Goal: Task Accomplishment & Management: Complete application form

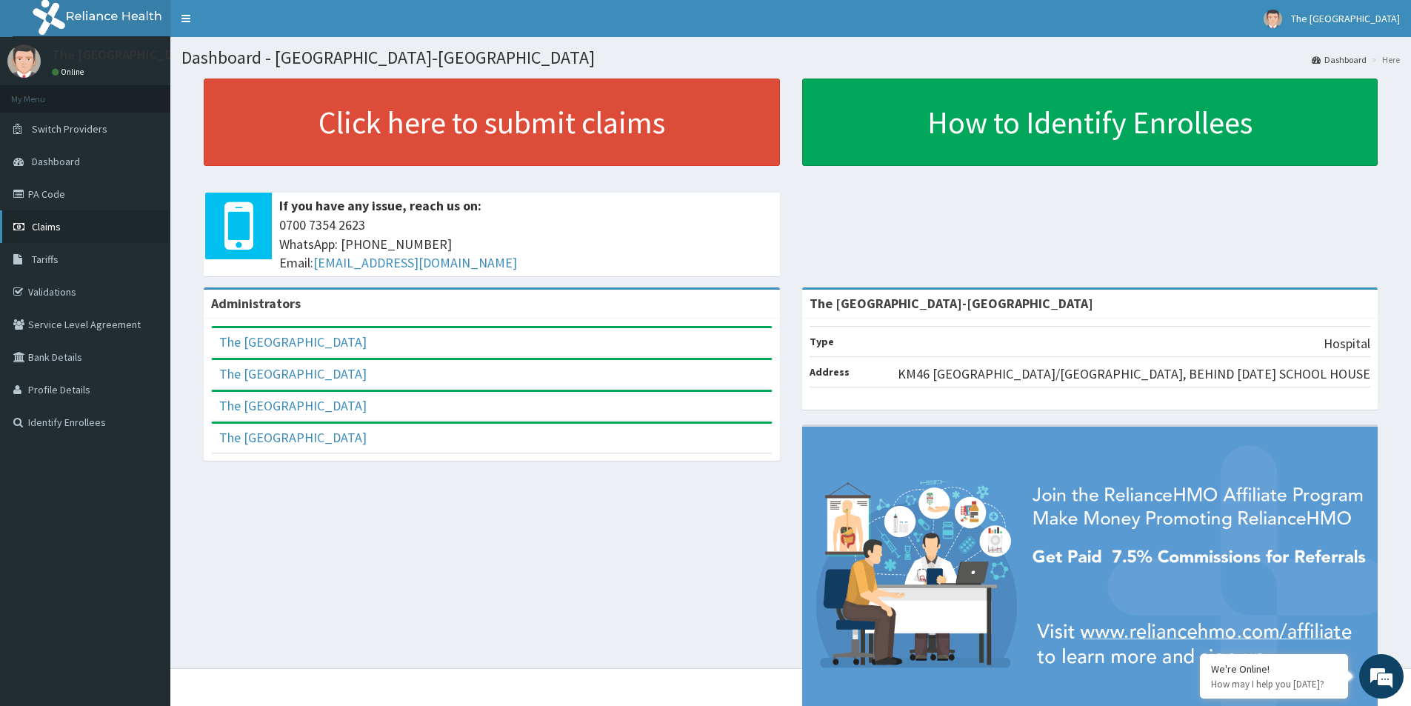
click at [53, 233] on span "Claims" at bounding box center [46, 226] width 29 height 13
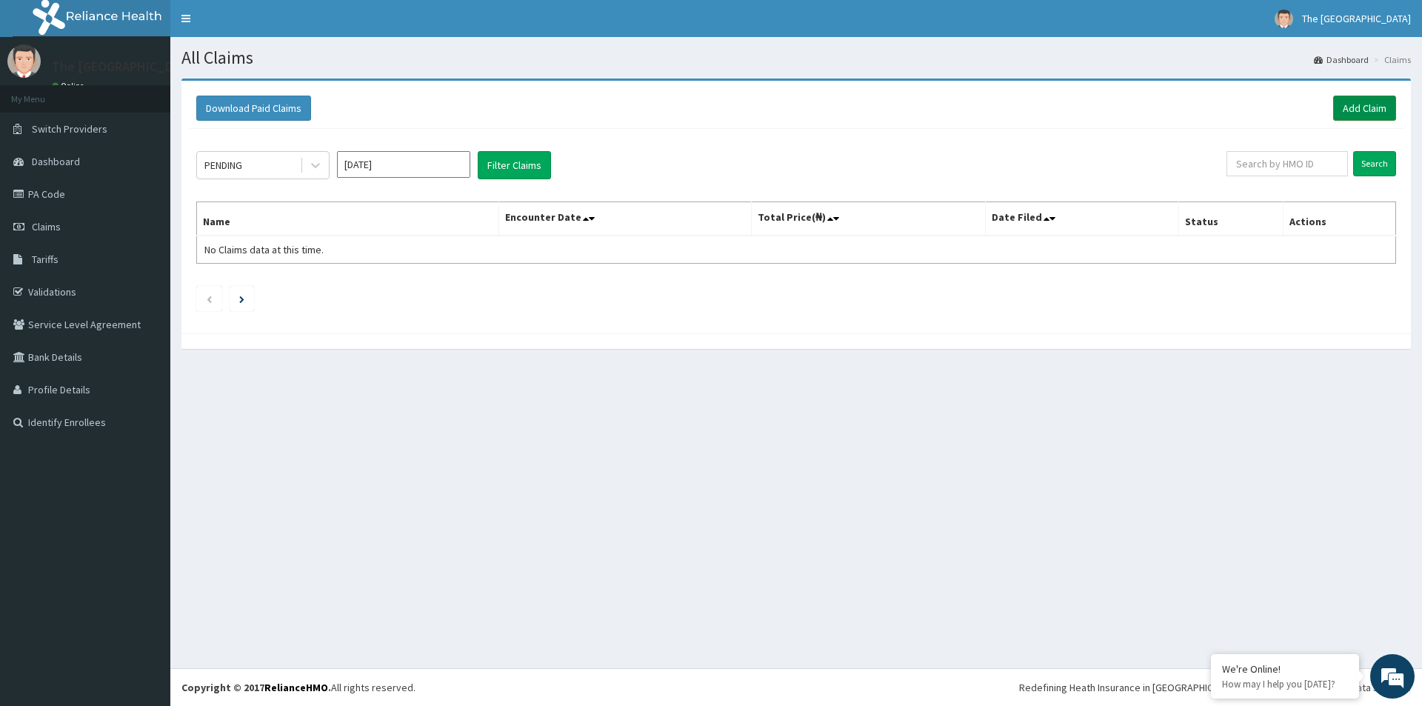
click at [1361, 104] on link "Add Claim" at bounding box center [1364, 108] width 63 height 25
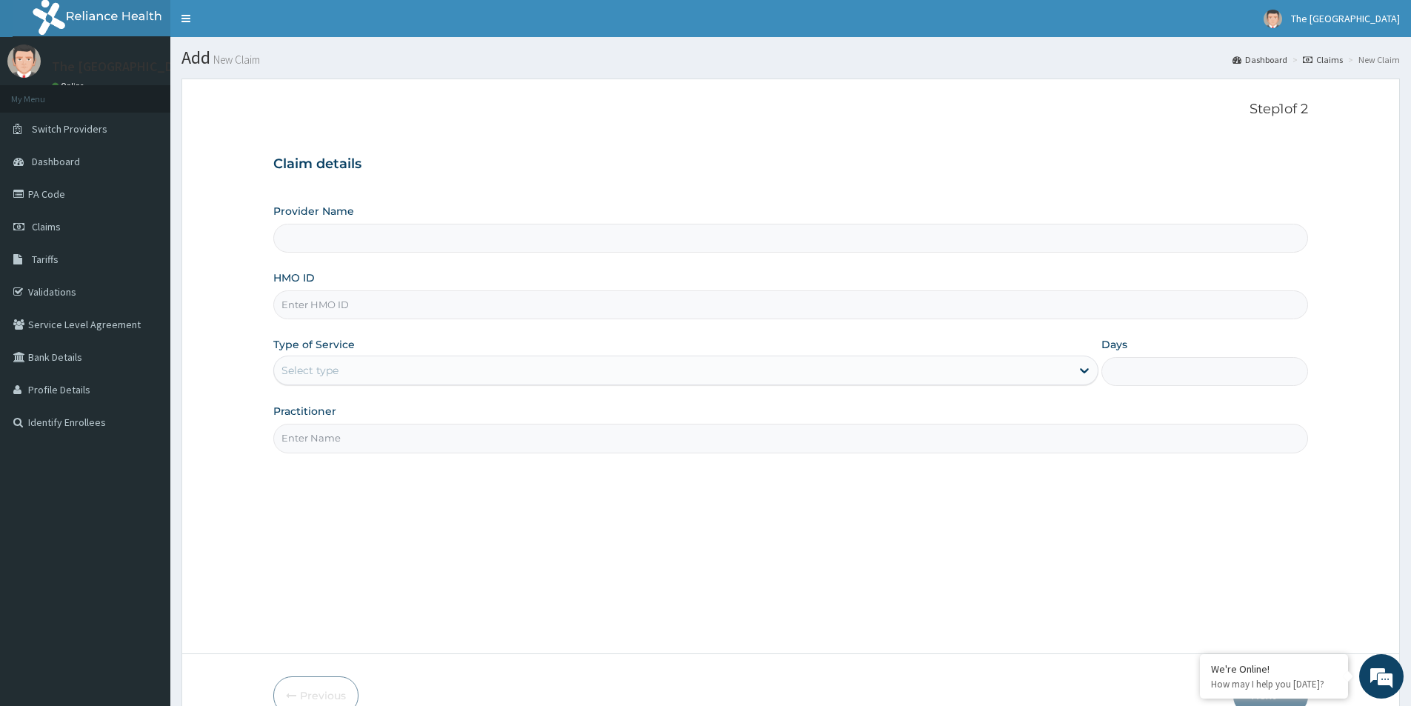
type input "The Redeemers Health Centre-ogun state"
click at [310, 302] on input "HMO ID" at bounding box center [790, 304] width 1035 height 29
paste input "ARM/10255/C"
type input "ARM/10255/C"
click at [319, 367] on div "Select type" at bounding box center [310, 370] width 57 height 15
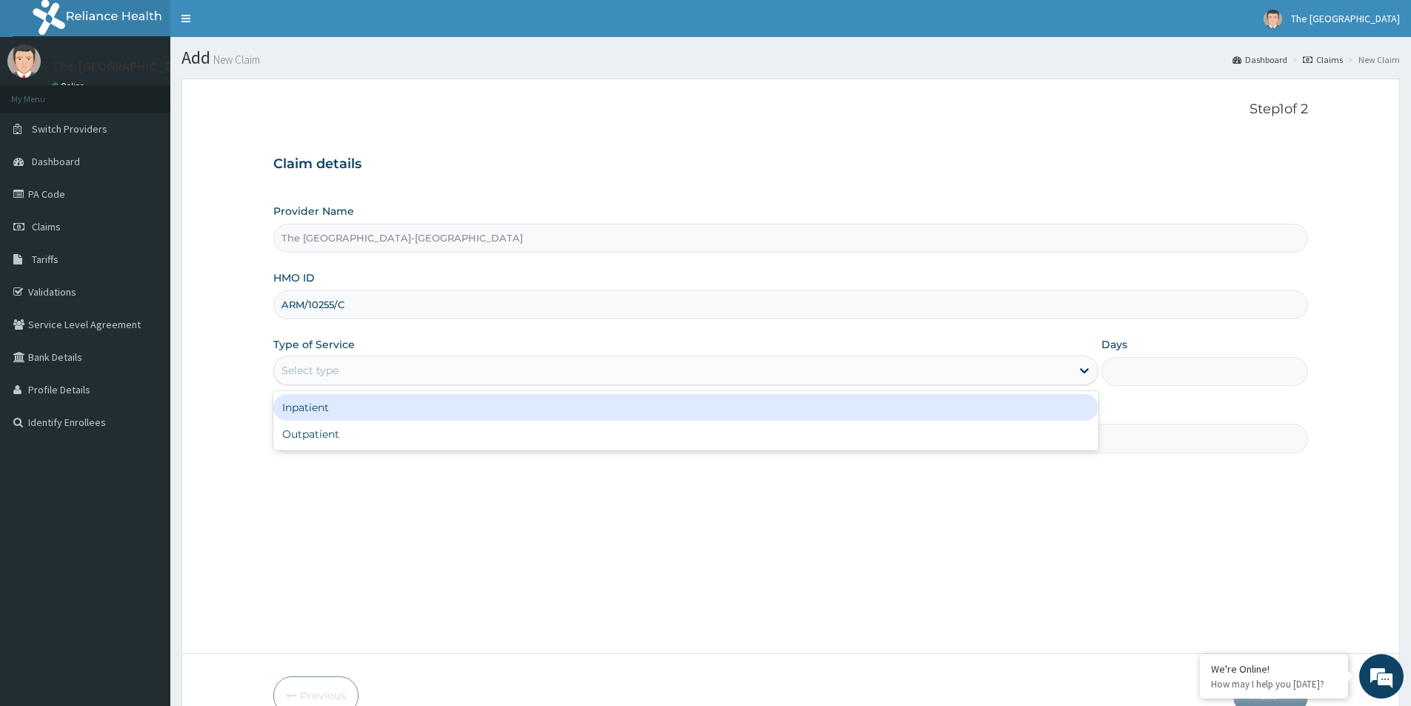
click at [304, 405] on div "Inpatient" at bounding box center [685, 407] width 825 height 27
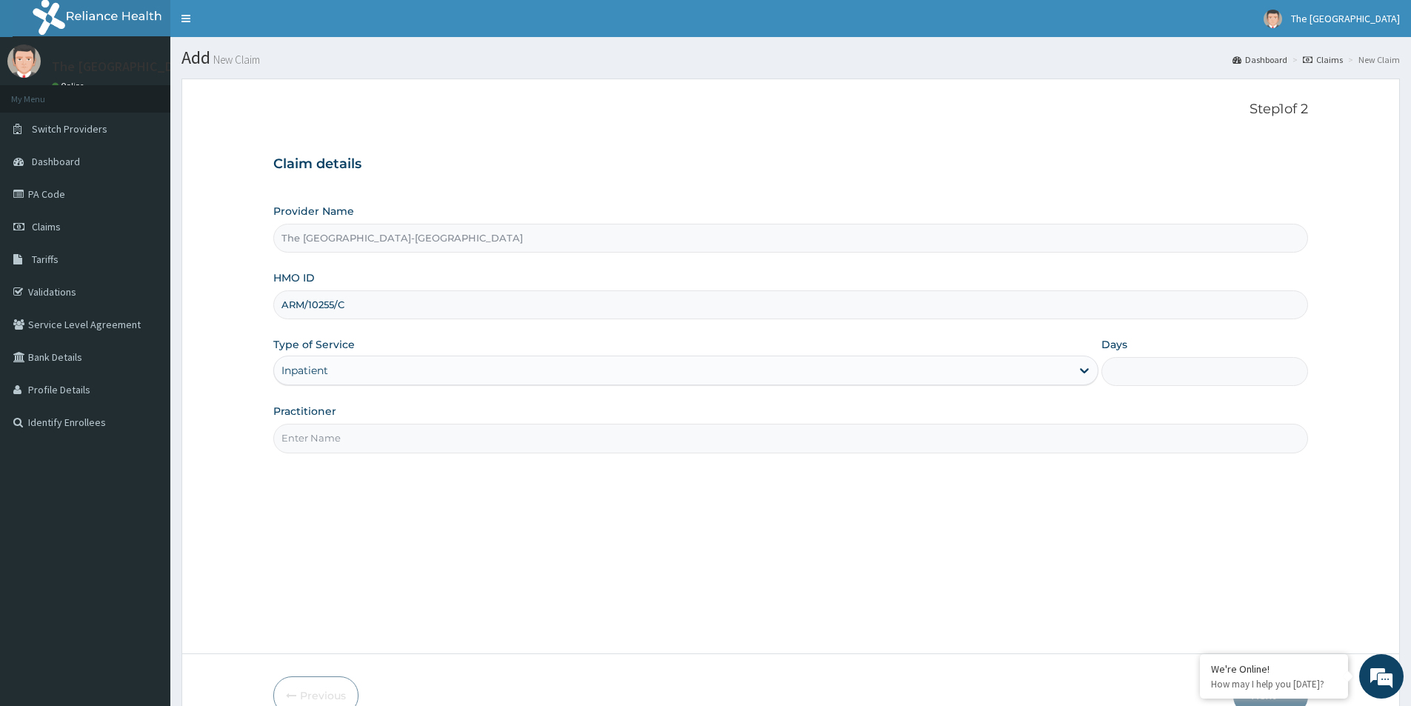
click at [1134, 368] on input "Days" at bounding box center [1205, 371] width 207 height 29
type input "7"
click at [356, 440] on input "Practitioner" at bounding box center [790, 438] width 1035 height 29
drag, startPoint x: 295, startPoint y: 444, endPoint x: 273, endPoint y: 439, distance: 22.3
click at [273, 439] on input "dr." at bounding box center [790, 438] width 1035 height 29
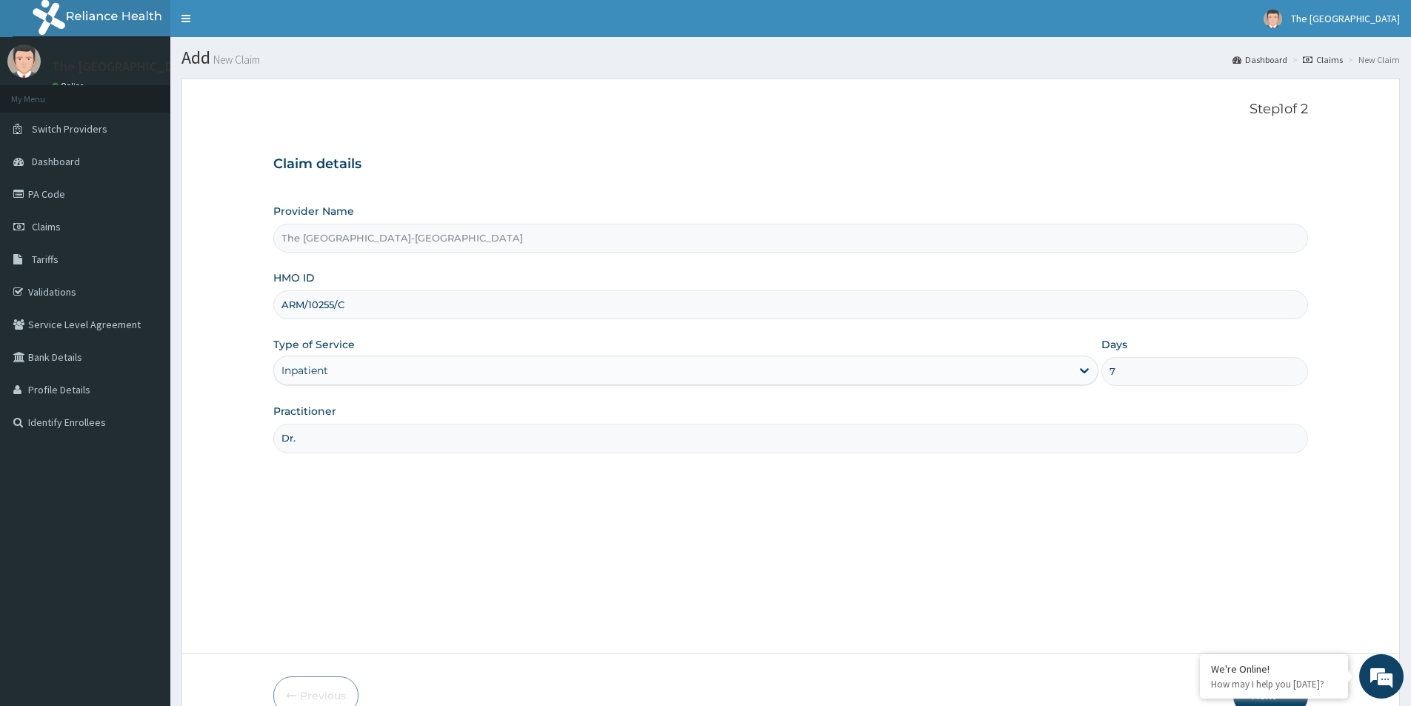
click at [336, 443] on input "Dr." at bounding box center [790, 438] width 1035 height 29
paste input "ENIOLA KAYODE"
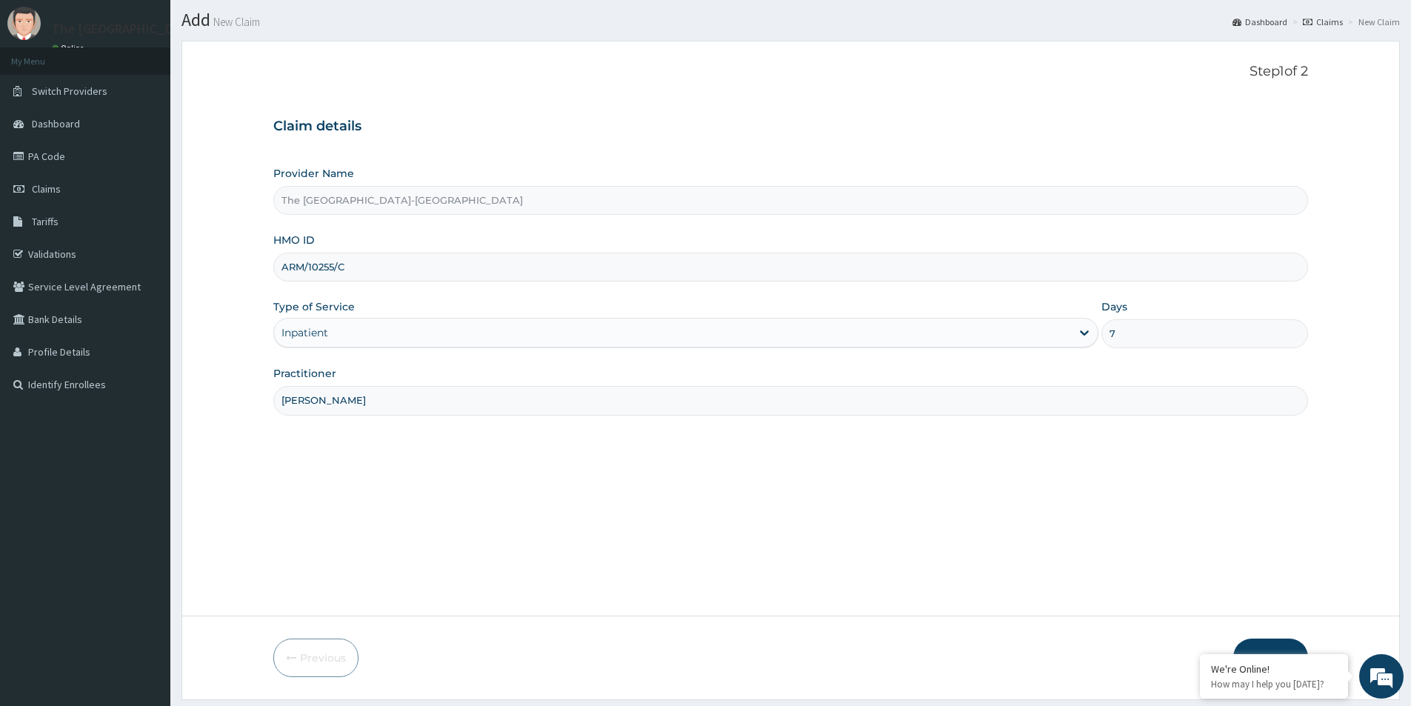
scroll to position [81, 0]
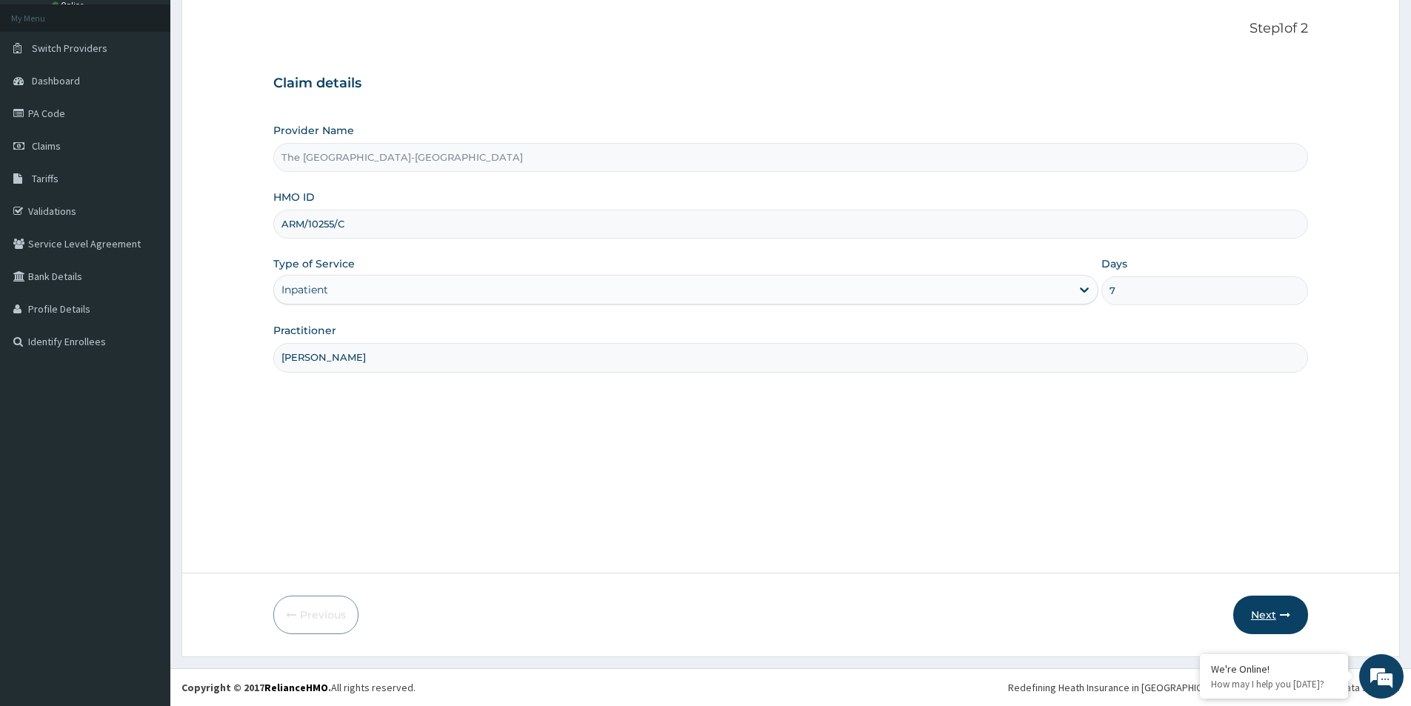
type input "Dr. ENIOLA KAYODE"
click at [1276, 616] on button "Next" at bounding box center [1270, 615] width 75 height 39
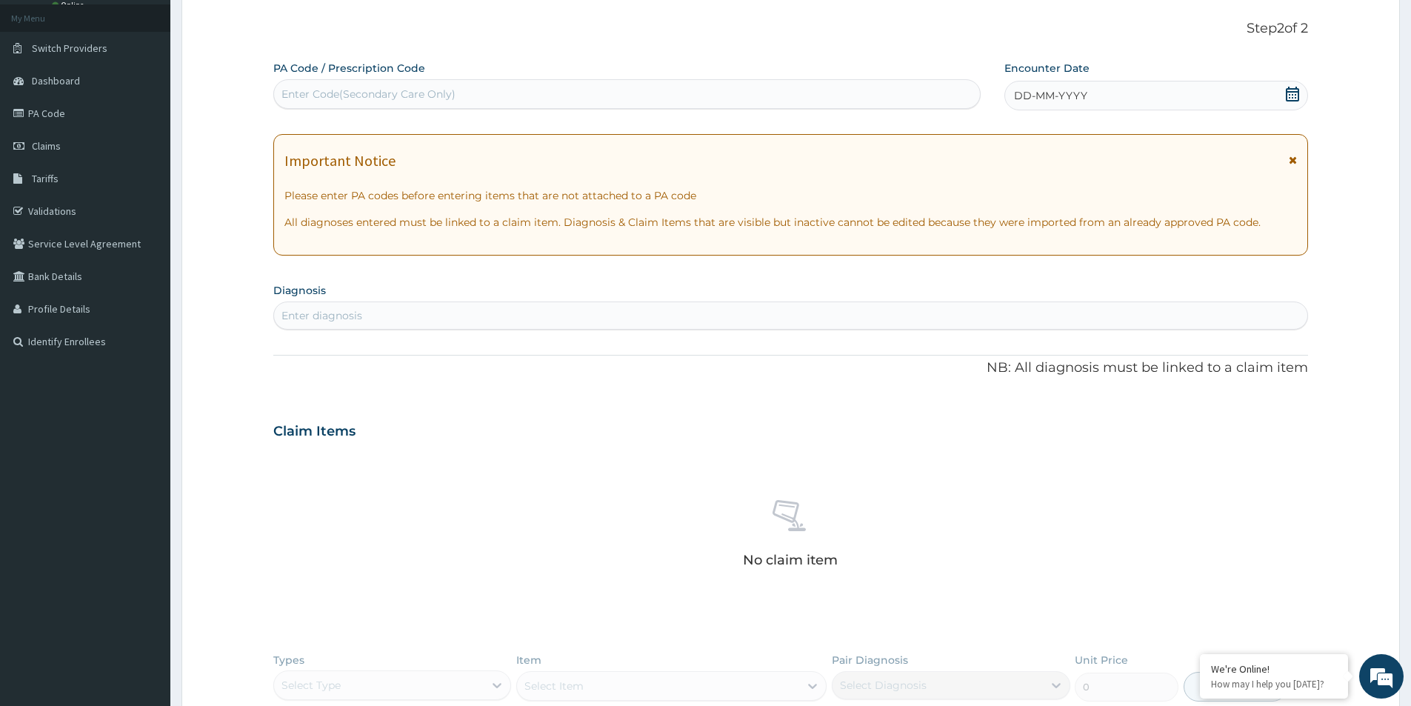
click at [467, 90] on div "Enter Code(Secondary Care Only)" at bounding box center [627, 94] width 706 height 24
paste input "PA/FA6C16"
type input "PA/FA6C16"
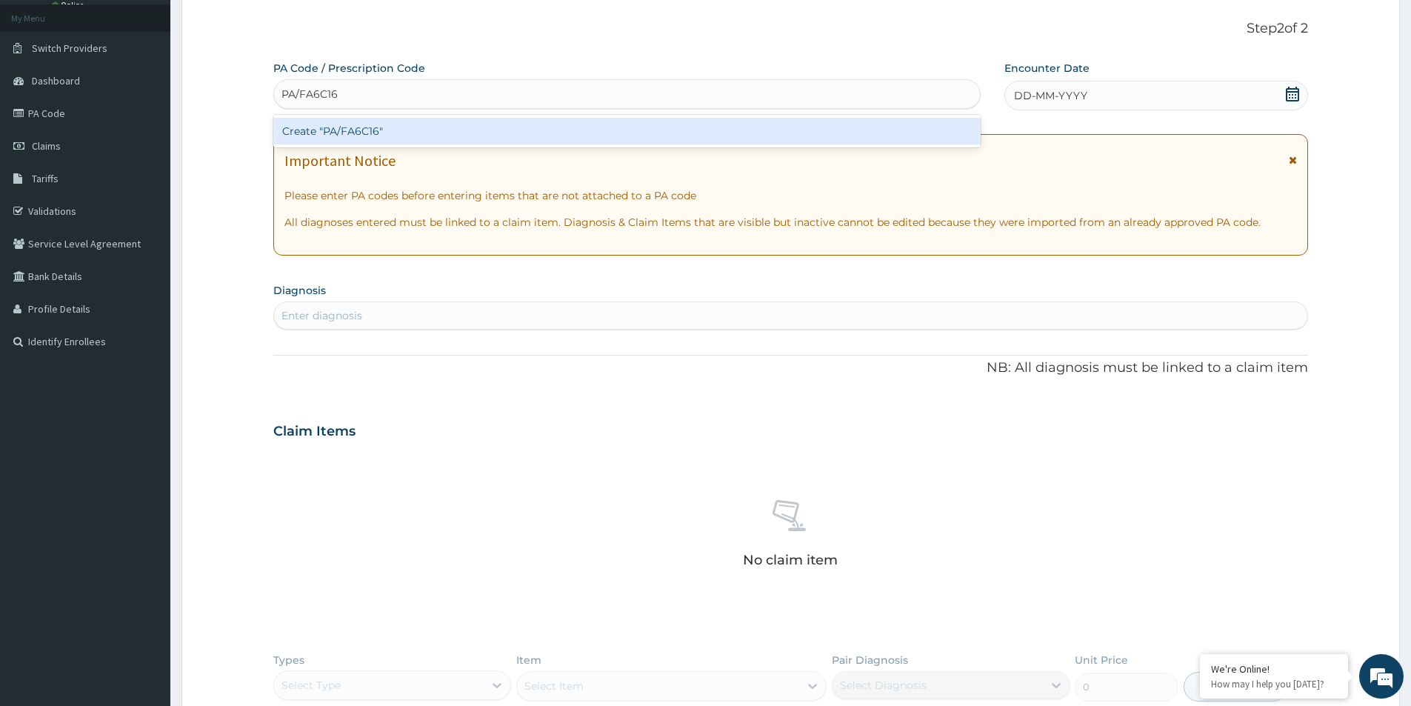
click at [496, 139] on div "Create "PA/FA6C16"" at bounding box center [626, 131] width 707 height 27
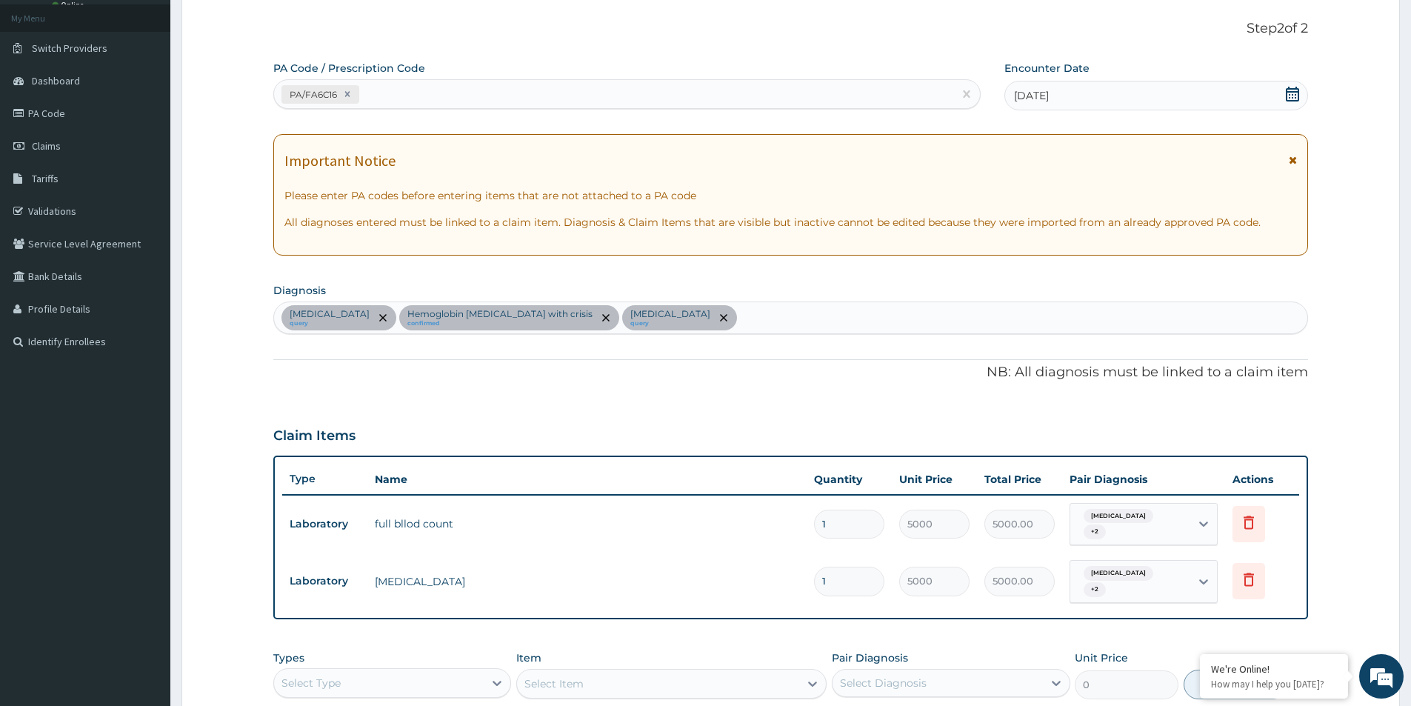
click at [422, 96] on div "PA/FA6C16" at bounding box center [613, 94] width 679 height 24
paste input "PA/656475"
type input "PA/656475"
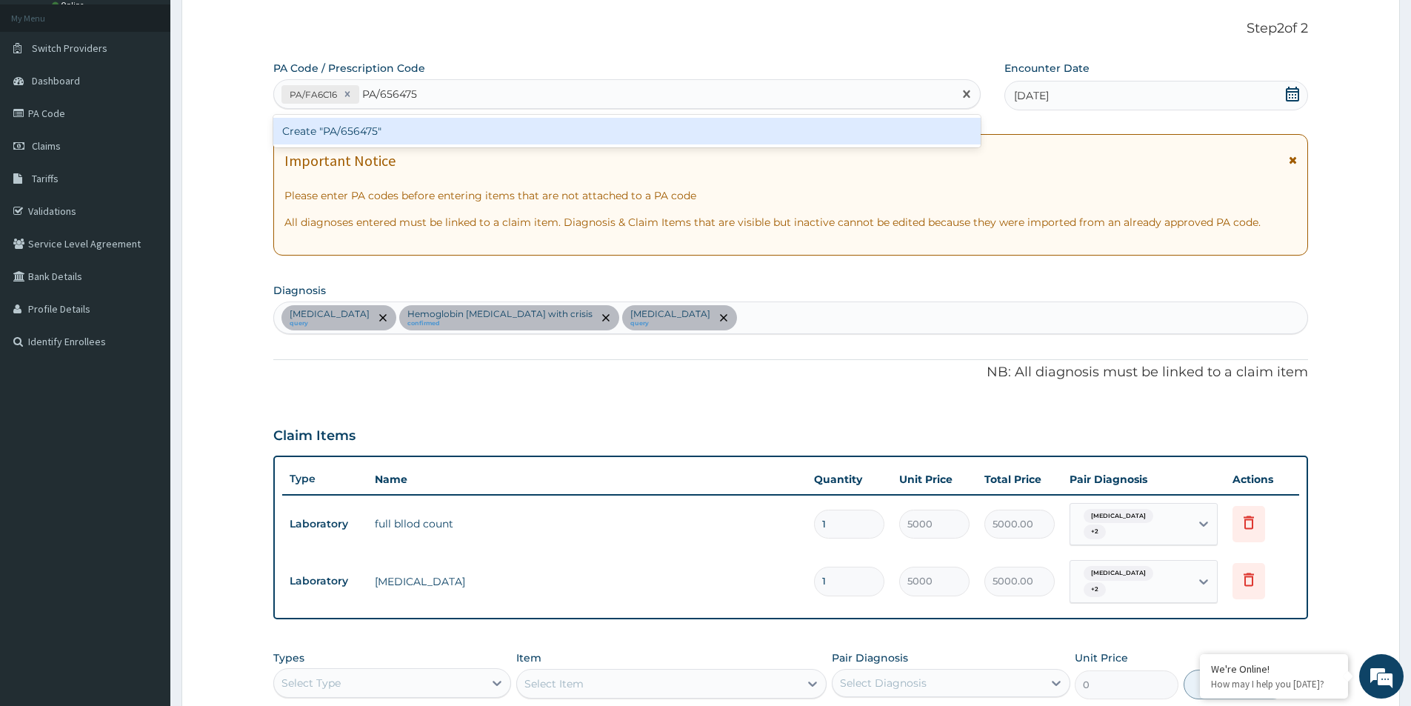
click at [396, 130] on div "Create "PA/656475"" at bounding box center [626, 131] width 707 height 27
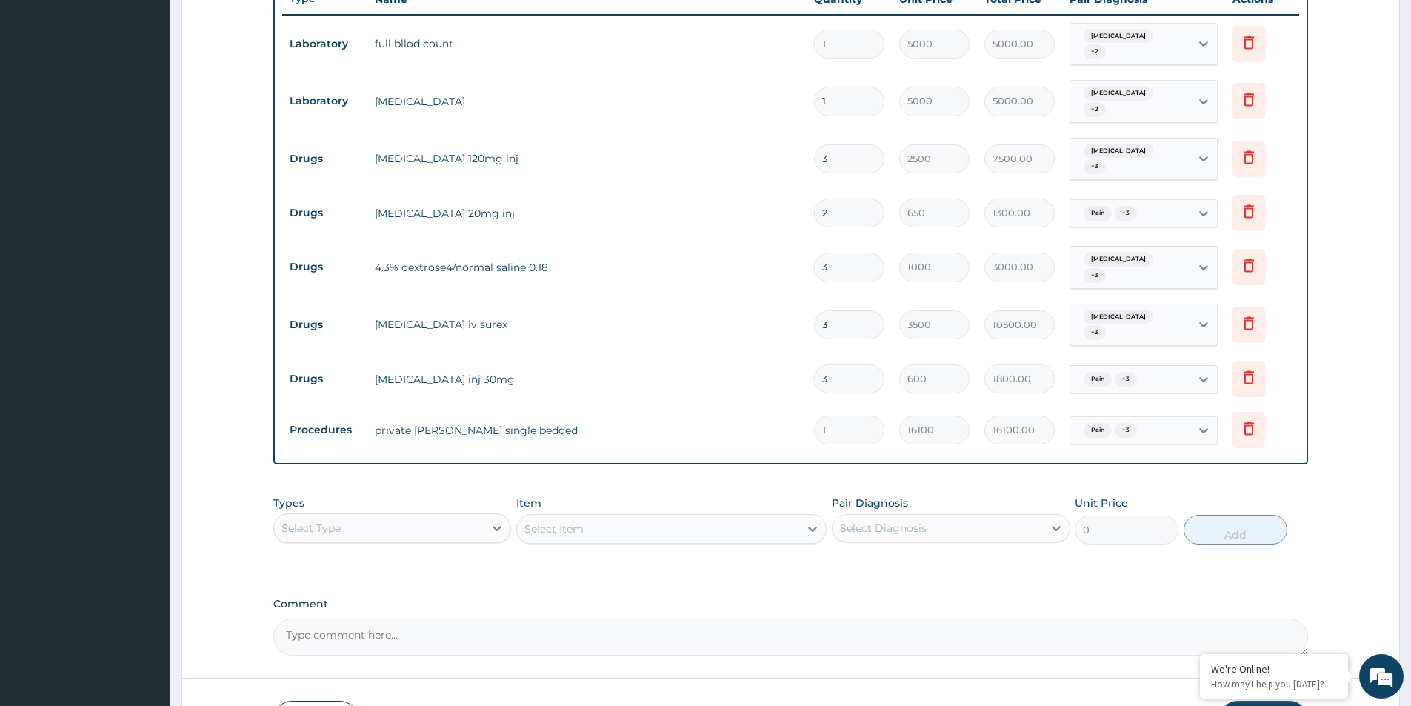
scroll to position [635, 0]
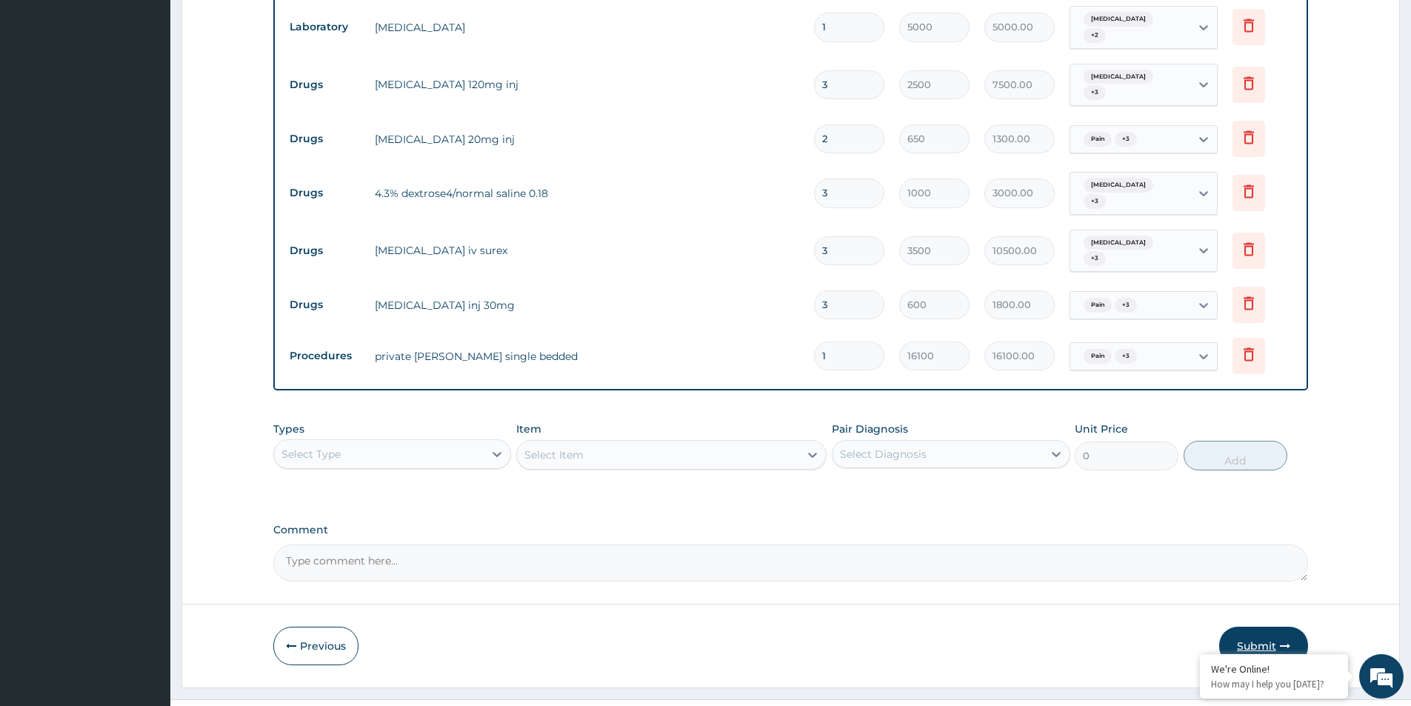
click at [1253, 627] on button "Submit" at bounding box center [1263, 646] width 89 height 39
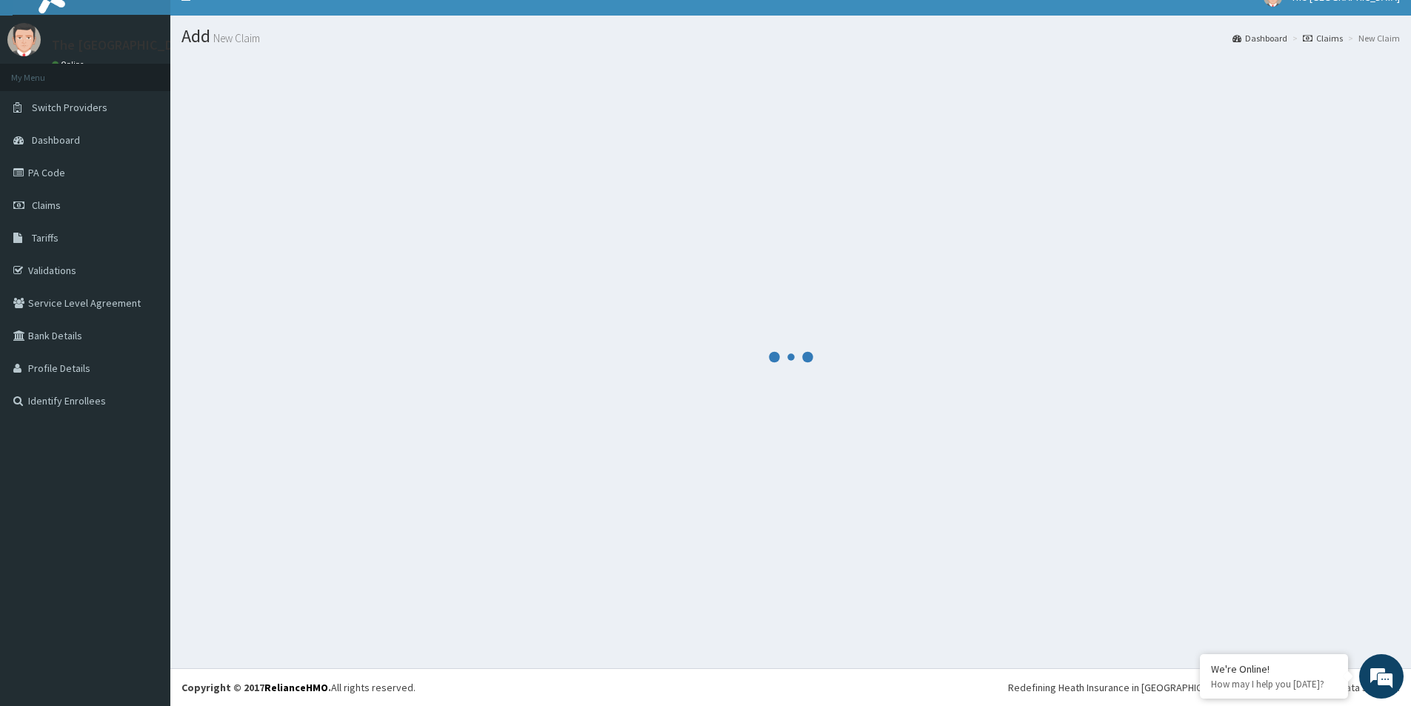
scroll to position [21, 0]
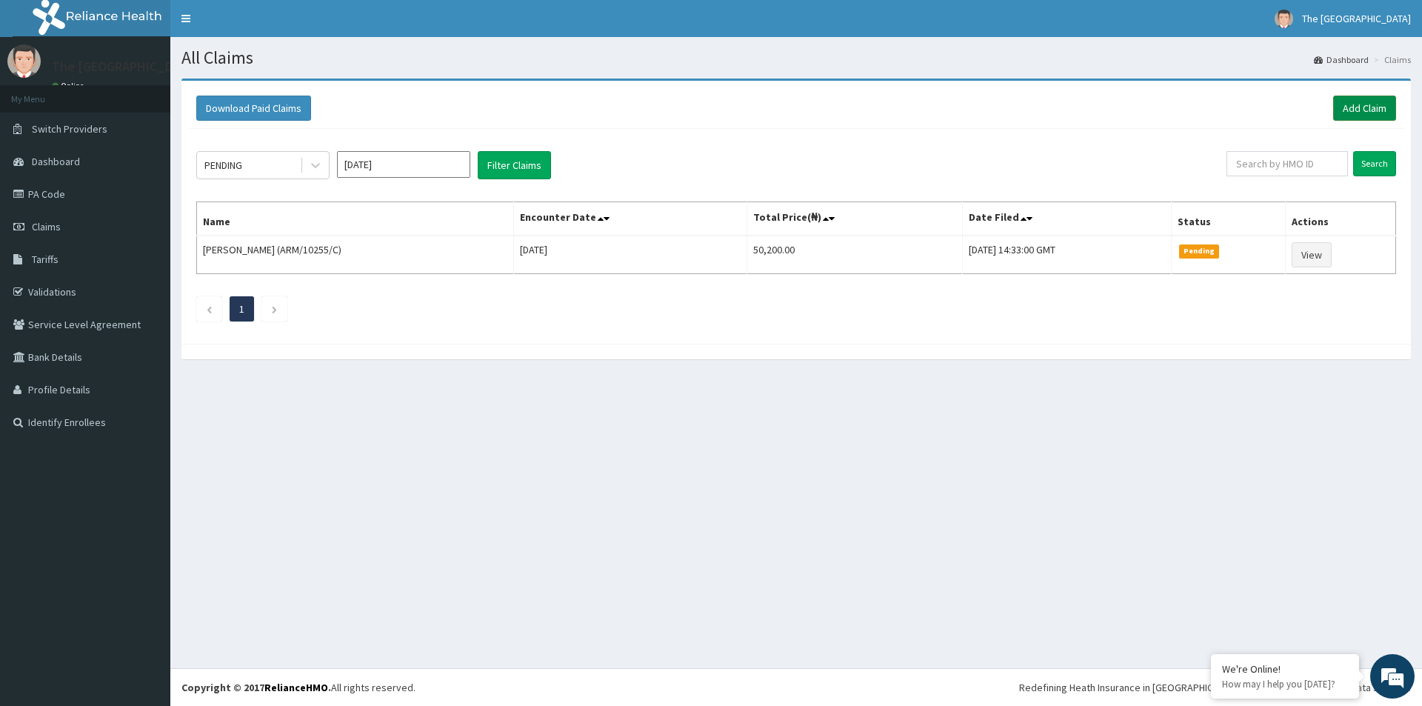
click at [1351, 110] on link "Add Claim" at bounding box center [1364, 108] width 63 height 25
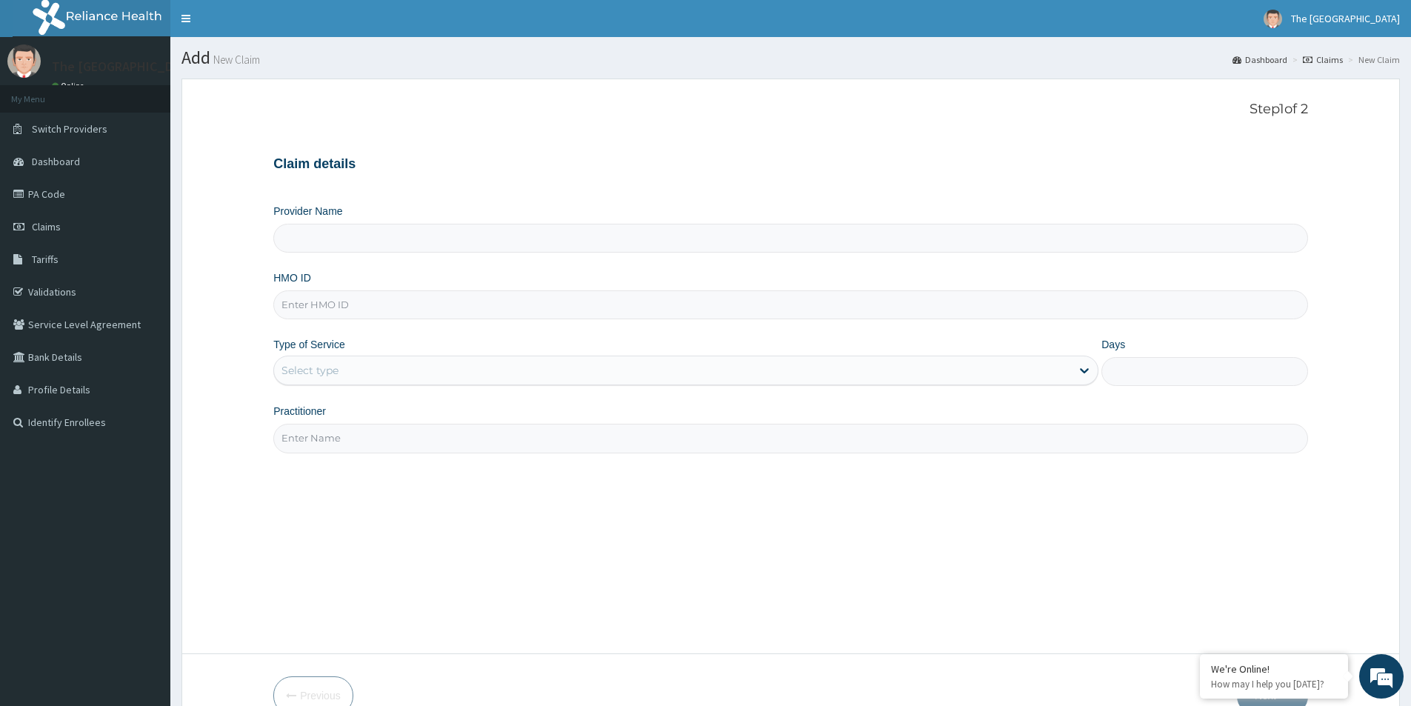
type input "The [GEOGRAPHIC_DATA]-[GEOGRAPHIC_DATA]"
click at [320, 313] on input "HMO ID" at bounding box center [790, 304] width 1035 height 29
paste input "ARM/10255/C"
type input "ARM/10255/C"
click at [323, 369] on div "Select type" at bounding box center [310, 370] width 57 height 15
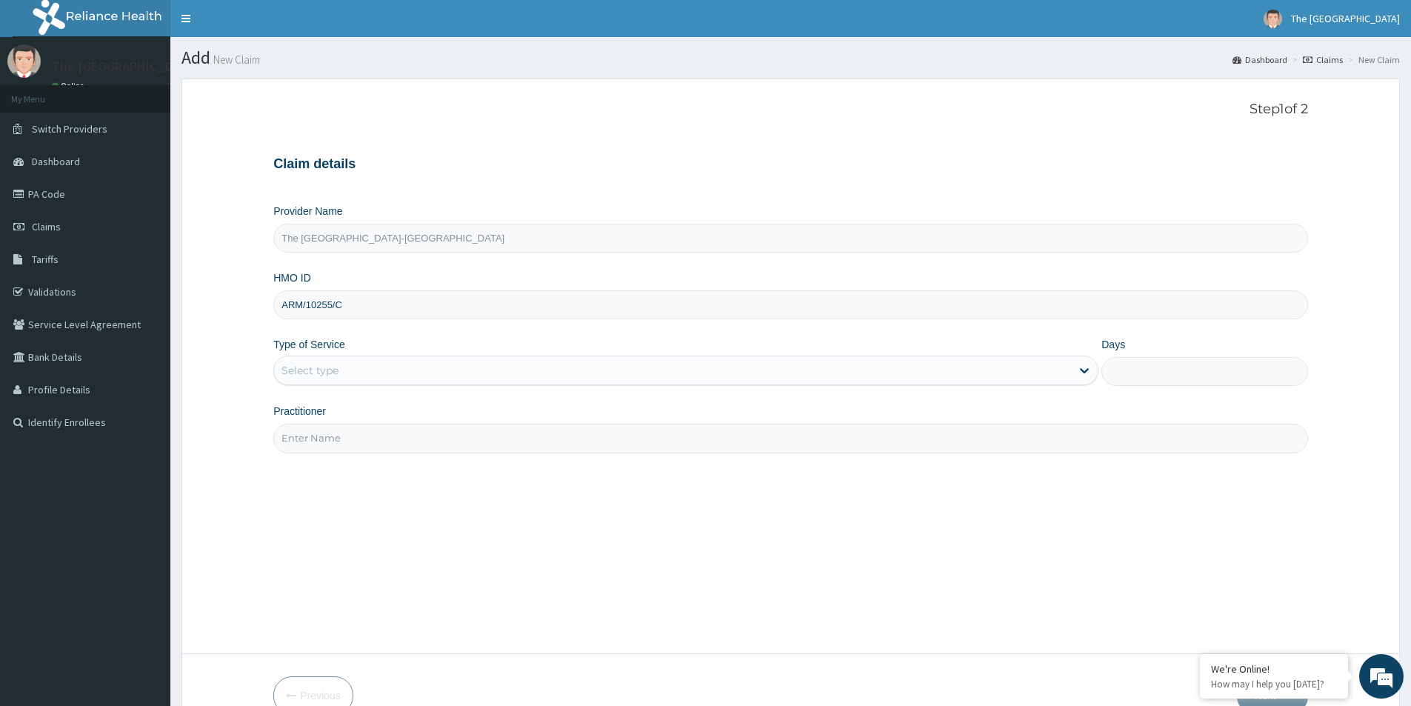
click at [400, 371] on div "Select type" at bounding box center [672, 371] width 797 height 24
click at [401, 372] on div "Select type" at bounding box center [672, 371] width 797 height 24
click at [402, 375] on div "Select type" at bounding box center [672, 371] width 797 height 24
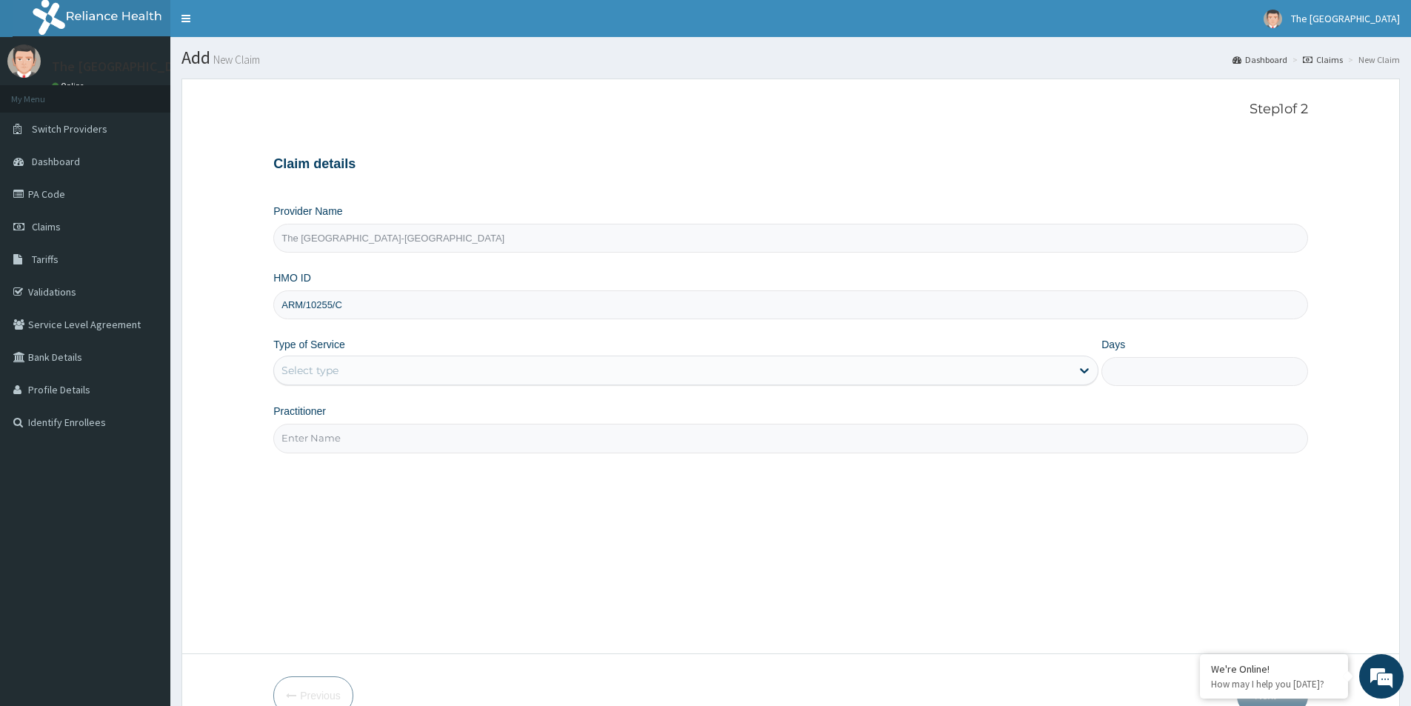
click at [402, 375] on div "Select type" at bounding box center [672, 371] width 797 height 24
type input "The [GEOGRAPHIC_DATA]-[GEOGRAPHIC_DATA]"
click at [325, 305] on input "HMO ID" at bounding box center [790, 304] width 1035 height 29
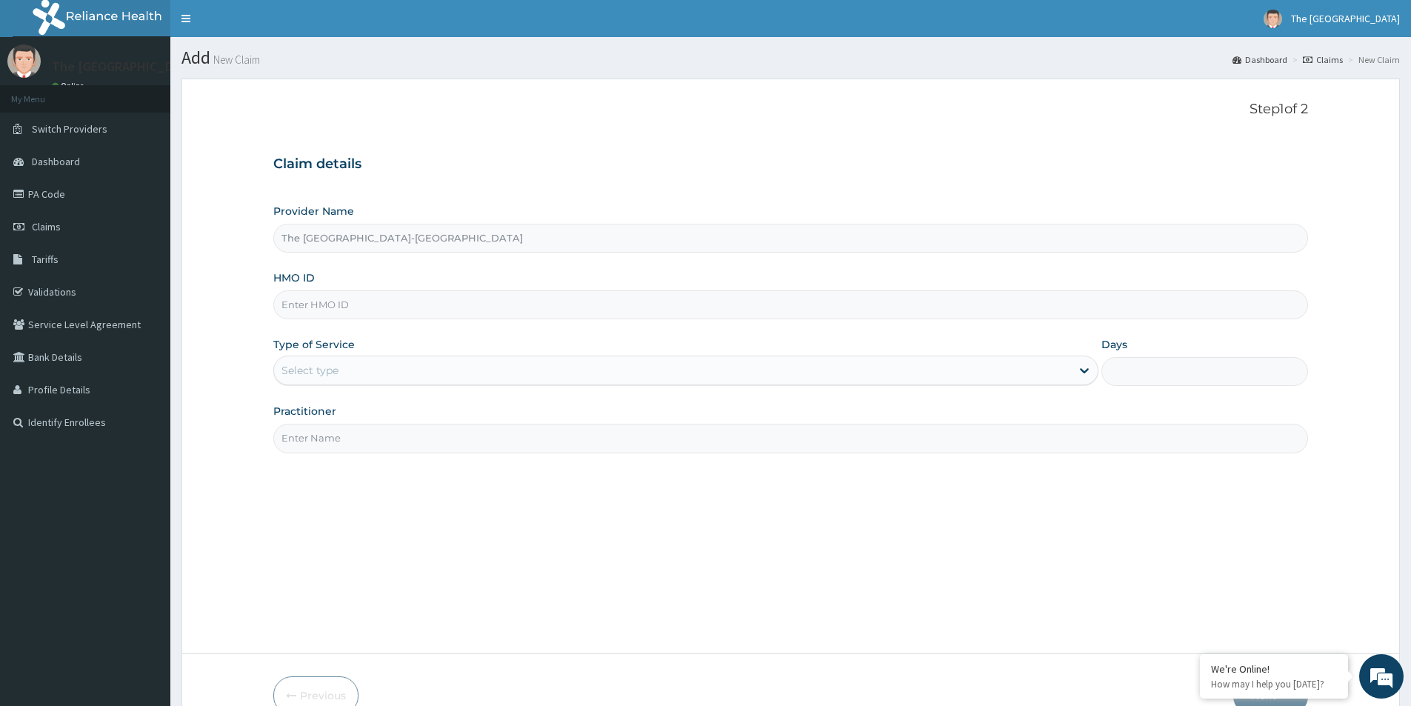
paste input "ARM/10255/C"
type input "ARM/10255/C"
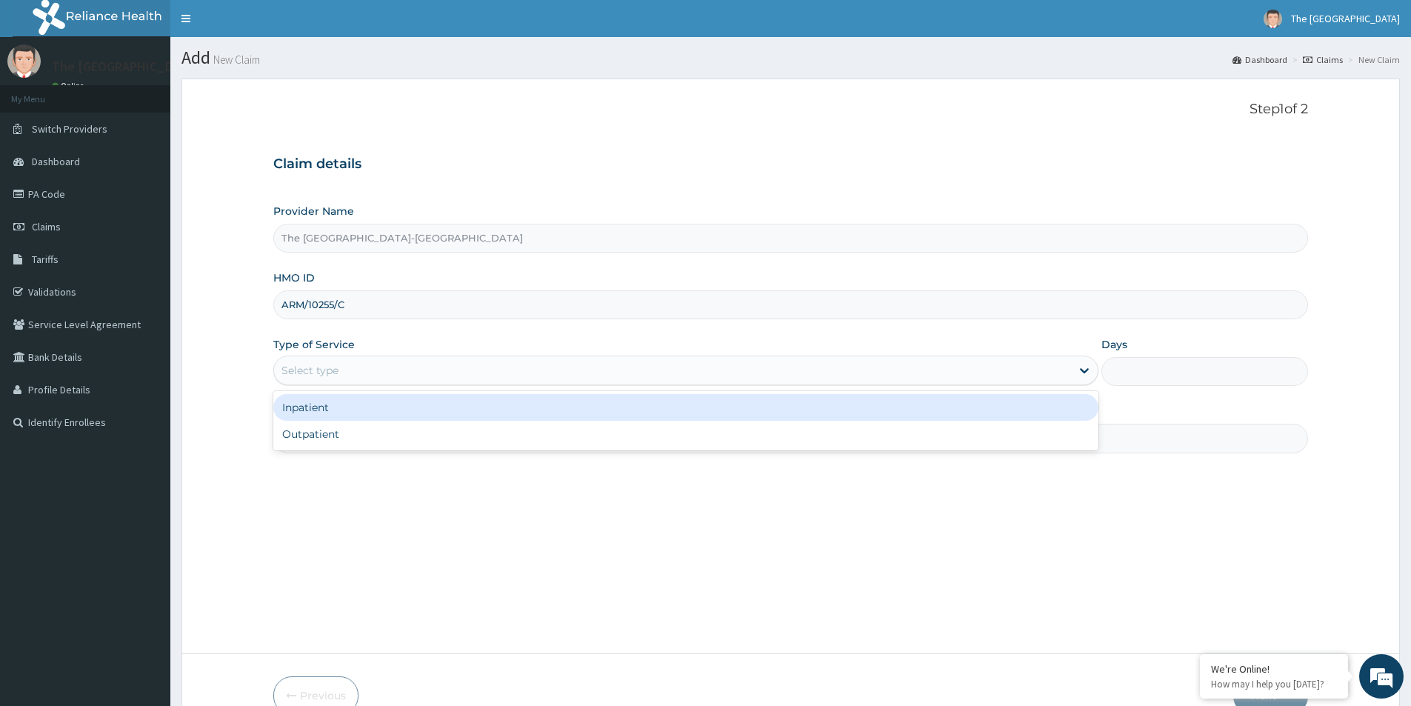
click at [305, 370] on div "Select type" at bounding box center [310, 370] width 57 height 15
click at [299, 409] on div "Inpatient" at bounding box center [685, 407] width 825 height 27
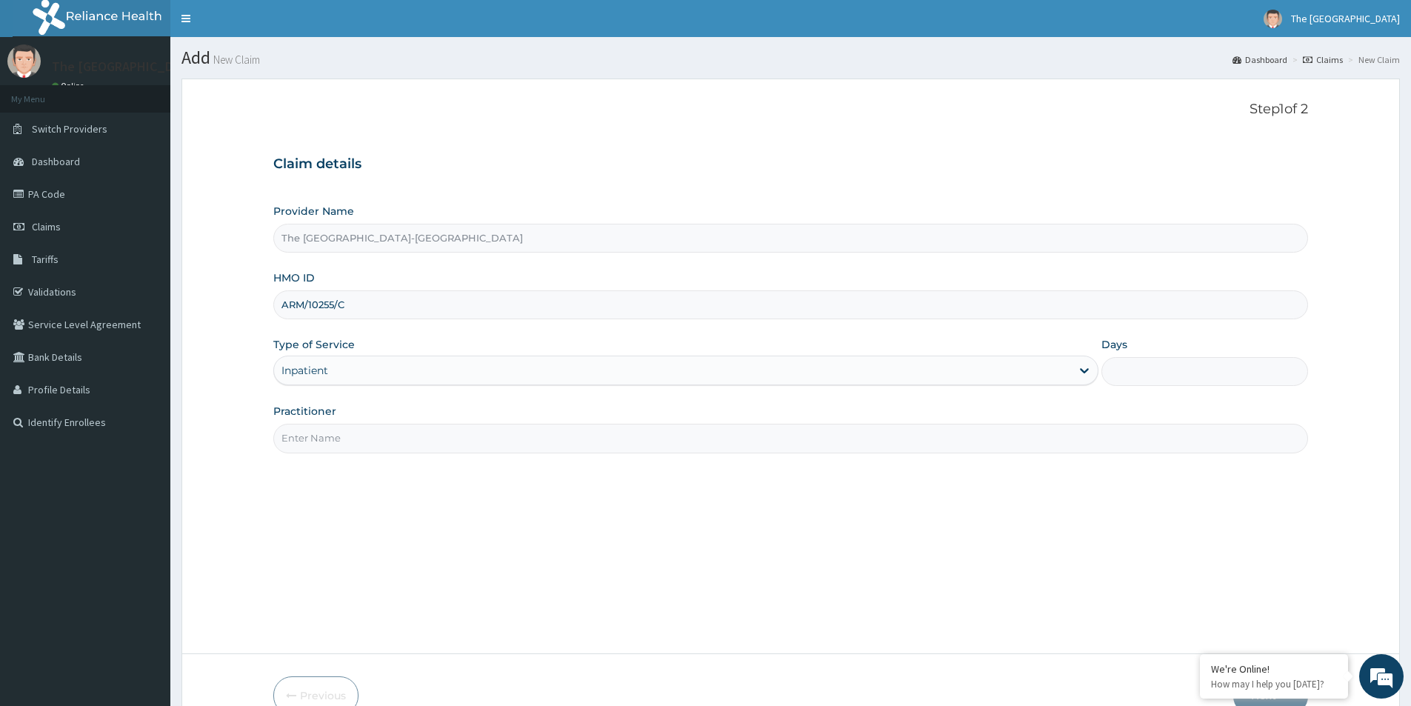
click at [1118, 370] on input "Days" at bounding box center [1205, 371] width 207 height 29
type input "7"
click at [314, 433] on input "Practitioner" at bounding box center [790, 438] width 1035 height 29
click at [304, 438] on input "Dr." at bounding box center [790, 438] width 1035 height 29
paste input "ERINLE TAIWO"
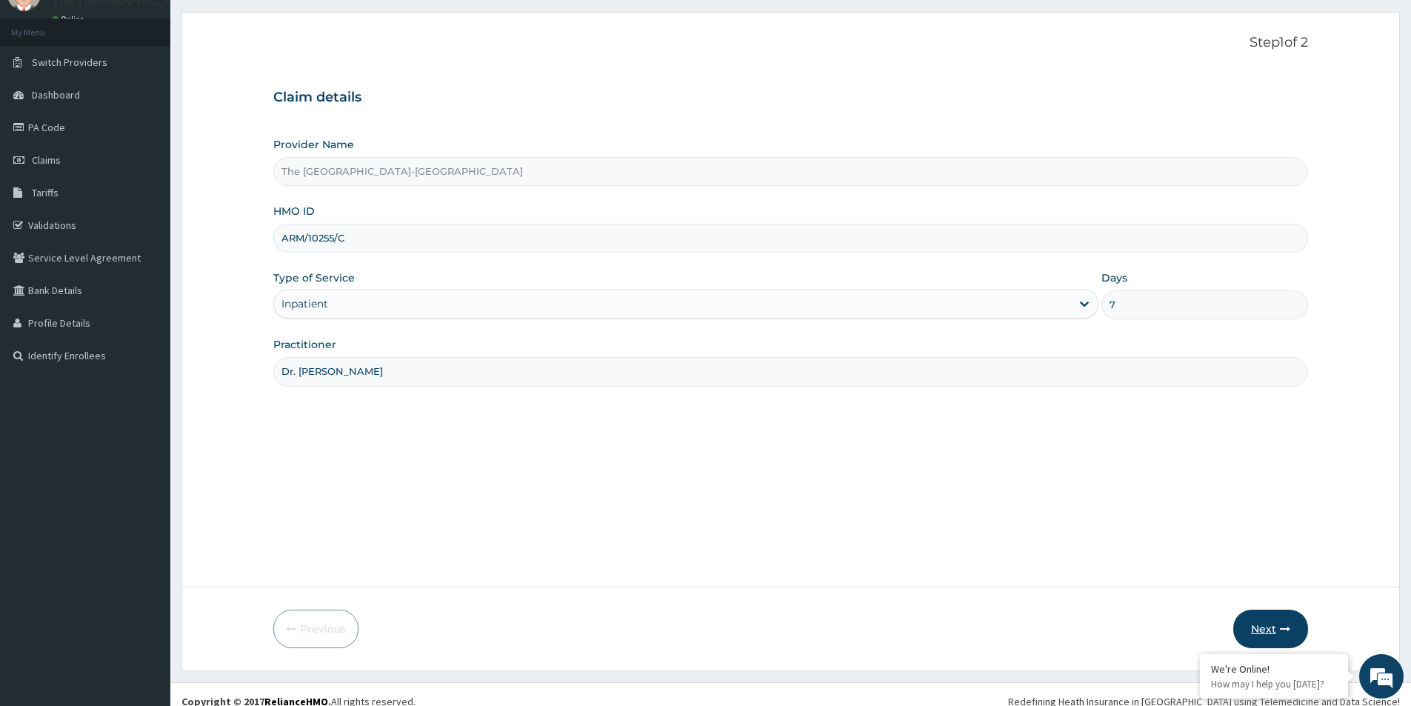
scroll to position [81, 0]
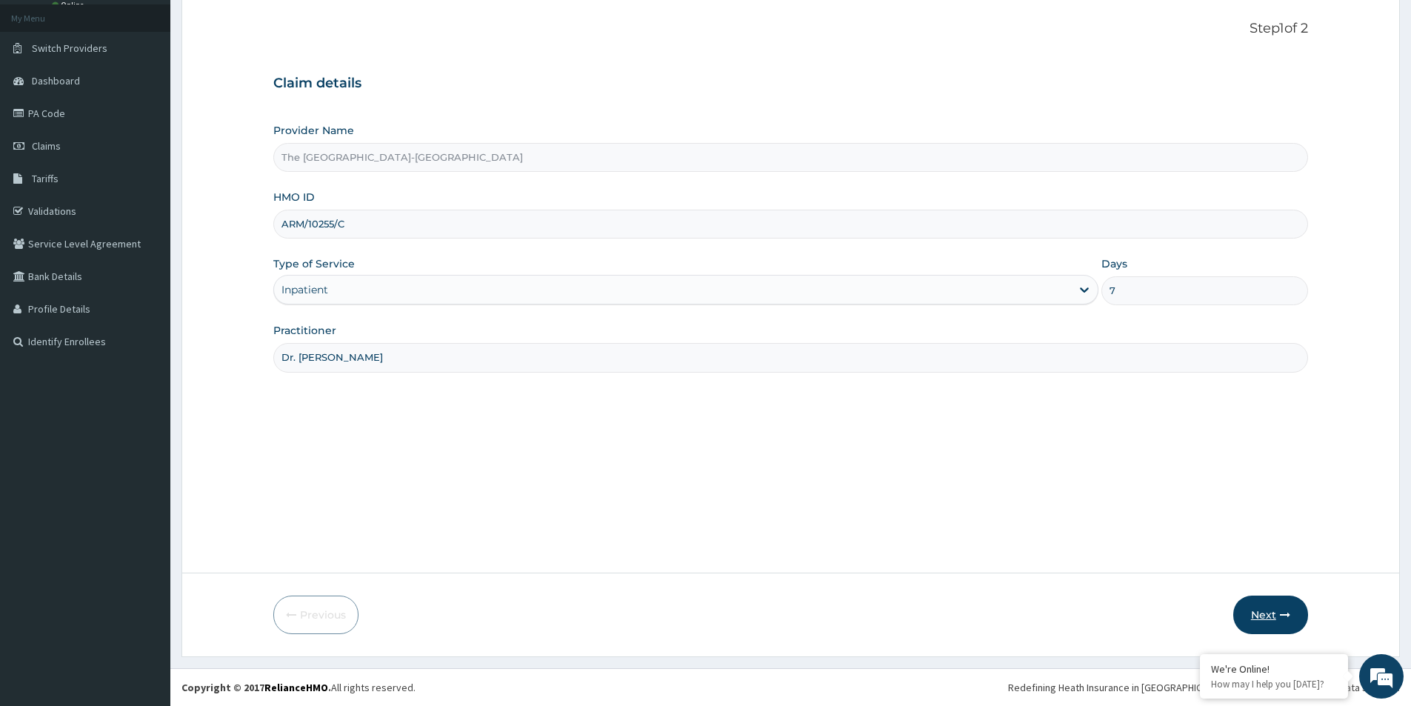
type input "Dr. ERINLE TAIWO"
click at [1252, 616] on button "Next" at bounding box center [1270, 615] width 75 height 39
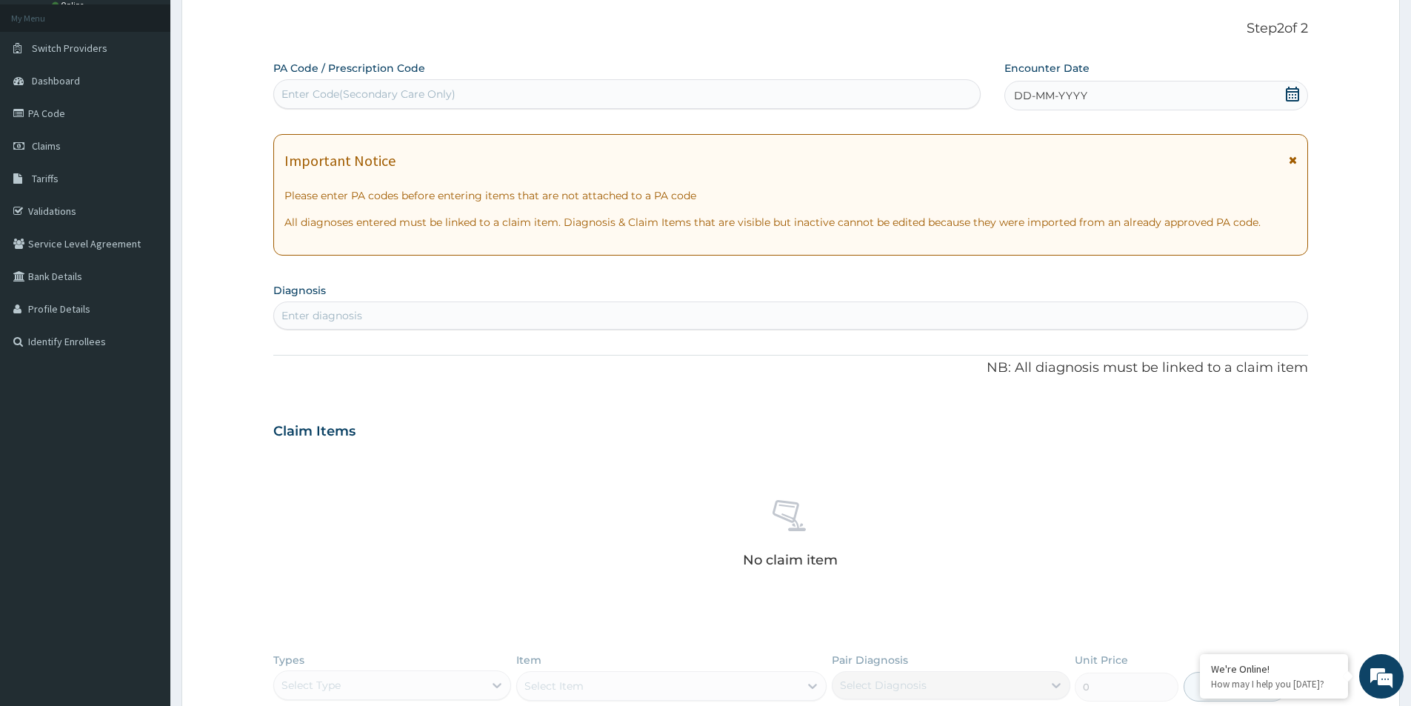
click at [407, 92] on div "Enter Code(Secondary Care Only)" at bounding box center [369, 94] width 174 height 15
paste input "PA/C04535"
type input "PA/C04535"
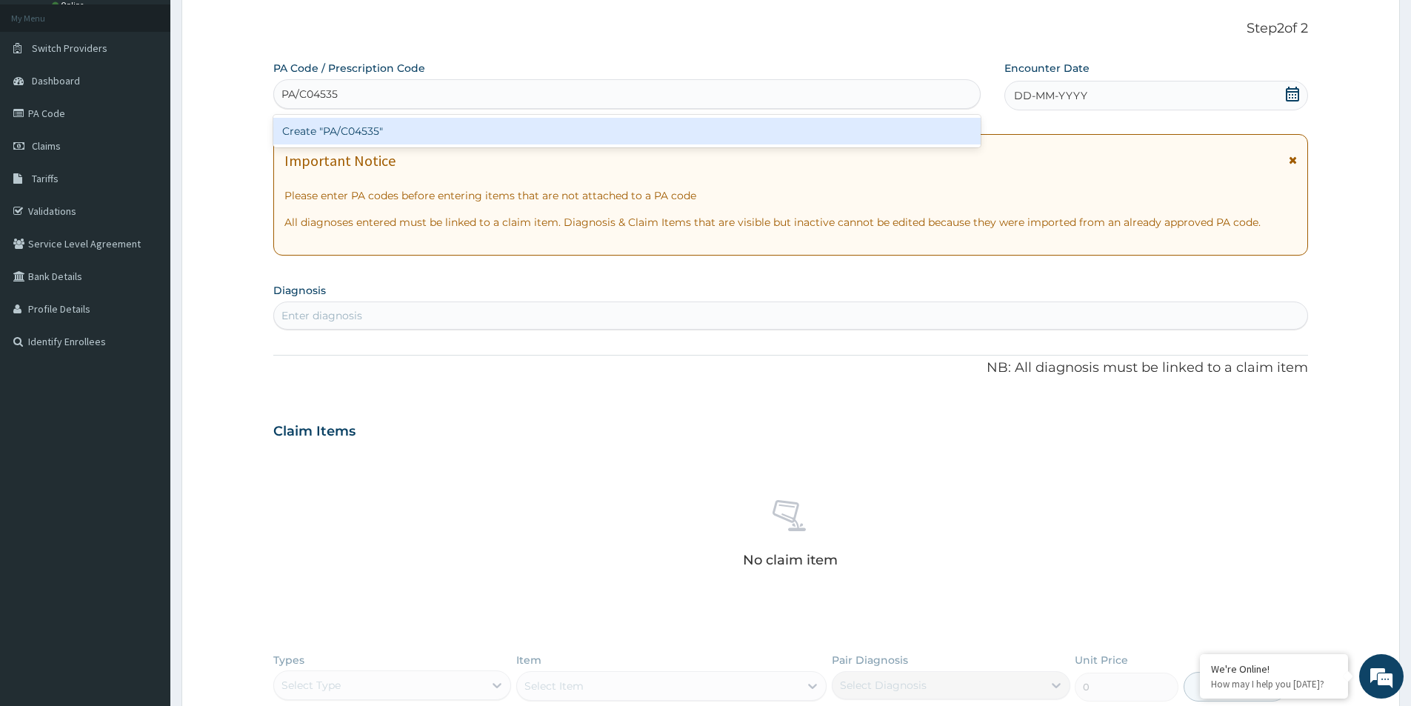
click at [437, 136] on div "Create "PA/C04535"" at bounding box center [626, 131] width 707 height 27
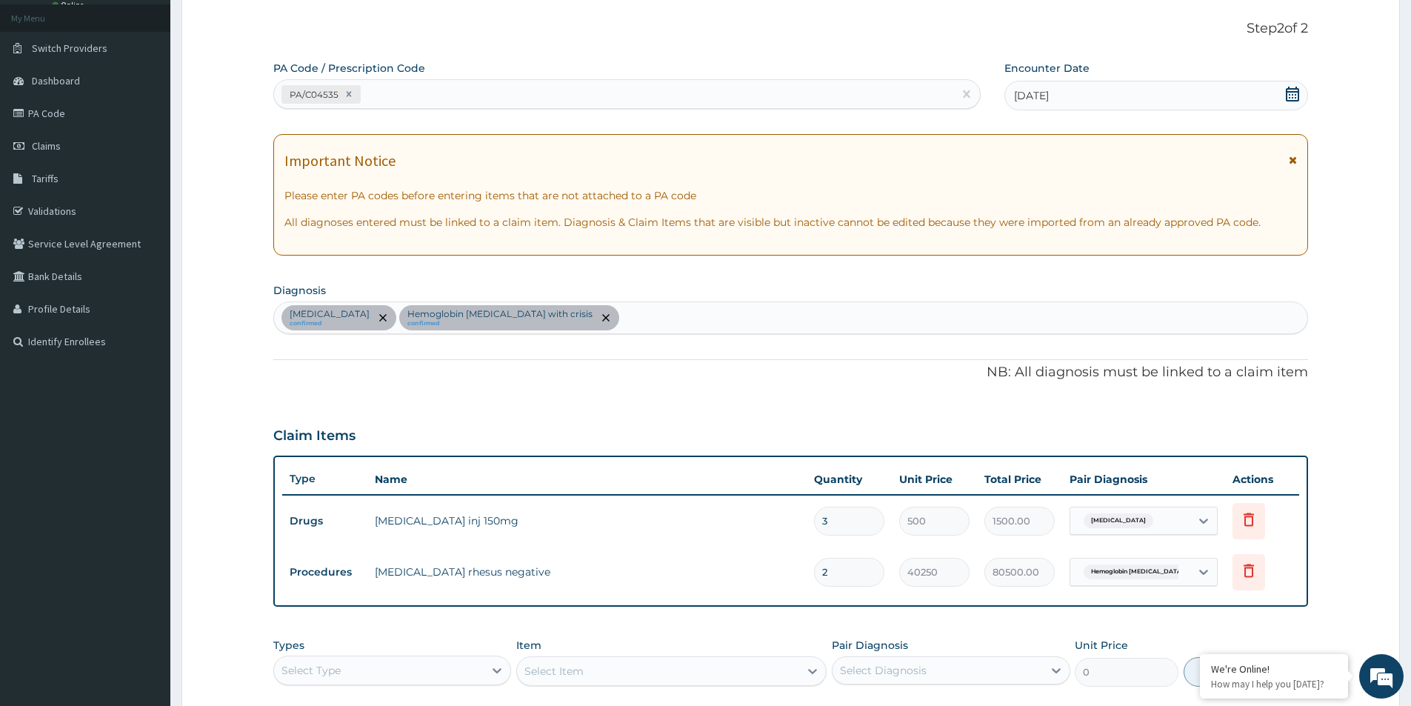
click at [417, 98] on div "PA/C04535" at bounding box center [613, 94] width 679 height 24
paste input "PA/1D5D32"
type input "PA/1D5D32"
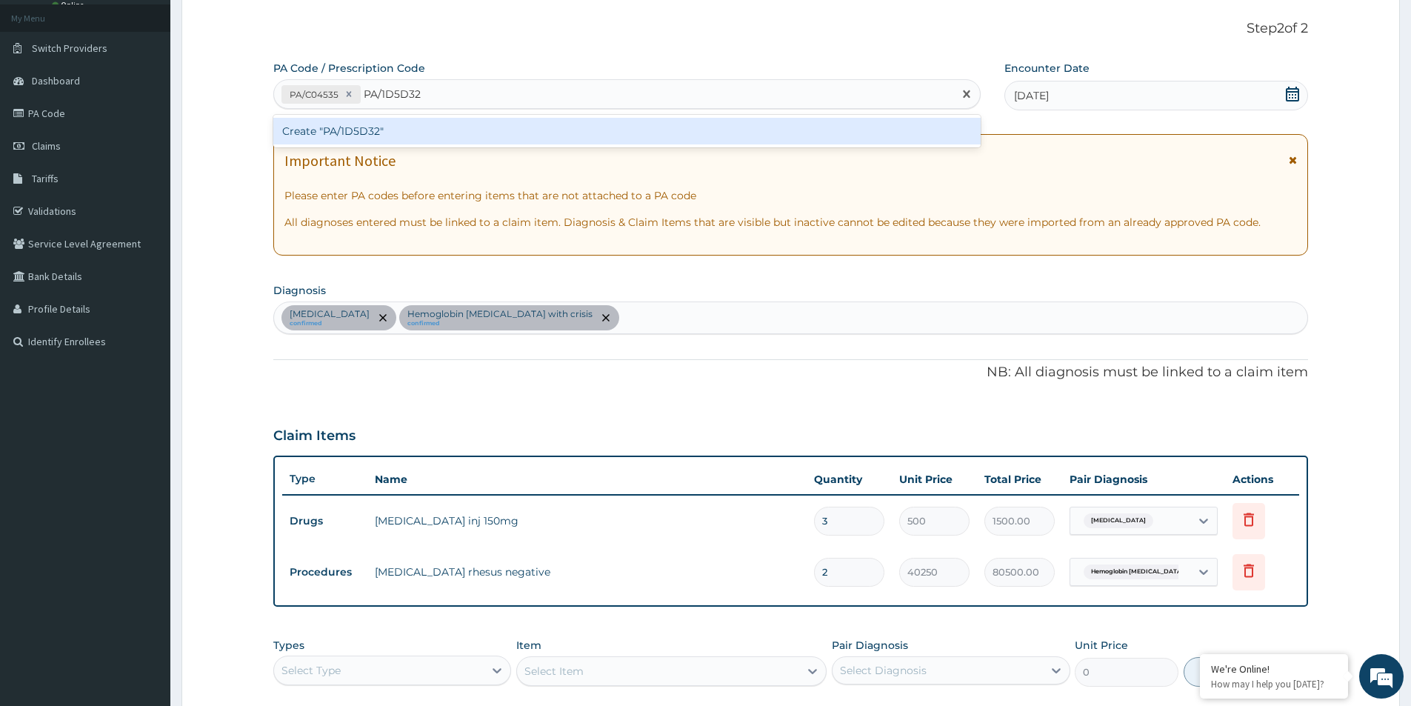
click at [432, 126] on div "Create "PA/1D5D32"" at bounding box center [626, 131] width 707 height 27
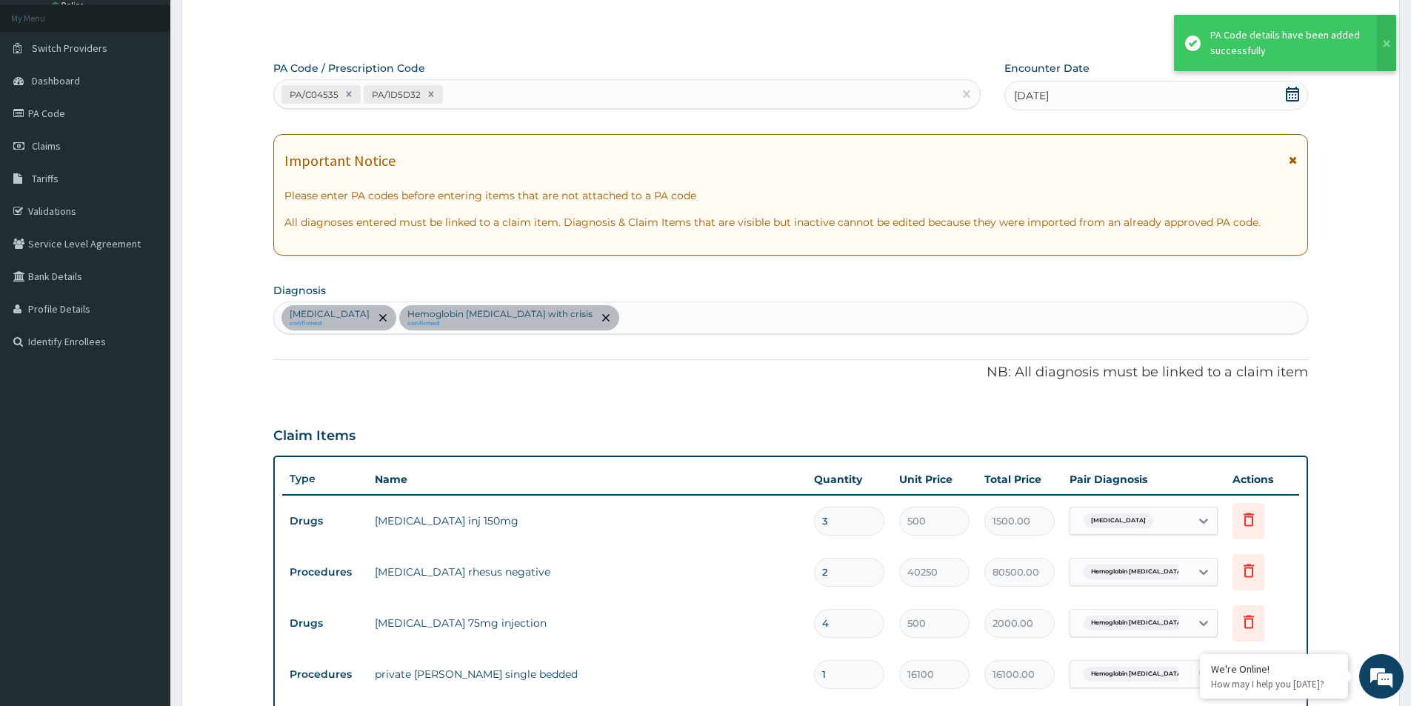
click at [505, 98] on div "PA/C04535 PA/1D5D32" at bounding box center [613, 94] width 679 height 24
paste input "PA/42A14B"
type input "PA/42A14B"
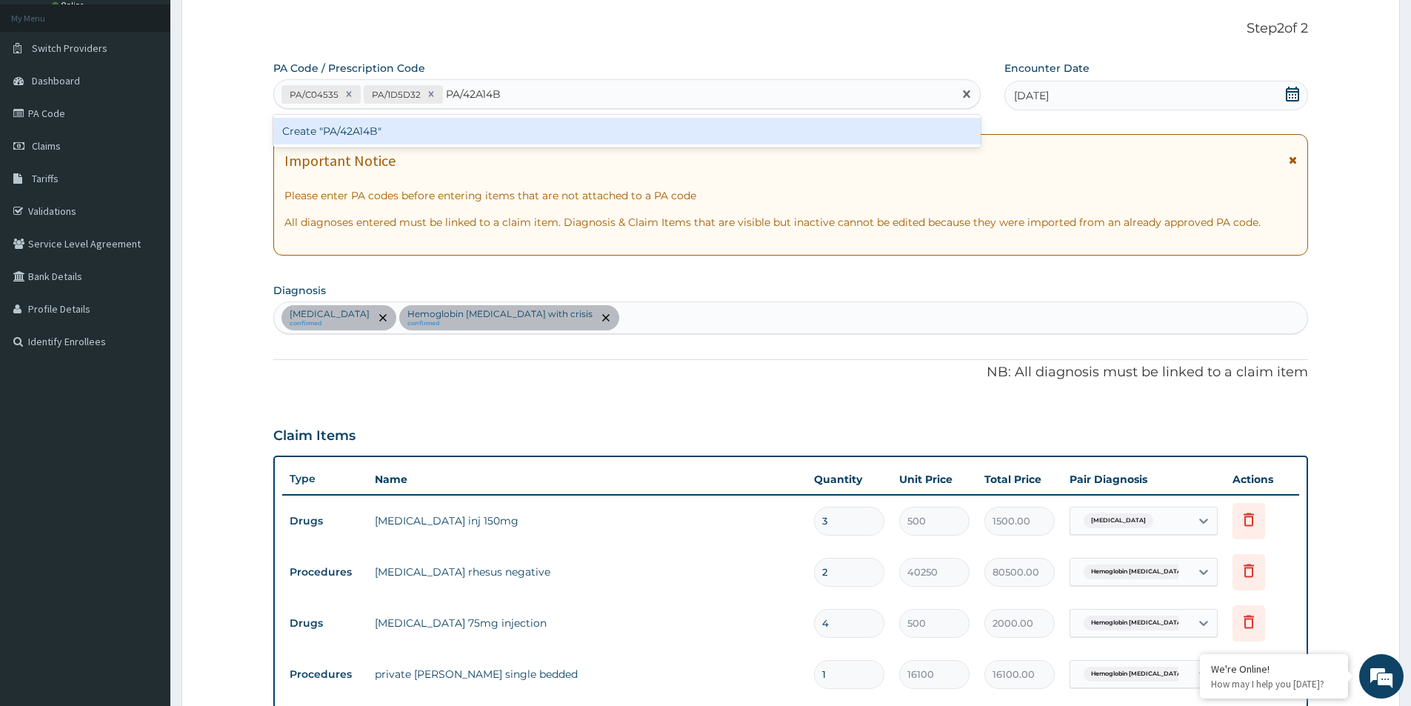
click at [527, 128] on div "Create "PA/42A14B"" at bounding box center [626, 131] width 707 height 27
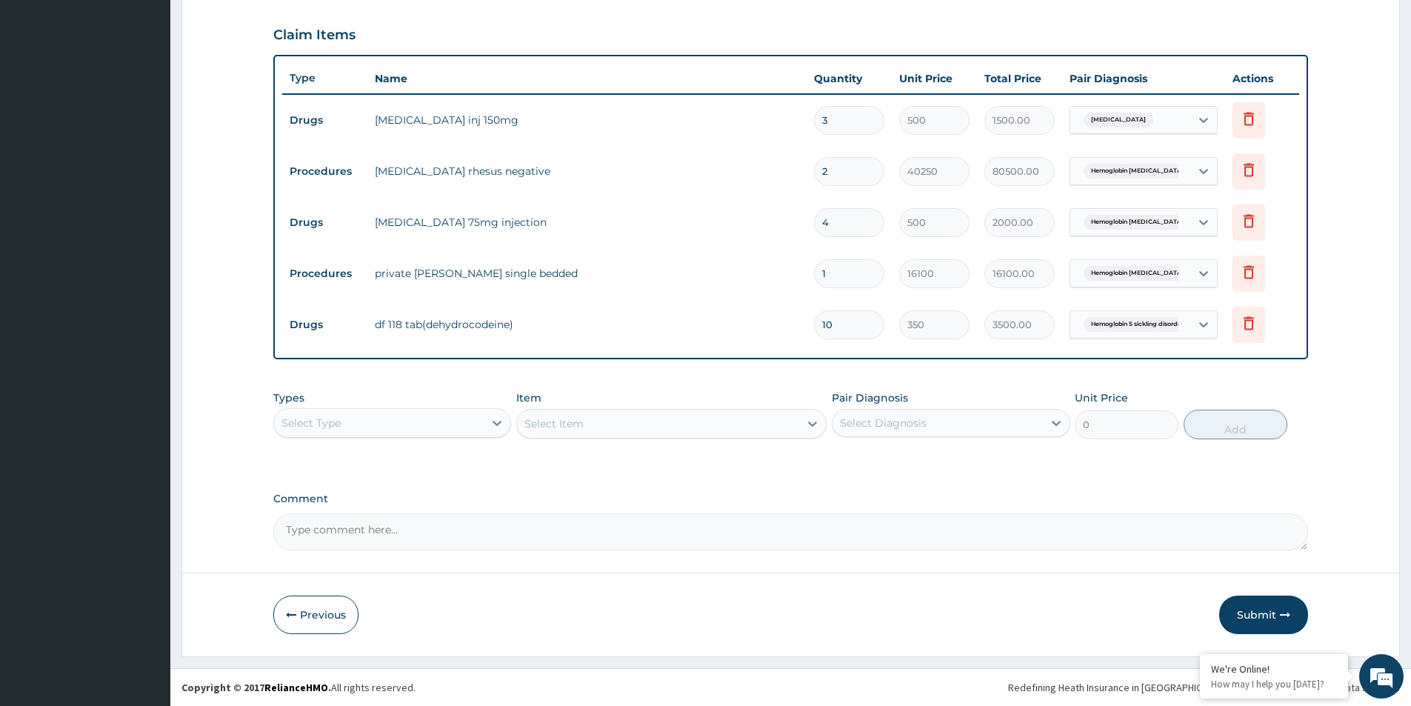
scroll to position [407, 0]
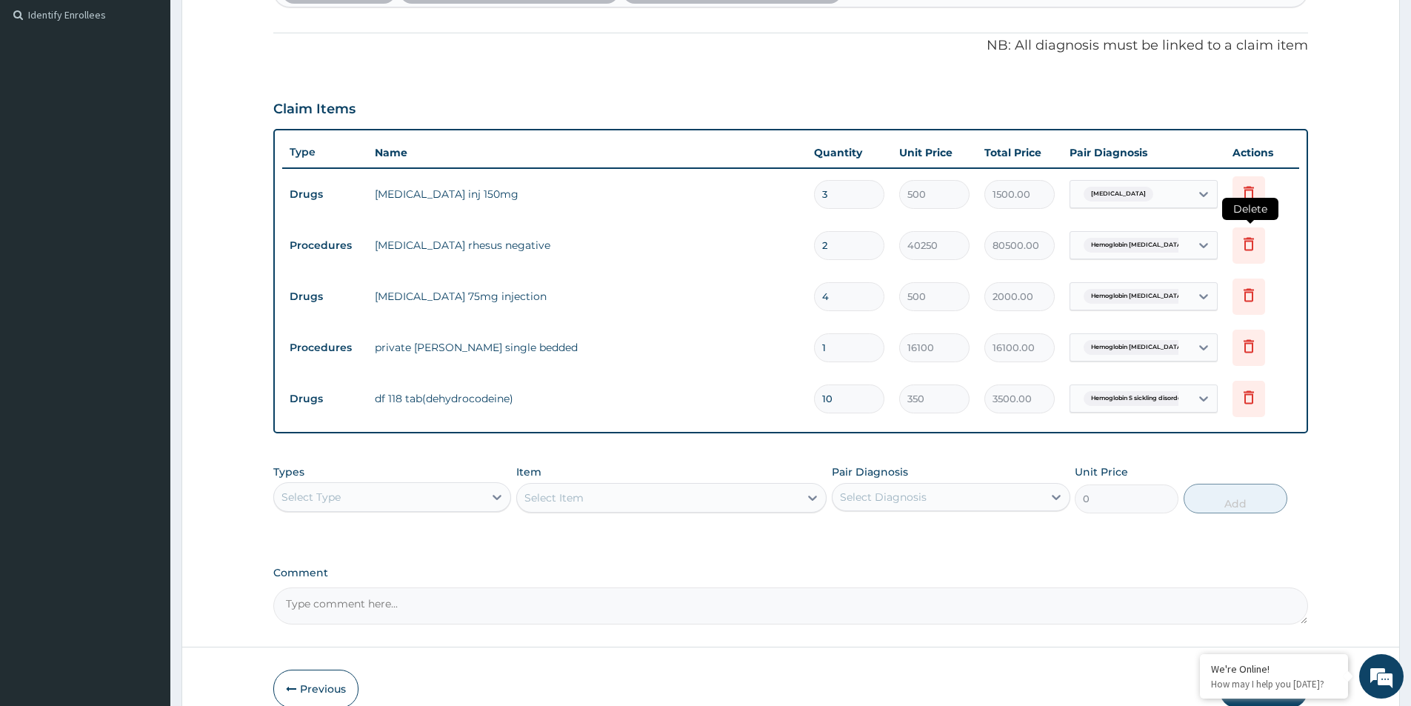
click at [1250, 242] on icon at bounding box center [1249, 244] width 18 height 18
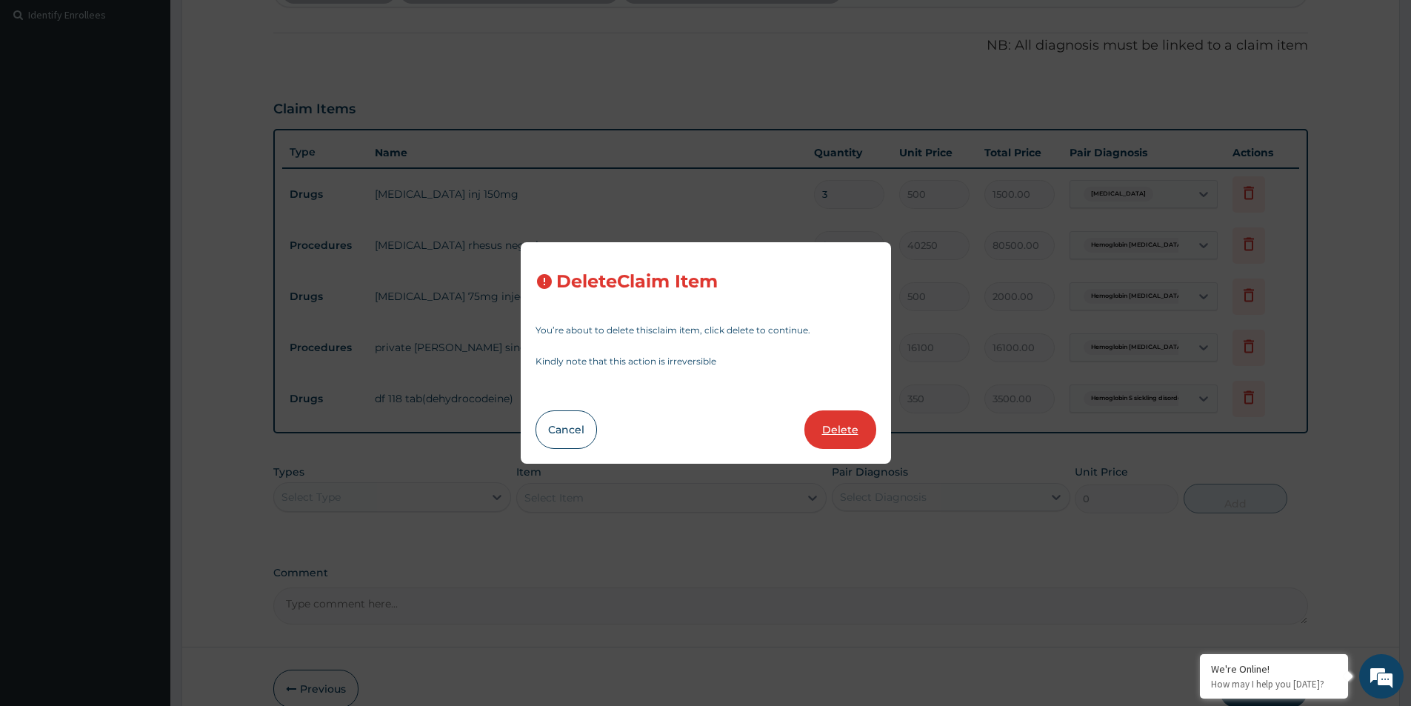
click at [839, 428] on button "Delete" at bounding box center [841, 429] width 72 height 39
type input "4"
type input "500"
type input "2000.00"
type input "1"
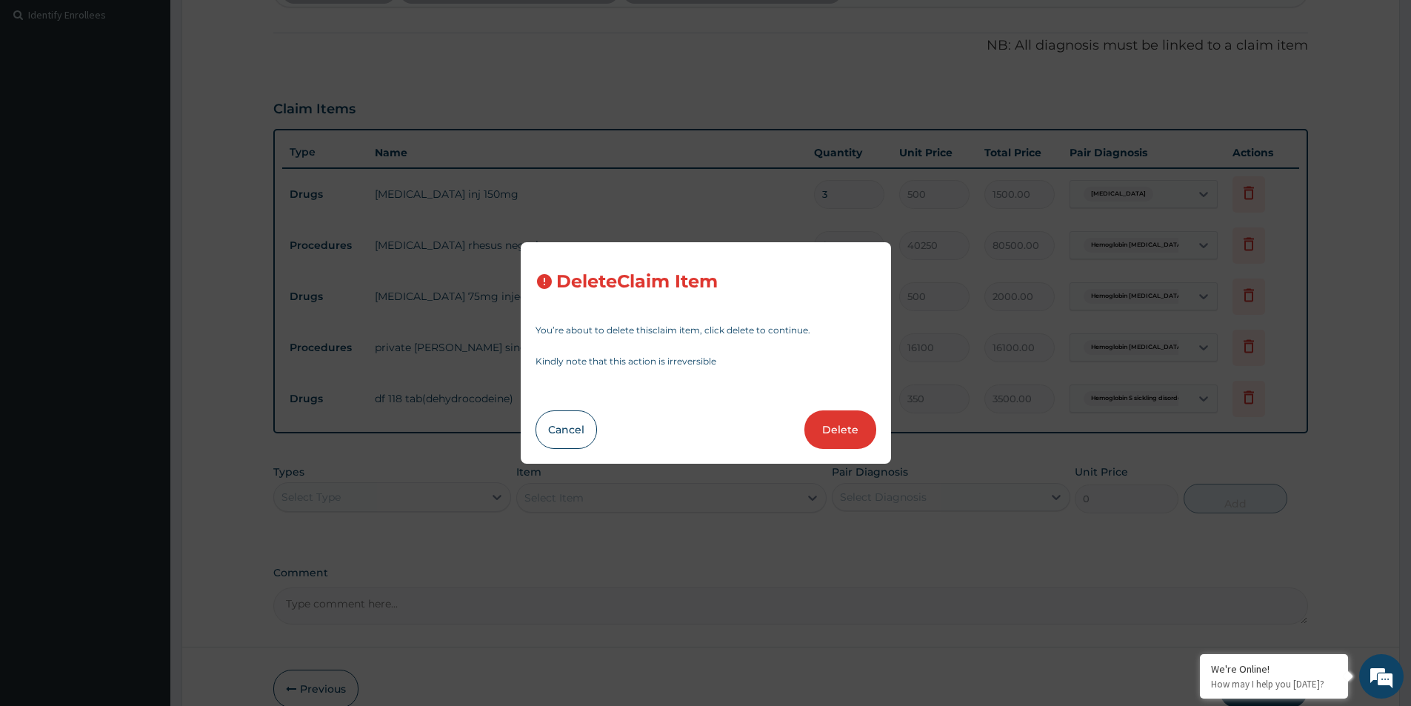
type input "16100"
type input "16100.00"
type input "10"
type input "350"
type input "3500.00"
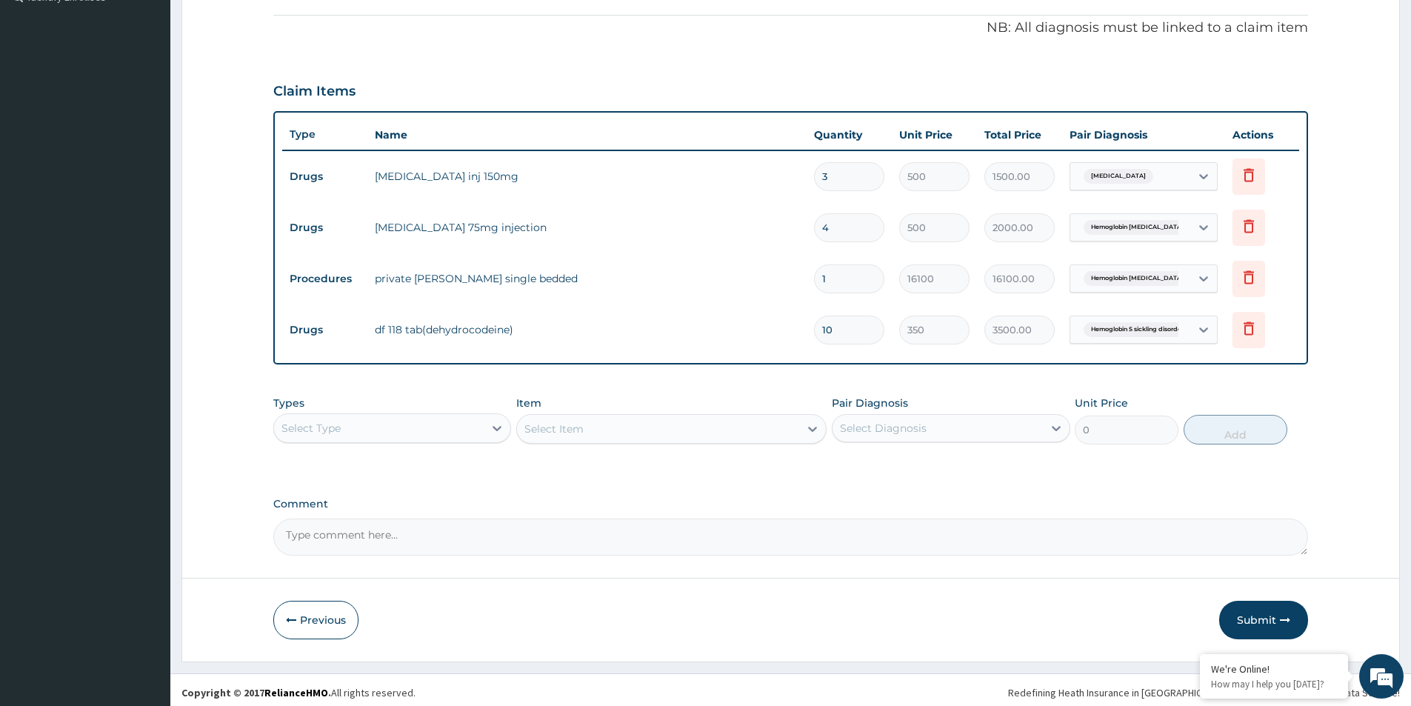
scroll to position [430, 0]
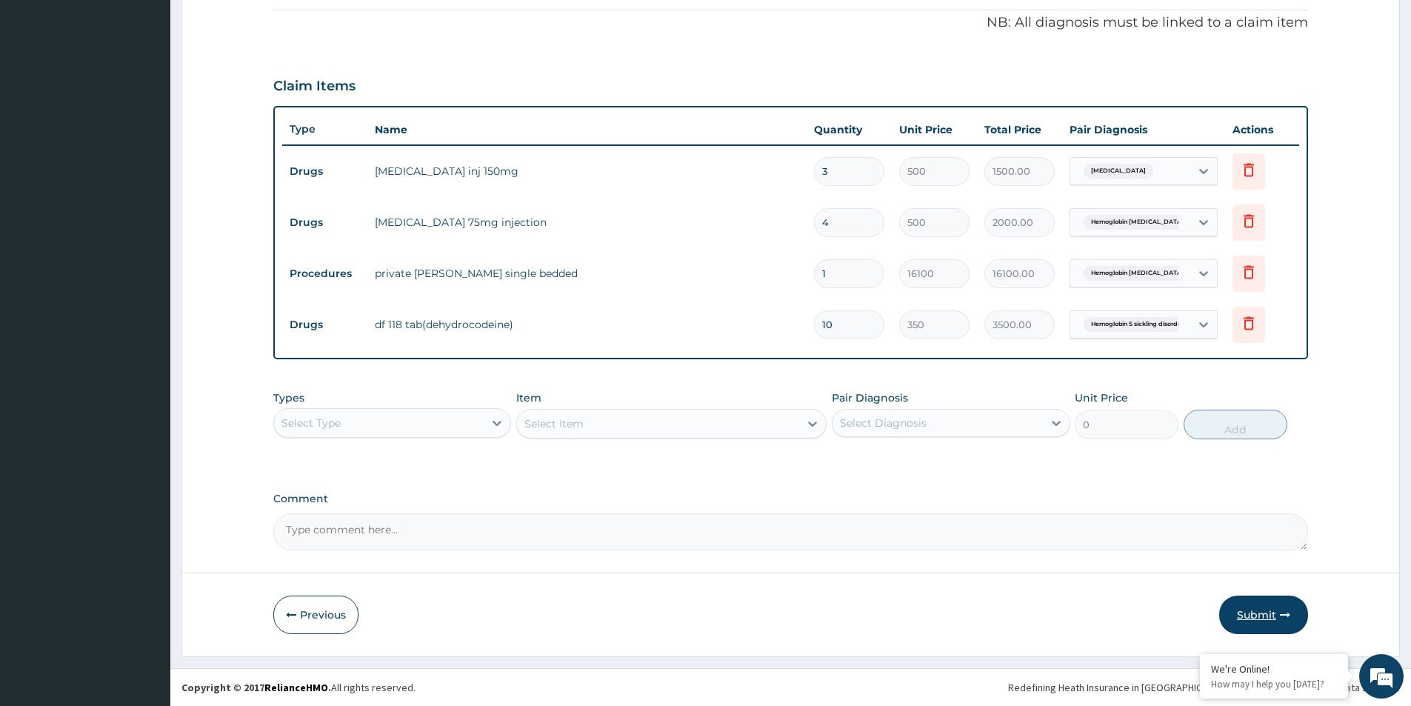
click at [1262, 610] on button "Submit" at bounding box center [1263, 615] width 89 height 39
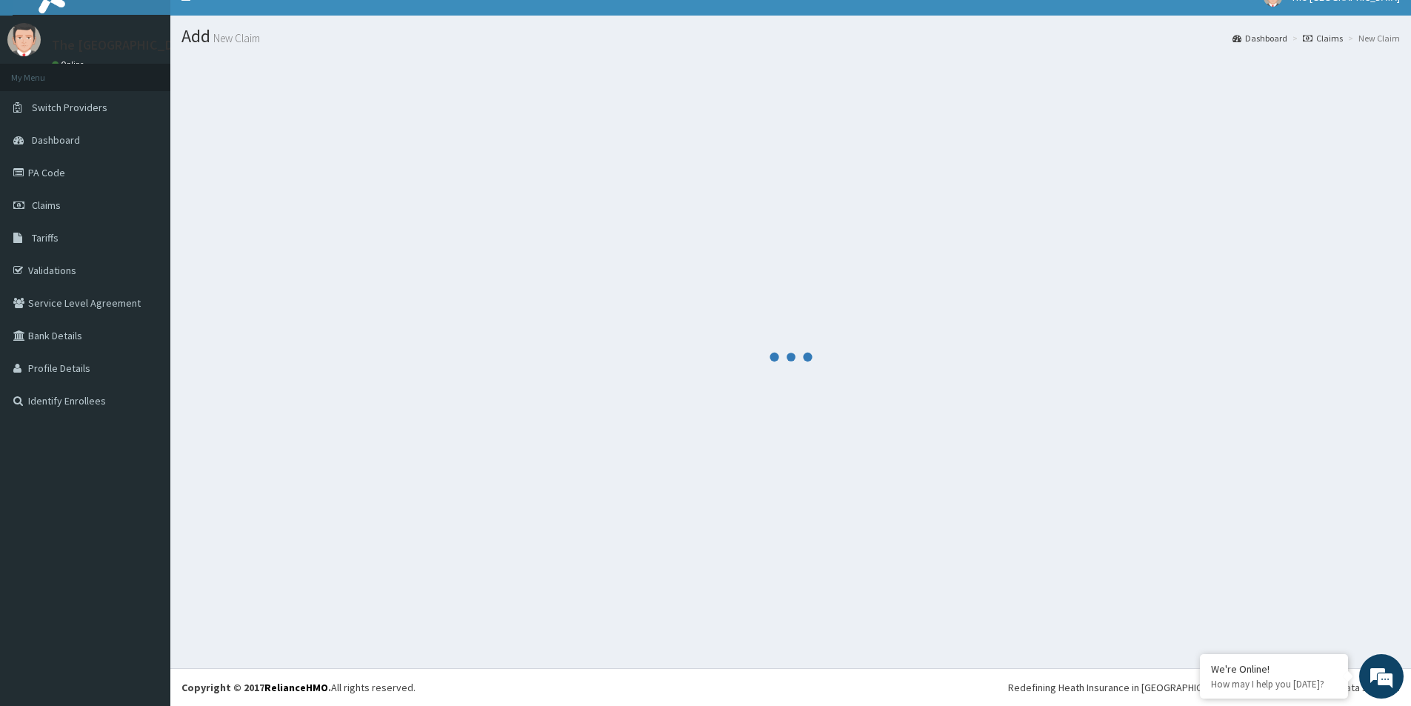
scroll to position [21, 0]
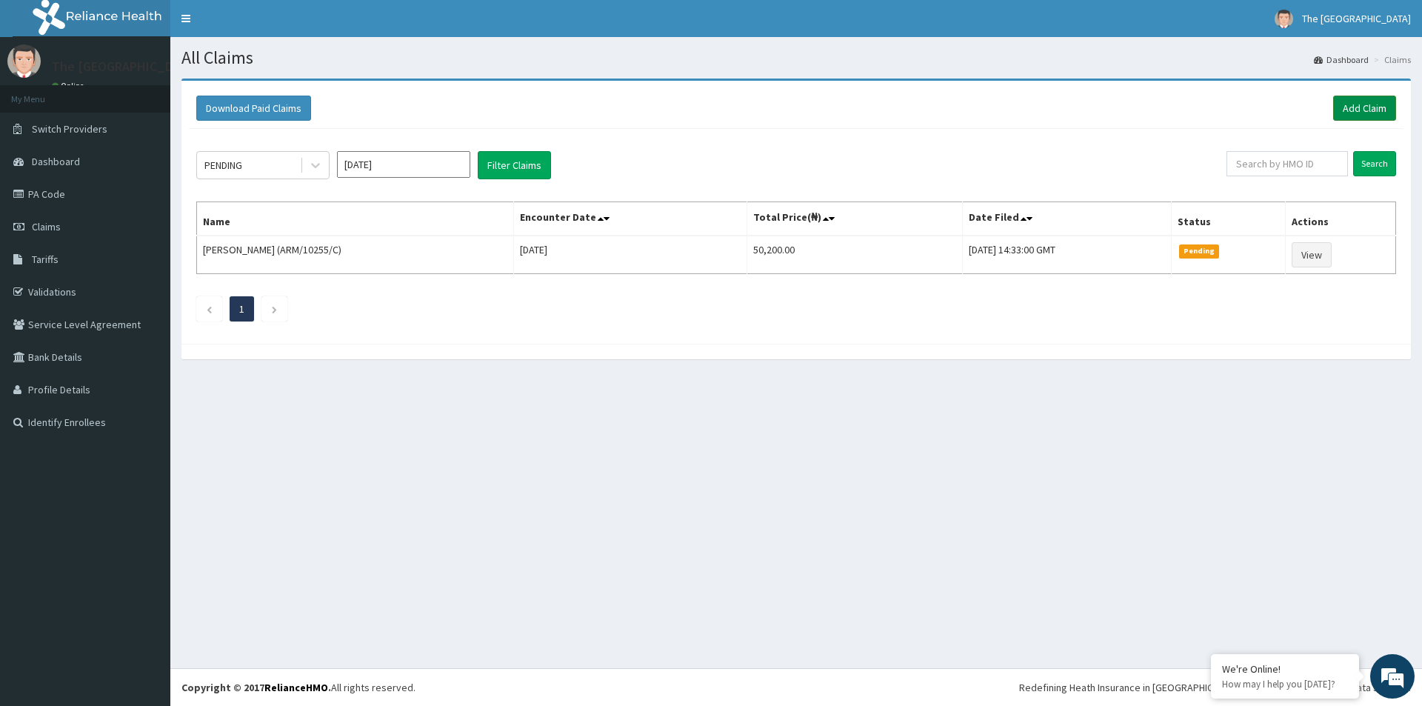
click at [1351, 104] on link "Add Claim" at bounding box center [1364, 108] width 63 height 25
click at [1349, 103] on link "Add Claim" at bounding box center [1364, 108] width 63 height 25
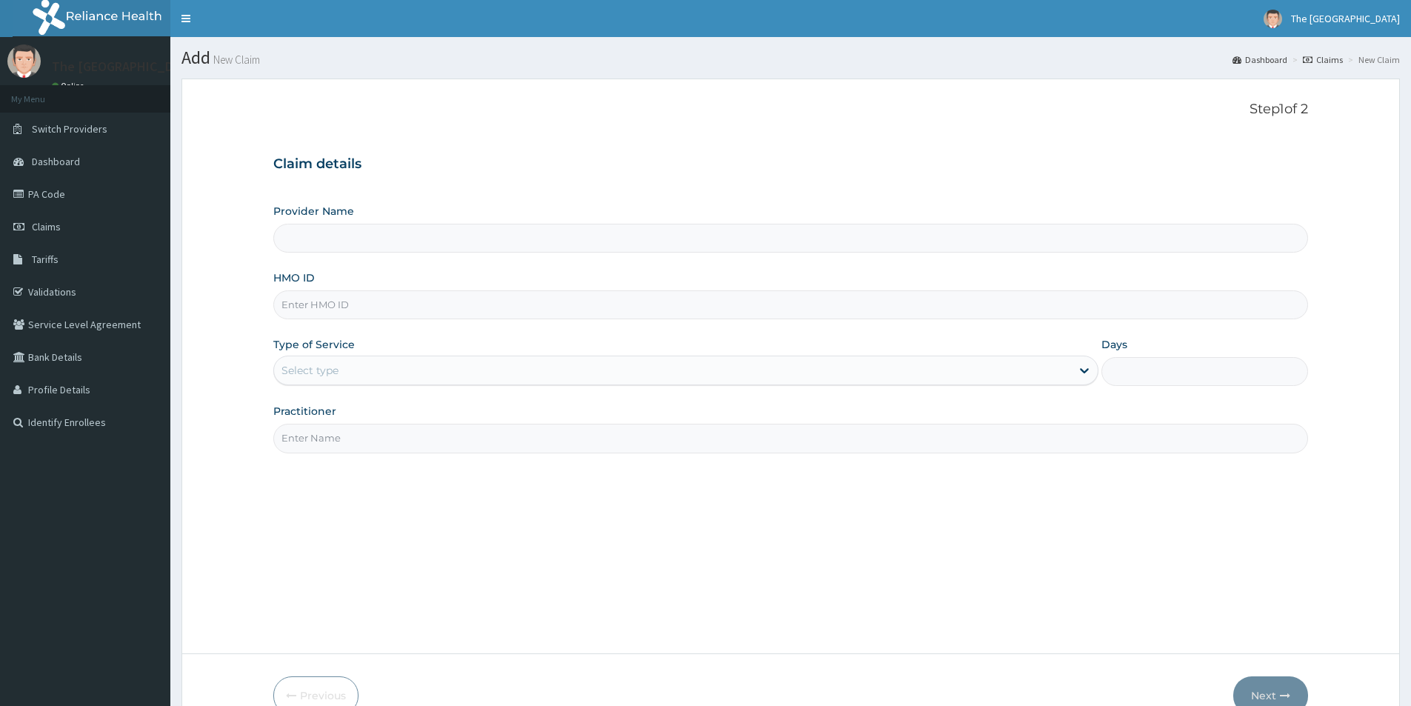
click at [326, 307] on input "HMO ID" at bounding box center [790, 304] width 1035 height 29
paste input "ARM/10255/C"
type input "ARM/10255/C"
click at [330, 370] on div "Select type" at bounding box center [310, 370] width 57 height 15
click at [344, 368] on div "Select type" at bounding box center [672, 371] width 797 height 24
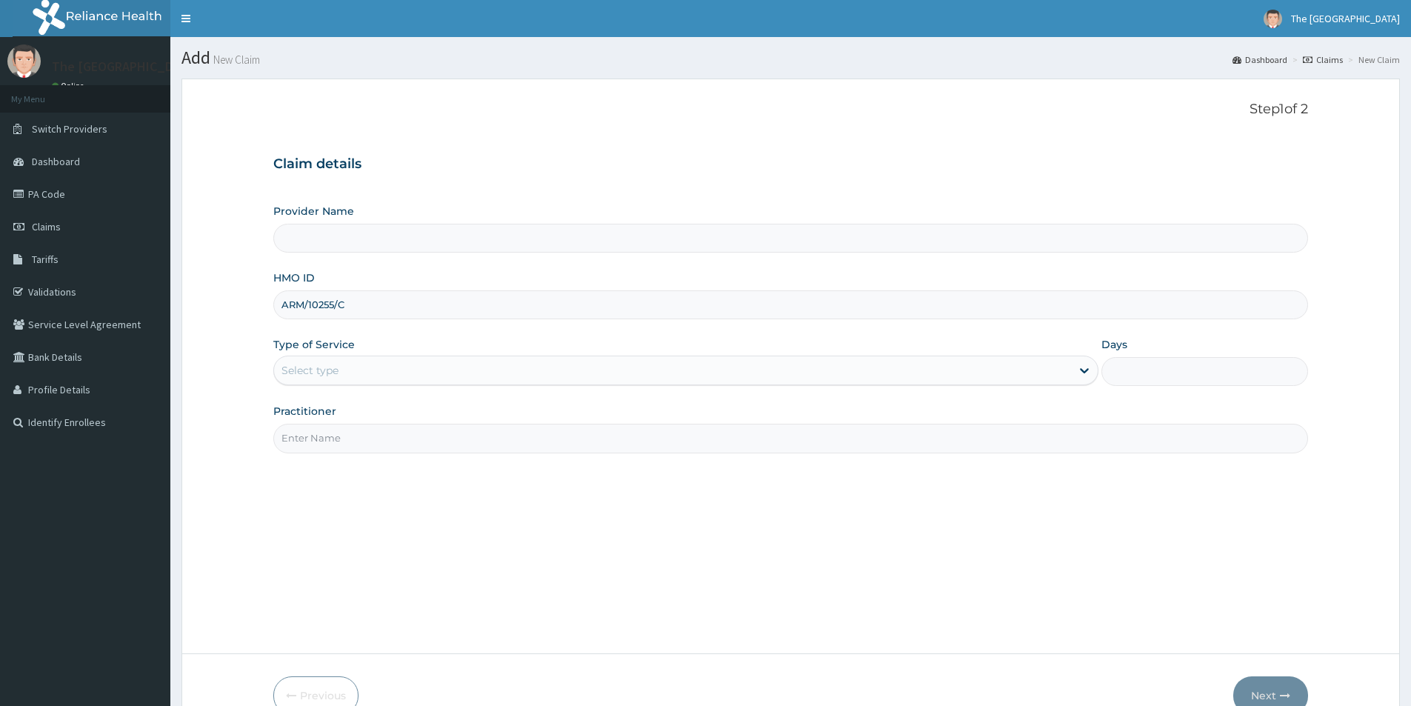
click at [344, 368] on div "Select type" at bounding box center [672, 371] width 797 height 24
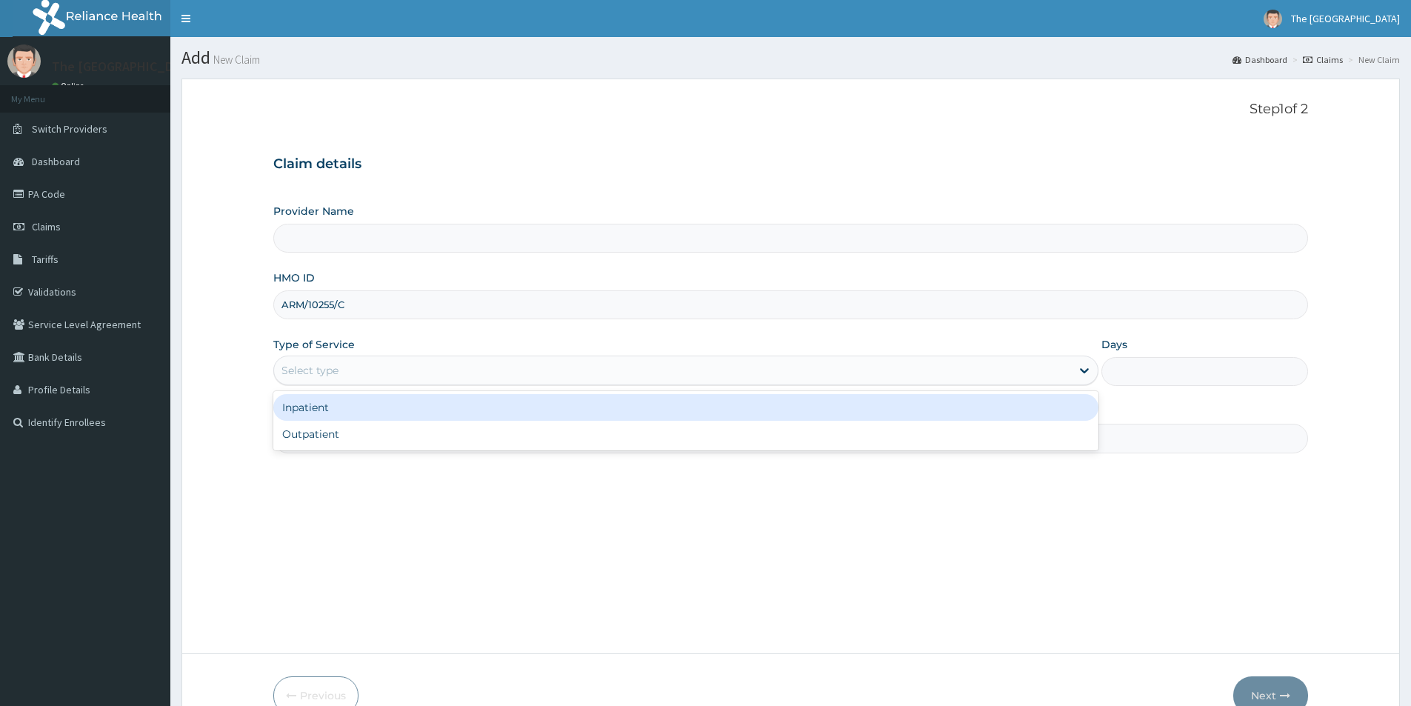
click at [319, 403] on div "Inpatient" at bounding box center [685, 407] width 825 height 27
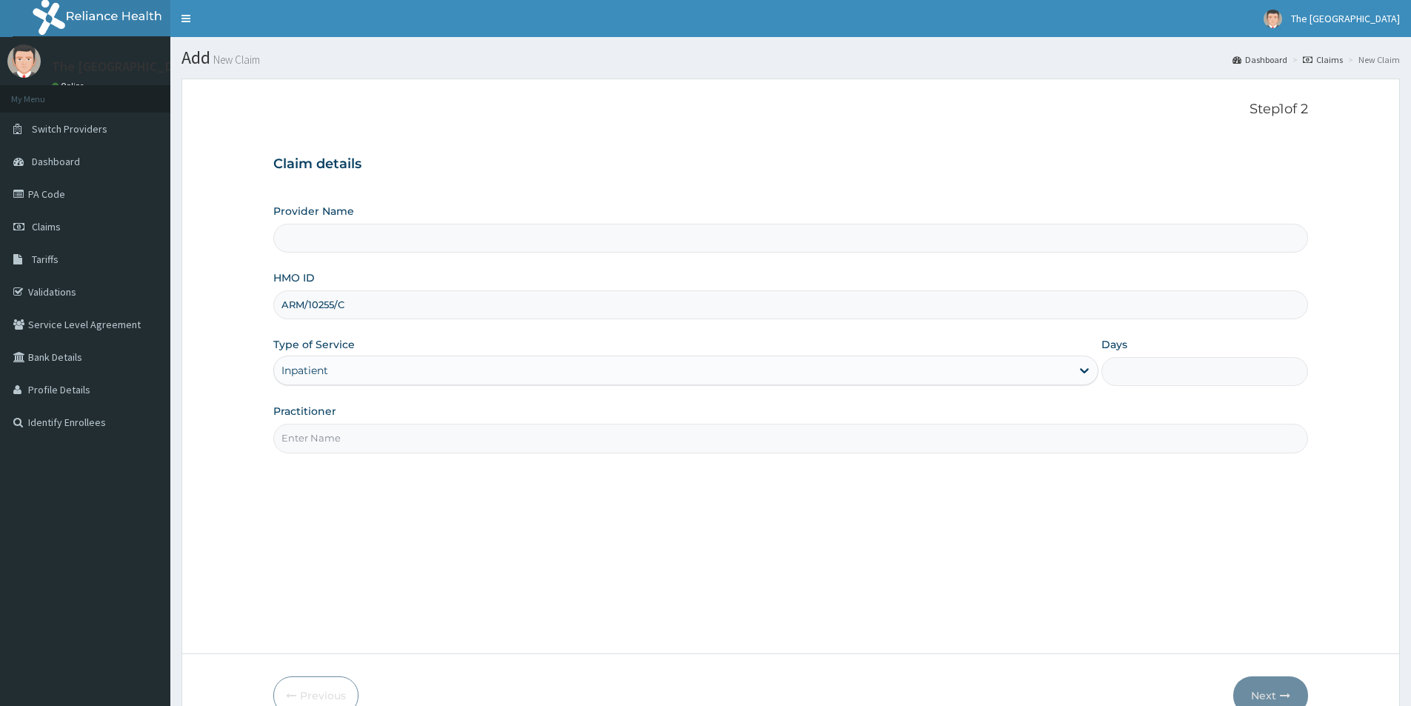
click at [1158, 372] on input "Days" at bounding box center [1205, 371] width 207 height 29
type input "7"
type input "The [GEOGRAPHIC_DATA]-[GEOGRAPHIC_DATA]"
click at [384, 438] on input "Practitioner" at bounding box center [790, 438] width 1035 height 29
click at [354, 439] on input "Dr." at bounding box center [790, 438] width 1035 height 29
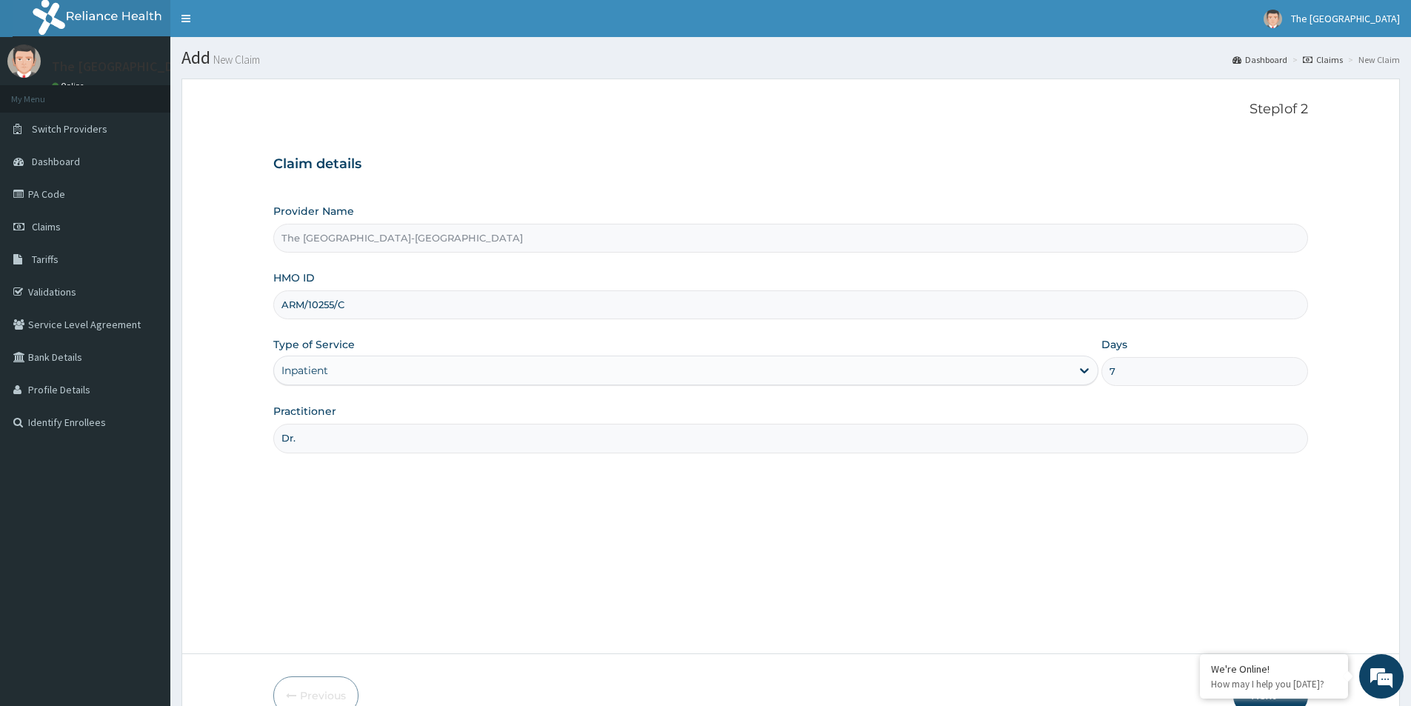
paste input "EZEBUE EDAFE"
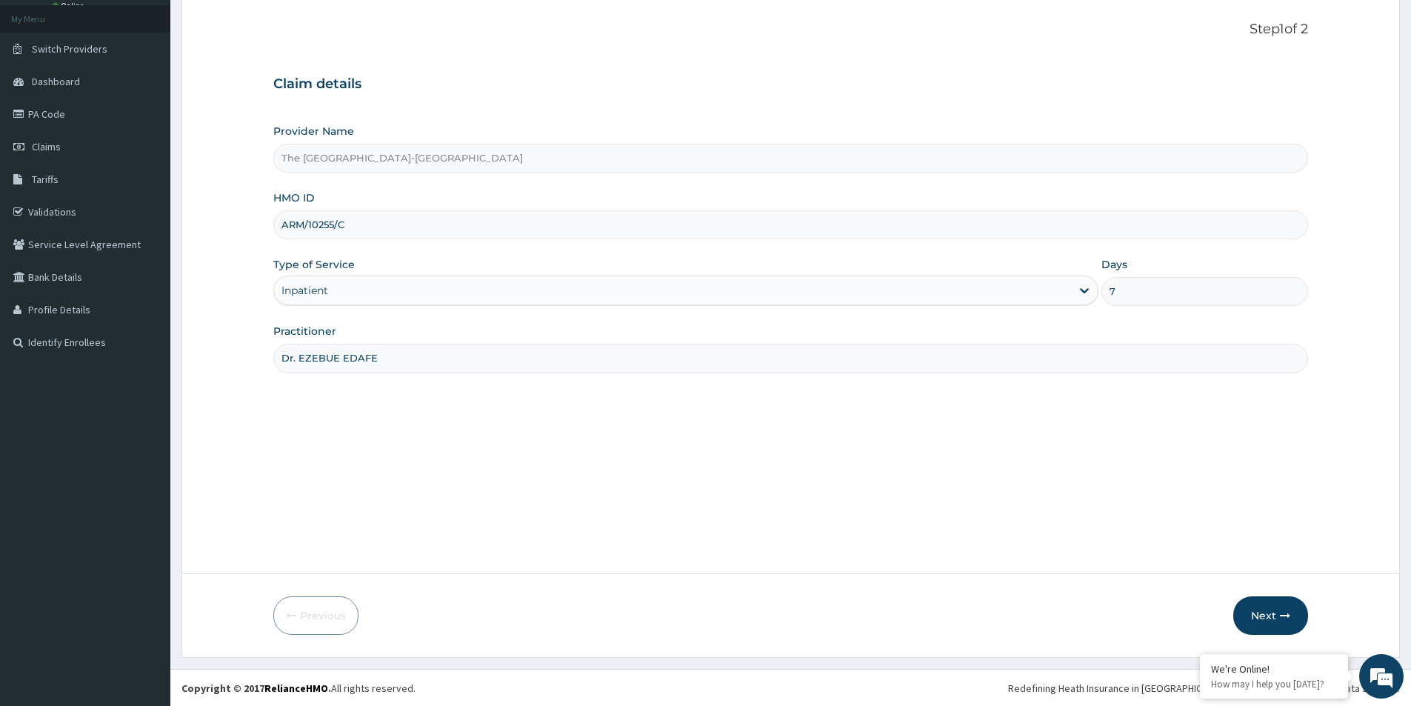
scroll to position [81, 0]
type input "Dr. EZEBUE EDAFE"
click at [1265, 616] on button "Next" at bounding box center [1270, 615] width 75 height 39
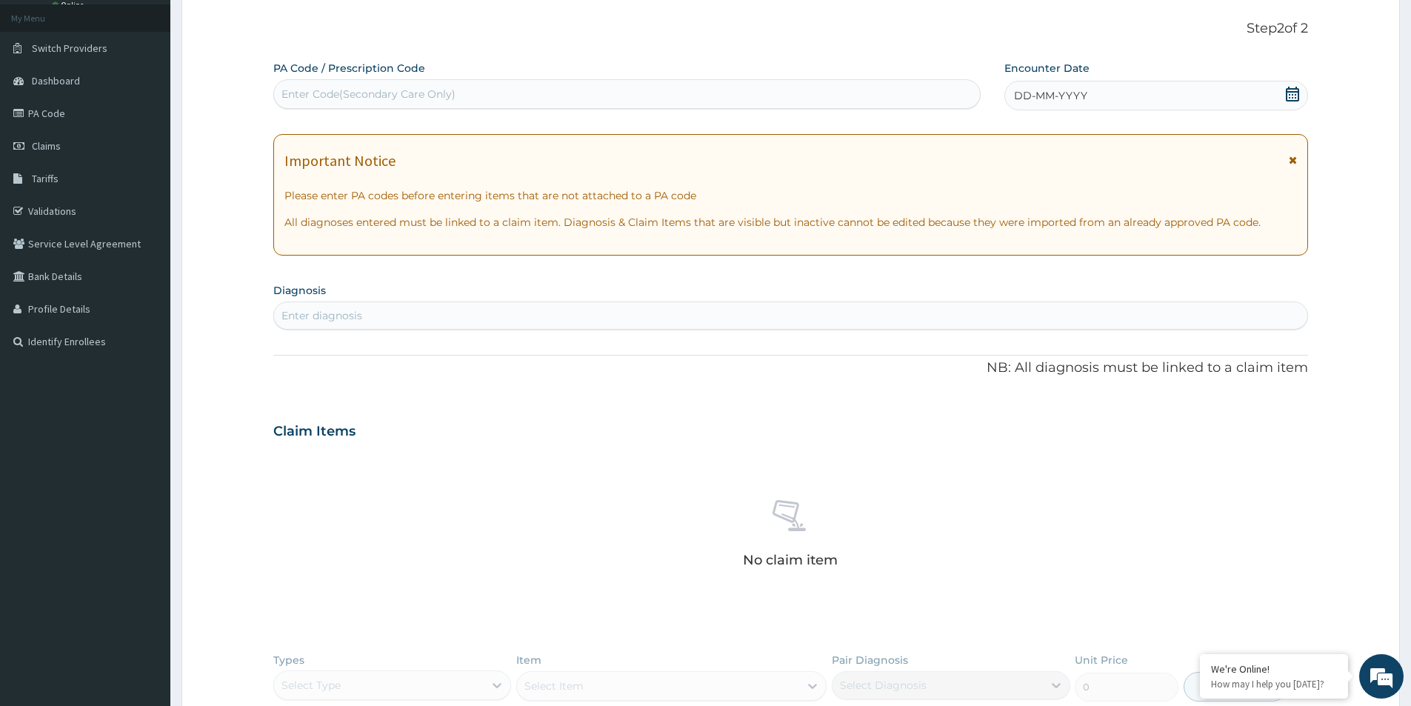
scroll to position [0, 0]
click at [442, 93] on div "Enter Code(Secondary Care Only)" at bounding box center [369, 94] width 174 height 15
paste input "PA/29084C"
type input "PA/29084C"
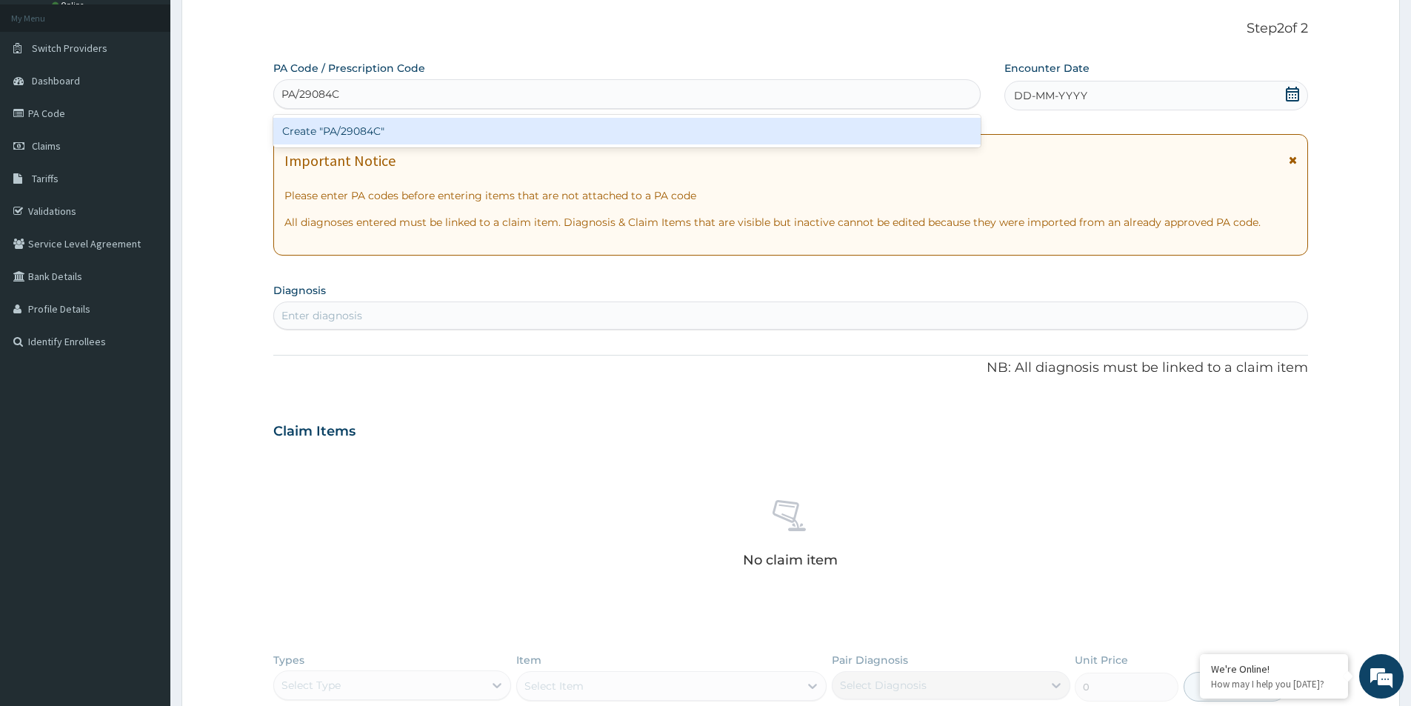
click at [497, 135] on div "Create "PA/29084C"" at bounding box center [626, 131] width 707 height 27
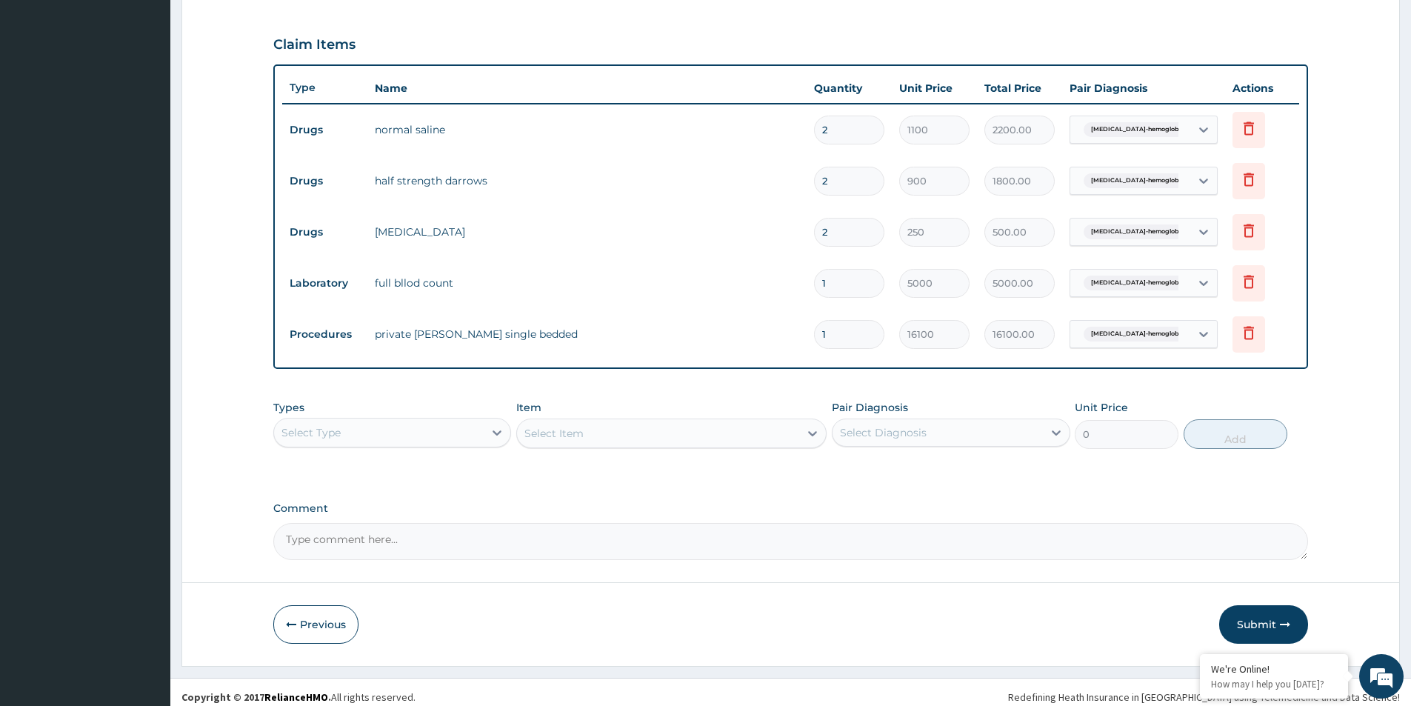
scroll to position [482, 0]
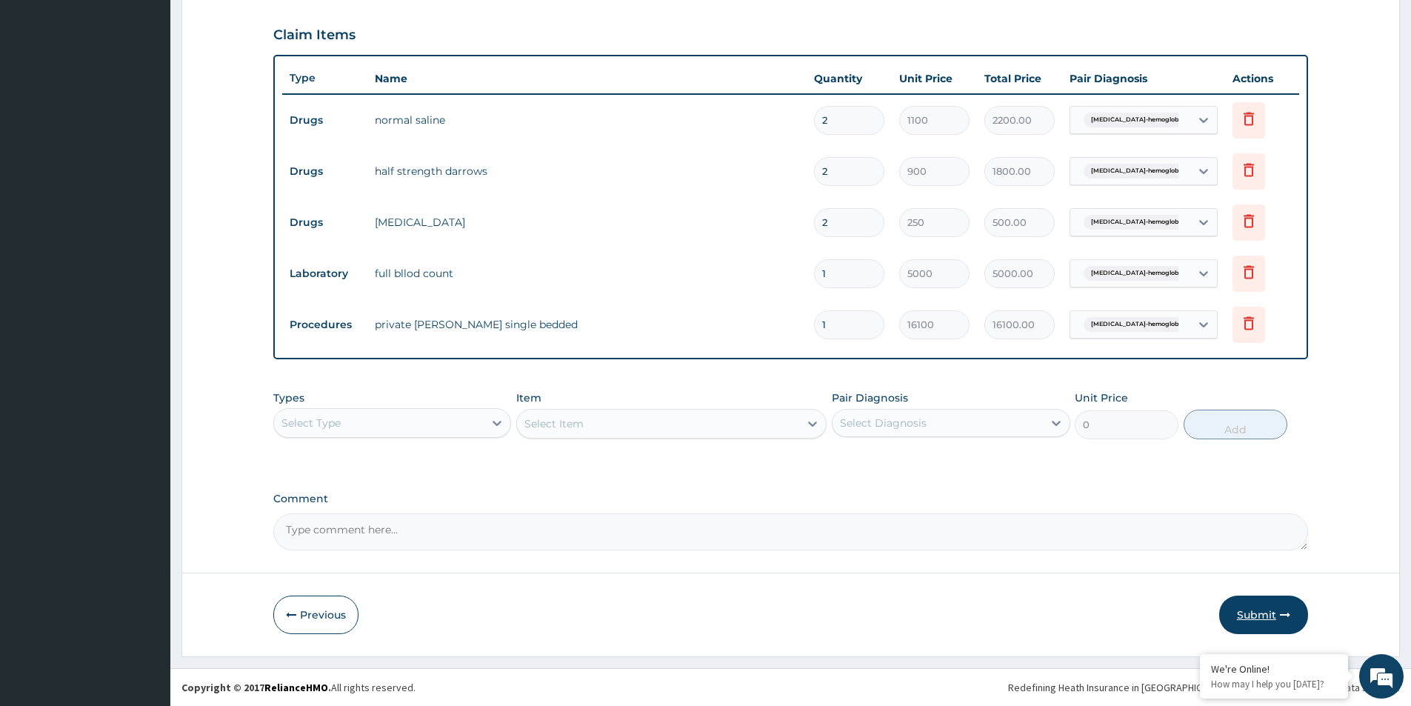
click at [1264, 609] on button "Submit" at bounding box center [1263, 615] width 89 height 39
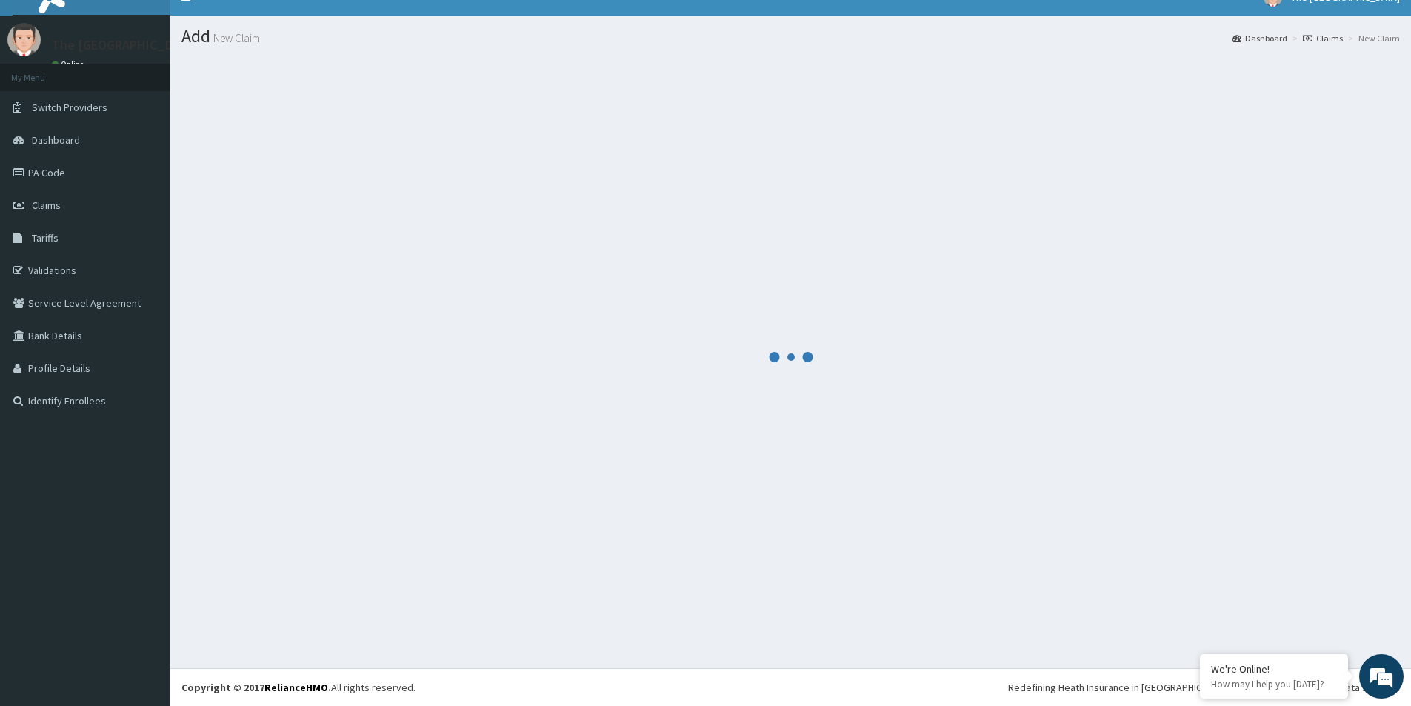
scroll to position [21, 0]
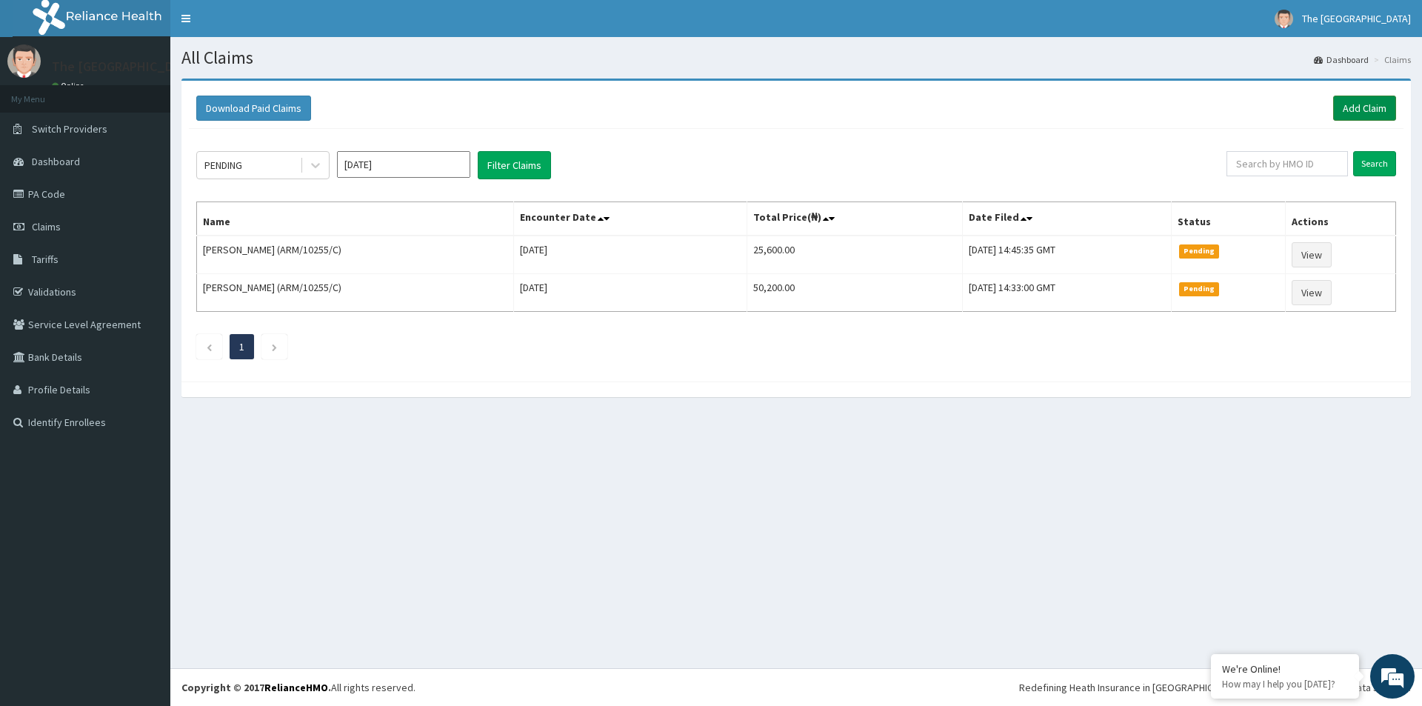
click at [1365, 104] on link "Add Claim" at bounding box center [1364, 108] width 63 height 25
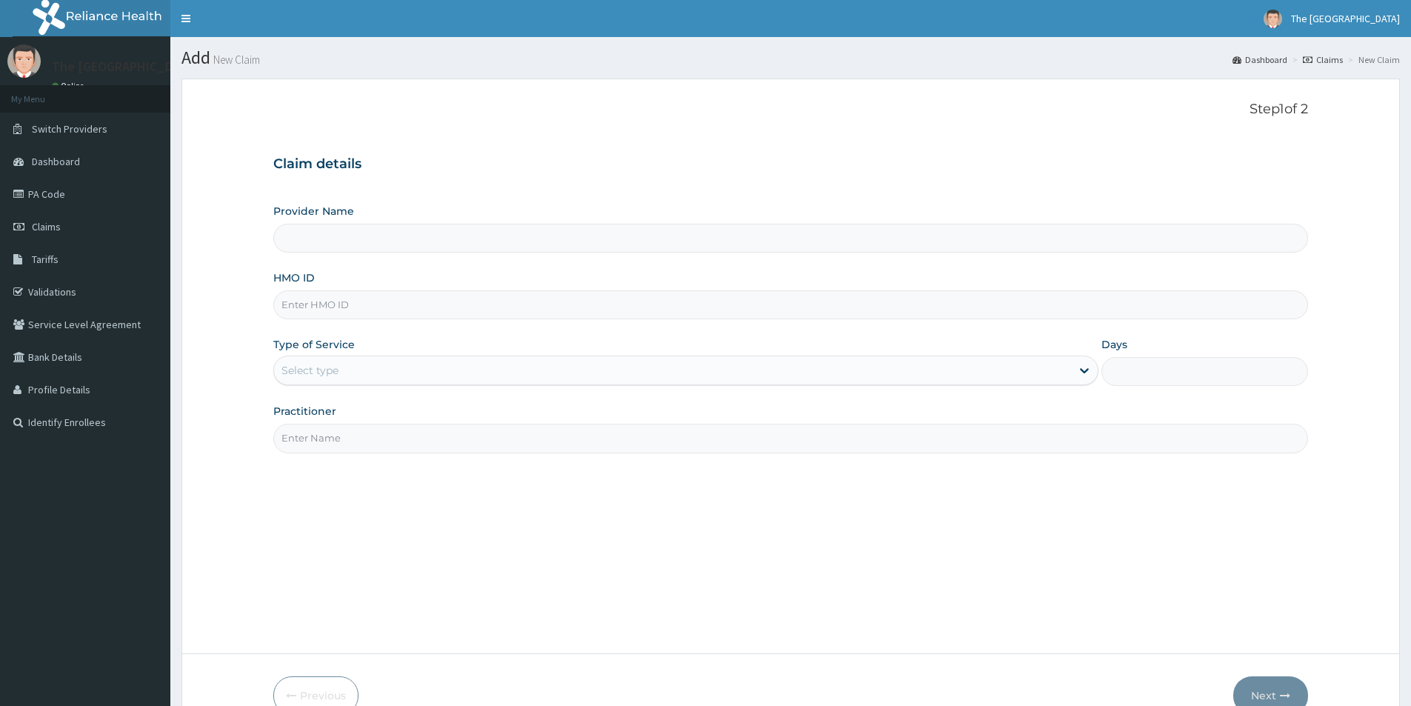
click at [316, 309] on input "HMO ID" at bounding box center [790, 304] width 1035 height 29
paste input "ARM/10255/C"
type input "ARM/10255/C"
type input "The [GEOGRAPHIC_DATA]-[GEOGRAPHIC_DATA]"
type input "ARM/10255/C"
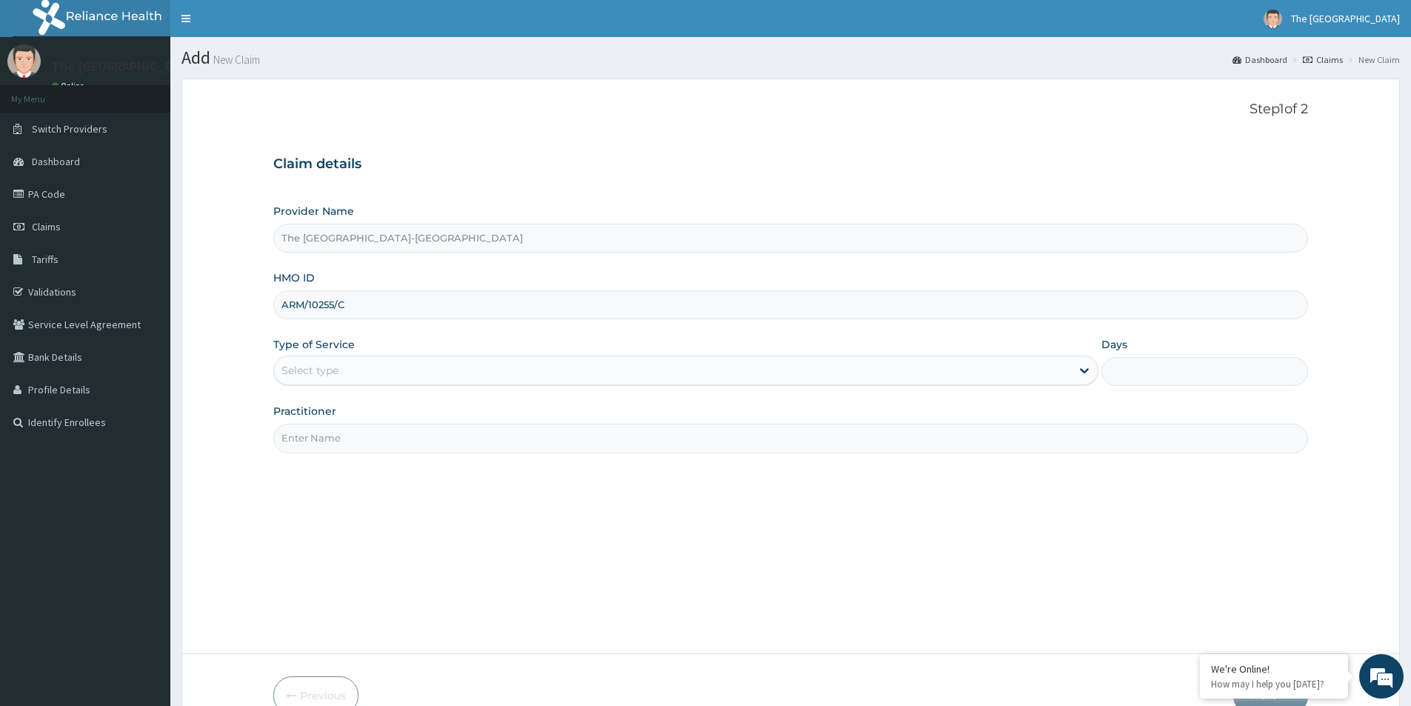
click at [332, 368] on div "Select type" at bounding box center [310, 370] width 57 height 15
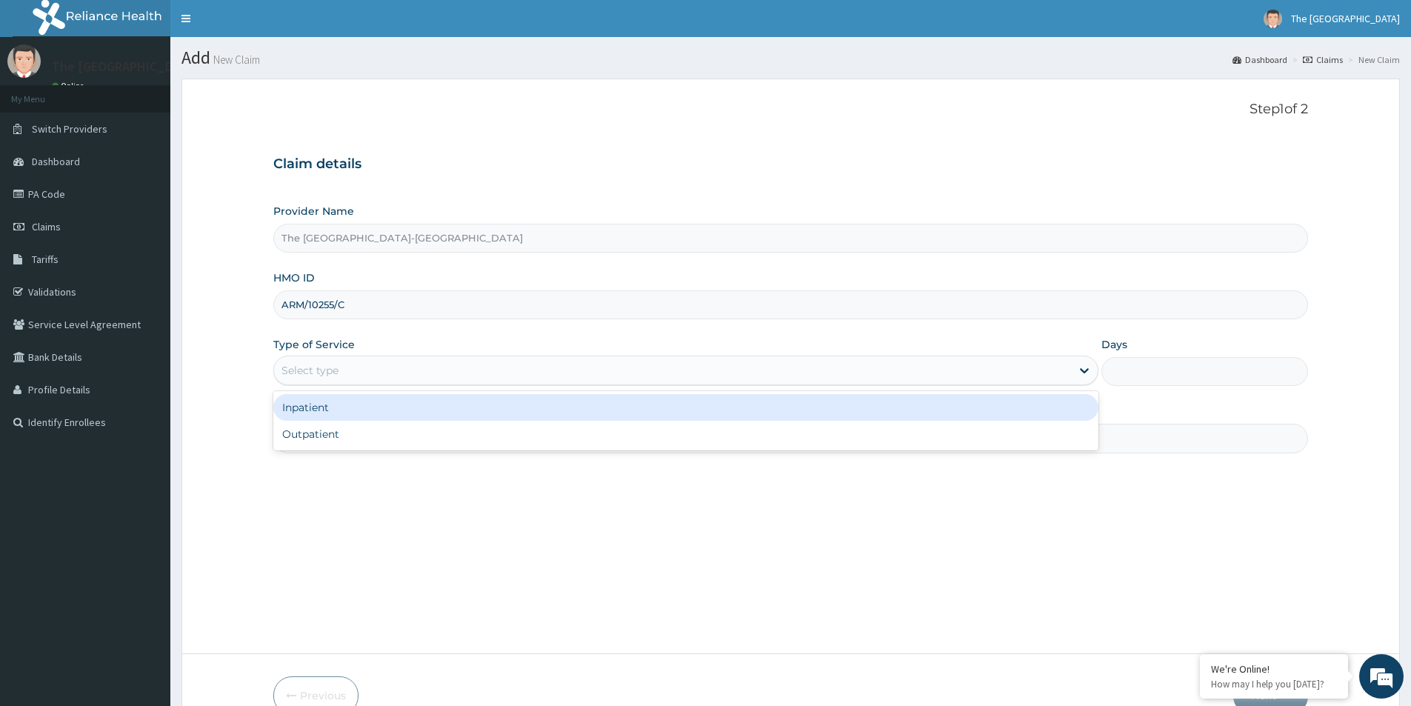
drag, startPoint x: 303, startPoint y: 410, endPoint x: 693, endPoint y: 387, distance: 390.3
click at [304, 410] on div "Inpatient" at bounding box center [685, 407] width 825 height 27
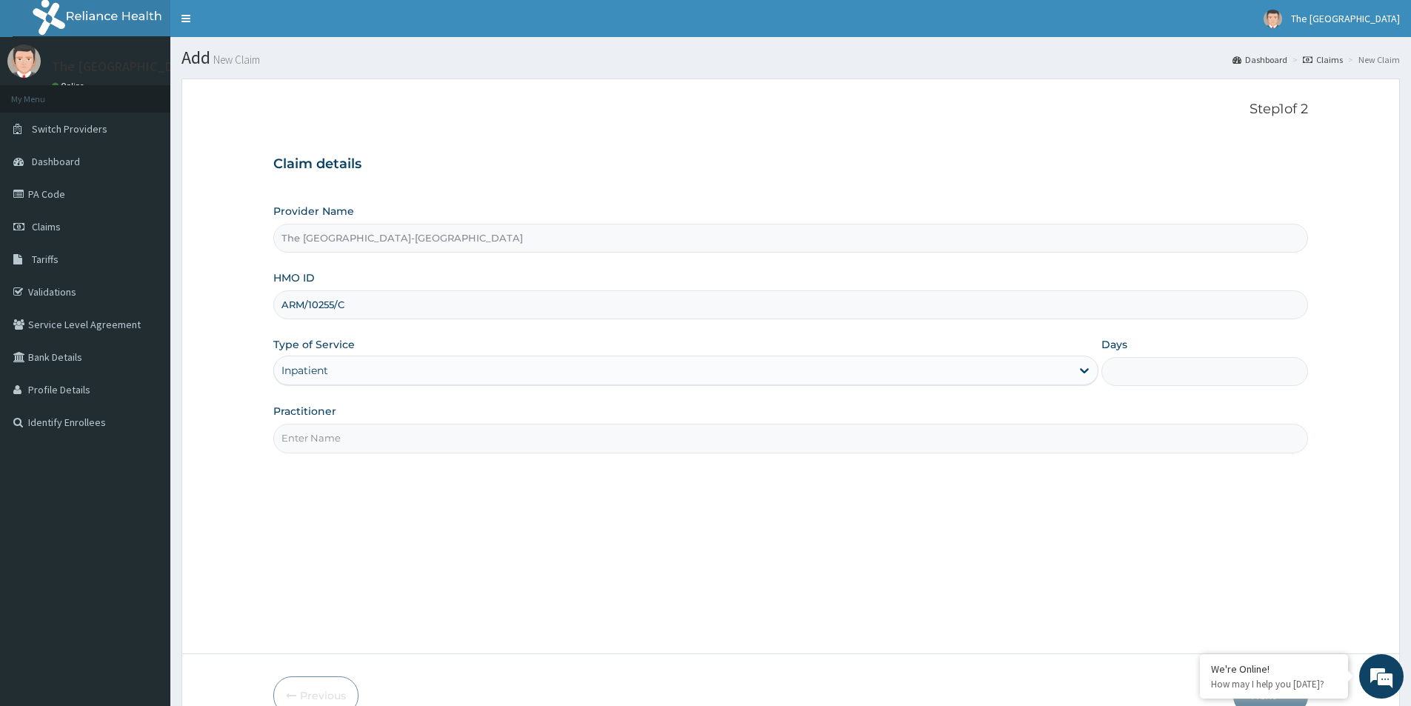
click at [1136, 369] on input "Days" at bounding box center [1205, 371] width 207 height 29
type input "7"
click at [301, 442] on input "Practitioner" at bounding box center [790, 438] width 1035 height 29
paste input "ENIOLA KAYODE"
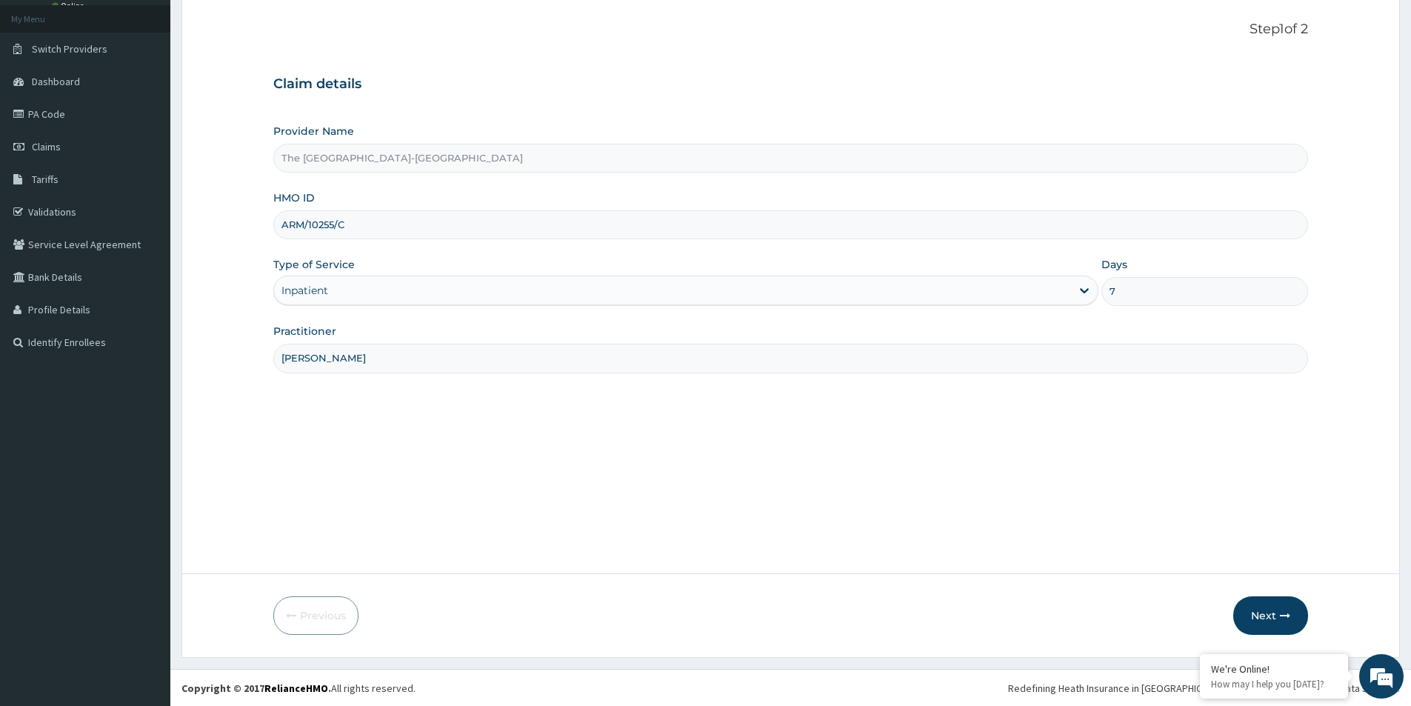
scroll to position [81, 0]
type input "Dr. ENIOLA KAYODE"
click at [1273, 615] on button "Next" at bounding box center [1270, 615] width 75 height 39
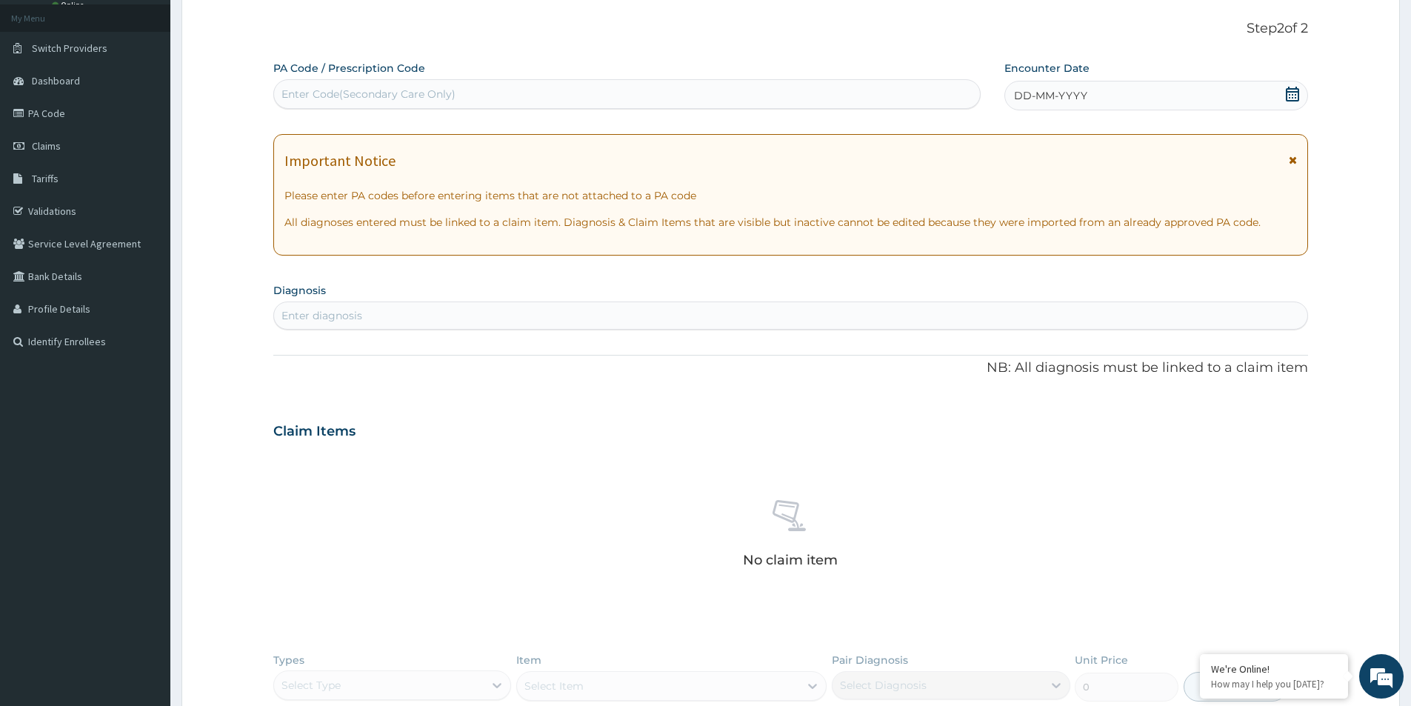
click at [638, 93] on div "Enter Code(Secondary Care Only)" at bounding box center [627, 94] width 706 height 24
paste input "PA/09CAC9"
type input "PA/09CAC9"
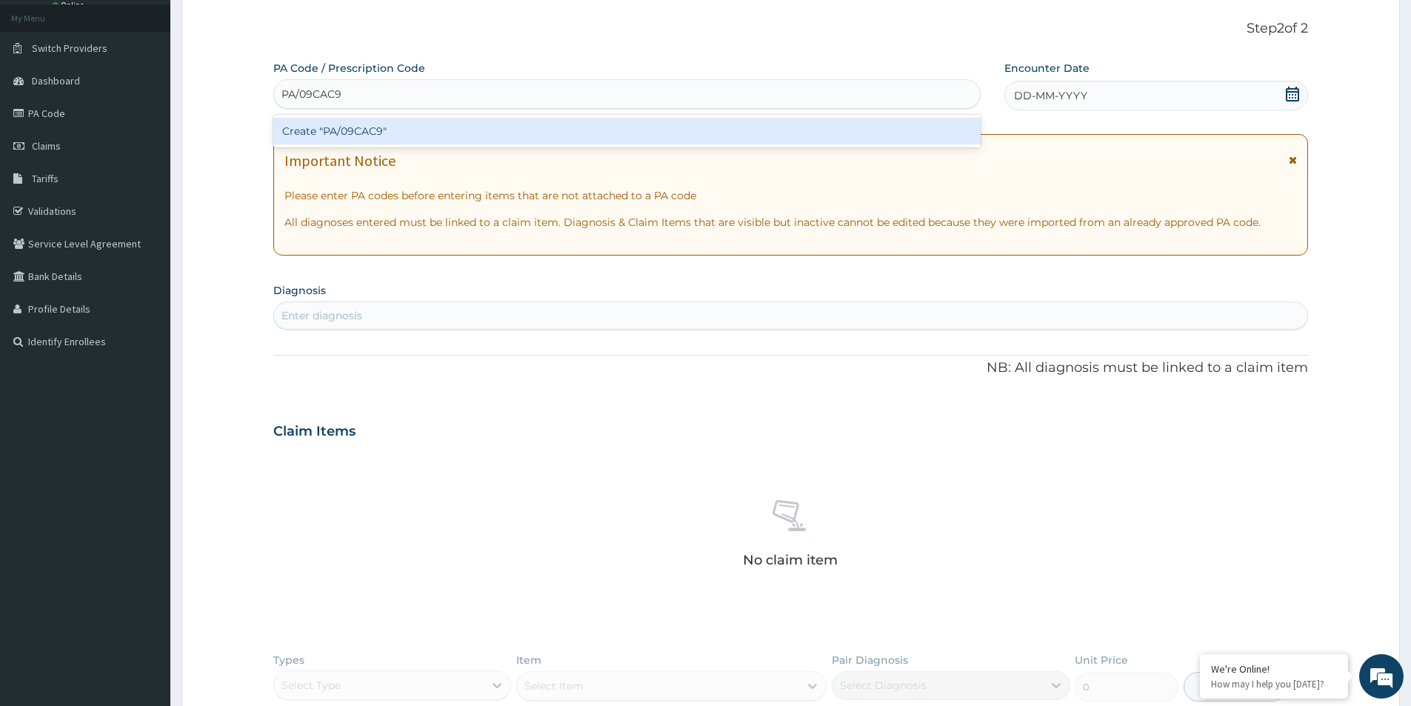
click at [545, 130] on div "Create "PA/09CAC9"" at bounding box center [626, 131] width 707 height 27
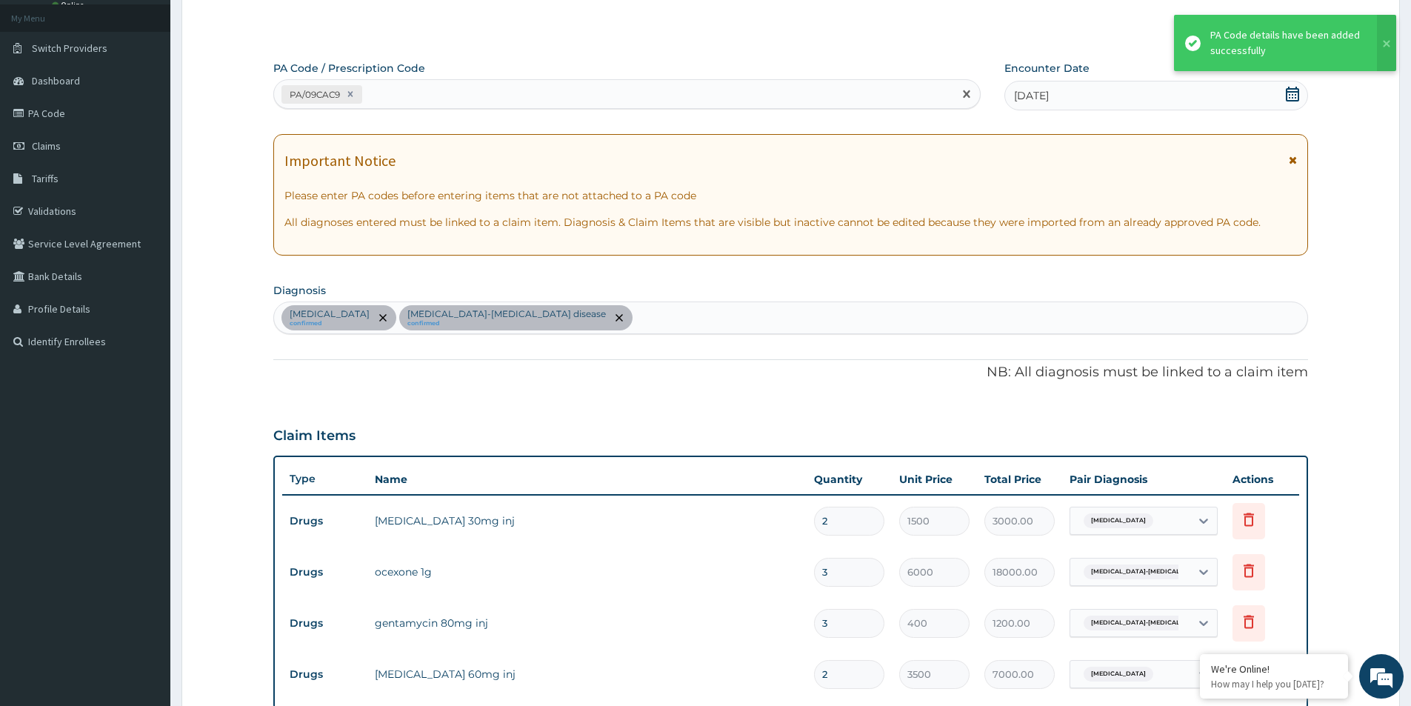
click at [440, 91] on div "PA/09CAC9" at bounding box center [613, 94] width 679 height 24
paste input "PA/CB97CE"
type input "PA/CB97CE"
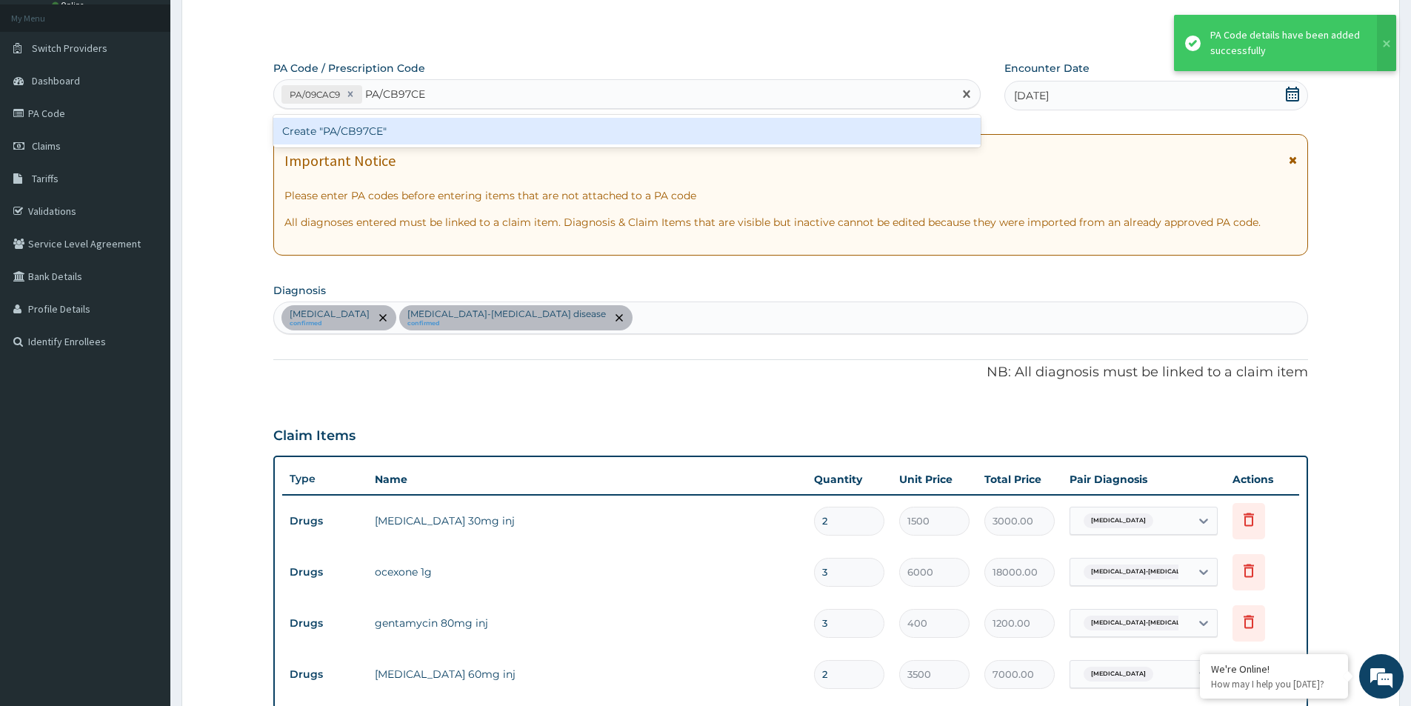
click at [404, 130] on div "Create "PA/CB97CE"" at bounding box center [626, 131] width 707 height 27
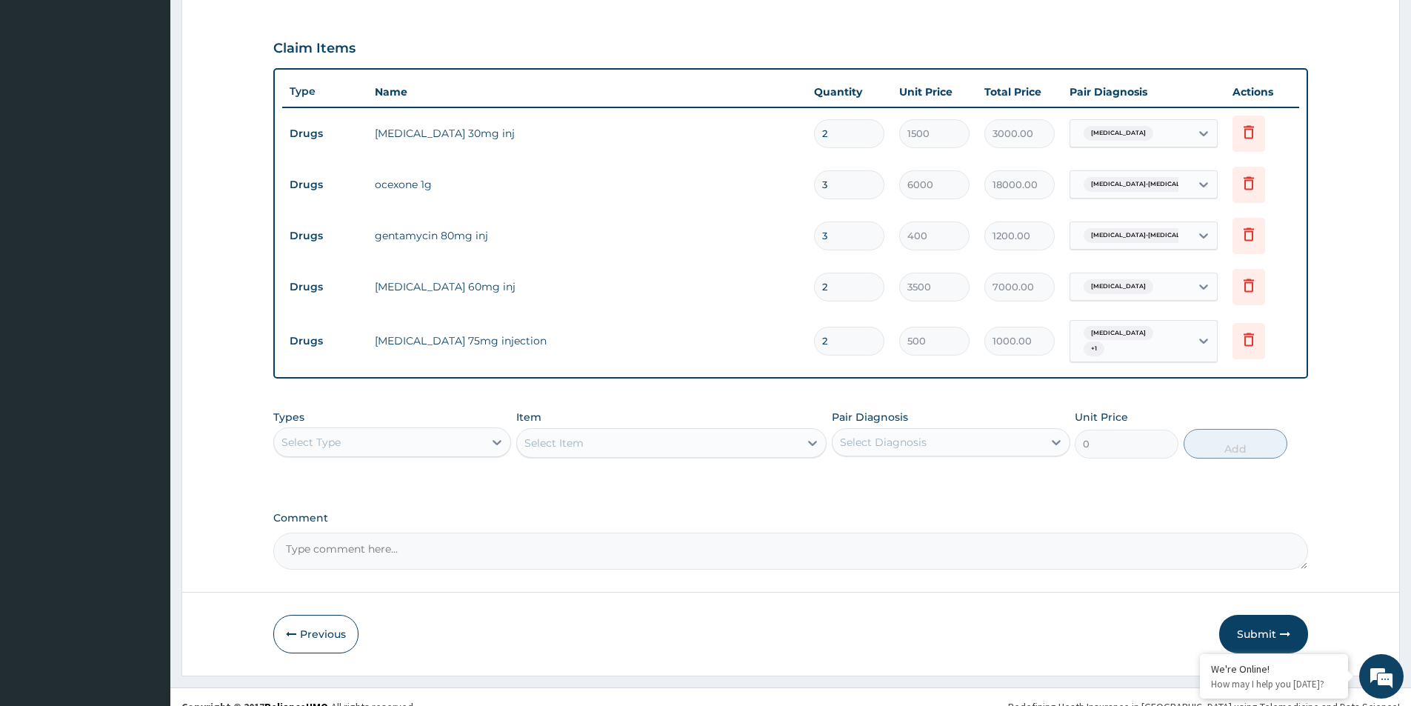
scroll to position [482, 0]
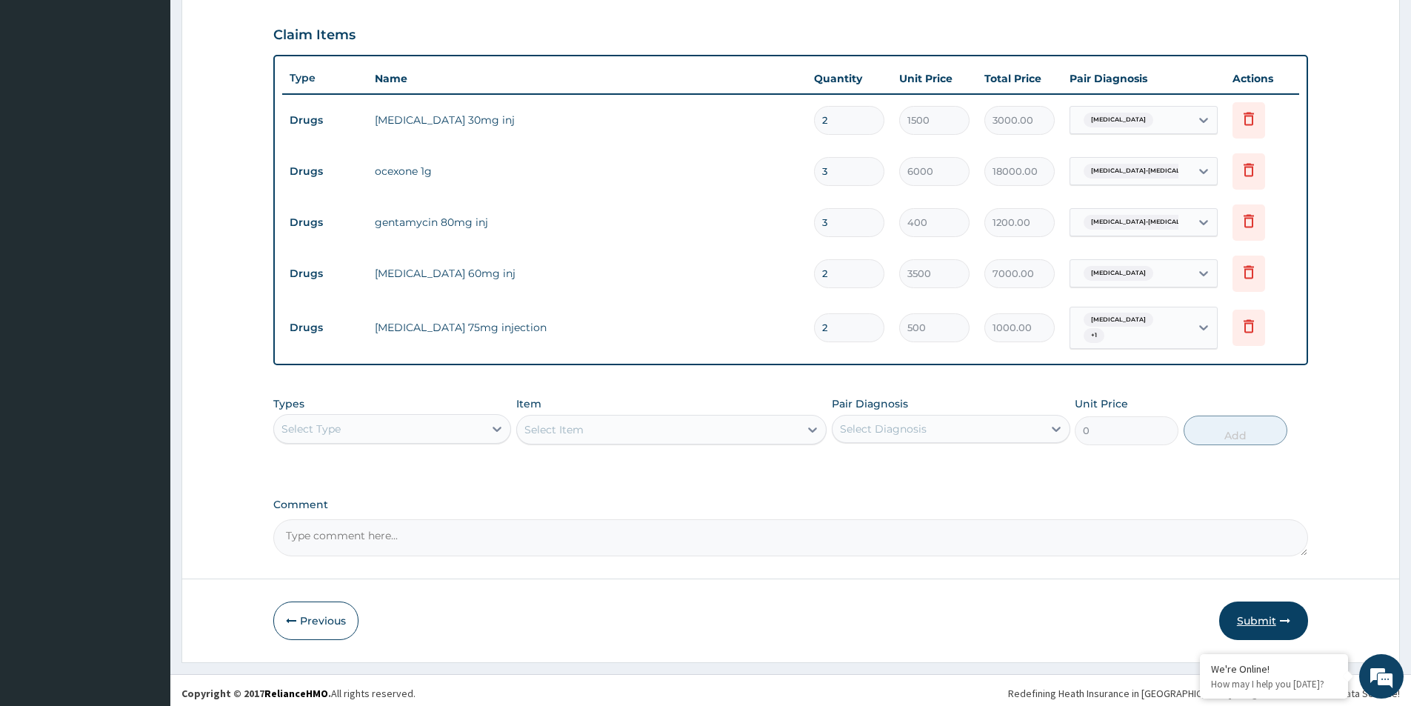
click at [1248, 613] on button "Submit" at bounding box center [1263, 621] width 89 height 39
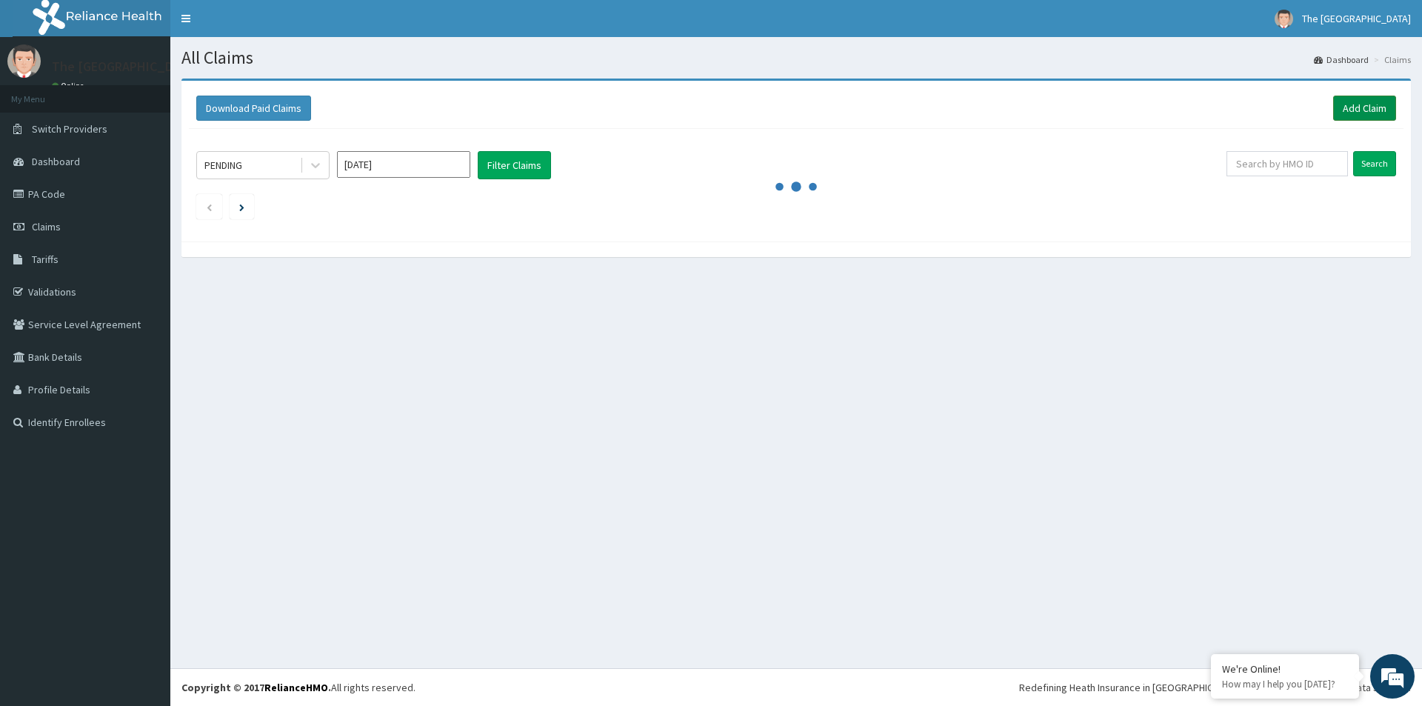
click at [1358, 104] on link "Add Claim" at bounding box center [1364, 108] width 63 height 25
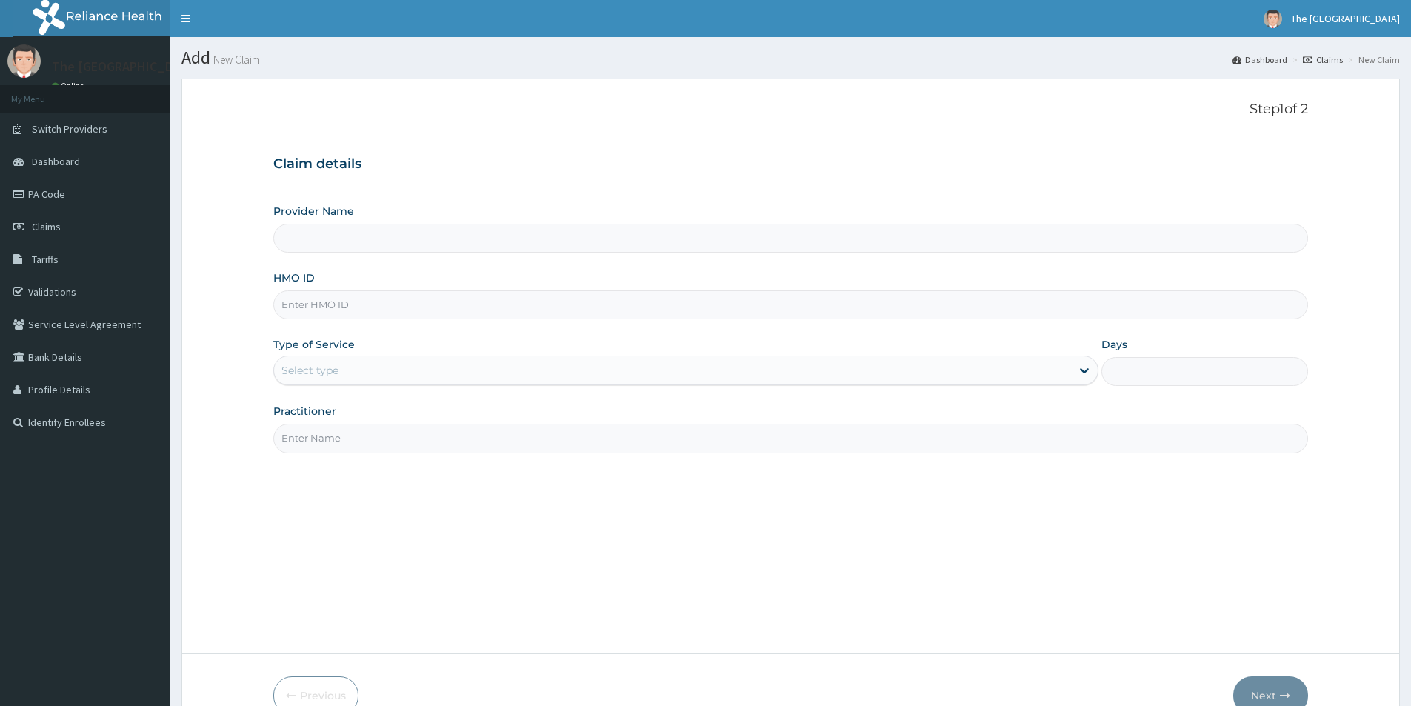
type input "The [GEOGRAPHIC_DATA]-[GEOGRAPHIC_DATA]"
click at [313, 310] on input "HMO ID" at bounding box center [790, 304] width 1035 height 29
paste input "ARM/10255/C"
type input "ARM/10255/C"
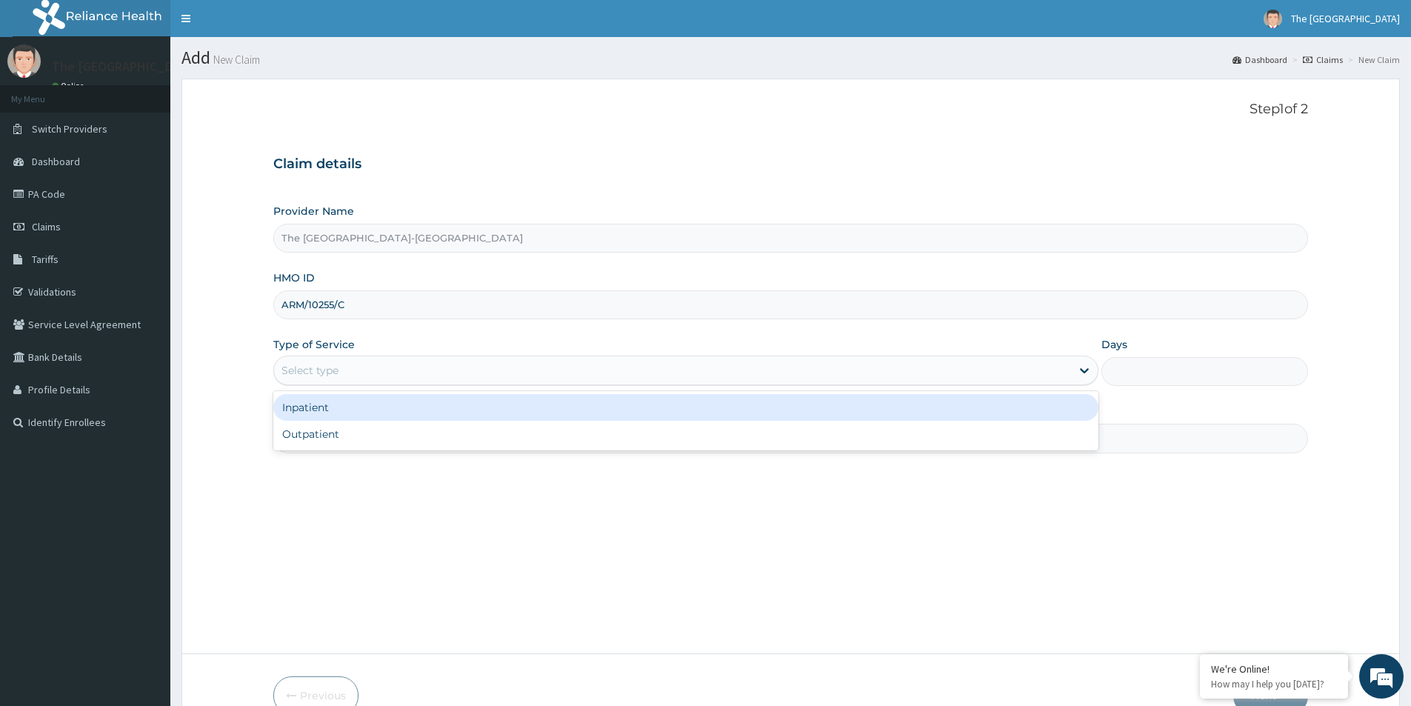
click at [328, 370] on div "Select type" at bounding box center [310, 370] width 57 height 15
click at [314, 407] on div "Inpatient" at bounding box center [685, 407] width 825 height 27
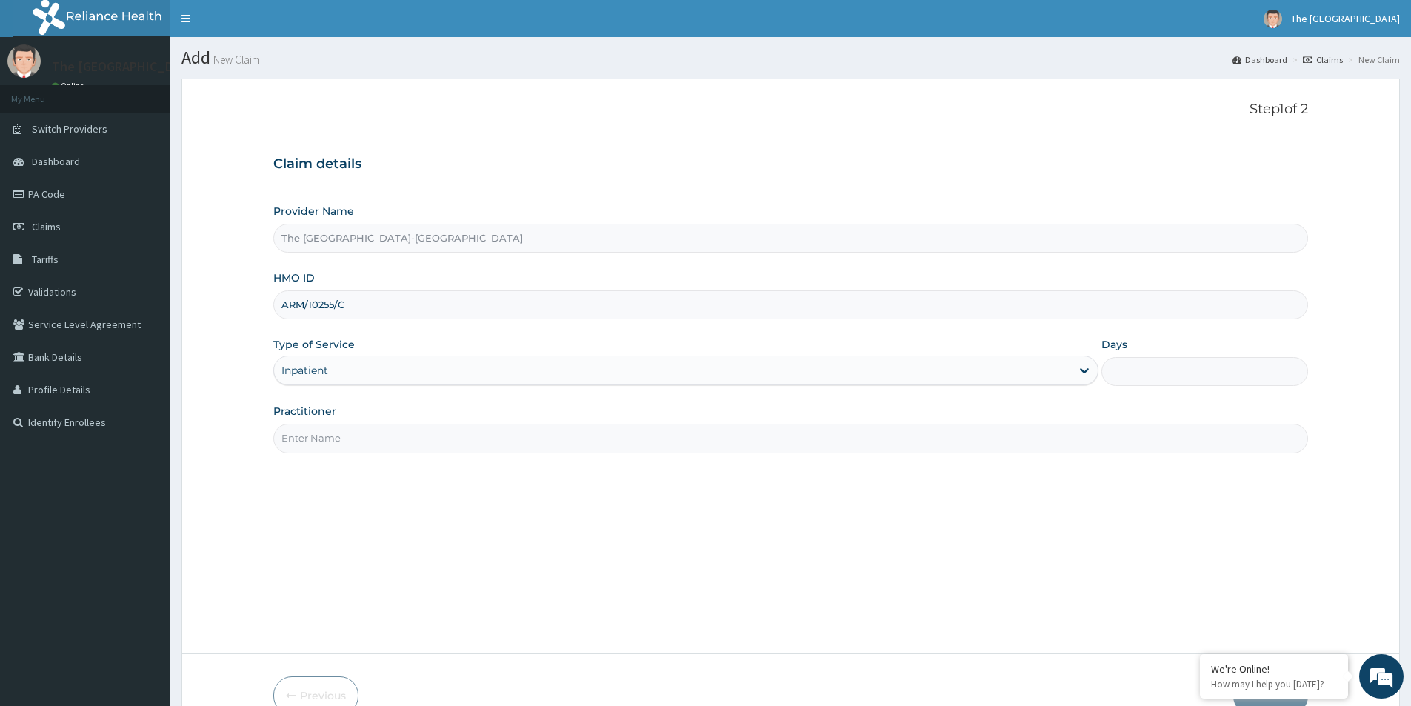
click at [1142, 373] on input "Days" at bounding box center [1205, 371] width 207 height 29
type input "7"
click at [304, 436] on input "Practitioner" at bounding box center [790, 438] width 1035 height 29
click at [322, 439] on input "Dr." at bounding box center [790, 438] width 1035 height 29
paste input "SHOMUYIWA OLUDOTUN"
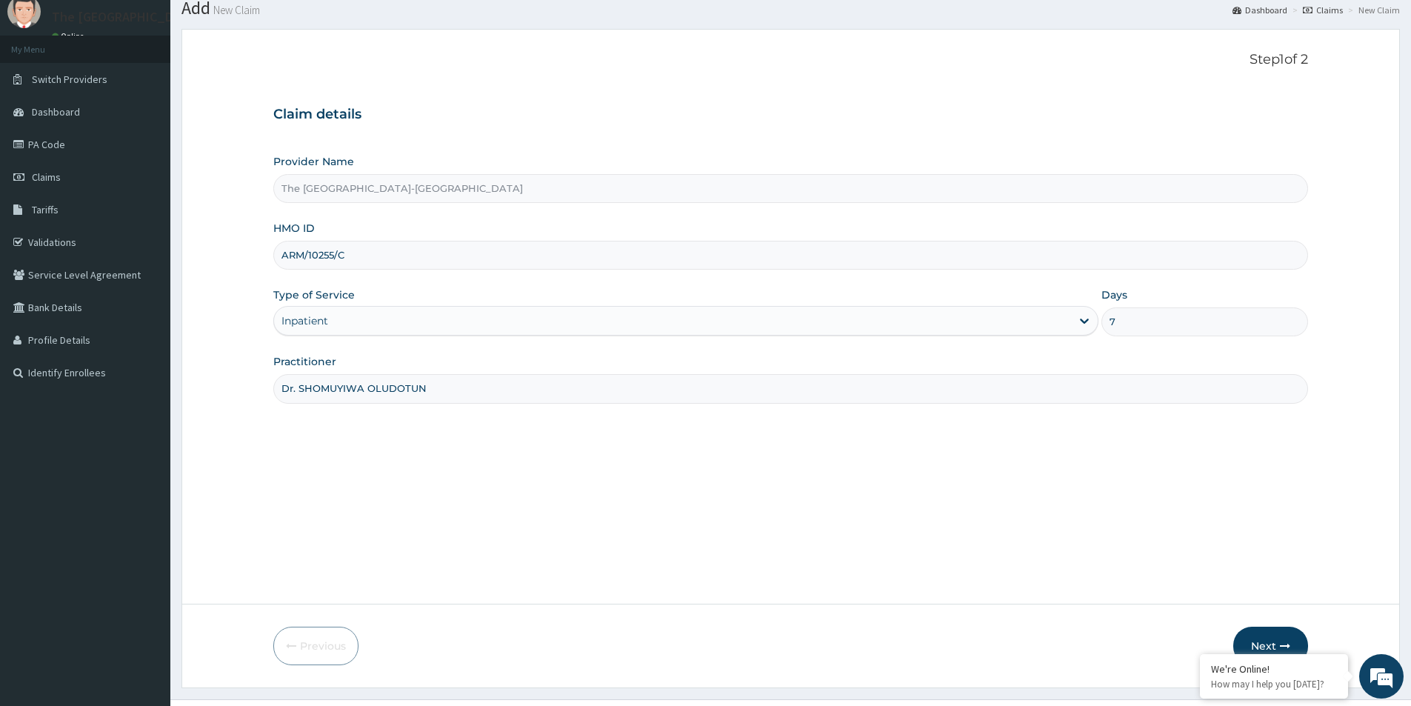
scroll to position [81, 0]
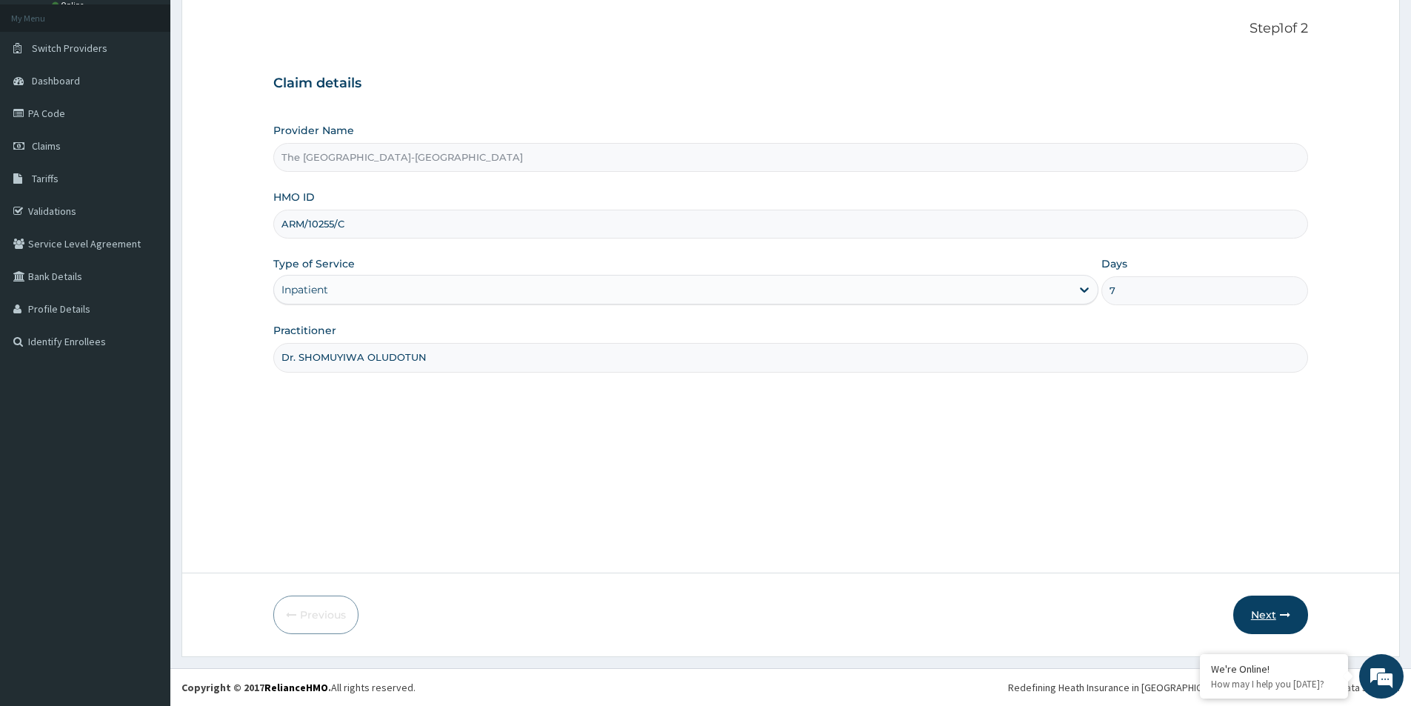
type input "Dr. SHOMUYIWA OLUDOTUN"
click at [1285, 610] on icon "button" at bounding box center [1285, 615] width 10 height 10
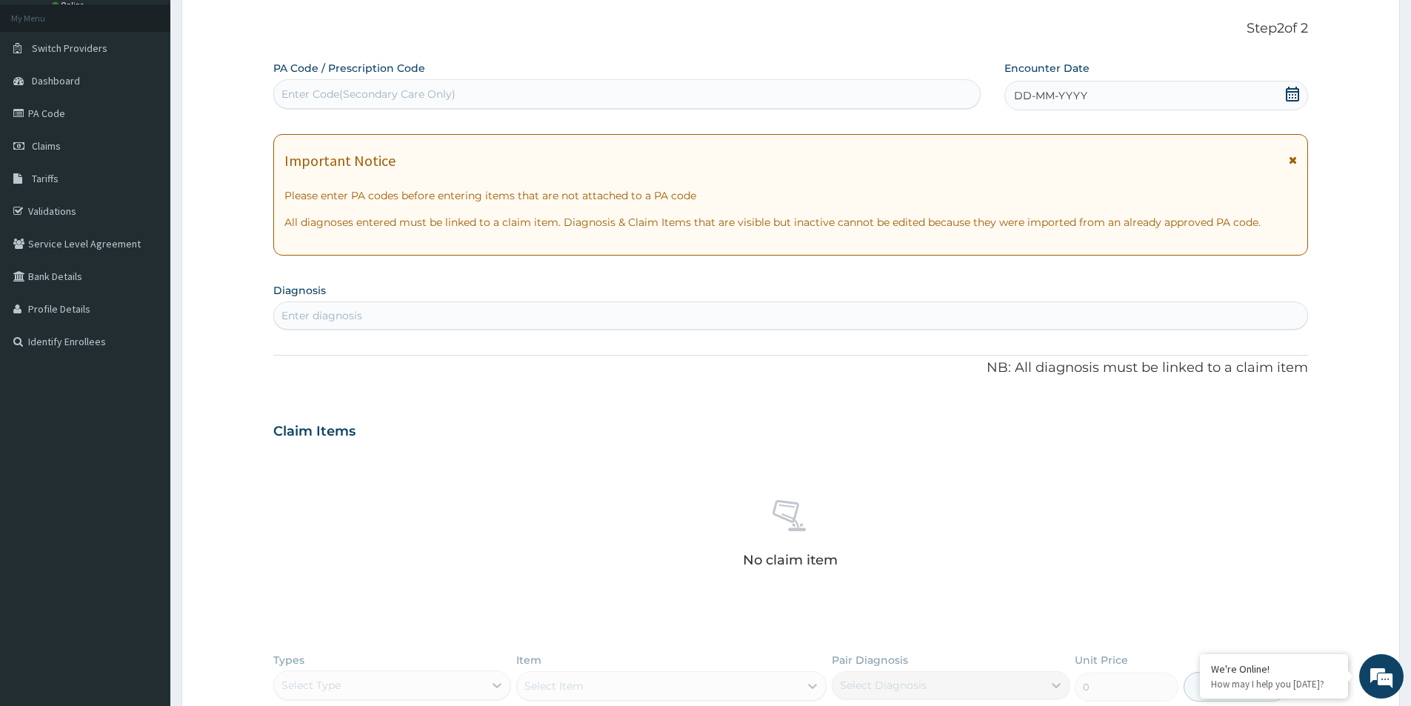
click at [448, 93] on div "Enter Code(Secondary Care Only)" at bounding box center [369, 94] width 174 height 15
paste input "PA/88CC64"
type input "PA/88CC64"
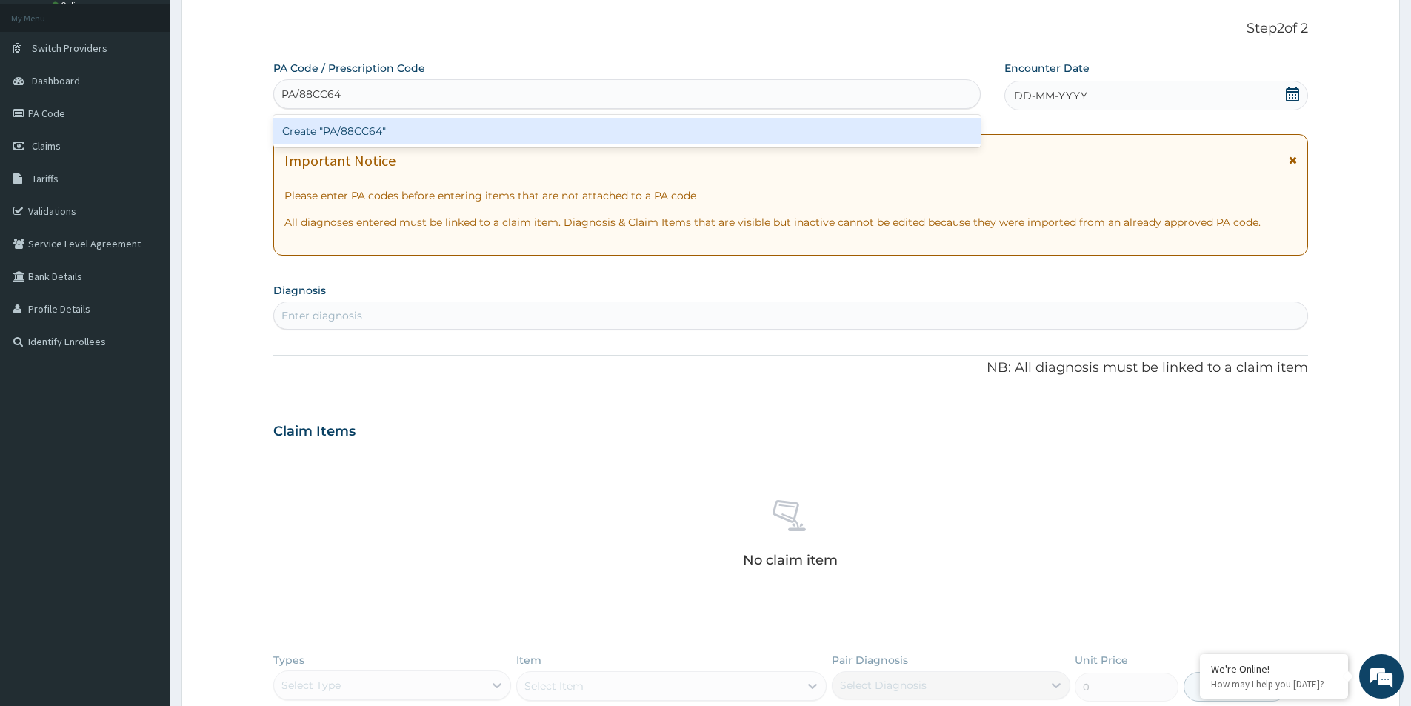
click at [444, 133] on div "Create "PA/88CC64"" at bounding box center [626, 131] width 707 height 27
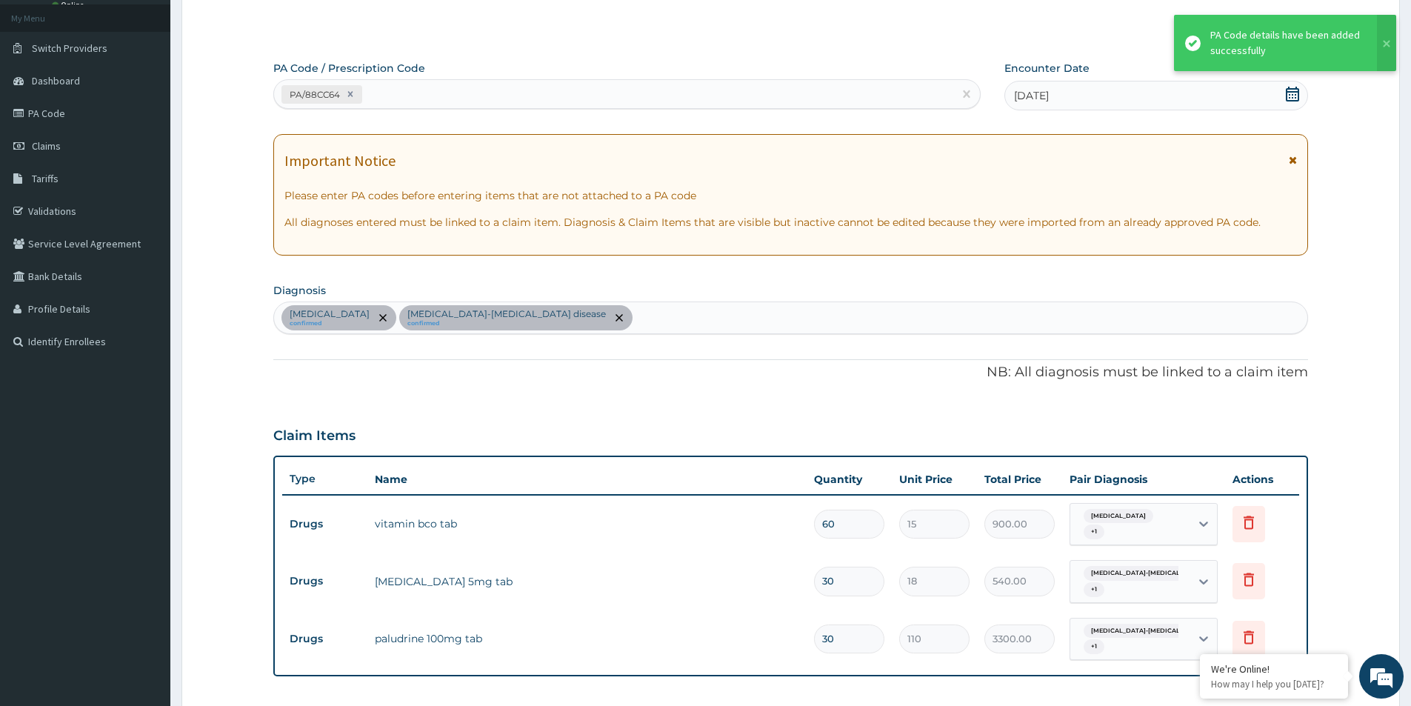
click at [453, 97] on div "PA/88CC64" at bounding box center [613, 94] width 679 height 24
paste input "PA/CCFCB4"
type input "PA/CCFCB4"
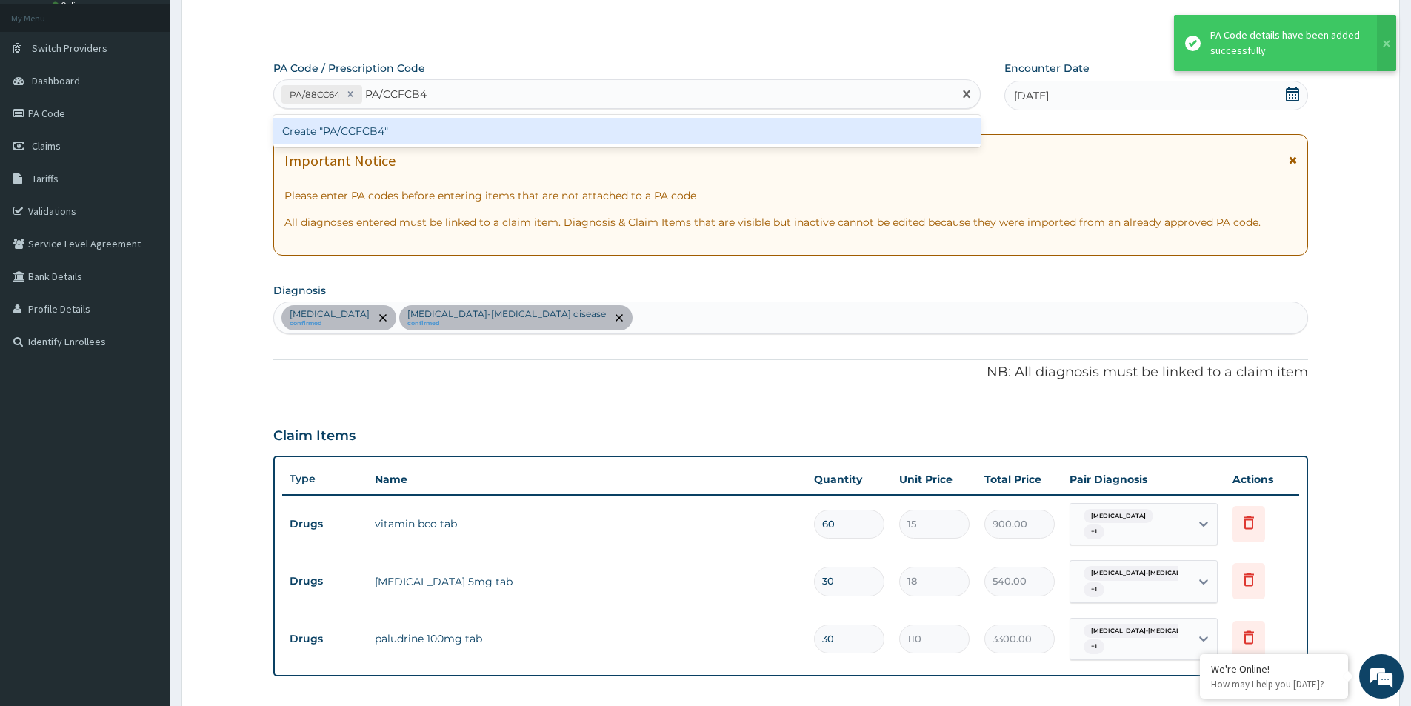
click at [418, 130] on div "Create "PA/CCFCB4"" at bounding box center [626, 131] width 707 height 27
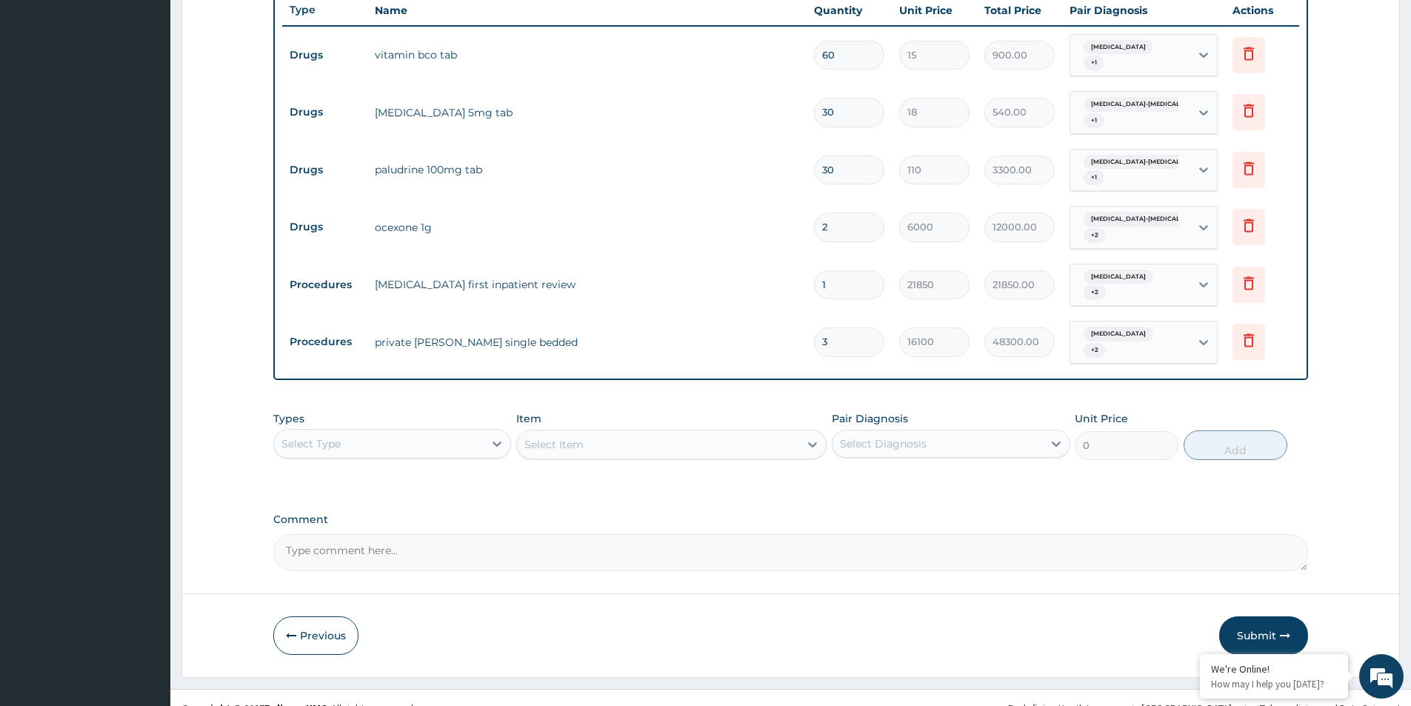
scroll to position [551, 0]
drag, startPoint x: 1245, startPoint y: 616, endPoint x: 1119, endPoint y: 530, distance: 151.9
click at [1243, 615] on button "Submit" at bounding box center [1263, 634] width 89 height 39
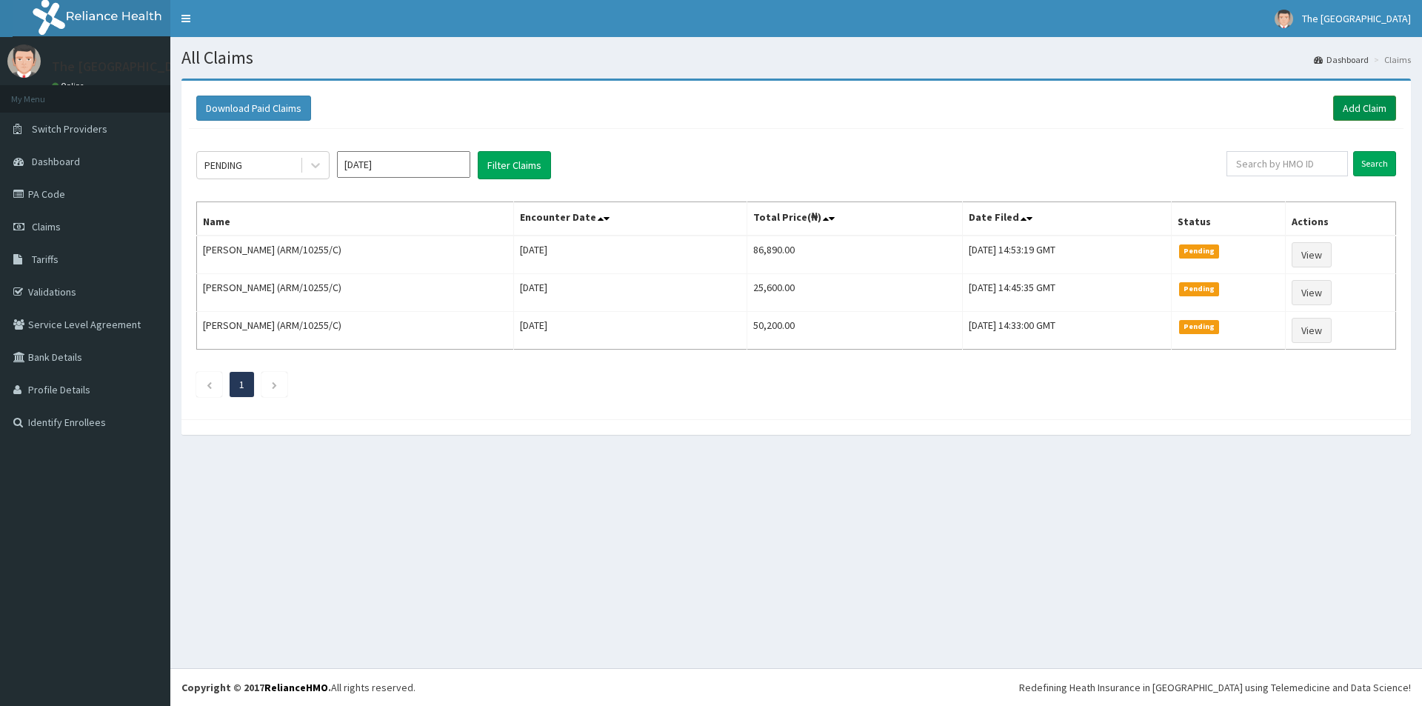
click at [1353, 106] on link "Add Claim" at bounding box center [1364, 108] width 63 height 25
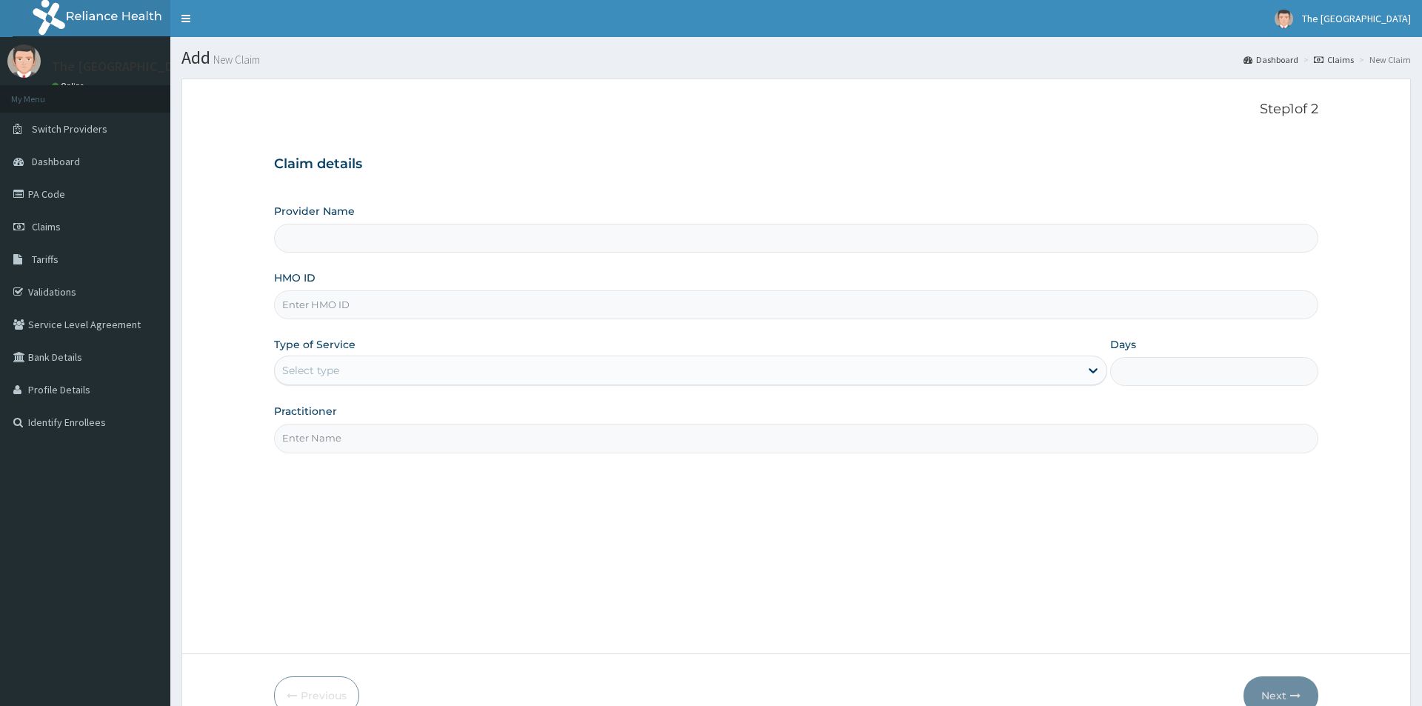
type input "The [GEOGRAPHIC_DATA]-[GEOGRAPHIC_DATA]"
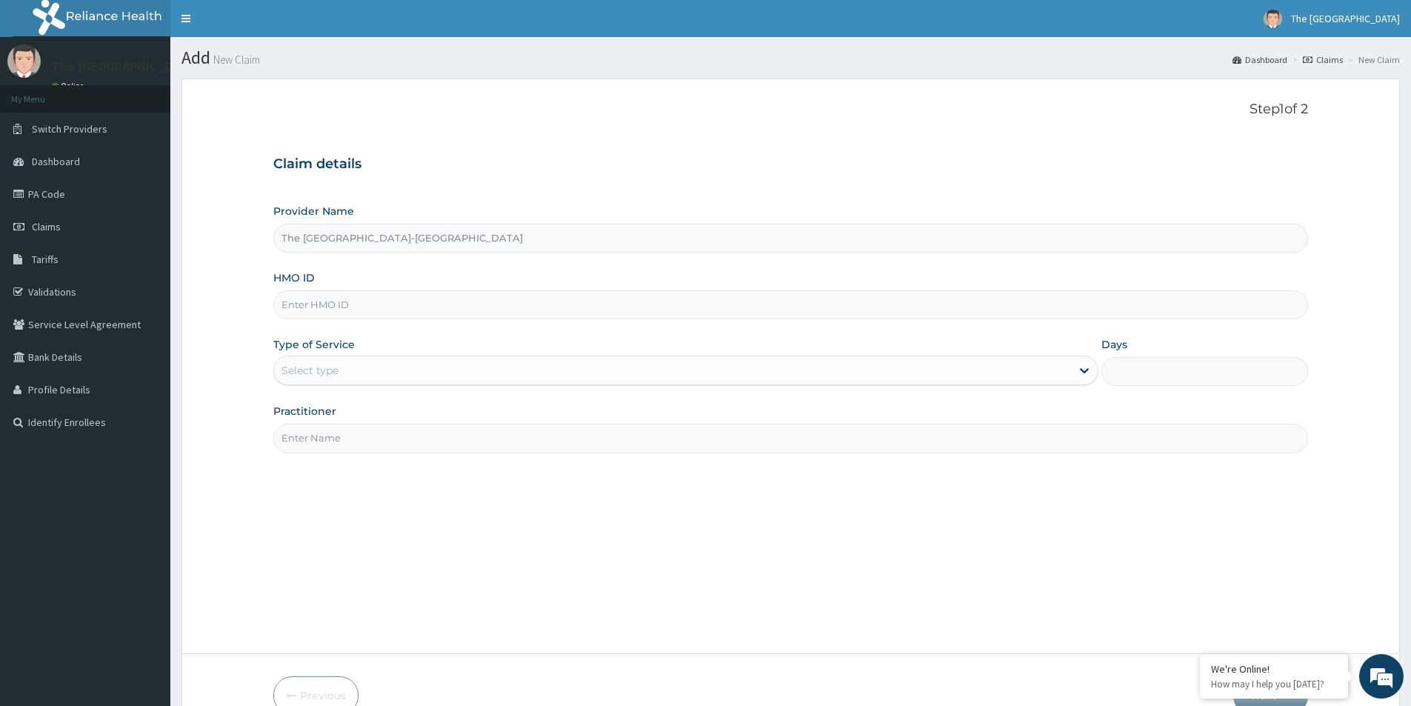
click at [307, 306] on input "HMO ID" at bounding box center [790, 304] width 1035 height 29
paste input "ARM/10255/C"
type input "ARM/10255/C"
click at [338, 372] on div "Select type" at bounding box center [310, 370] width 57 height 15
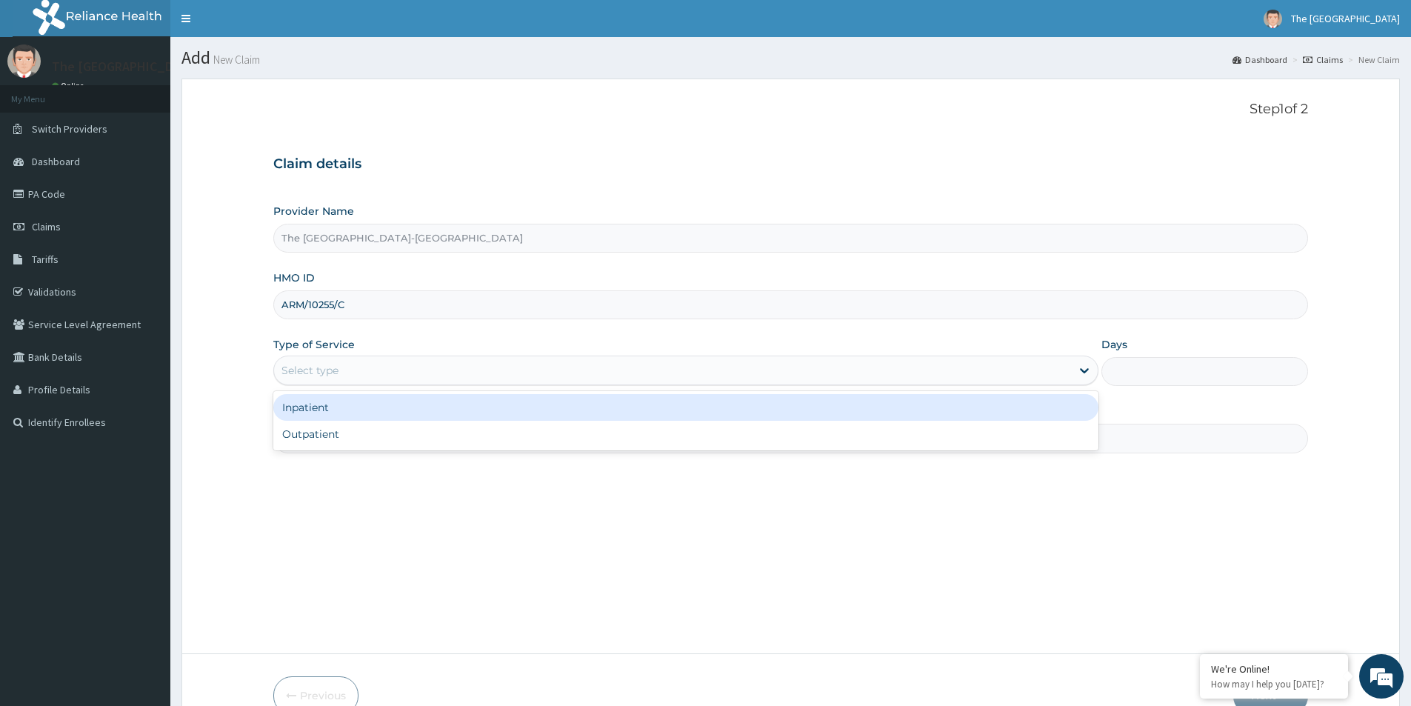
click at [322, 404] on div "Inpatient" at bounding box center [685, 407] width 825 height 27
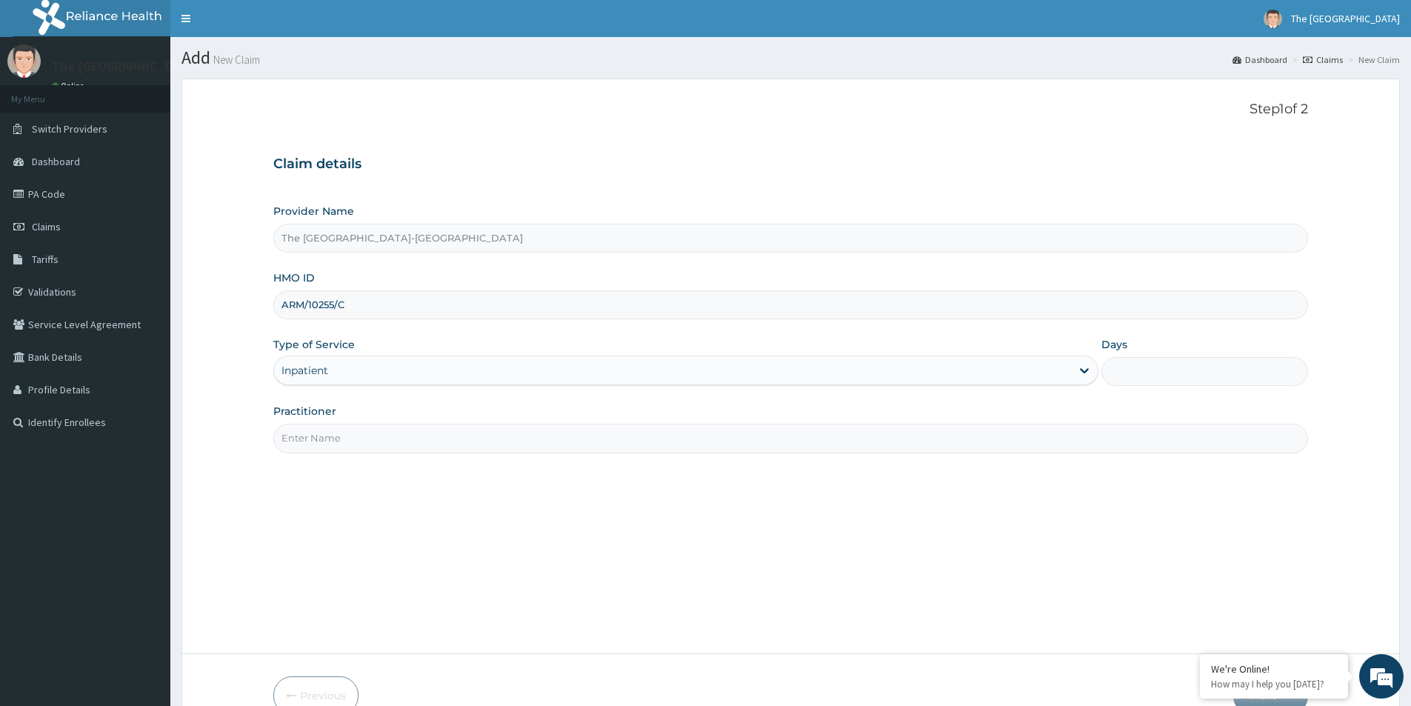
click at [1137, 372] on input "Days" at bounding box center [1205, 371] width 207 height 29
type input "7"
click at [313, 442] on input "Practitioner" at bounding box center [790, 438] width 1035 height 29
click at [324, 442] on input "Dr." at bounding box center [790, 438] width 1035 height 29
paste input "[PERSON_NAME]"
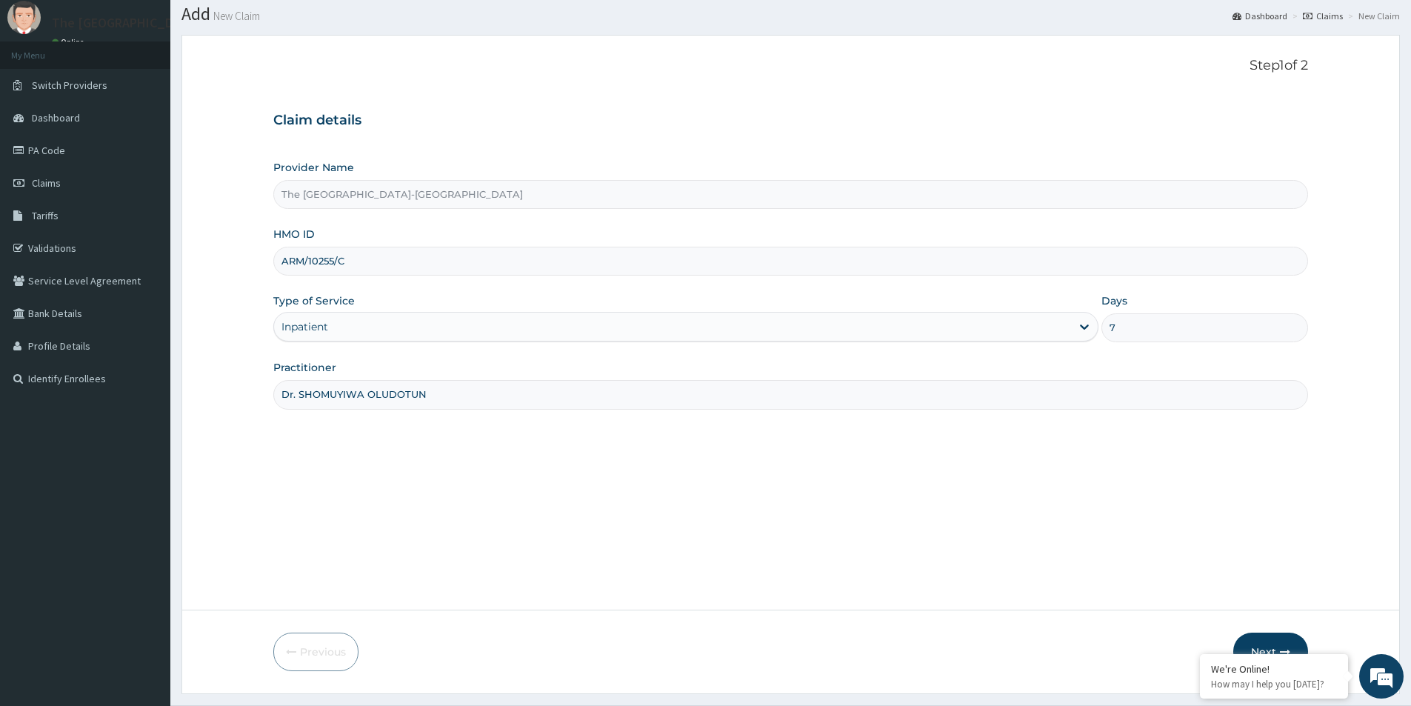
scroll to position [81, 0]
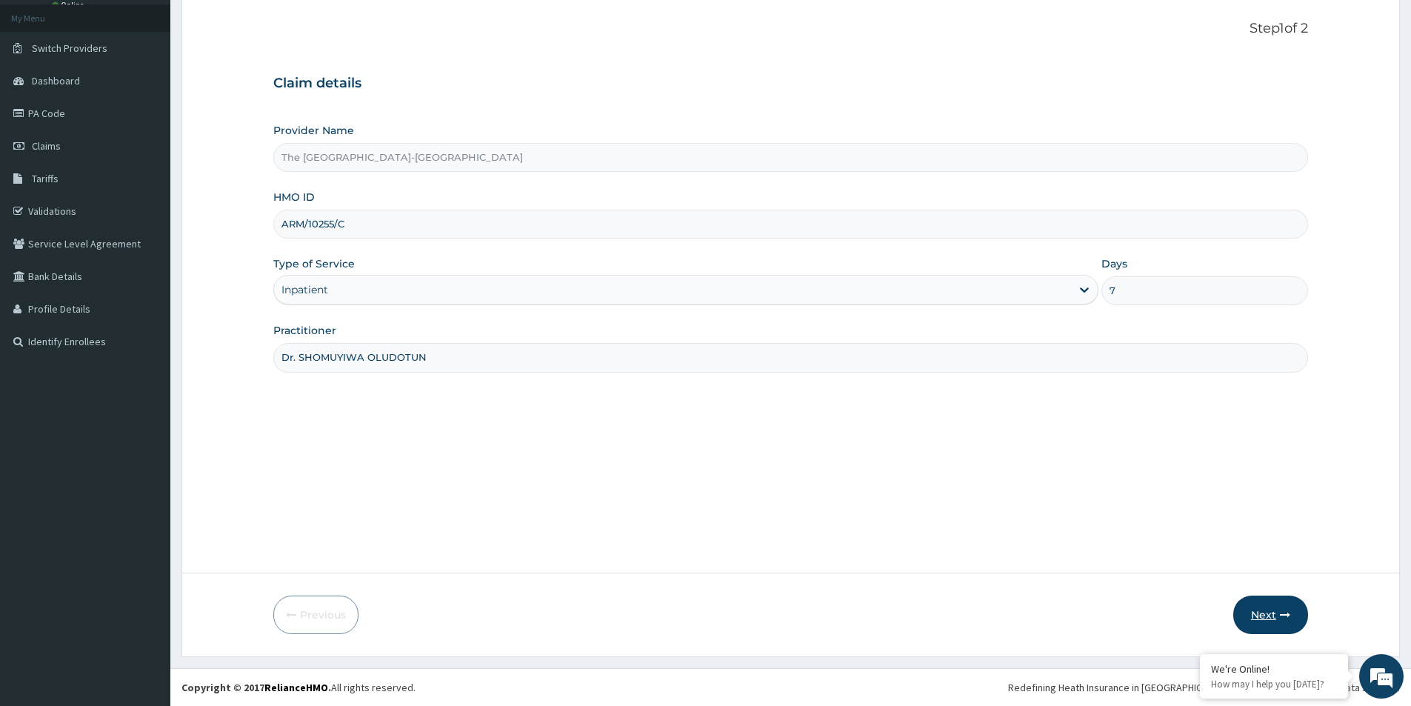
type input "Dr. SHOMUYIWA OLUDOTUN"
click at [1279, 615] on button "Next" at bounding box center [1270, 615] width 75 height 39
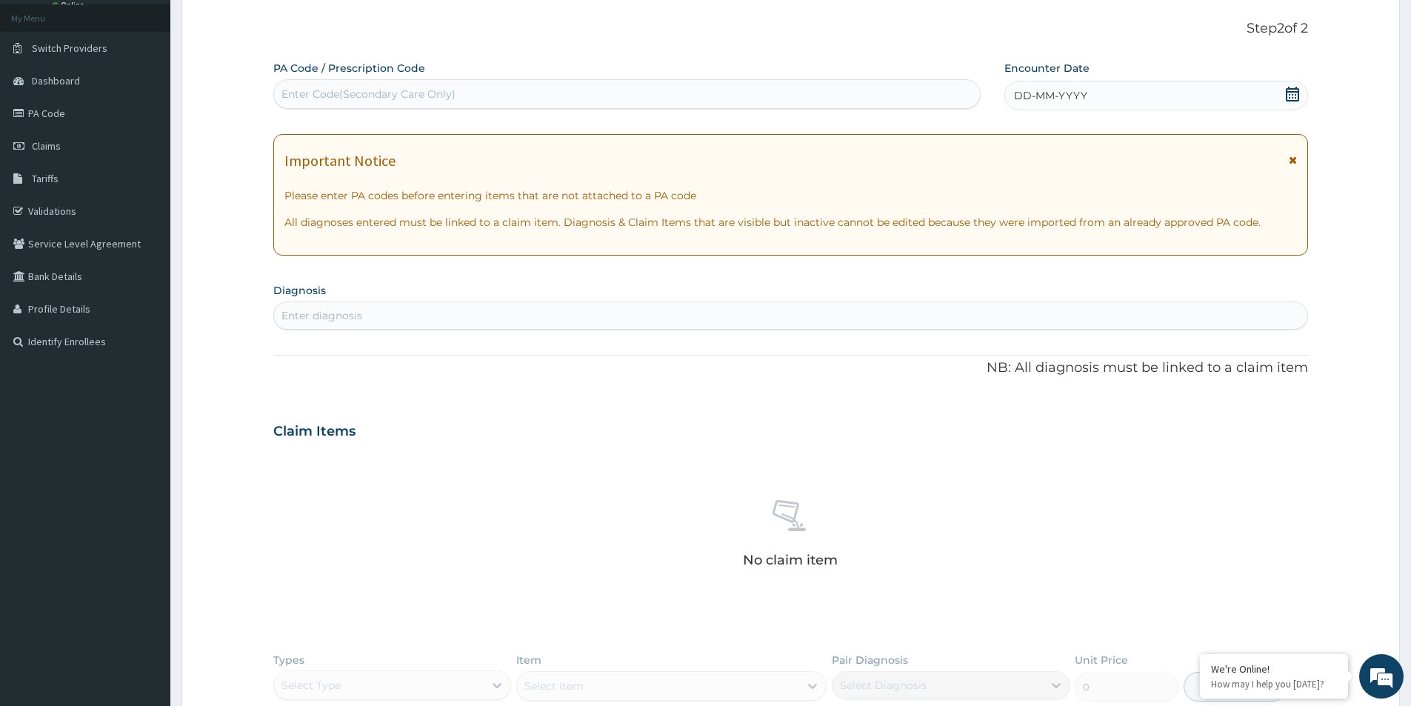
click at [440, 90] on div "Enter Code(Secondary Care Only)" at bounding box center [369, 94] width 174 height 15
paste input "PA/403BF9"
type input "PA/403BF9"
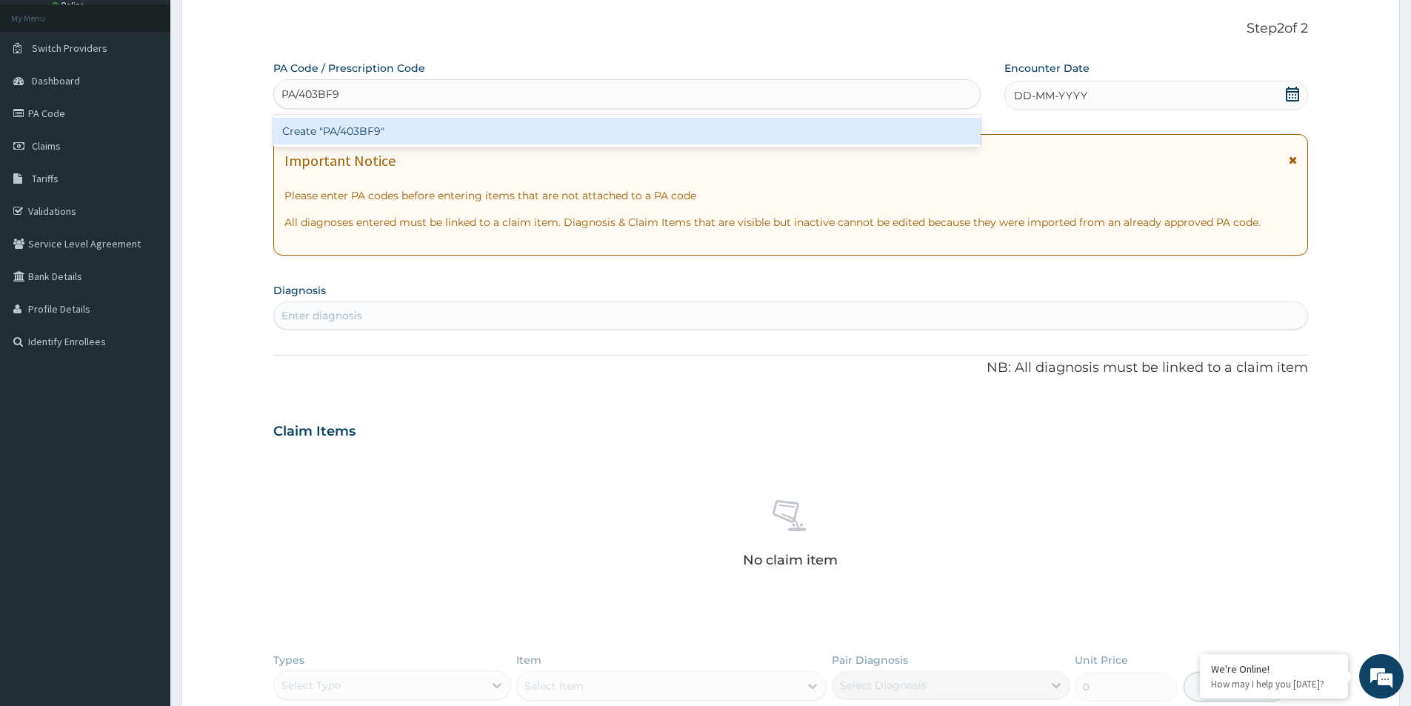
click at [438, 130] on div "Create "PA/403BF9"" at bounding box center [626, 131] width 707 height 27
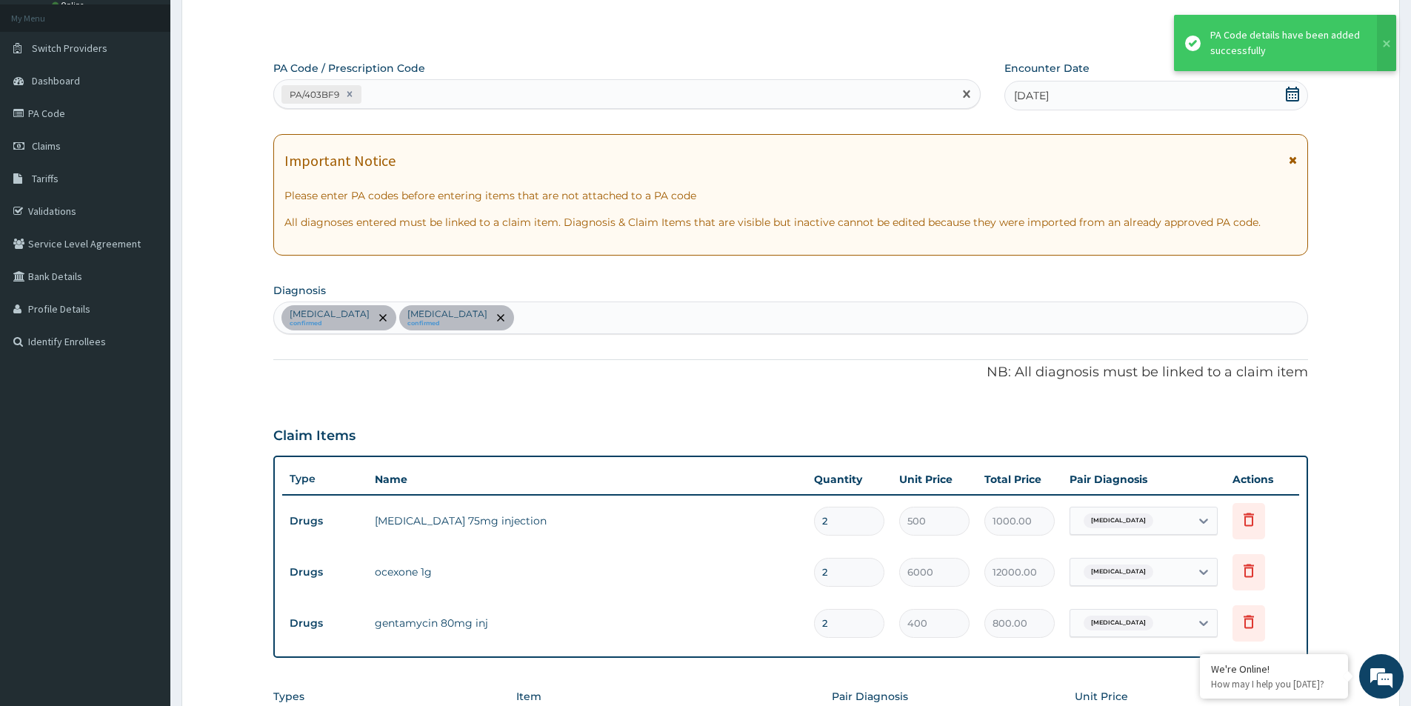
click at [457, 93] on div "PA/403BF9" at bounding box center [613, 94] width 679 height 24
paste input "PA/F3DC36"
type input "PA/F3DC36"
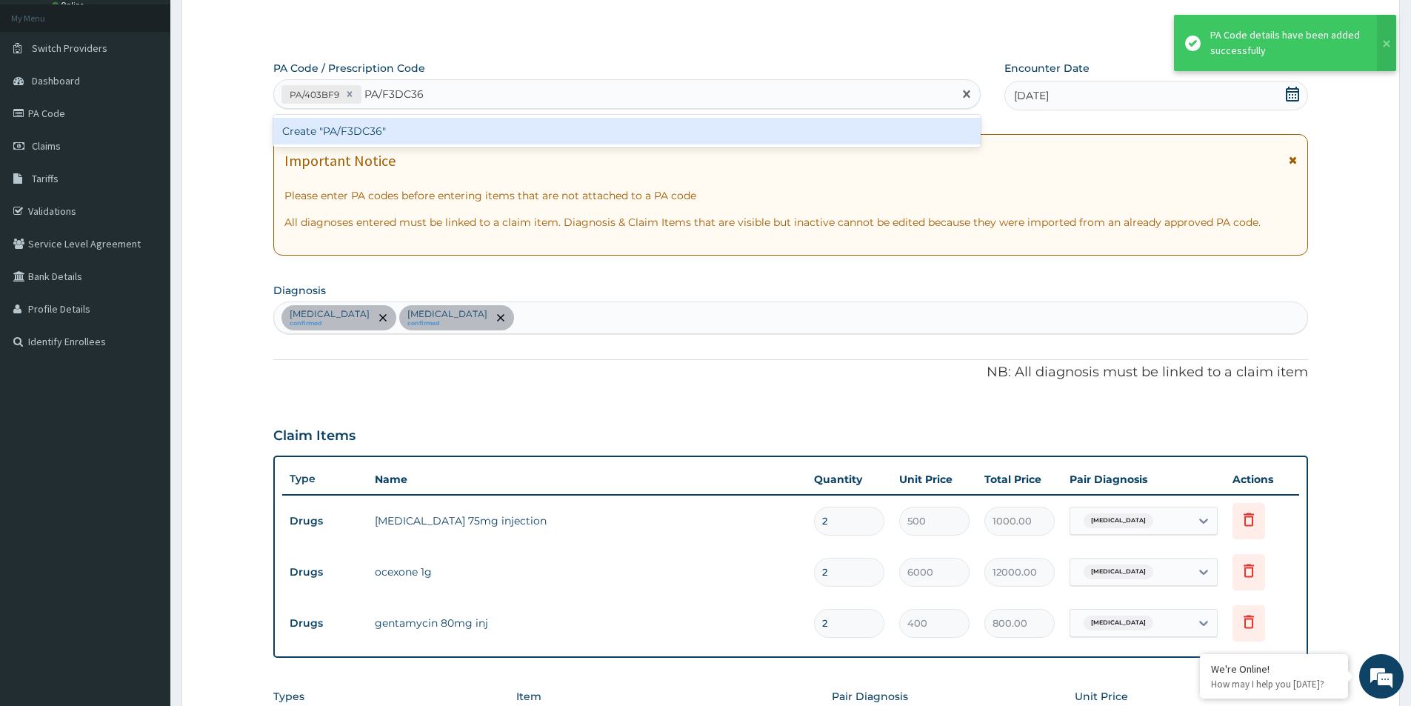
click at [461, 127] on div "Create "PA/F3DC36"" at bounding box center [626, 131] width 707 height 27
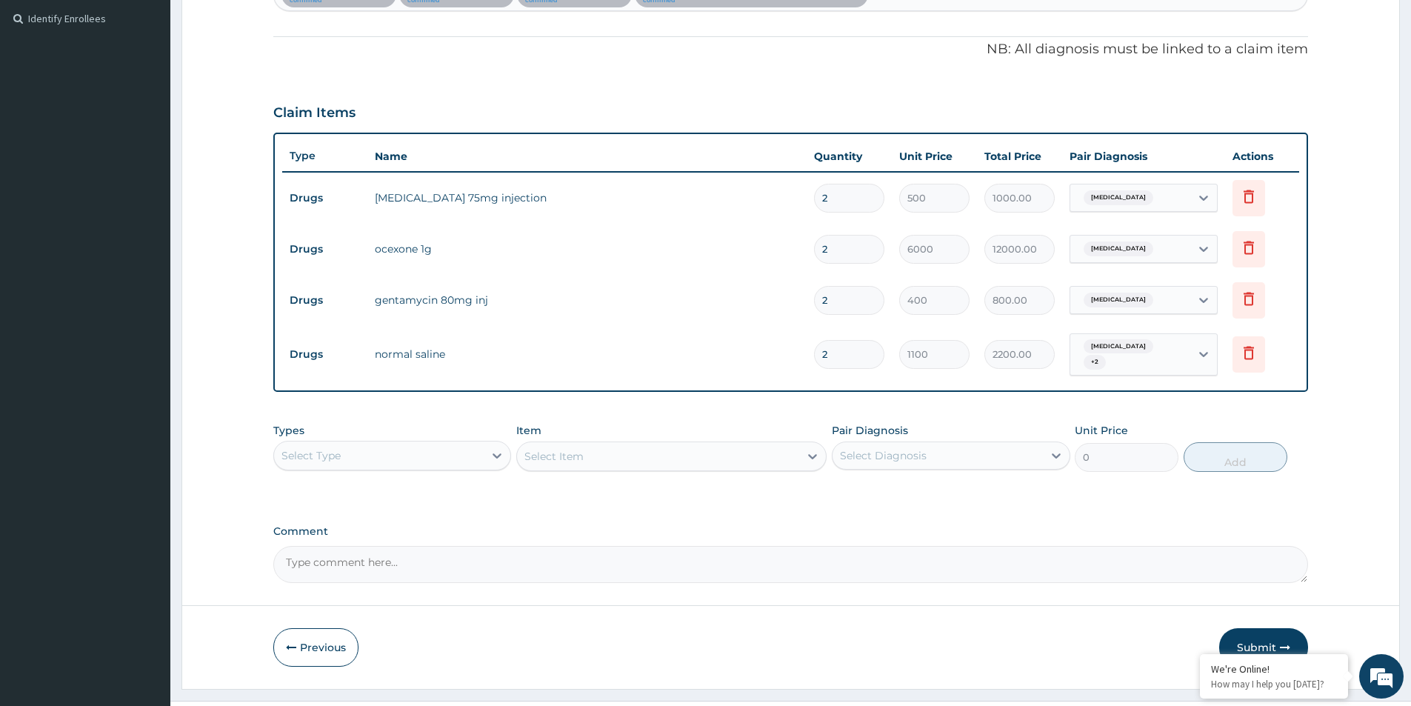
scroll to position [430, 0]
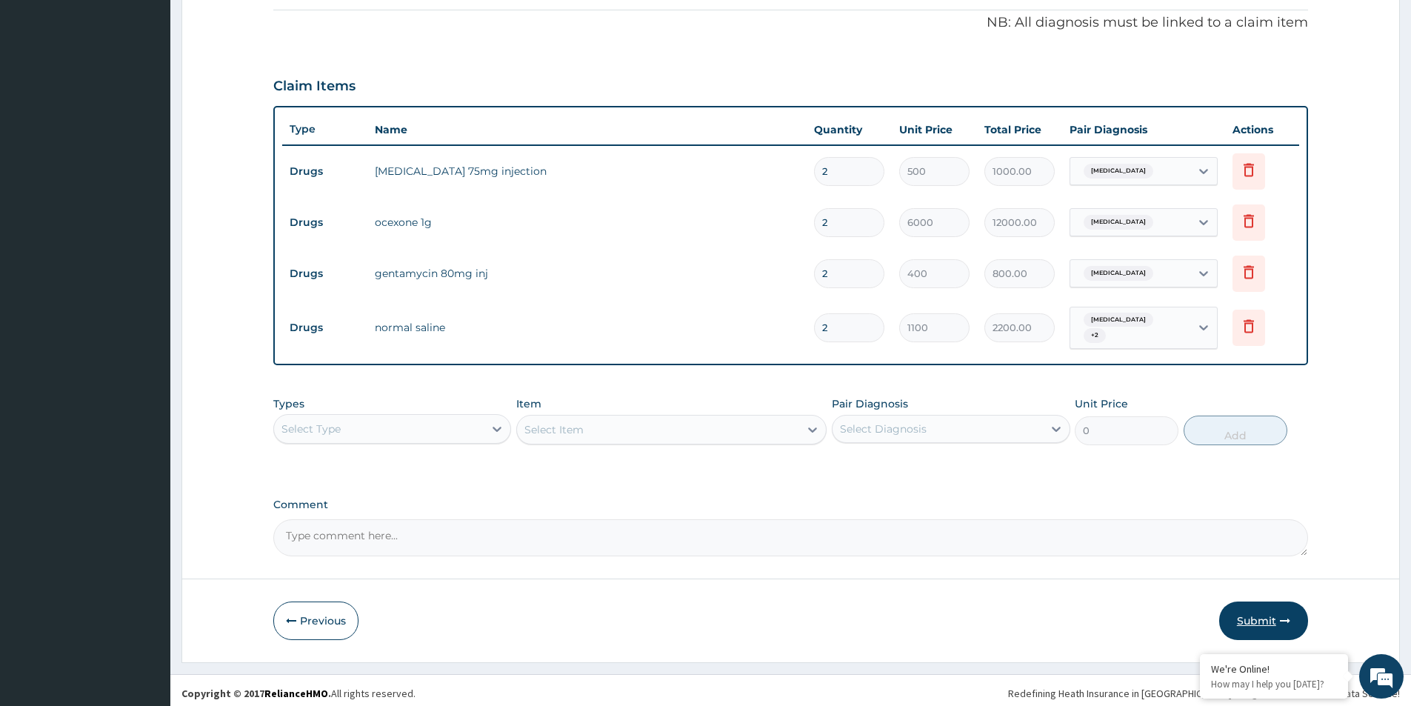
click at [1250, 614] on button "Submit" at bounding box center [1263, 621] width 89 height 39
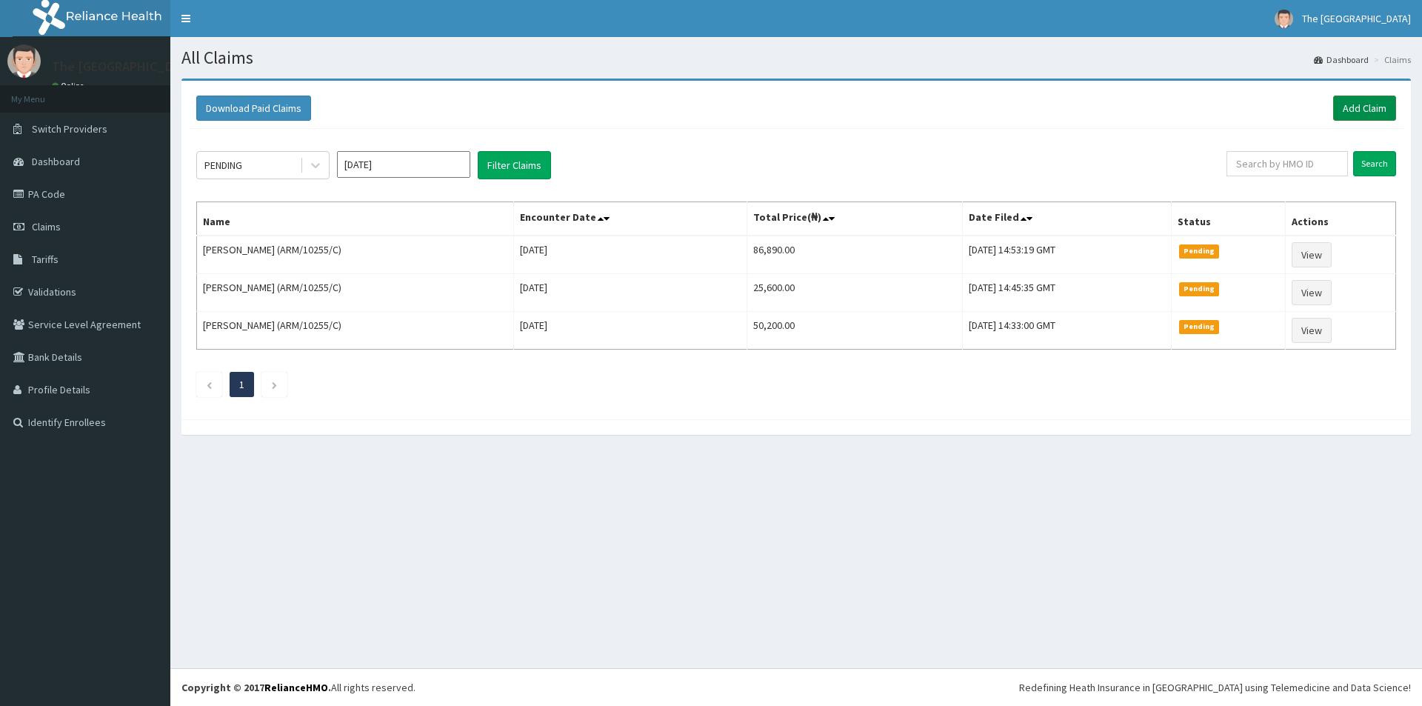
click at [1348, 108] on link "Add Claim" at bounding box center [1364, 108] width 63 height 25
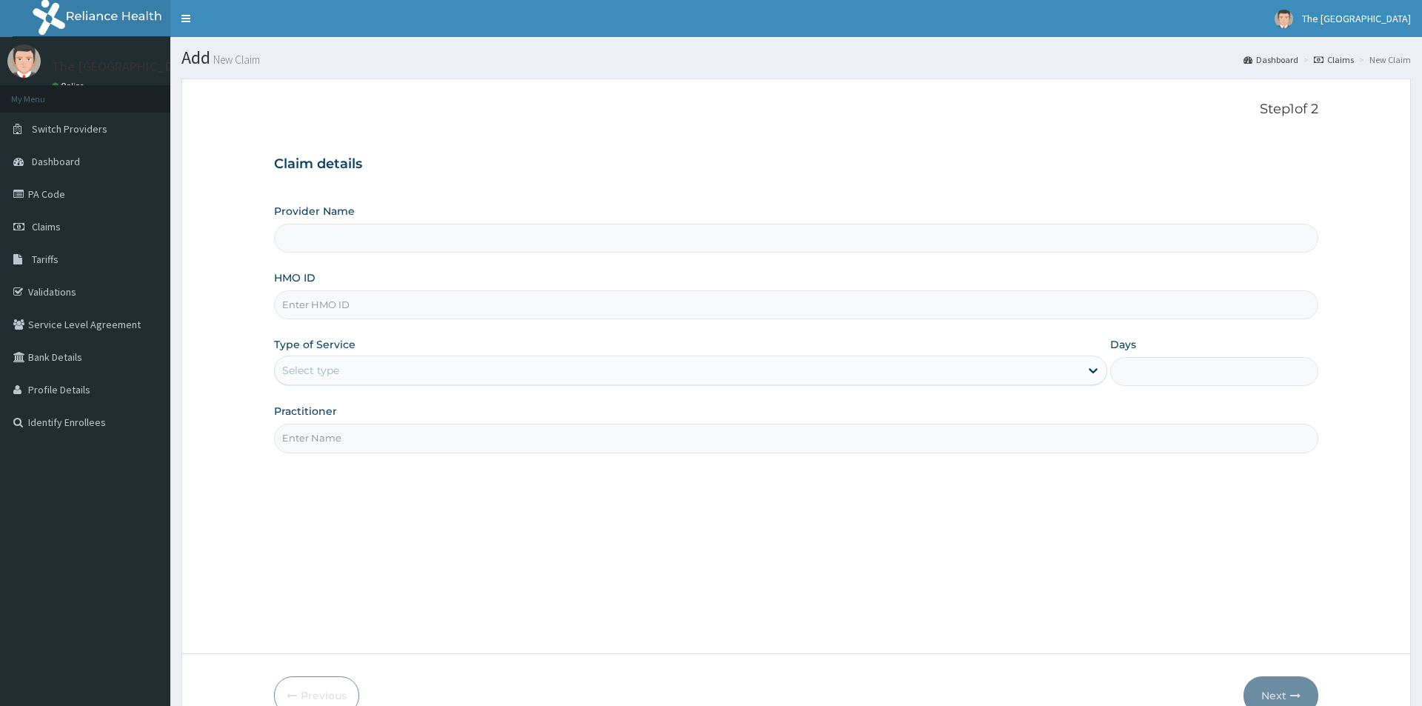
click at [324, 306] on input "HMO ID" at bounding box center [796, 304] width 1044 height 29
paste input "ARM/10255/C"
type input "ARM/10255/C"
click at [320, 370] on div "Select type" at bounding box center [310, 370] width 57 height 15
click at [321, 362] on div "Select type" at bounding box center [672, 371] width 797 height 24
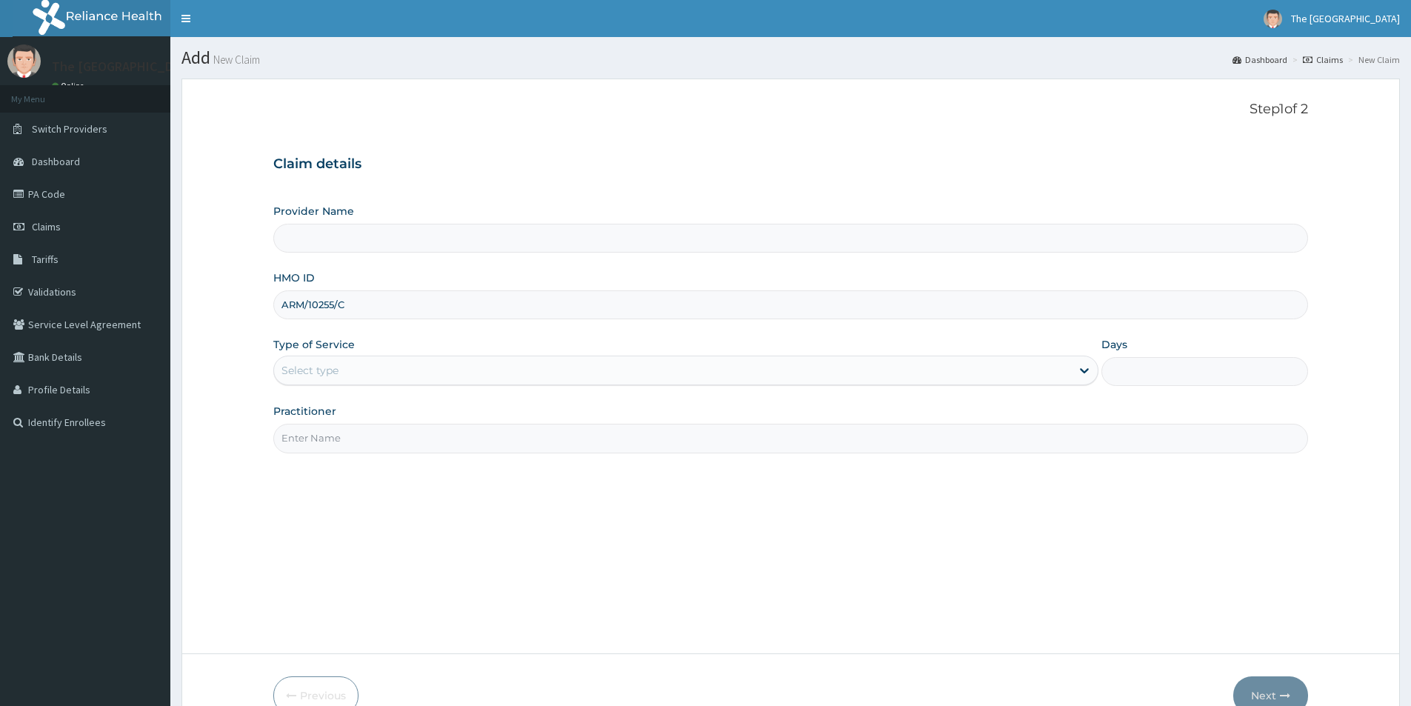
click at [319, 366] on div "Select type" at bounding box center [310, 370] width 57 height 15
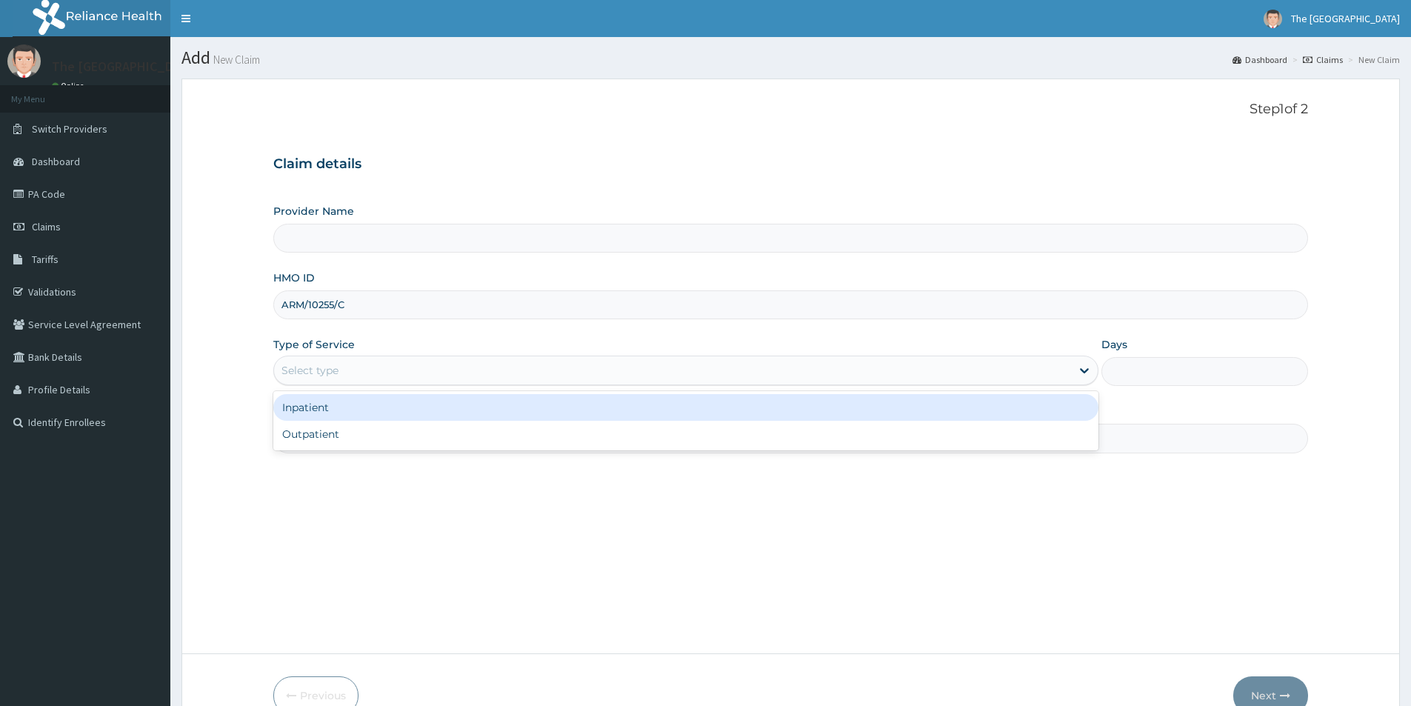
click at [325, 365] on div "Select type" at bounding box center [310, 370] width 57 height 15
click at [324, 406] on div "Inpatient" at bounding box center [685, 407] width 825 height 27
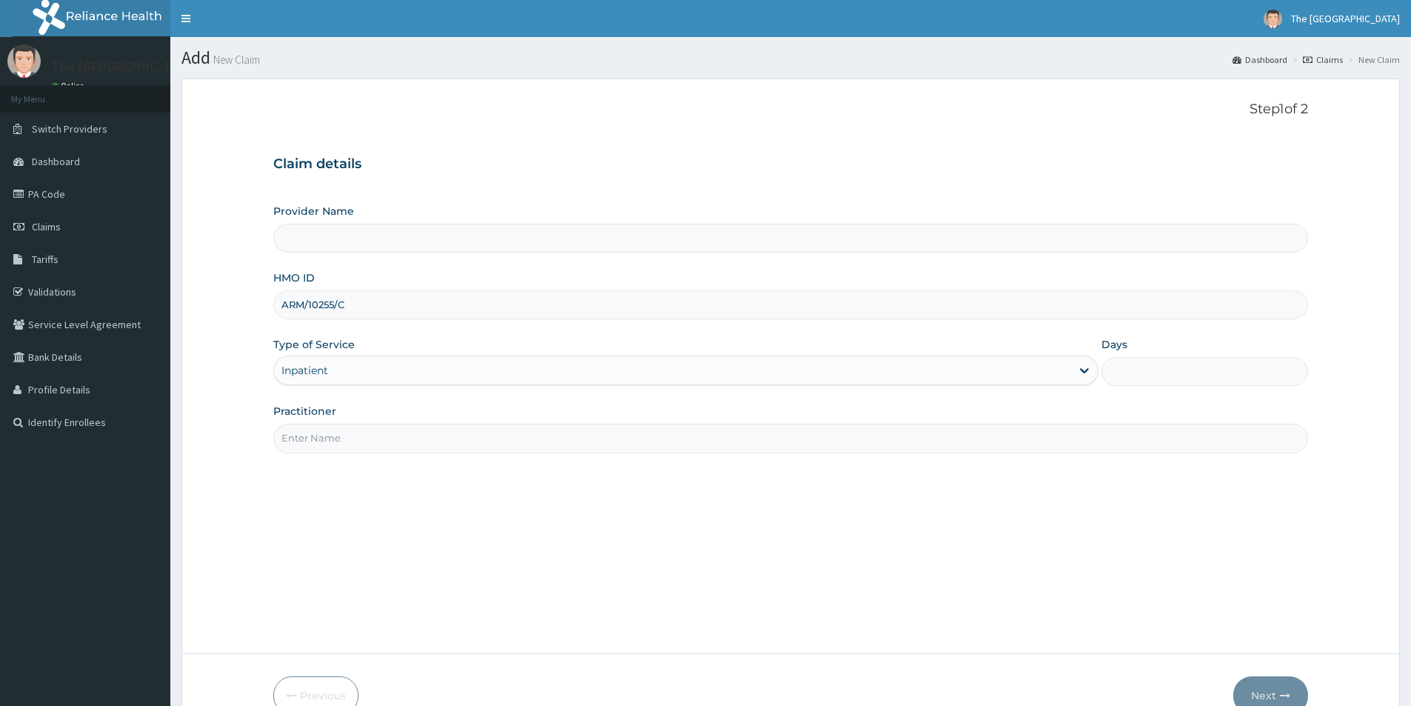
click at [1125, 384] on input "Days" at bounding box center [1205, 371] width 207 height 29
type input "7"
type input "The Redeemers Health Centre-ogun state"
type input "7"
click at [299, 446] on input "Practitioner" at bounding box center [790, 438] width 1035 height 29
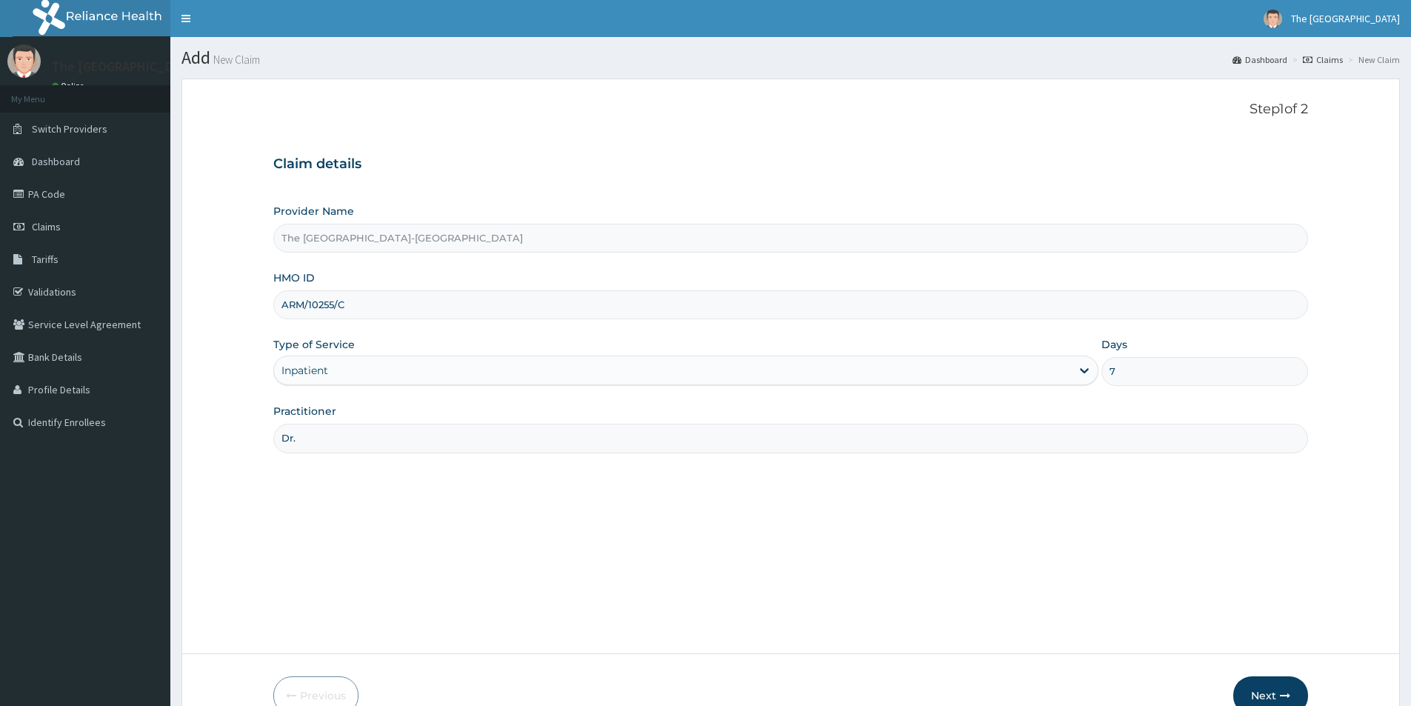
paste input "ARM/10255/C"
click at [318, 442] on input "Dr." at bounding box center [790, 438] width 1035 height 29
paste input "GEORGE OGBE"
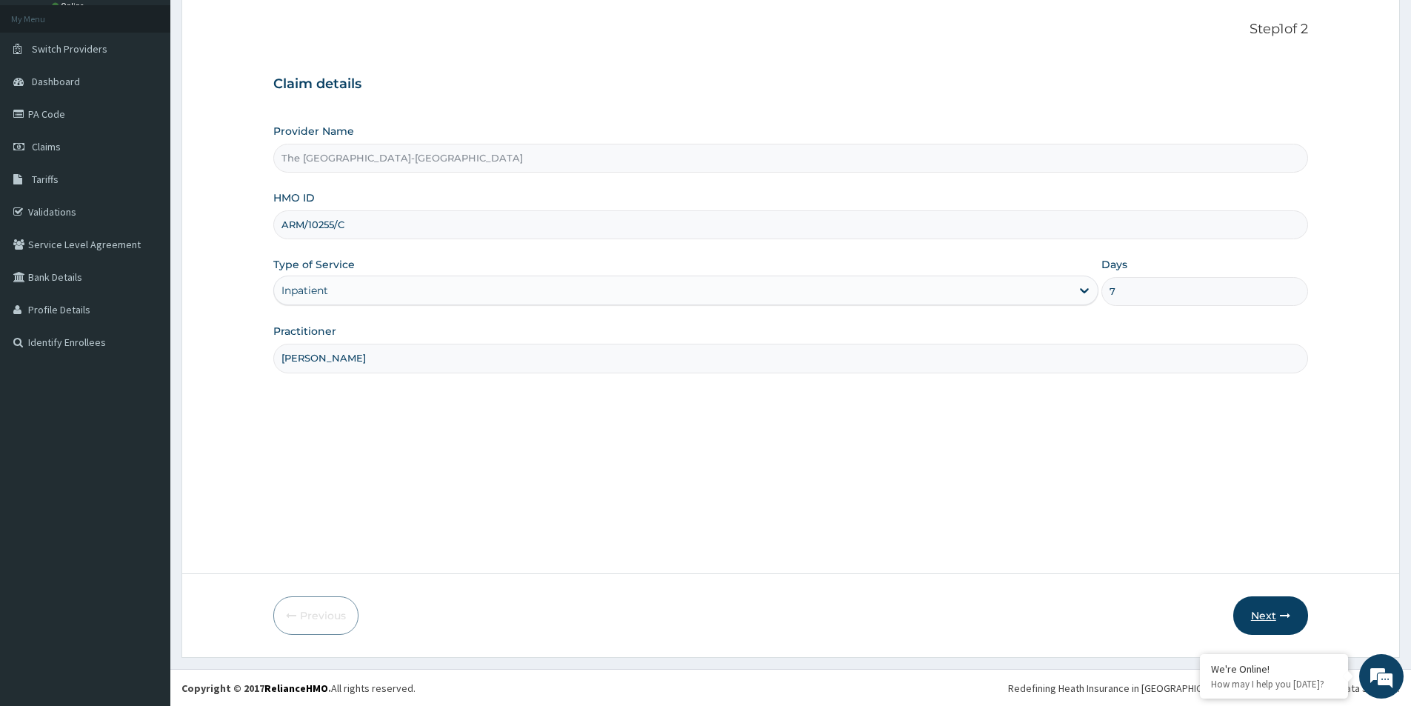
scroll to position [81, 0]
type input "Dr. GEORGE OGBE"
click at [1262, 615] on button "Next" at bounding box center [1270, 615] width 75 height 39
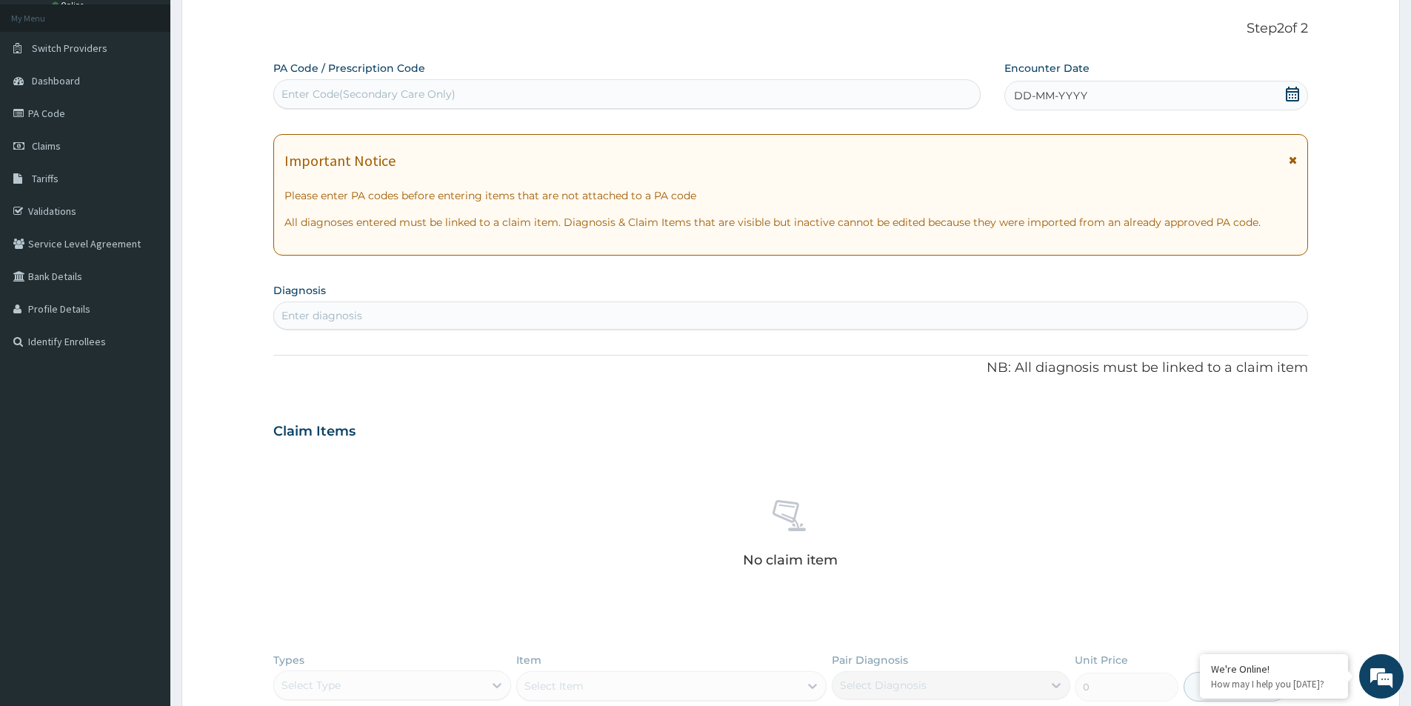
click at [499, 99] on div "Enter Code(Secondary Care Only)" at bounding box center [627, 94] width 706 height 24
paste input "PA/33EFD0"
type input "PA/33EFD0"
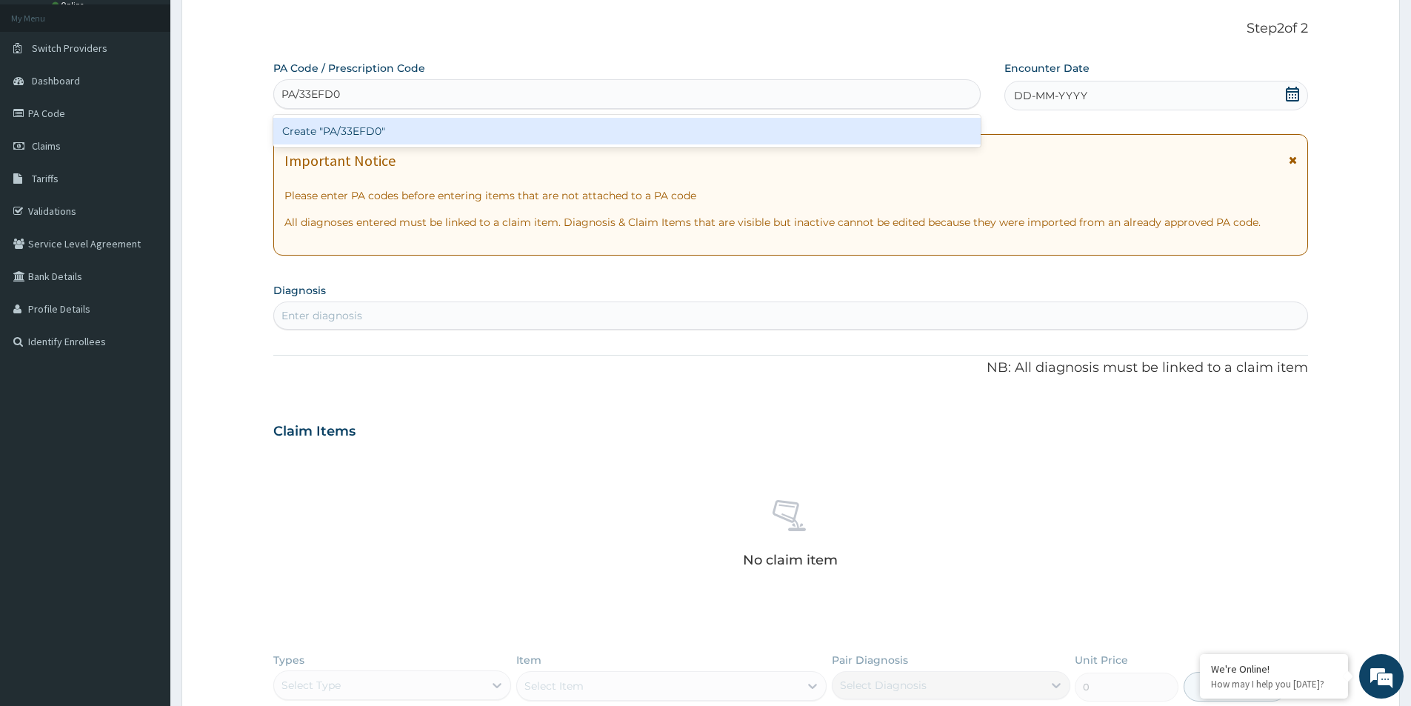
click at [500, 136] on div "Create "PA/33EFD0"" at bounding box center [626, 131] width 707 height 27
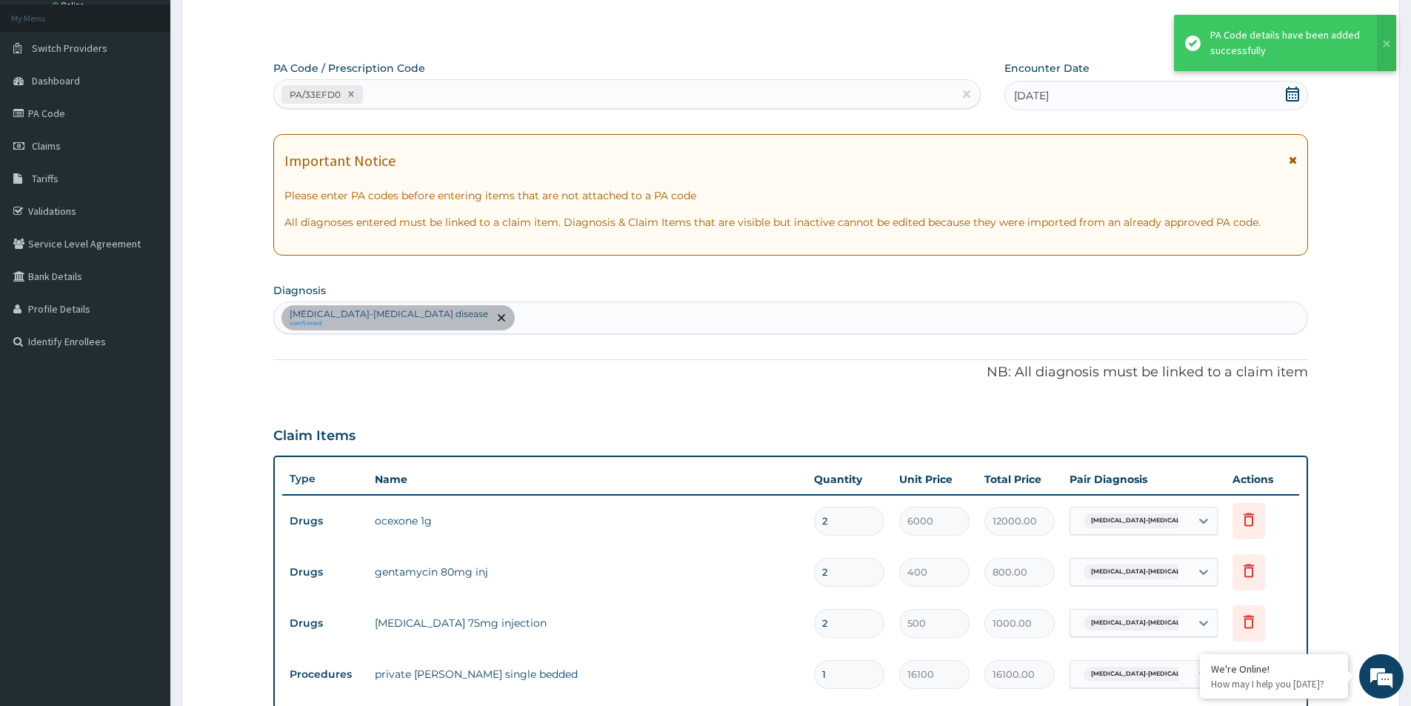
click at [421, 94] on div "PA/33EFD0" at bounding box center [613, 94] width 679 height 24
paste input "PA/046C19"
type input "PA/046C19"
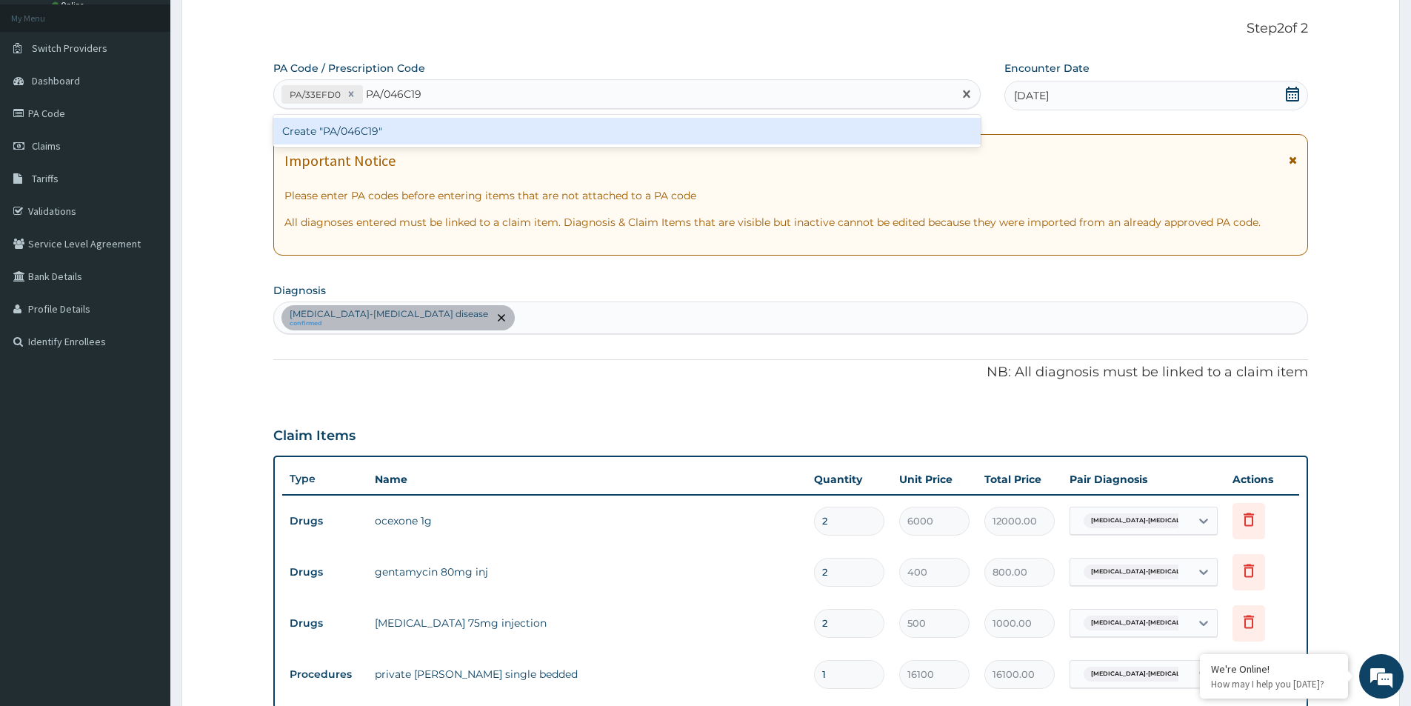
click at [404, 124] on div "Create "PA/046C19"" at bounding box center [626, 131] width 707 height 27
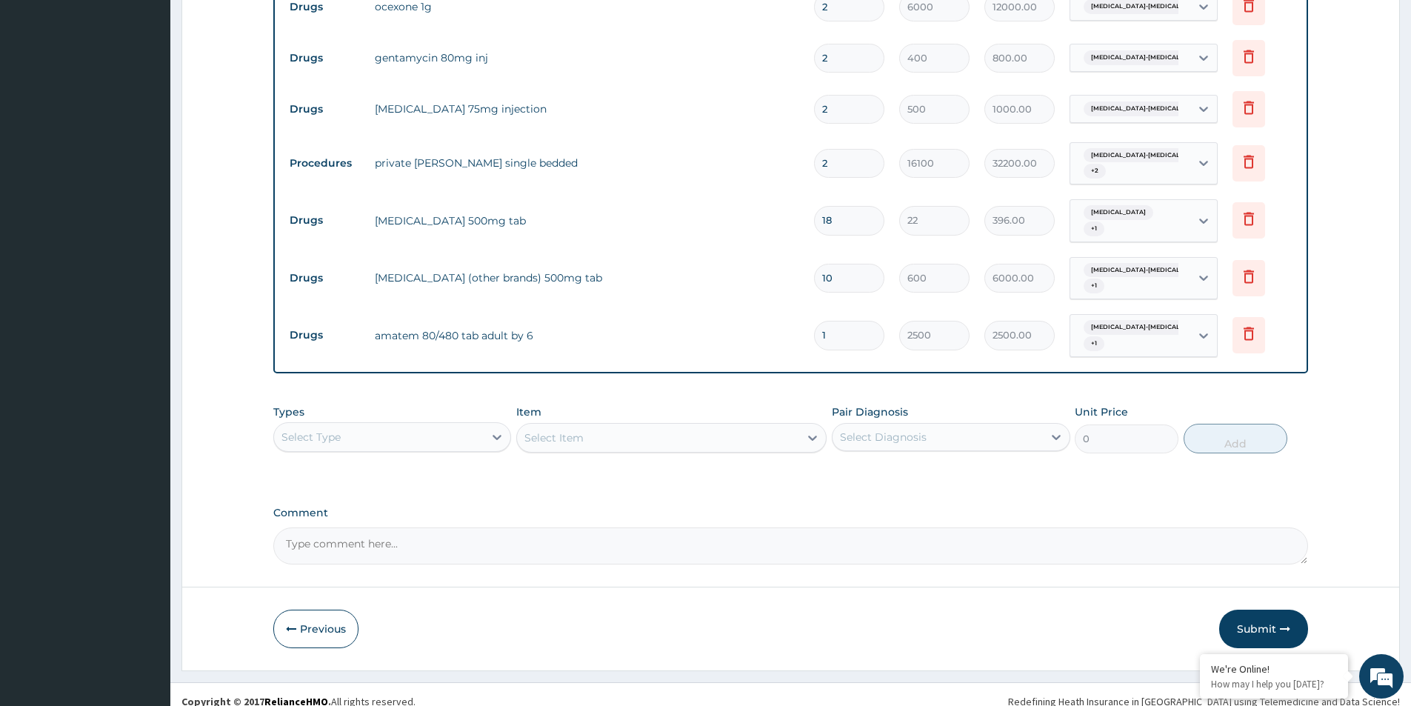
scroll to position [602, 0]
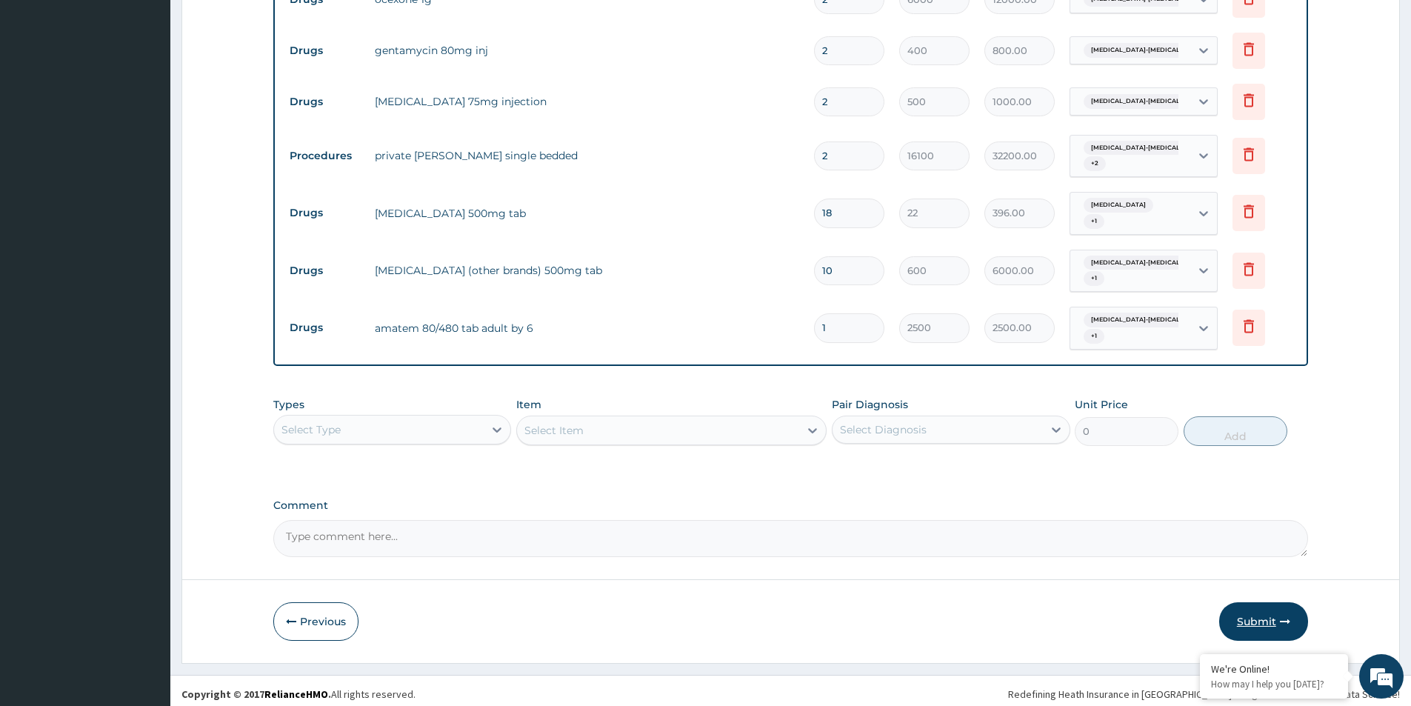
click at [1253, 612] on button "Submit" at bounding box center [1263, 621] width 89 height 39
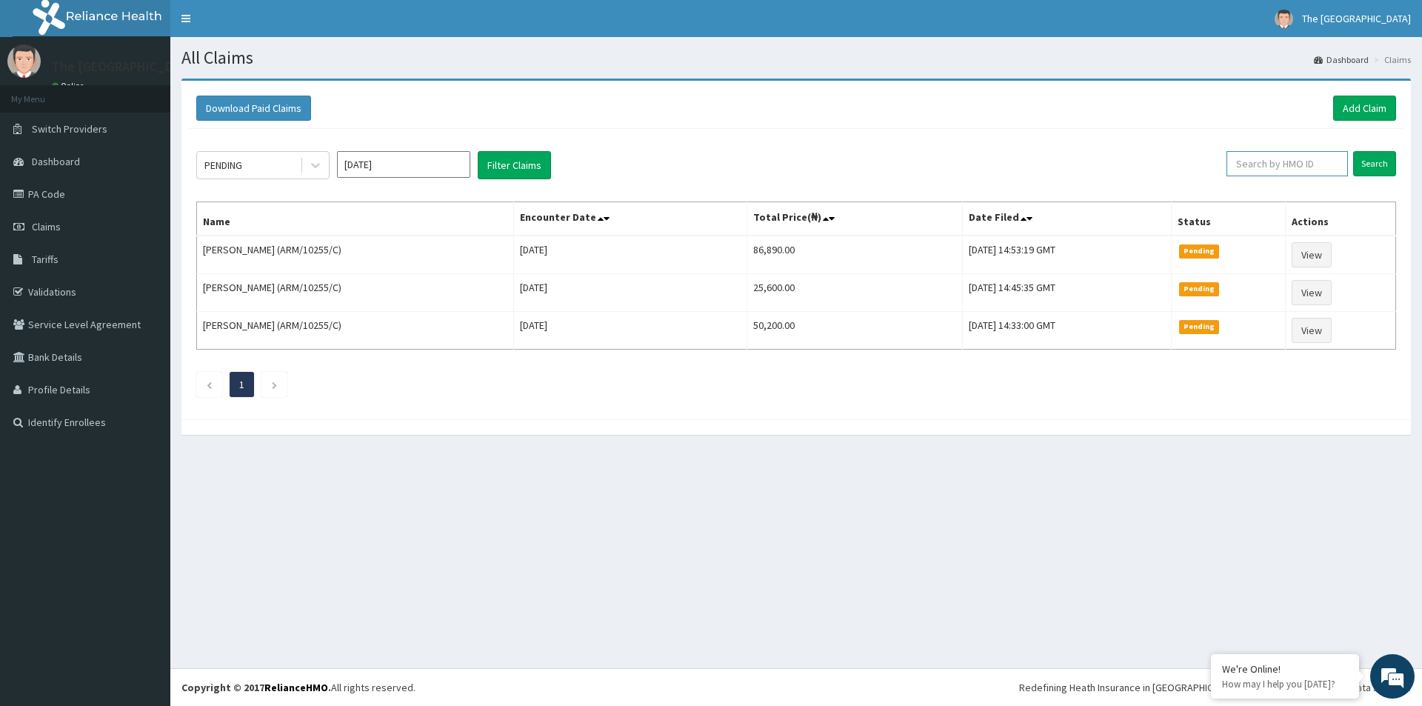
click at [1279, 162] on input "text" at bounding box center [1287, 163] width 121 height 25
paste input "LTI/10130/A"
type input "LTI/10130/A"
click at [1339, 164] on icon at bounding box center [1333, 164] width 10 height 10
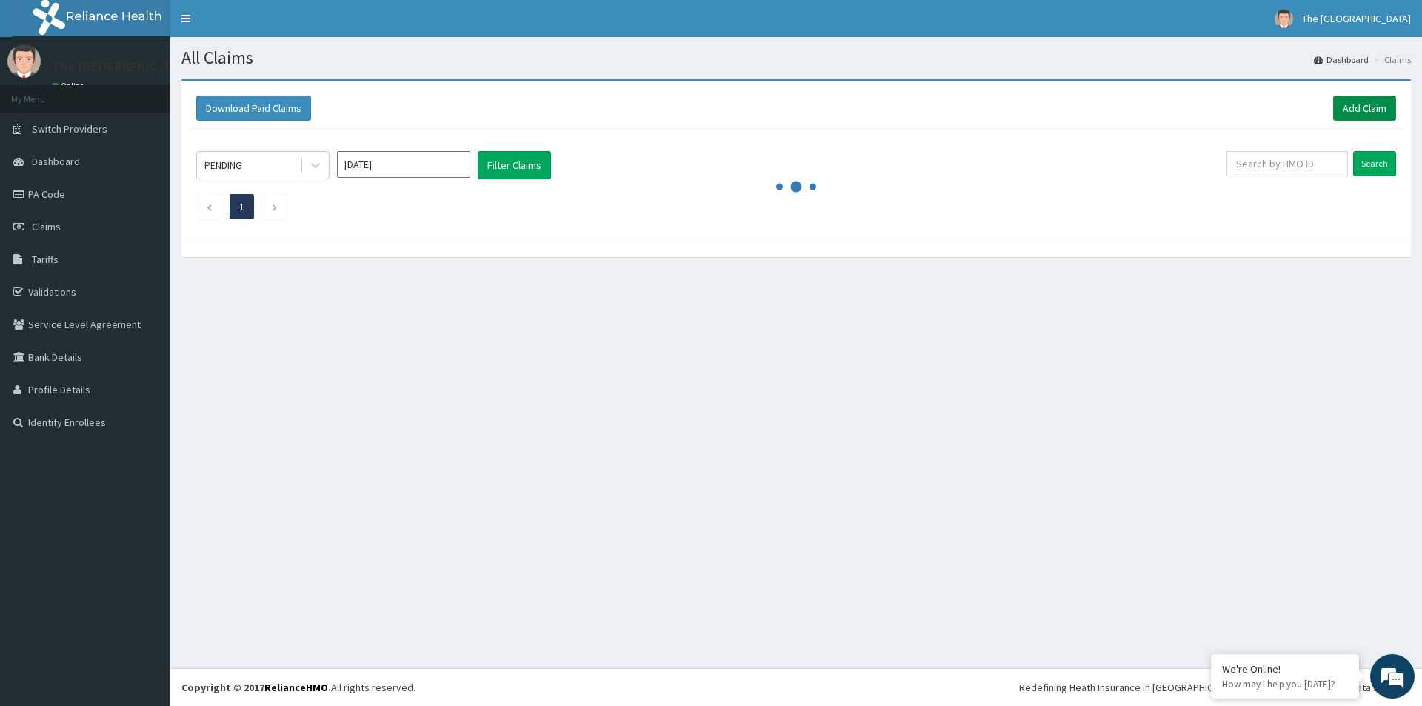
click at [1348, 106] on link "Add Claim" at bounding box center [1364, 108] width 63 height 25
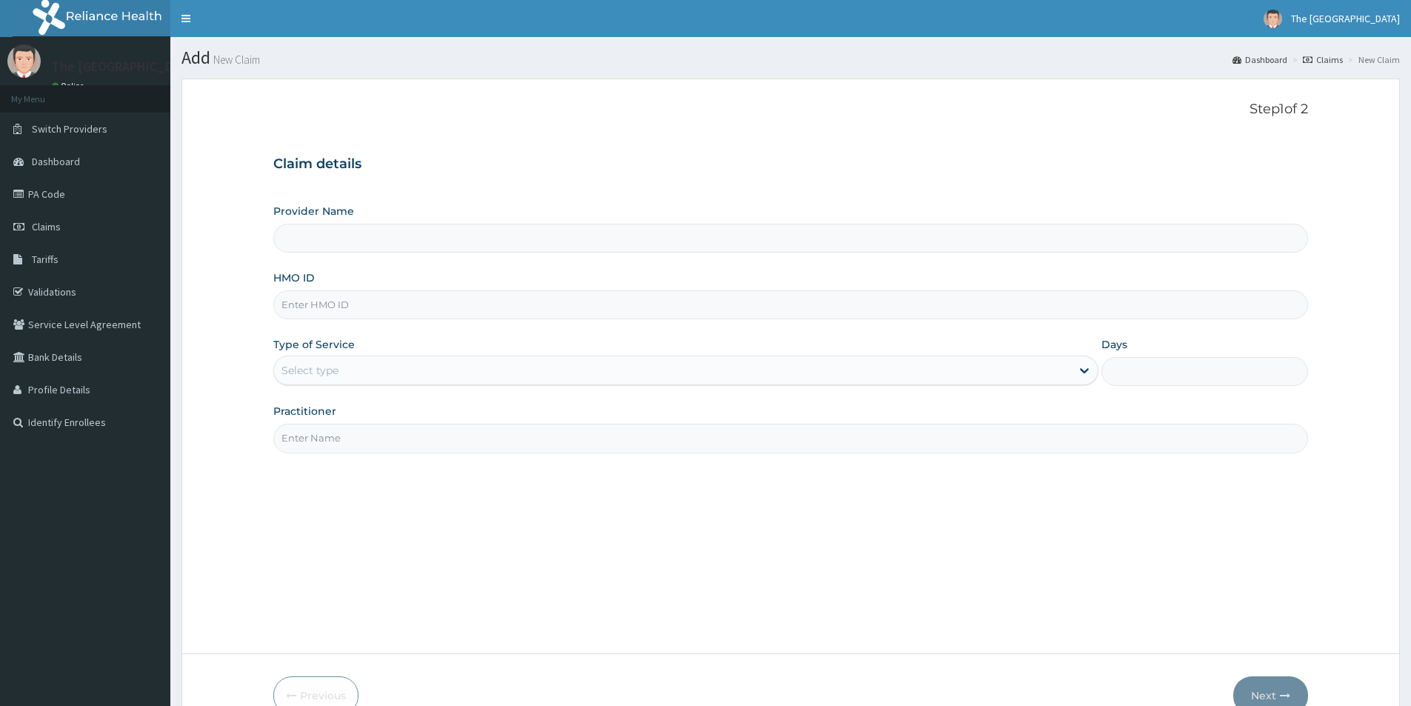
click at [303, 310] on input "HMO ID" at bounding box center [790, 304] width 1035 height 29
paste input "LTI/10130/A"
type input "LTI/10130/A"
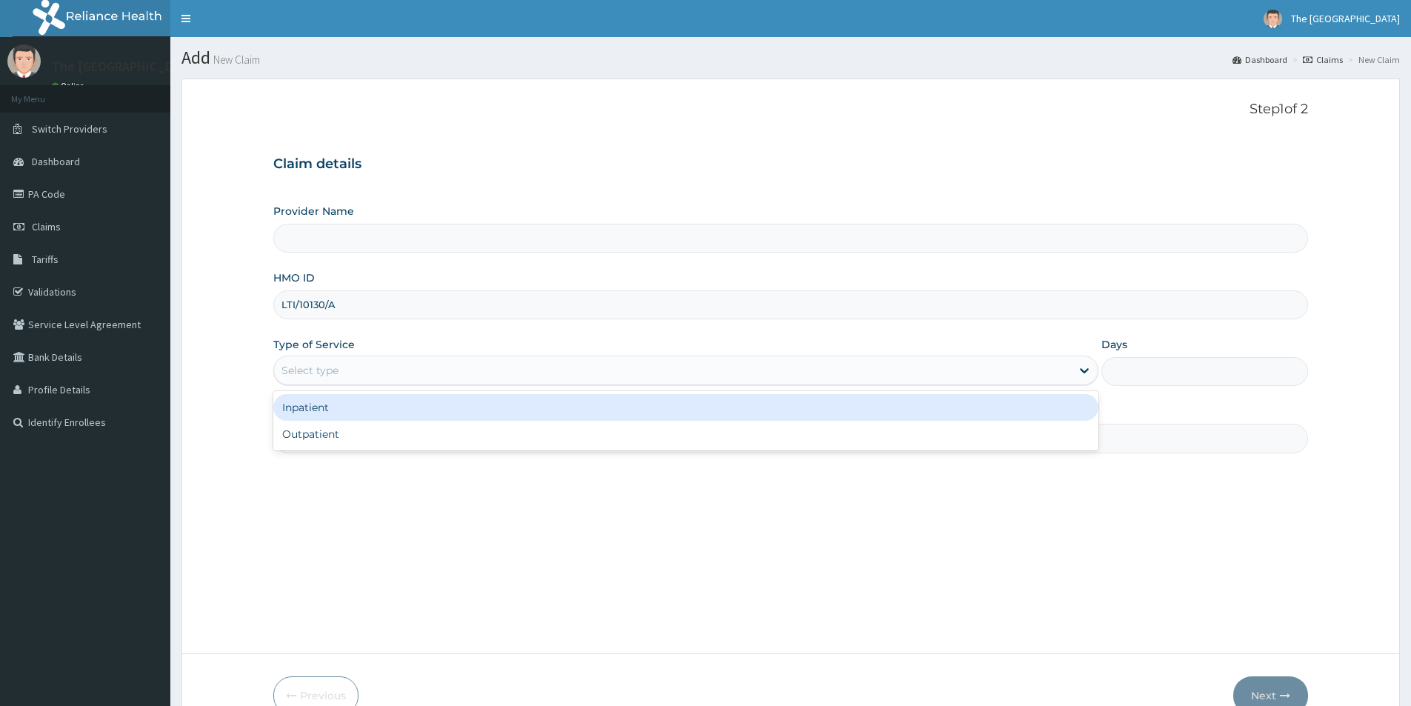
click at [315, 362] on div "Select type" at bounding box center [672, 371] width 797 height 24
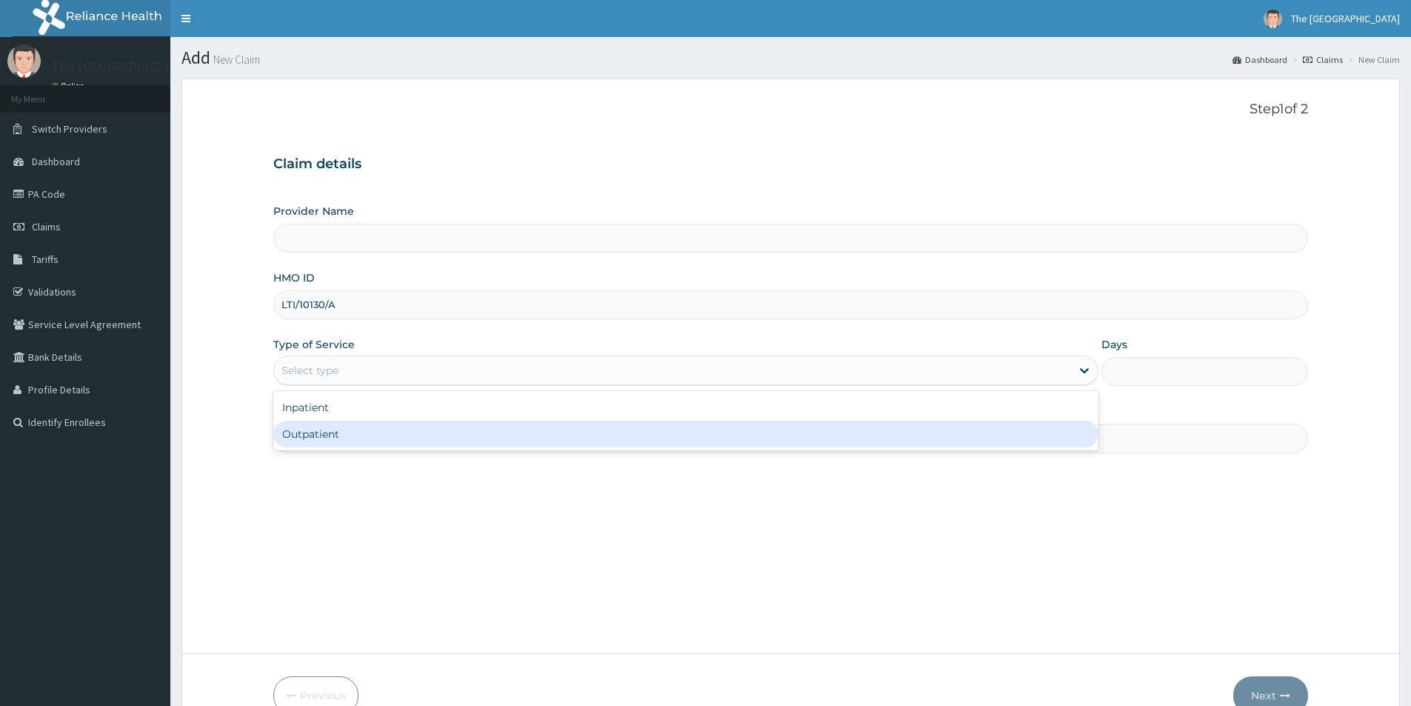
click at [322, 439] on div "Outpatient" at bounding box center [685, 434] width 825 height 27
type input "1"
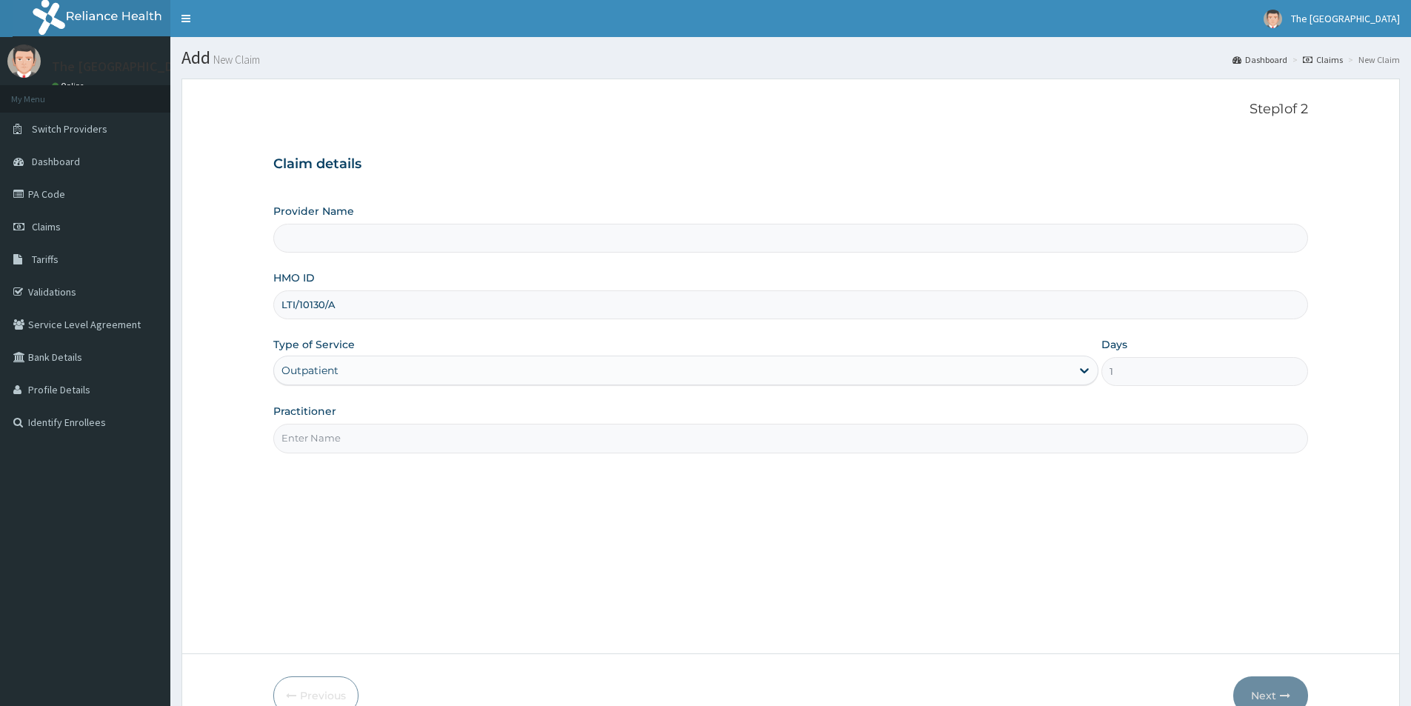
type input "The [GEOGRAPHIC_DATA]-[GEOGRAPHIC_DATA]"
click at [319, 444] on input "Practitioner" at bounding box center [790, 438] width 1035 height 29
type input "d"
paste input "OWUSU VICTOR"
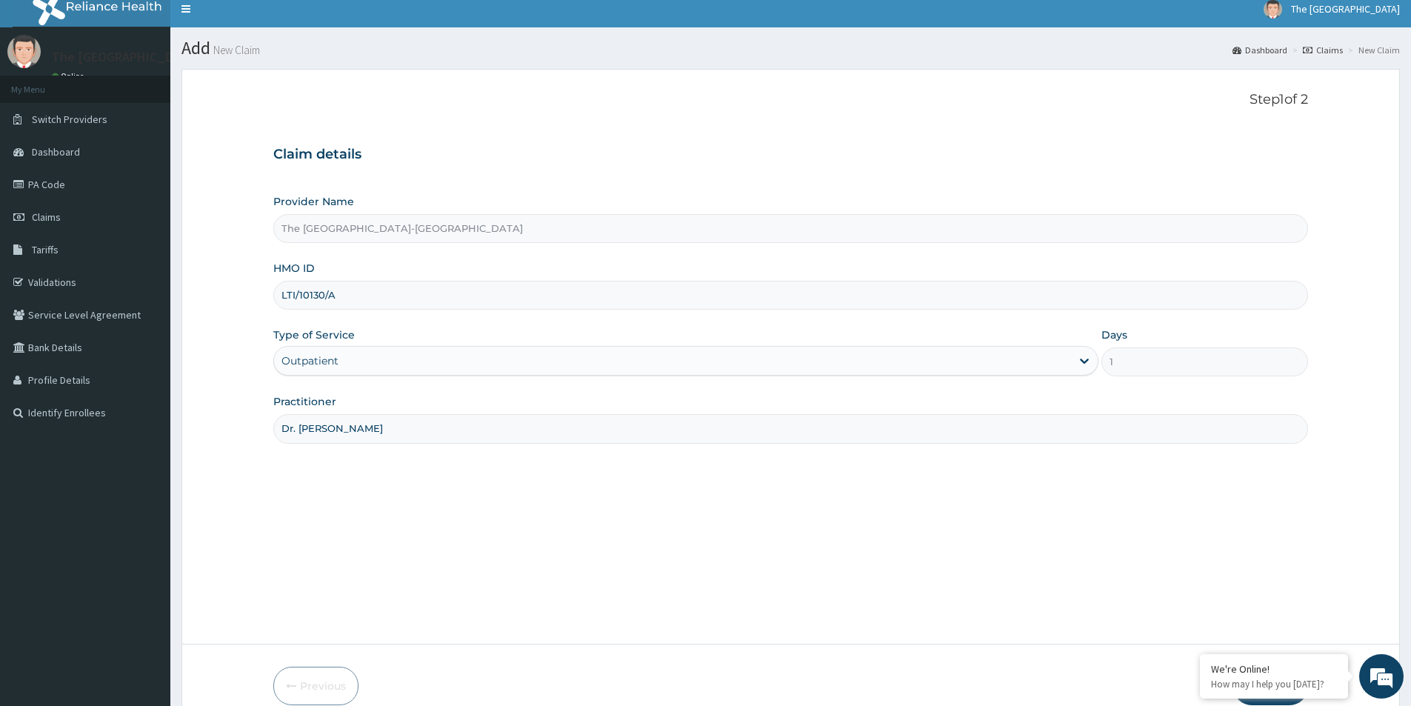
scroll to position [81, 0]
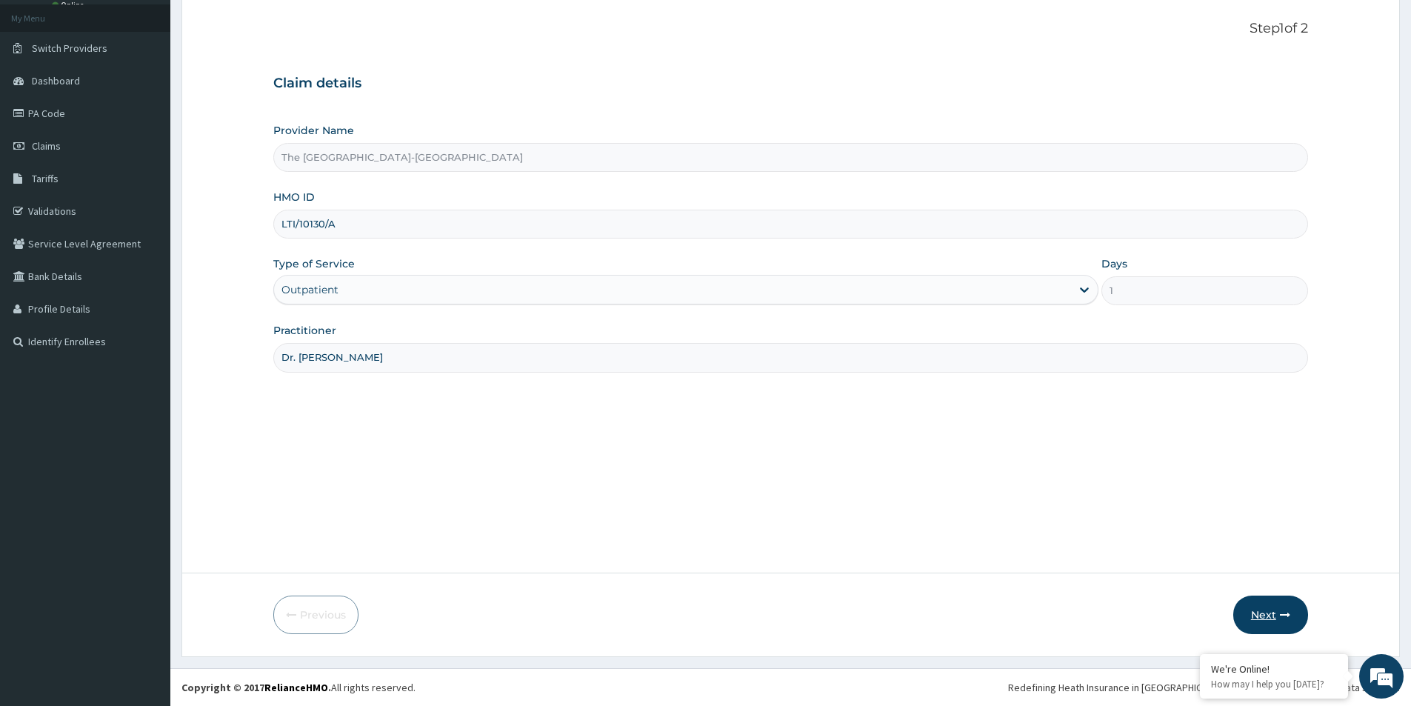
type input "Dr. OWUSU VICTOR"
click at [1280, 610] on icon "button" at bounding box center [1285, 615] width 10 height 10
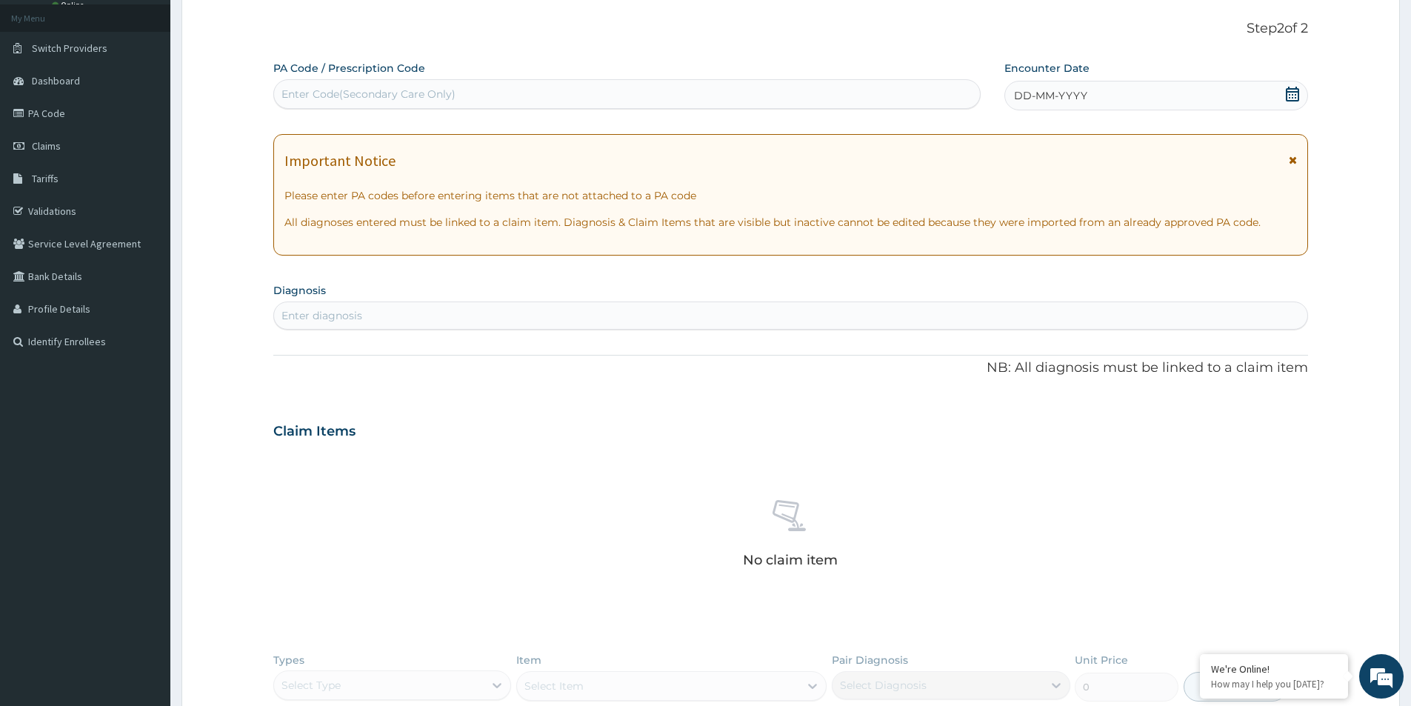
click at [446, 93] on div "Enter Code(Secondary Care Only)" at bounding box center [369, 94] width 174 height 15
paste input "PA/71F0B9"
type input "PA/71F0B9"
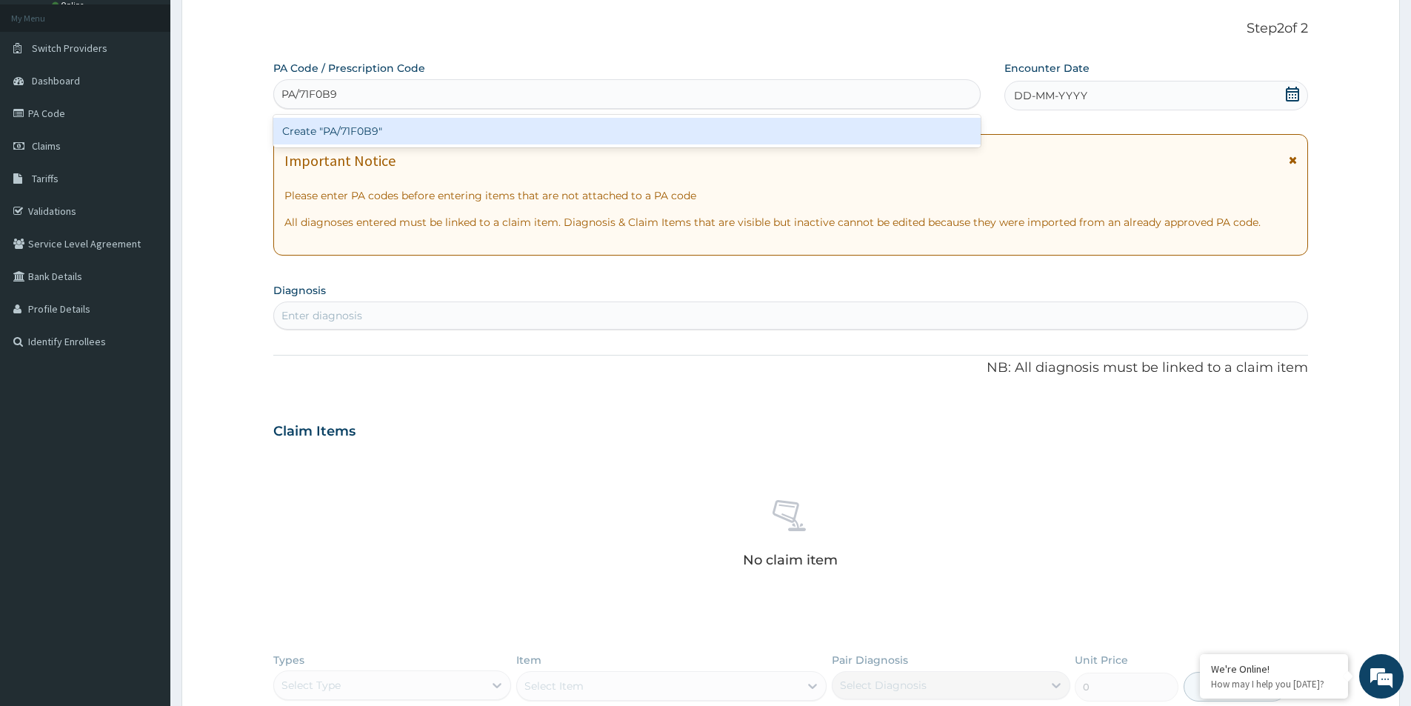
click at [474, 127] on div "Create "PA/71F0B9"" at bounding box center [626, 131] width 707 height 27
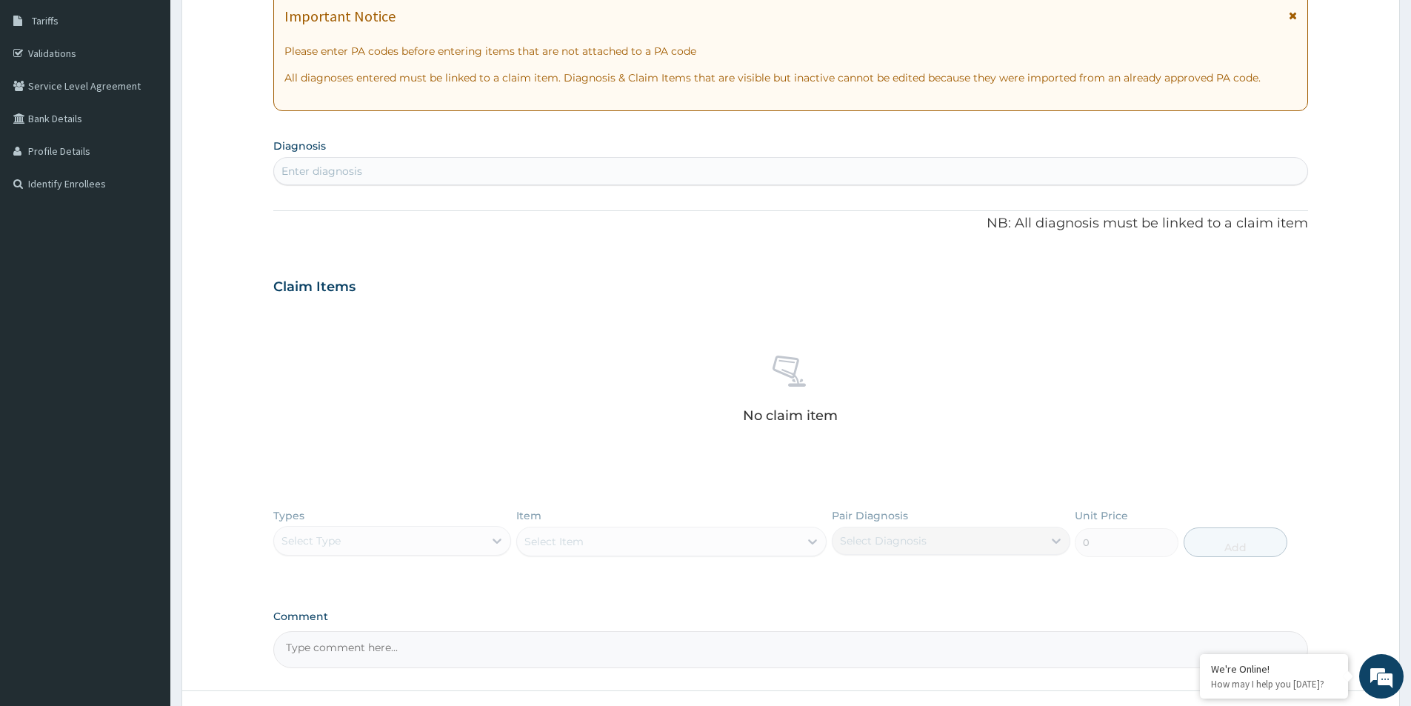
scroll to position [0, 0]
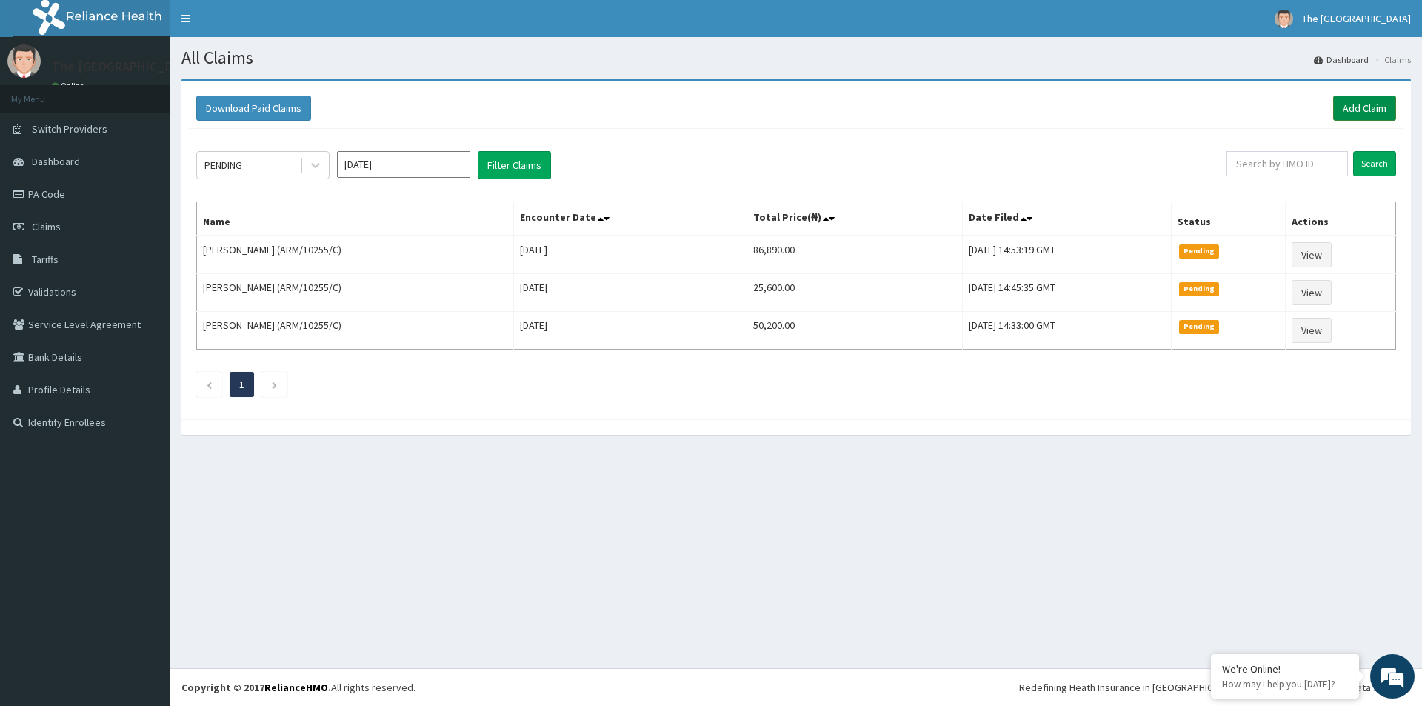
click at [1367, 106] on link "Add Claim" at bounding box center [1364, 108] width 63 height 25
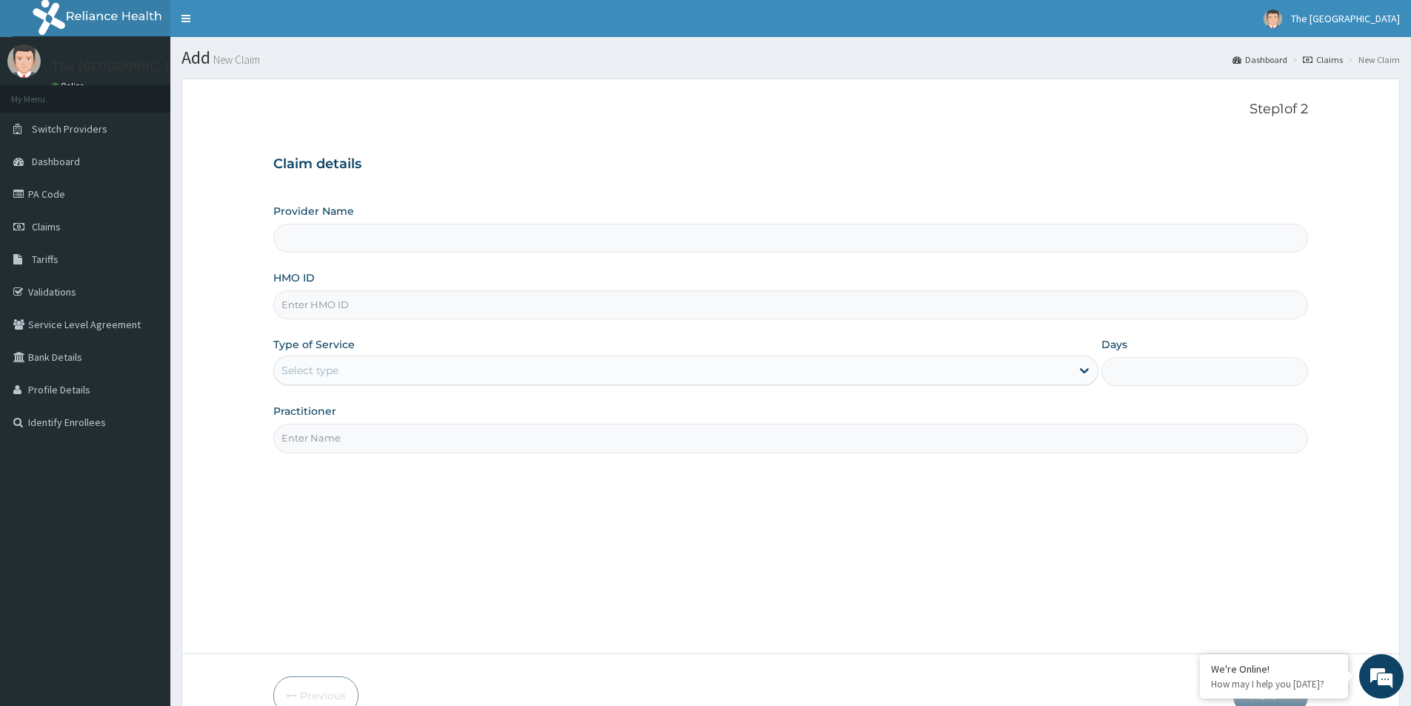
click at [319, 307] on input "HMO ID" at bounding box center [790, 304] width 1035 height 29
paste input "MGG/10052/B"
type input "MGG/10052/B"
click at [299, 370] on div "Select type" at bounding box center [310, 370] width 57 height 15
click at [305, 371] on div "Select type" at bounding box center [310, 370] width 57 height 15
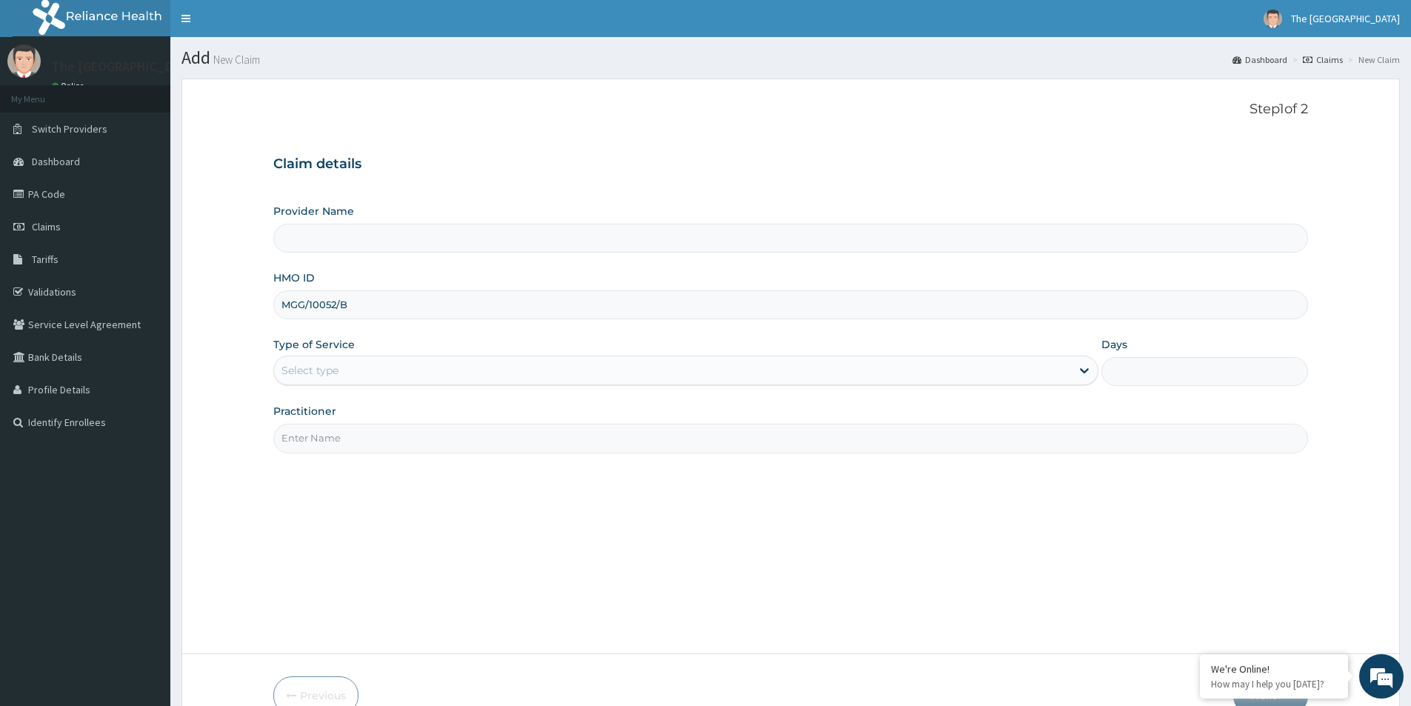
click at [317, 369] on div "Select type" at bounding box center [310, 370] width 57 height 15
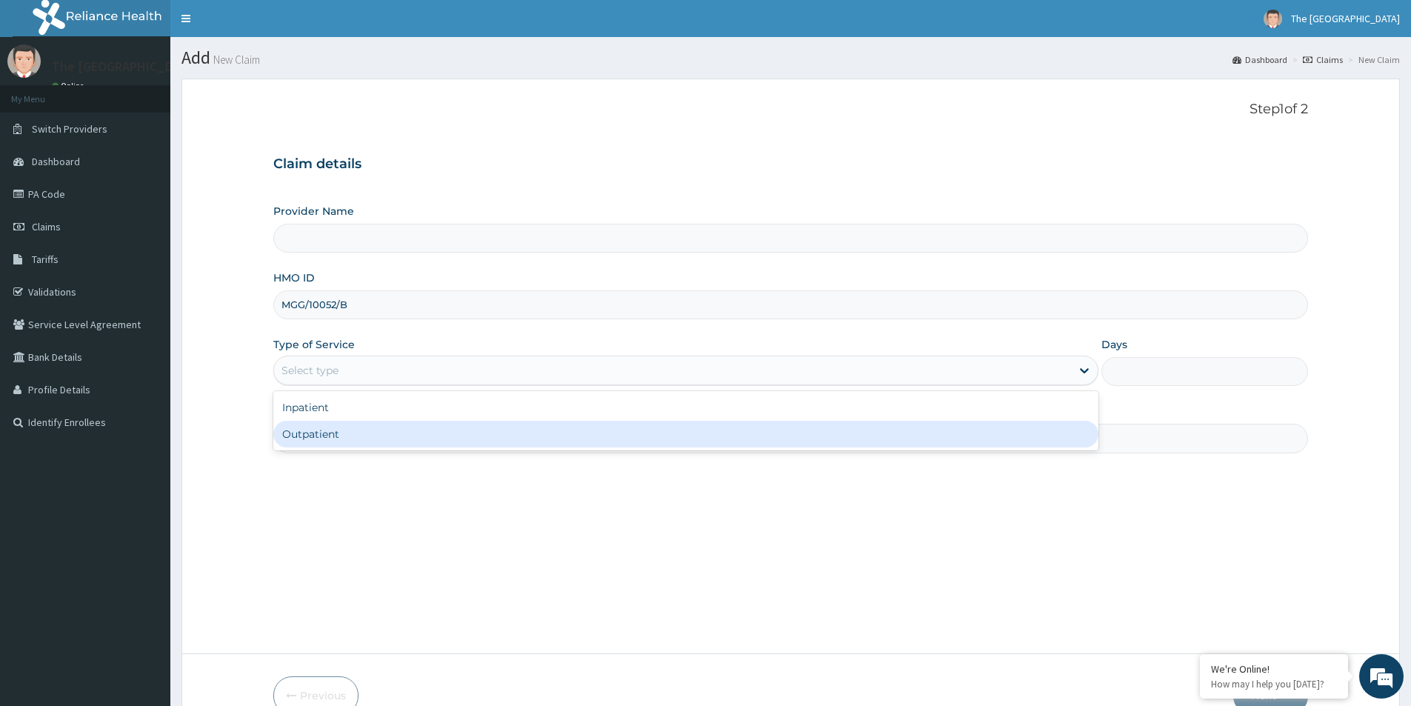
click at [313, 437] on div "Outpatient" at bounding box center [685, 434] width 825 height 27
type input "1"
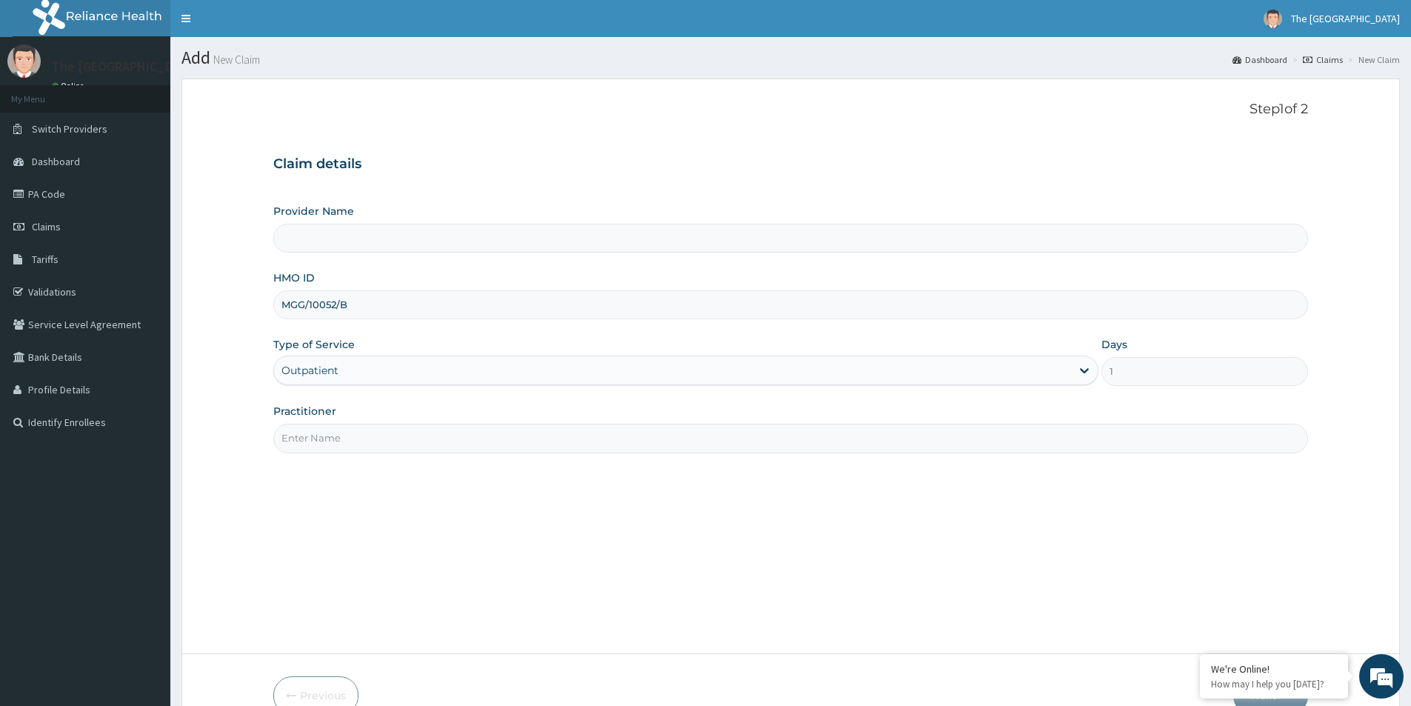
type input "The Redeemers Health Centre-ogun state"
drag, startPoint x: 351, startPoint y: 434, endPoint x: 364, endPoint y: 442, distance: 14.6
click at [351, 434] on input "Practitioner" at bounding box center [790, 438] width 1035 height 29
click at [315, 441] on input "DR." at bounding box center [790, 438] width 1035 height 29
paste input "ELEMILE OLUWADAMILOLA"
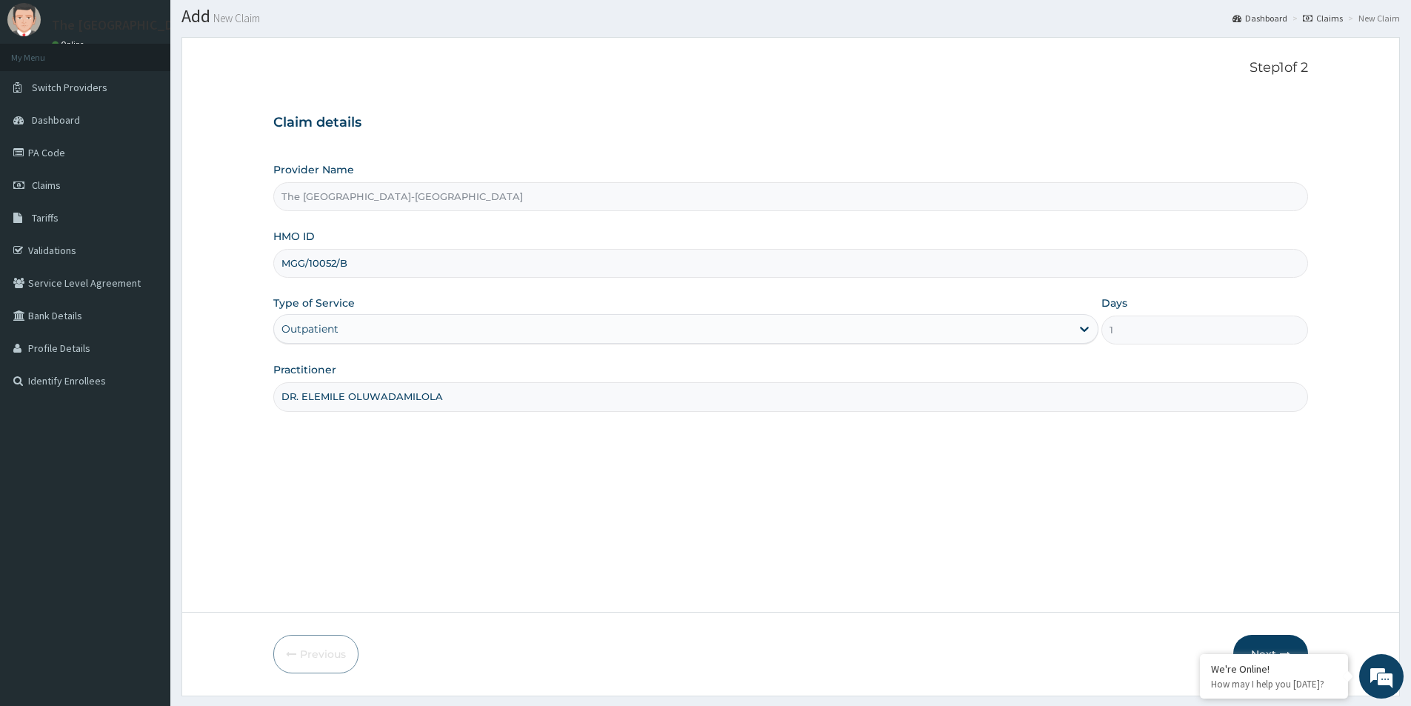
scroll to position [81, 0]
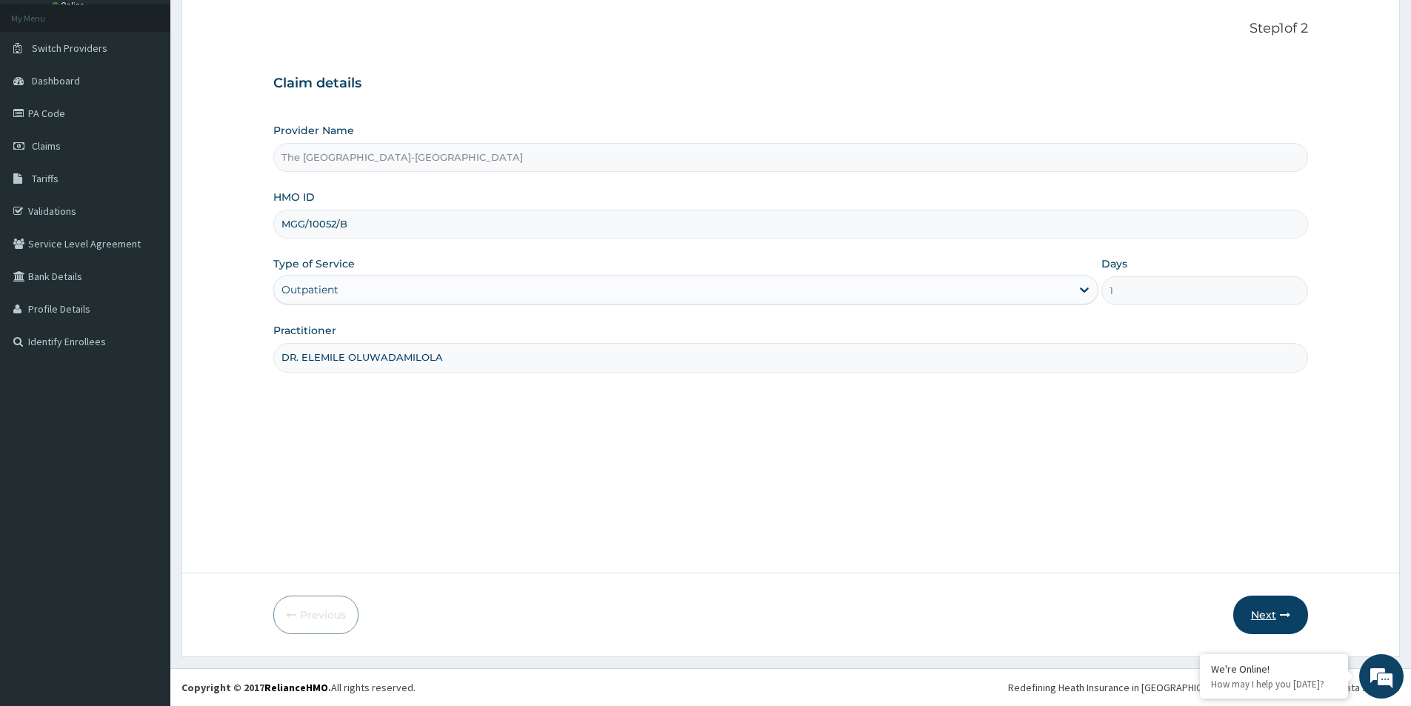
type input "DR. ELEMILE OLUWADAMILOLA"
click at [1265, 613] on button "Next" at bounding box center [1270, 615] width 75 height 39
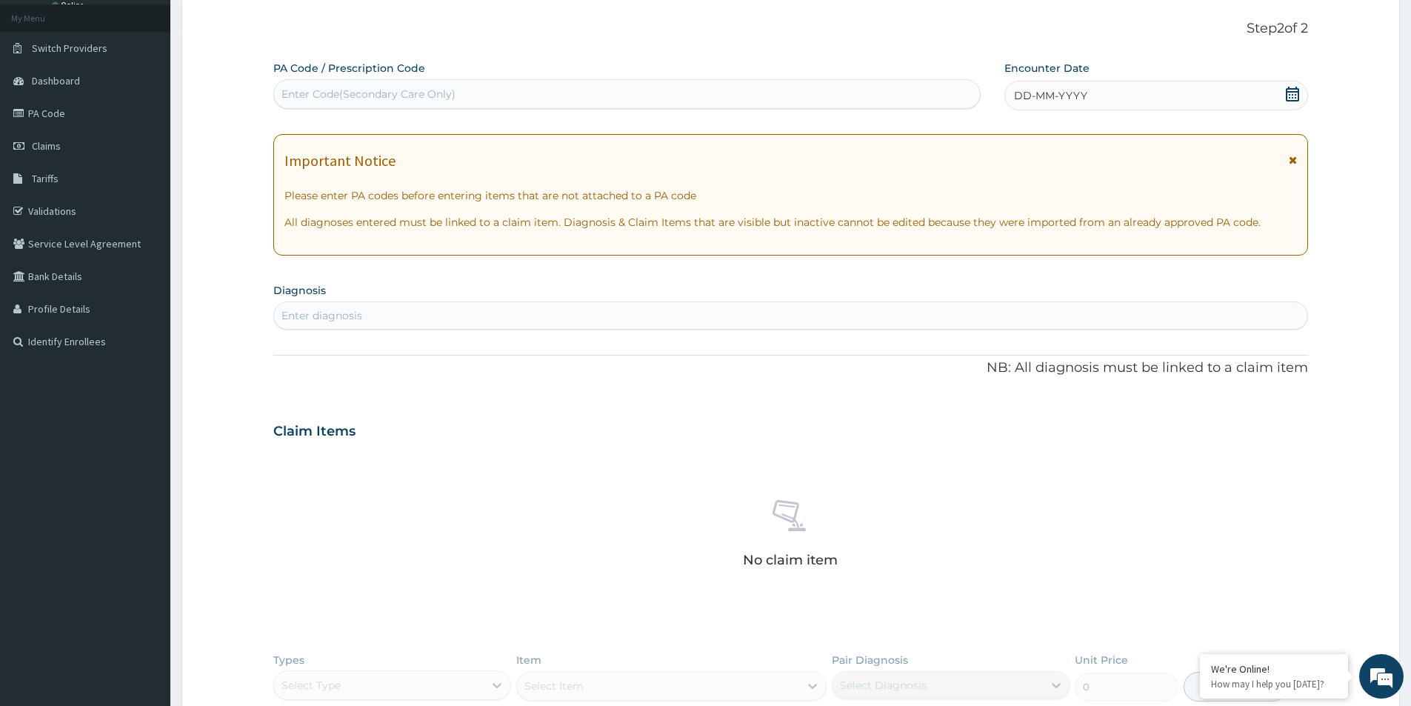
click at [491, 99] on div "Enter Code(Secondary Care Only)" at bounding box center [627, 94] width 706 height 24
paste input "PA/AE0898"
type input "PA/AE0898"
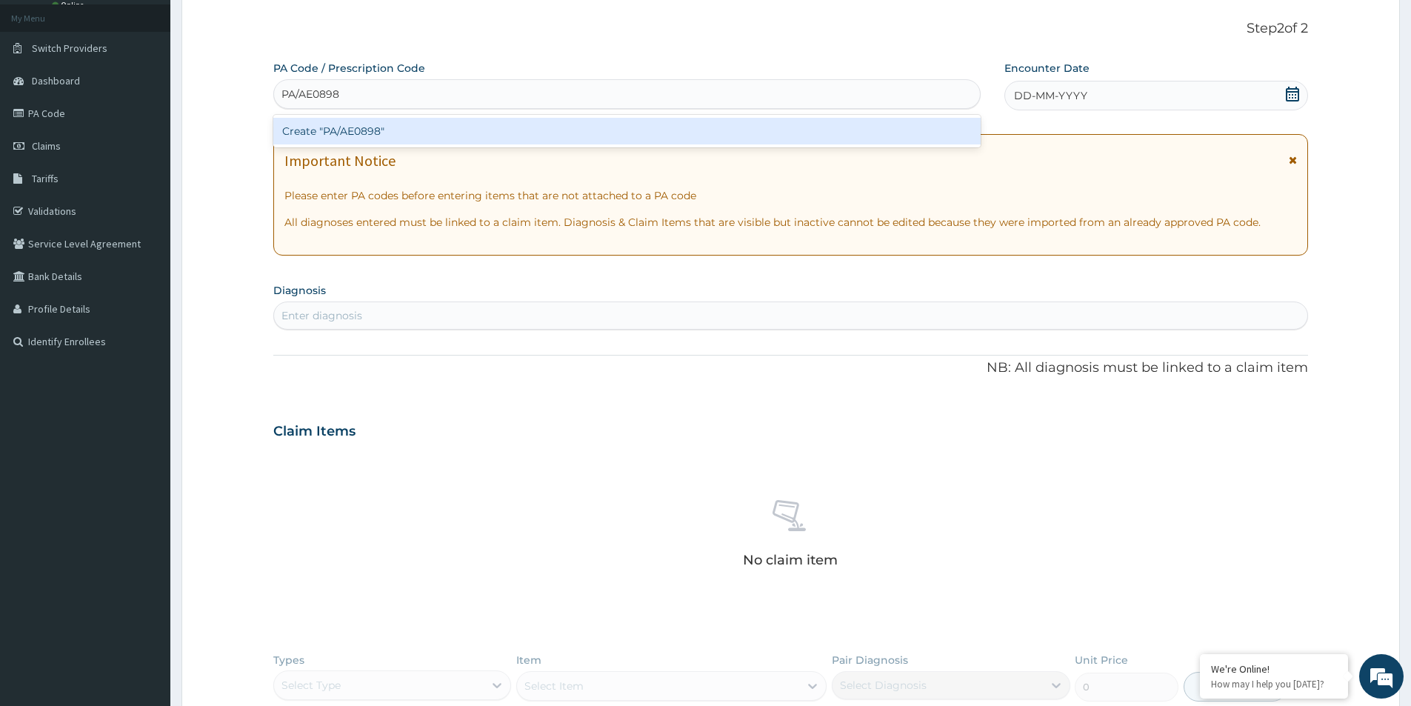
click at [453, 129] on div "Create "PA/AE0898"" at bounding box center [626, 131] width 707 height 27
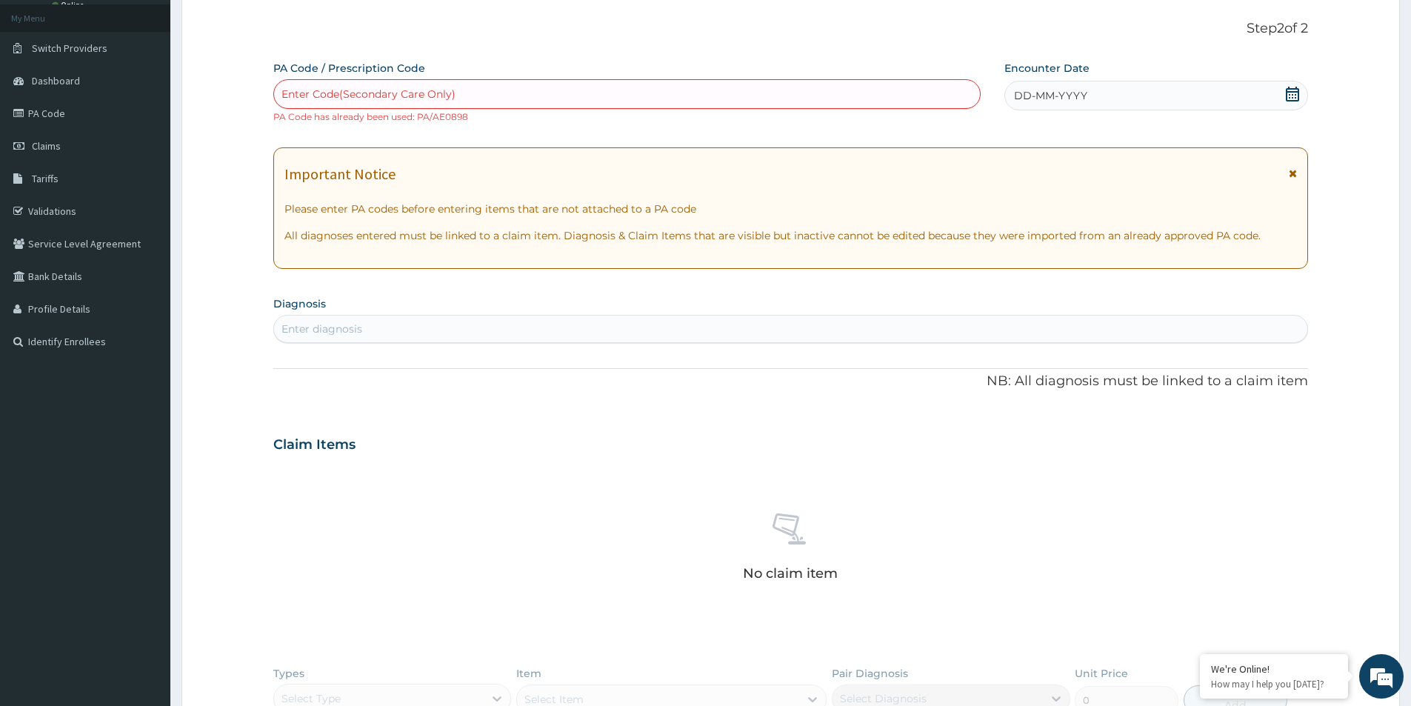
click at [350, 96] on div "Enter Code(Secondary Care Only)" at bounding box center [369, 94] width 174 height 15
paste input "PA/B8A048"
type input "PA/B8A048"
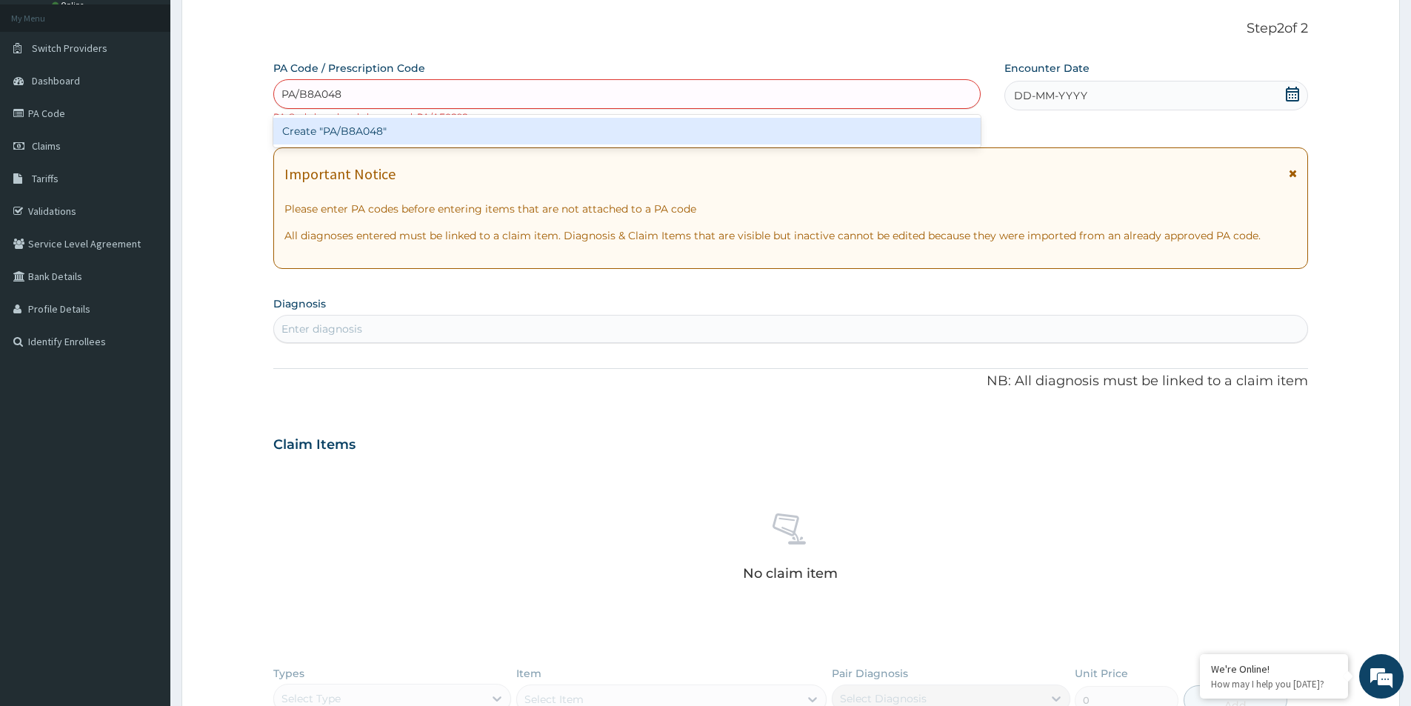
click at [417, 133] on div "Create "PA/B8A048"" at bounding box center [626, 131] width 707 height 27
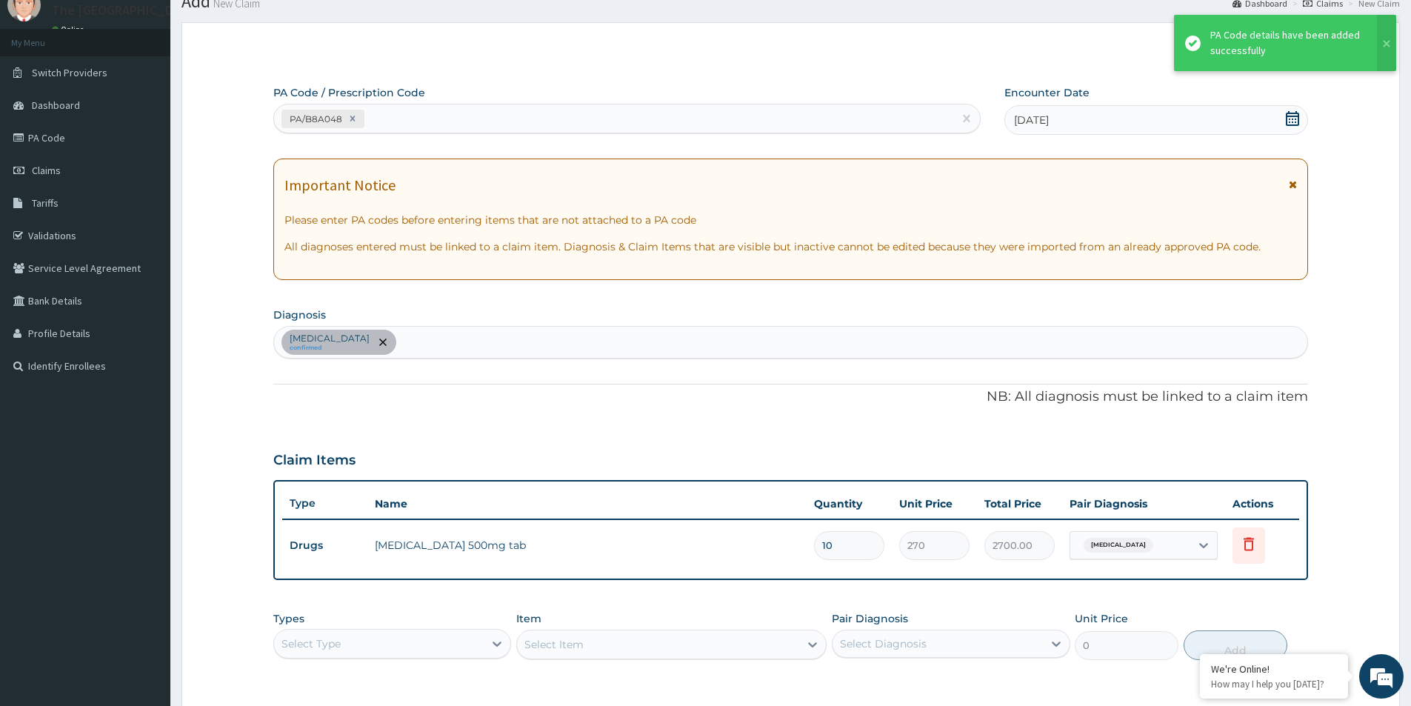
scroll to position [55, 0]
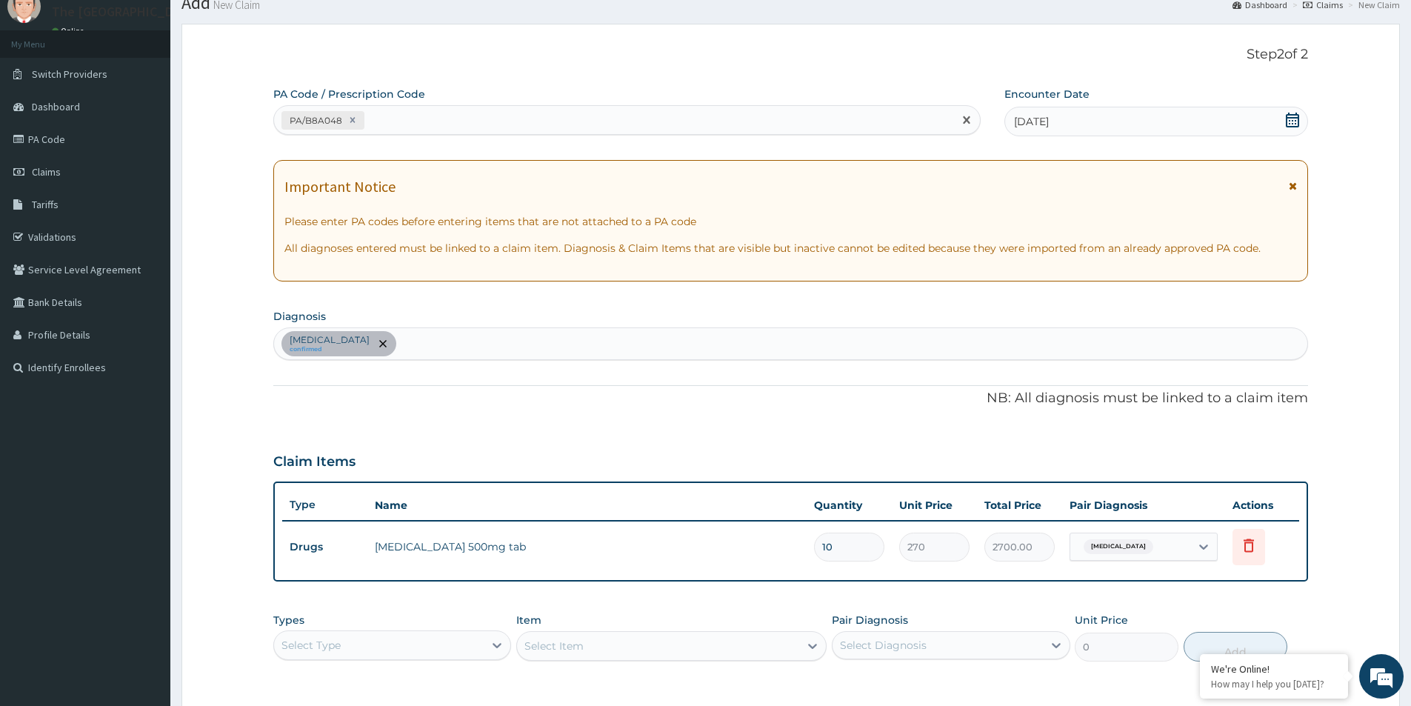
click at [458, 121] on div "PA/B8A048" at bounding box center [613, 120] width 679 height 24
paste input "PA/F005EB"
type input "PA/F005EB"
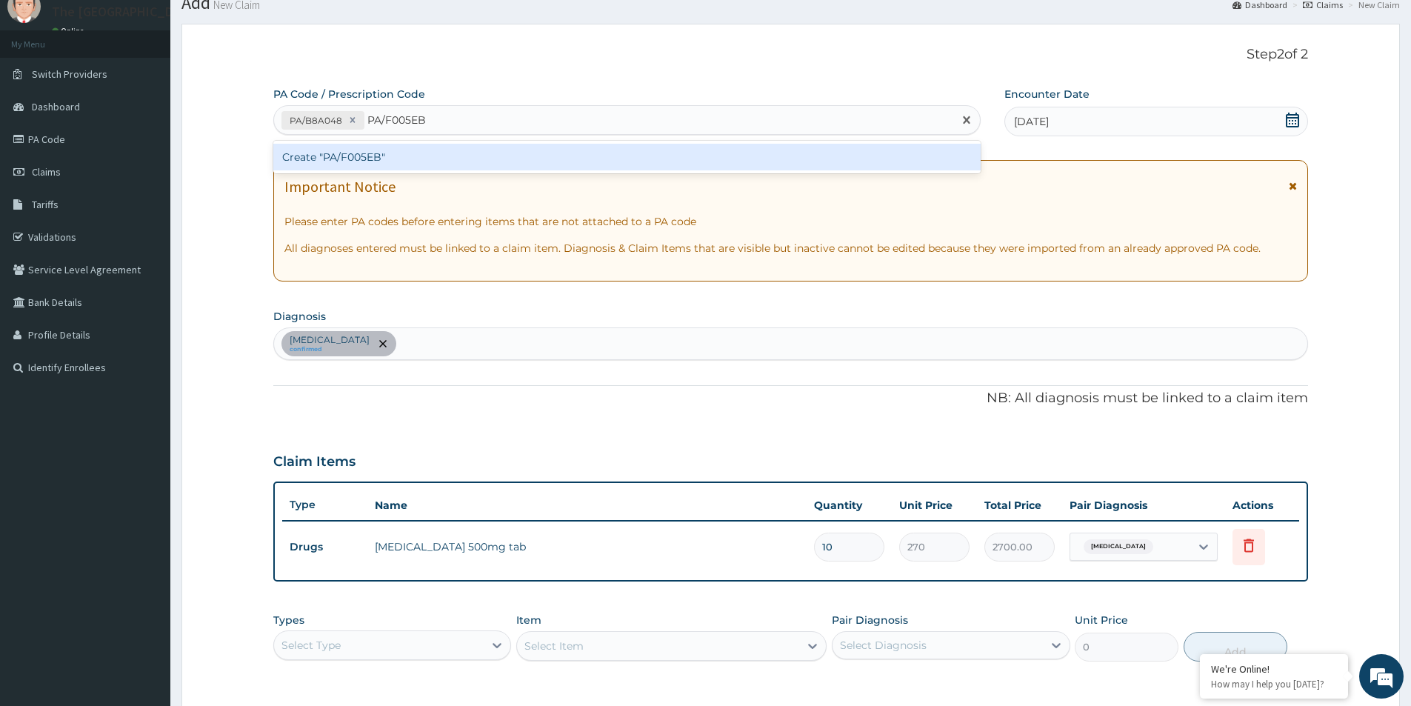
click at [489, 156] on div "Create "PA/F005EB"" at bounding box center [626, 157] width 707 height 27
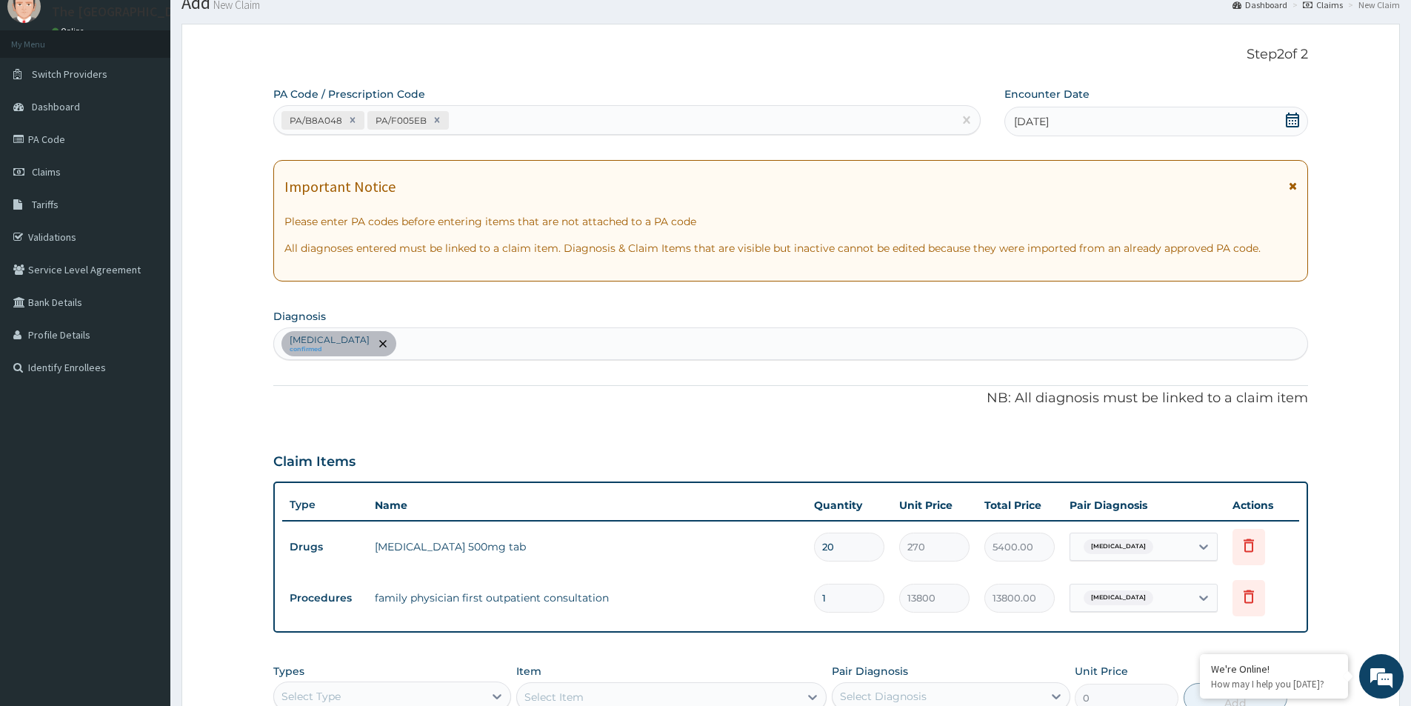
click at [503, 118] on div "PA/B8A048 PA/F005EB" at bounding box center [613, 120] width 679 height 24
paste input "PA/AE0898"
type input "PA/AE0898"
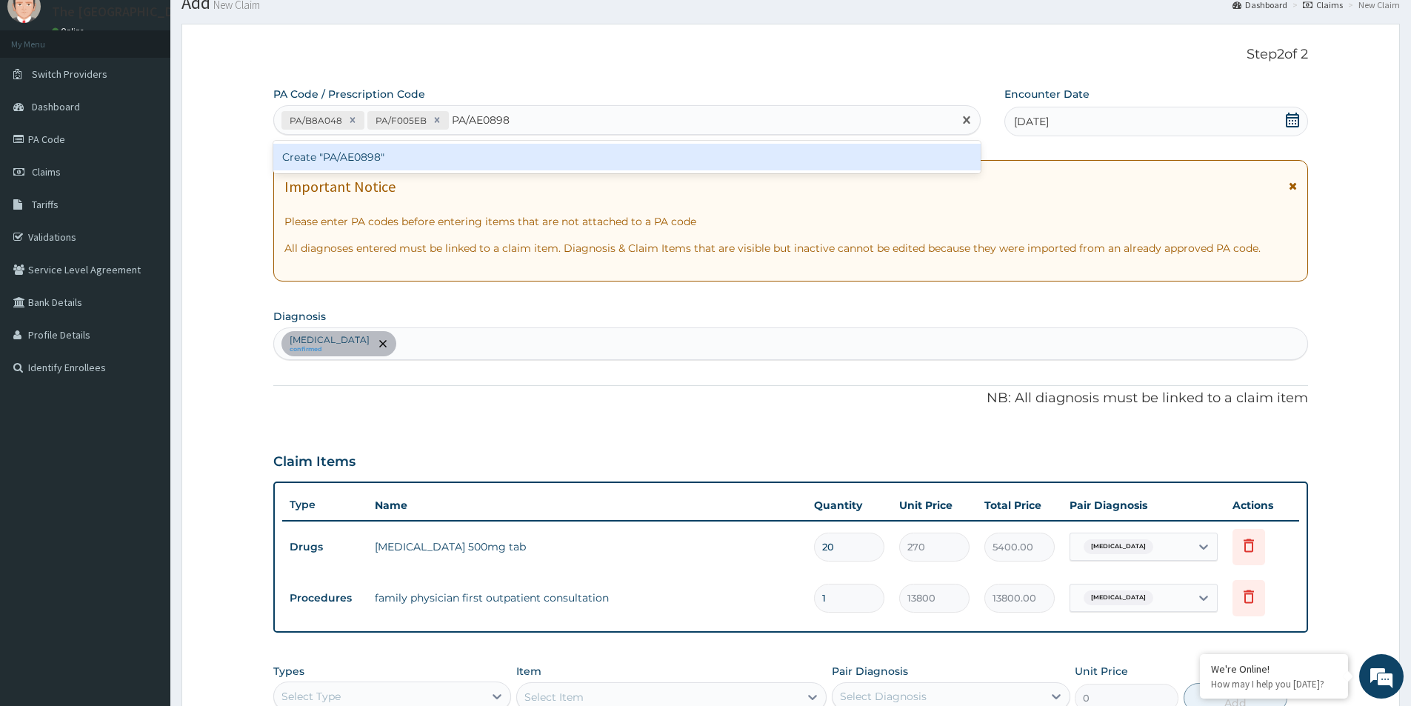
click at [565, 153] on div "Create "PA/AE0898"" at bounding box center [626, 157] width 707 height 27
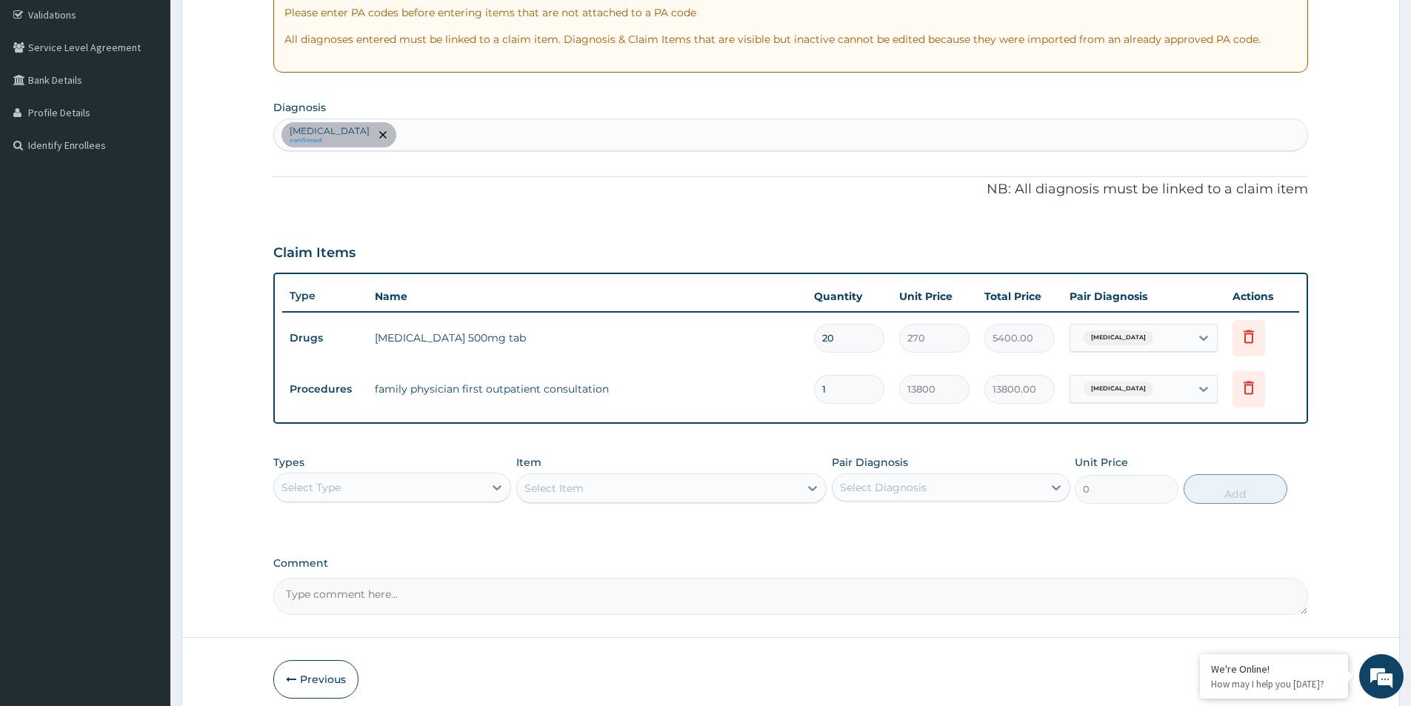
scroll to position [342, 0]
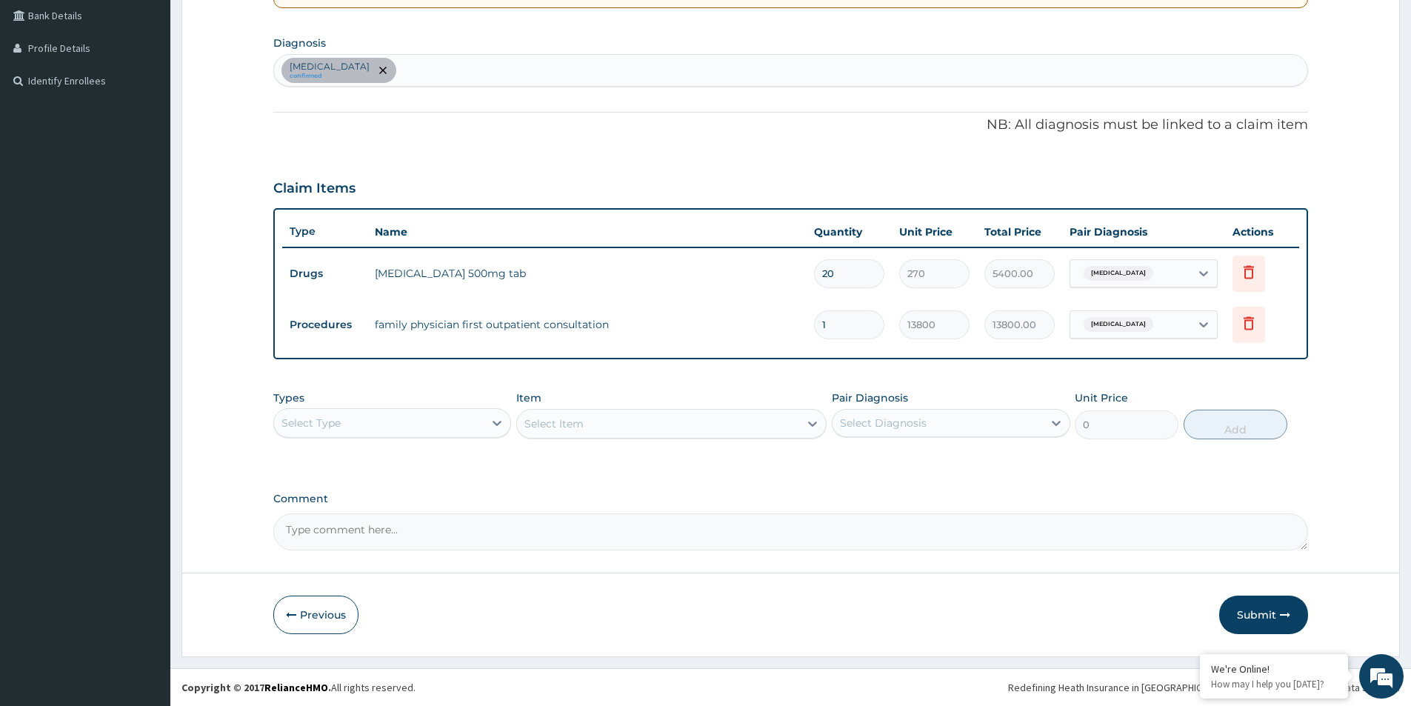
drag, startPoint x: 1256, startPoint y: 610, endPoint x: 1152, endPoint y: 476, distance: 170.0
click at [1256, 607] on button "Submit" at bounding box center [1263, 615] width 89 height 39
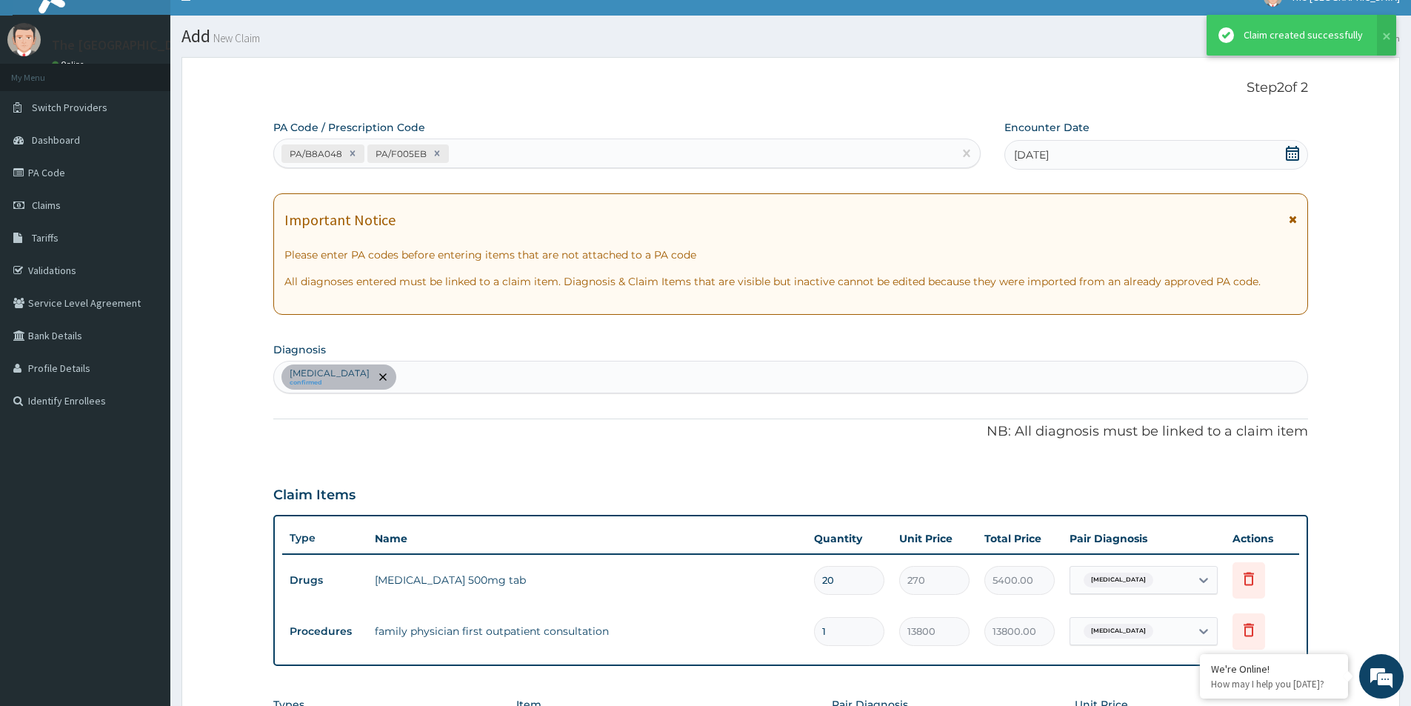
scroll to position [328, 0]
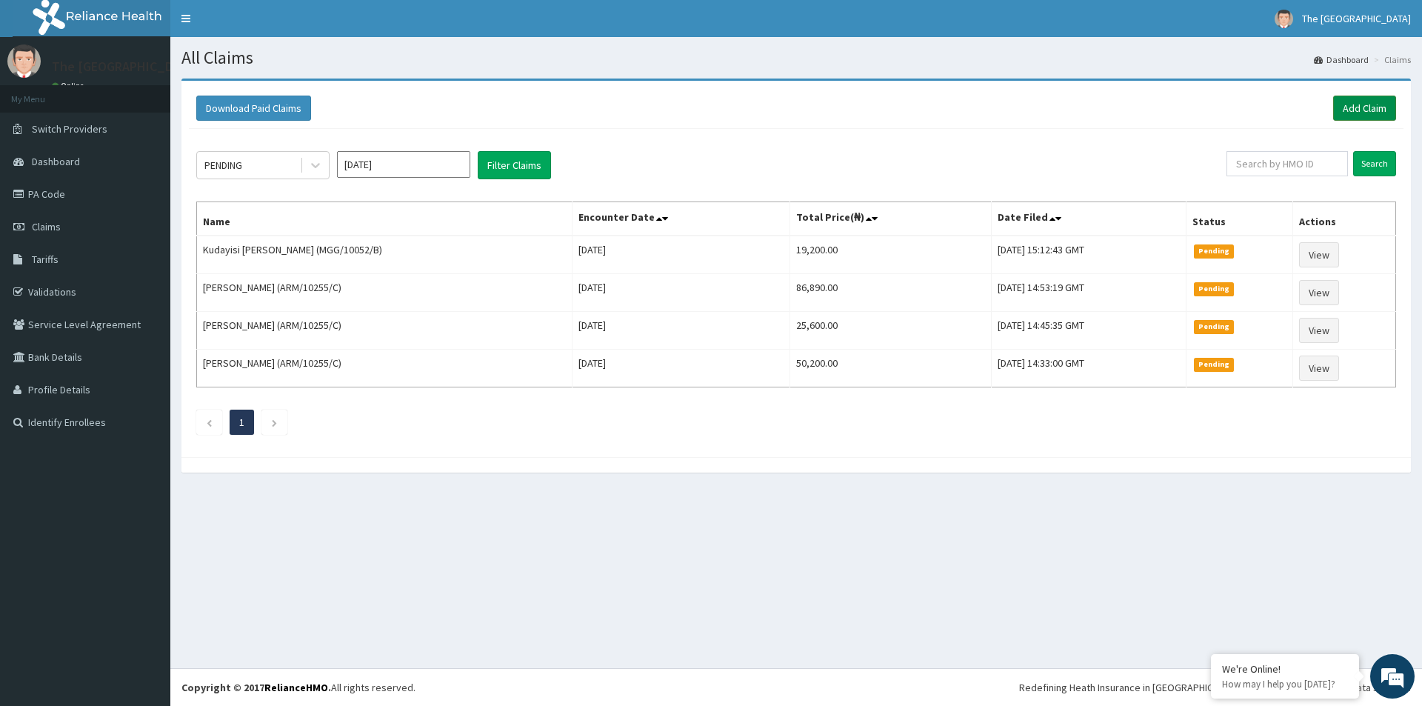
click at [1356, 105] on link "Add Claim" at bounding box center [1364, 108] width 63 height 25
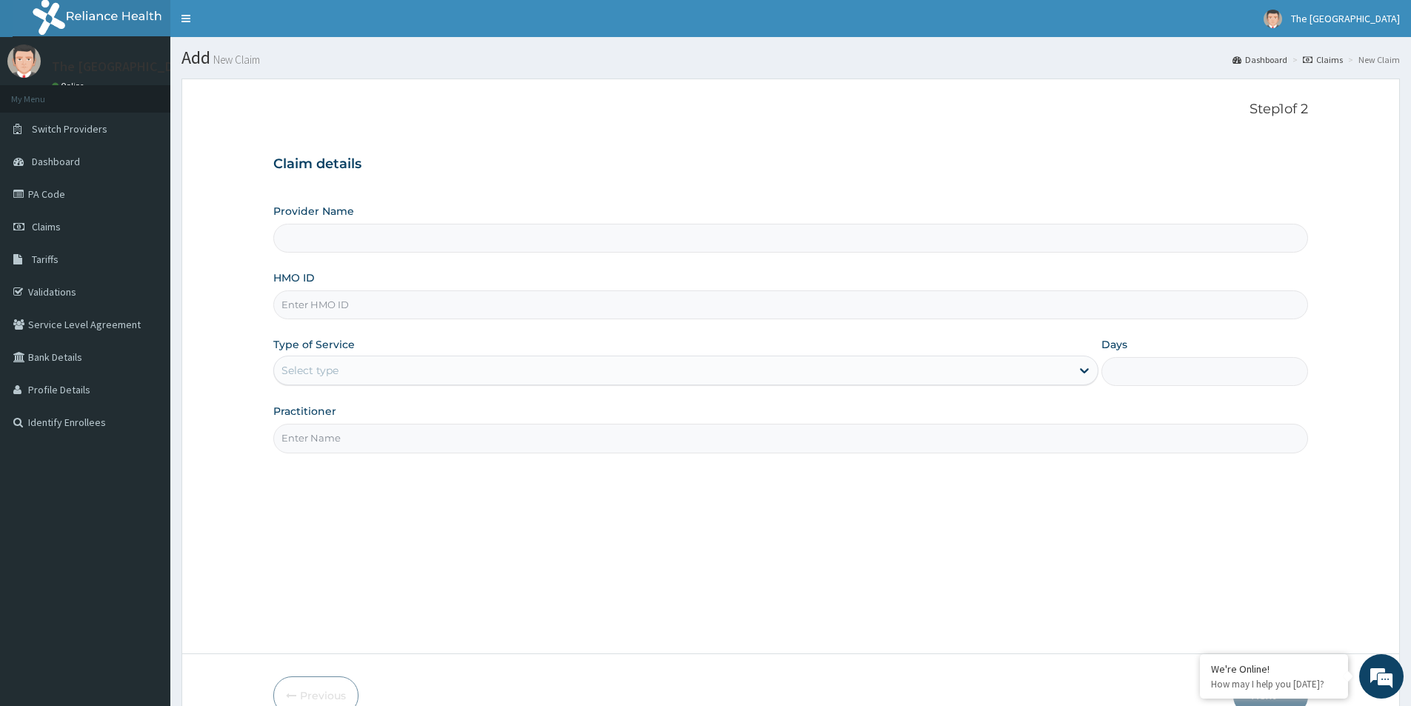
type input "The [GEOGRAPHIC_DATA]-[GEOGRAPHIC_DATA]"
click at [302, 307] on input "HMO ID" at bounding box center [790, 304] width 1035 height 29
paste input "FRC/10046/B"
type input "FRC/10046/B"
click at [319, 367] on div "Select type" at bounding box center [310, 370] width 57 height 15
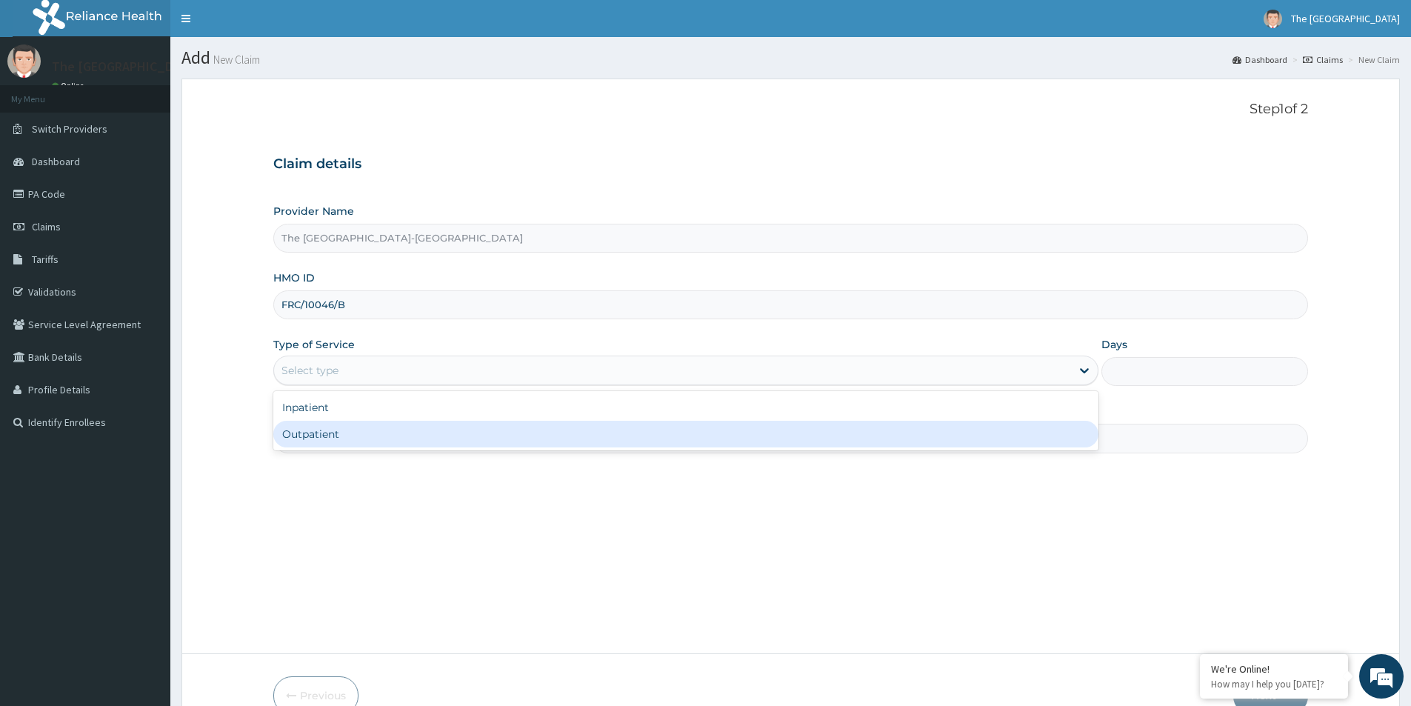
click at [316, 436] on div "Outpatient" at bounding box center [685, 434] width 825 height 27
type input "1"
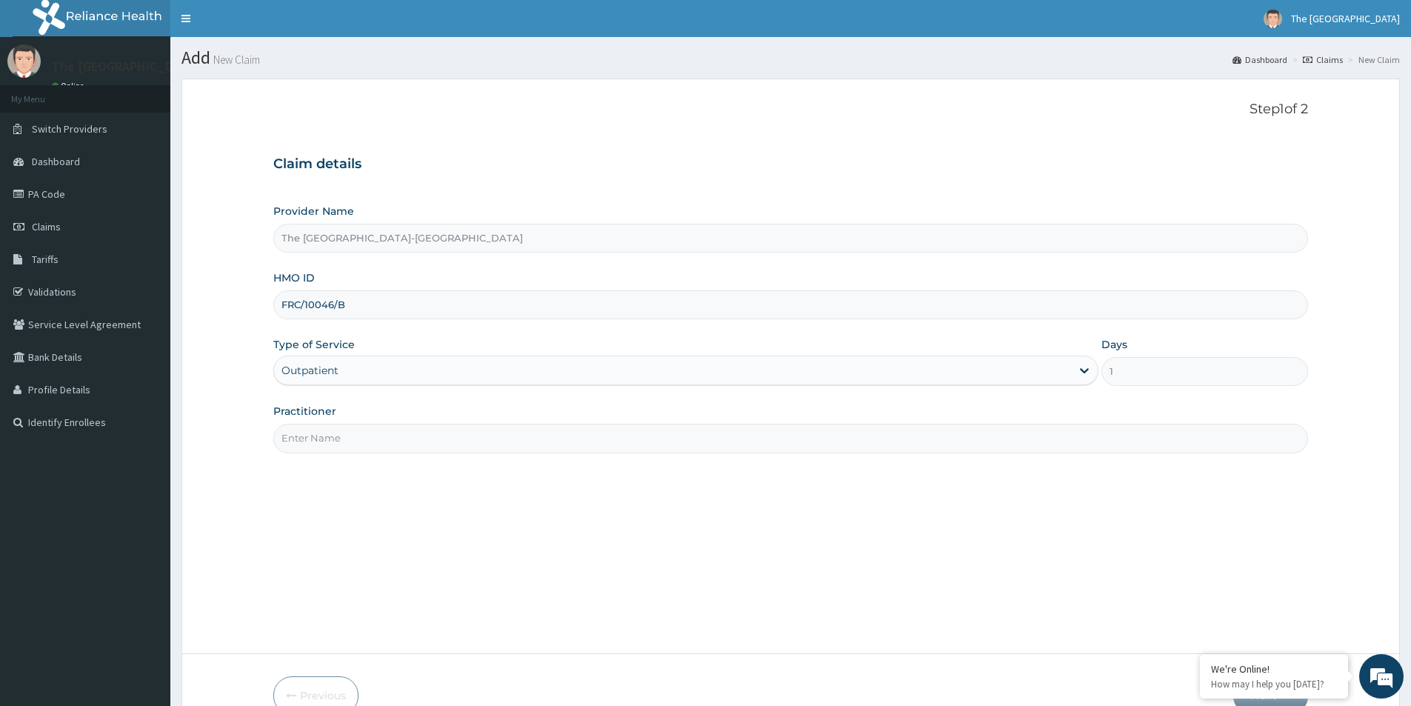
click at [319, 441] on input "Practitioner" at bounding box center [790, 438] width 1035 height 29
click at [315, 444] on input "DR." at bounding box center [790, 438] width 1035 height 29
paste input "CHIEMELA JAACHIMMA"
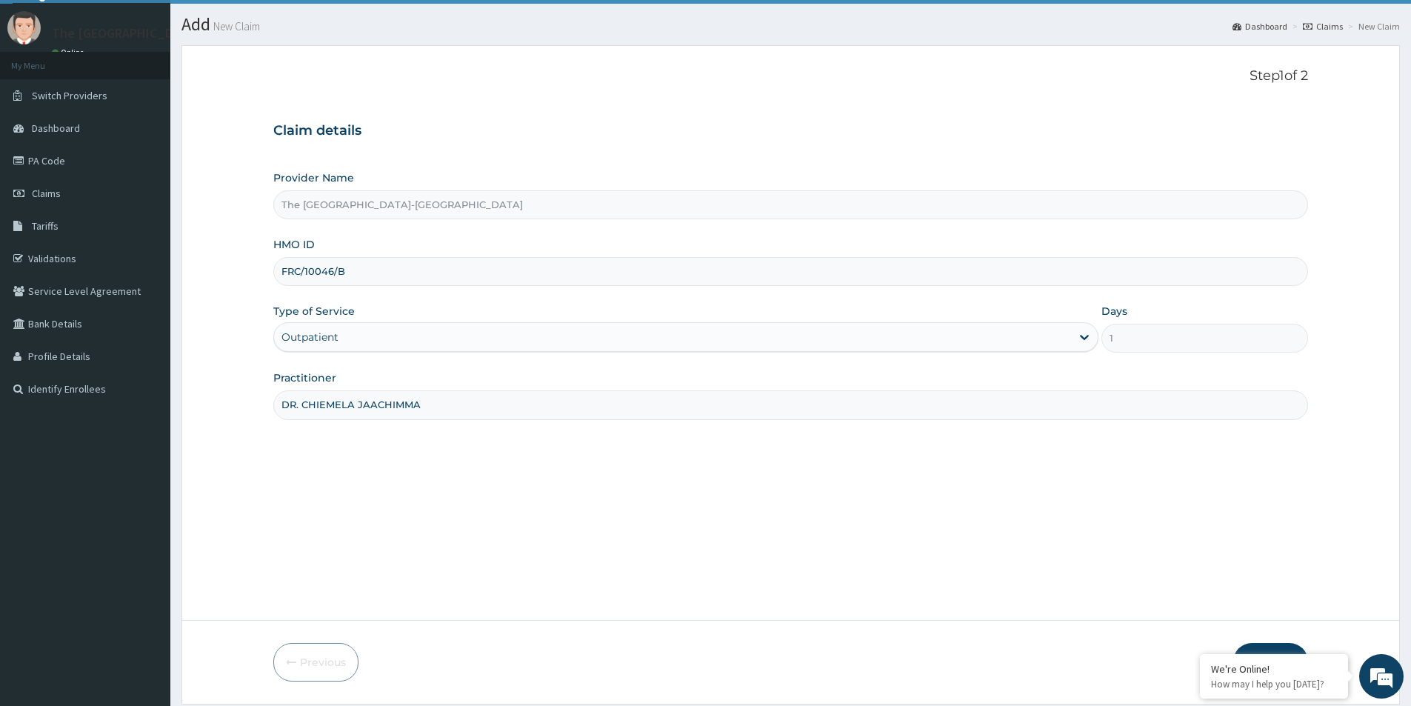
scroll to position [81, 0]
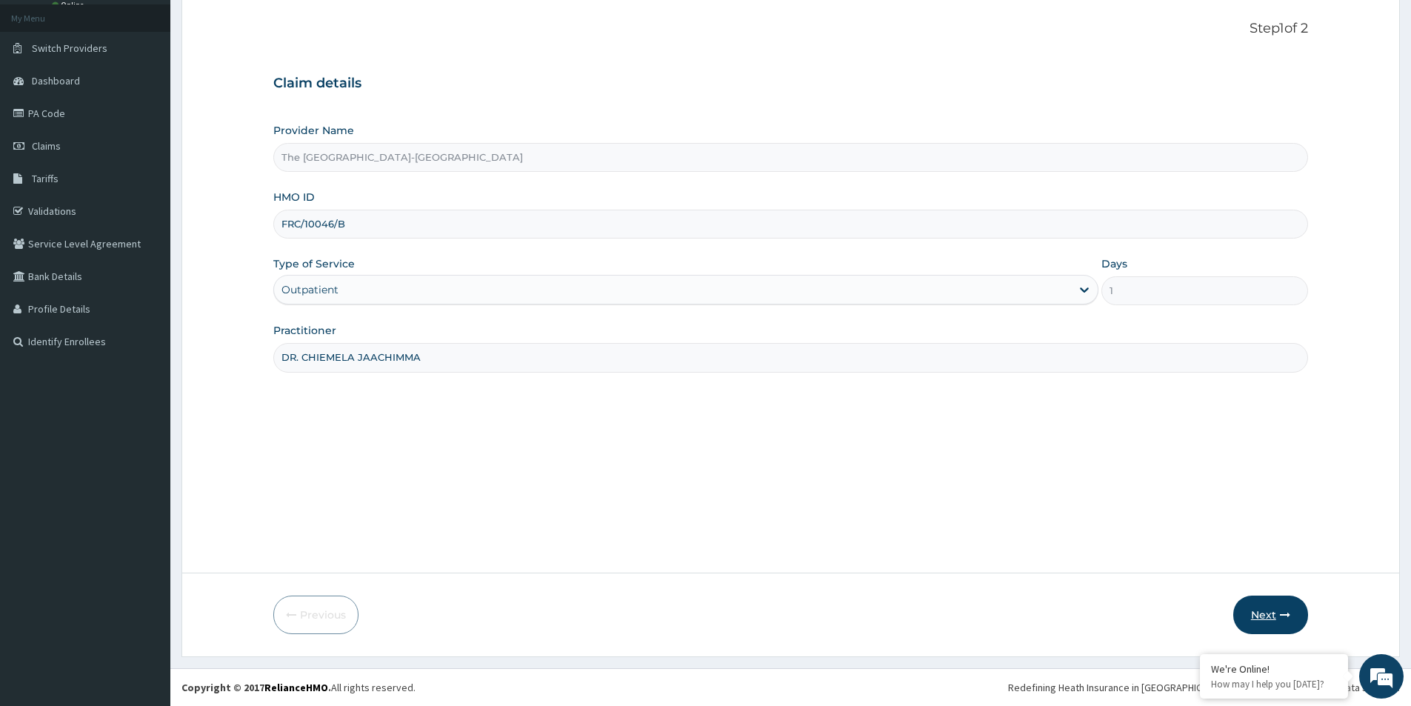
type input "DR. CHIEMELA JAACHIMMA"
click at [1258, 613] on button "Next" at bounding box center [1270, 615] width 75 height 39
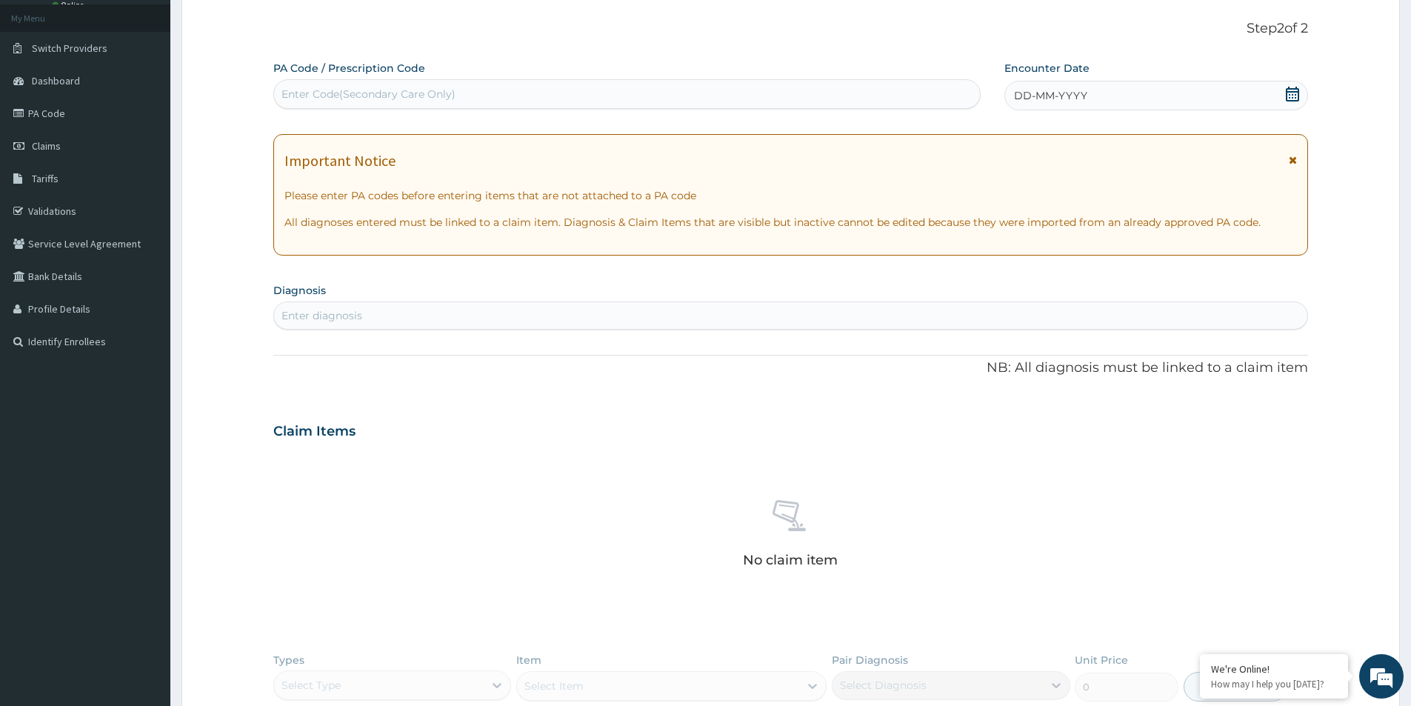
click at [525, 99] on div "Enter Code(Secondary Care Only)" at bounding box center [627, 94] width 706 height 24
paste input "PA/AAF8B5"
type input "PA/AAF8B5"
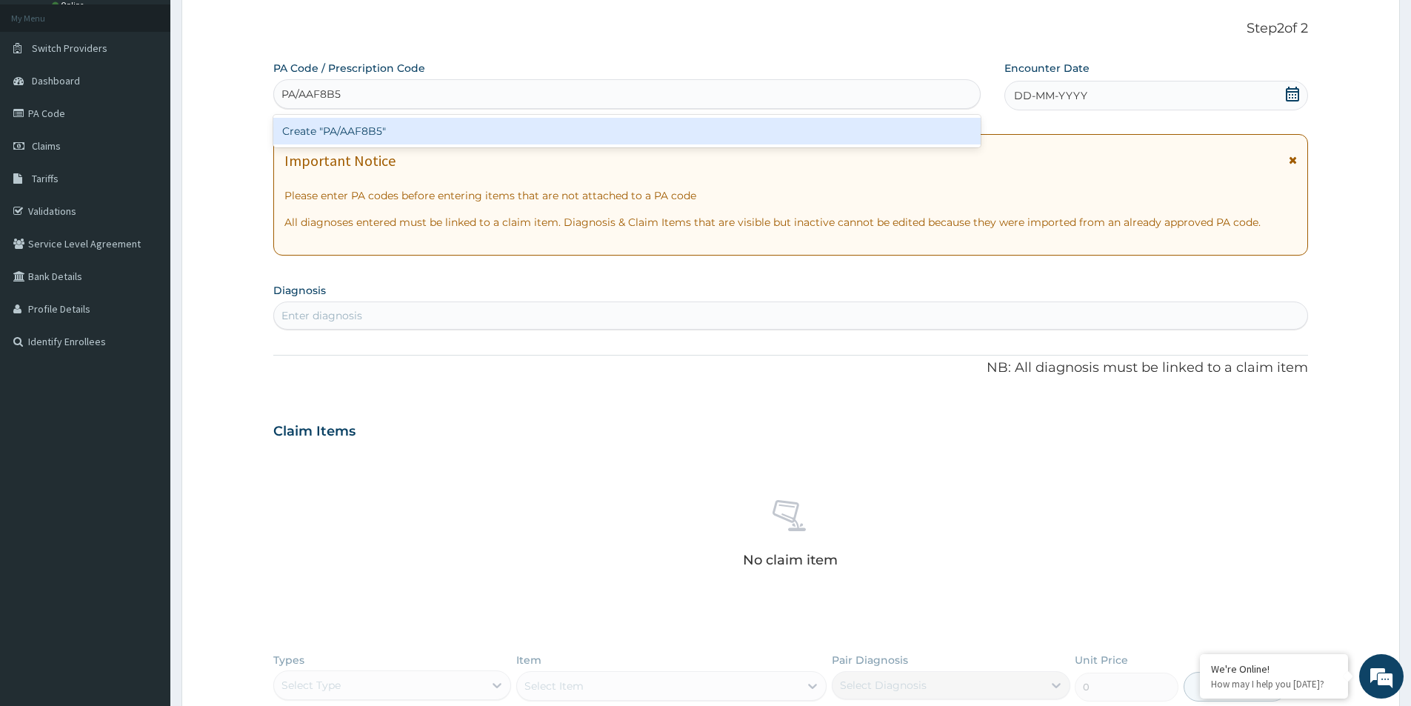
click at [461, 133] on div "Create "PA/AAF8B5"" at bounding box center [626, 131] width 707 height 27
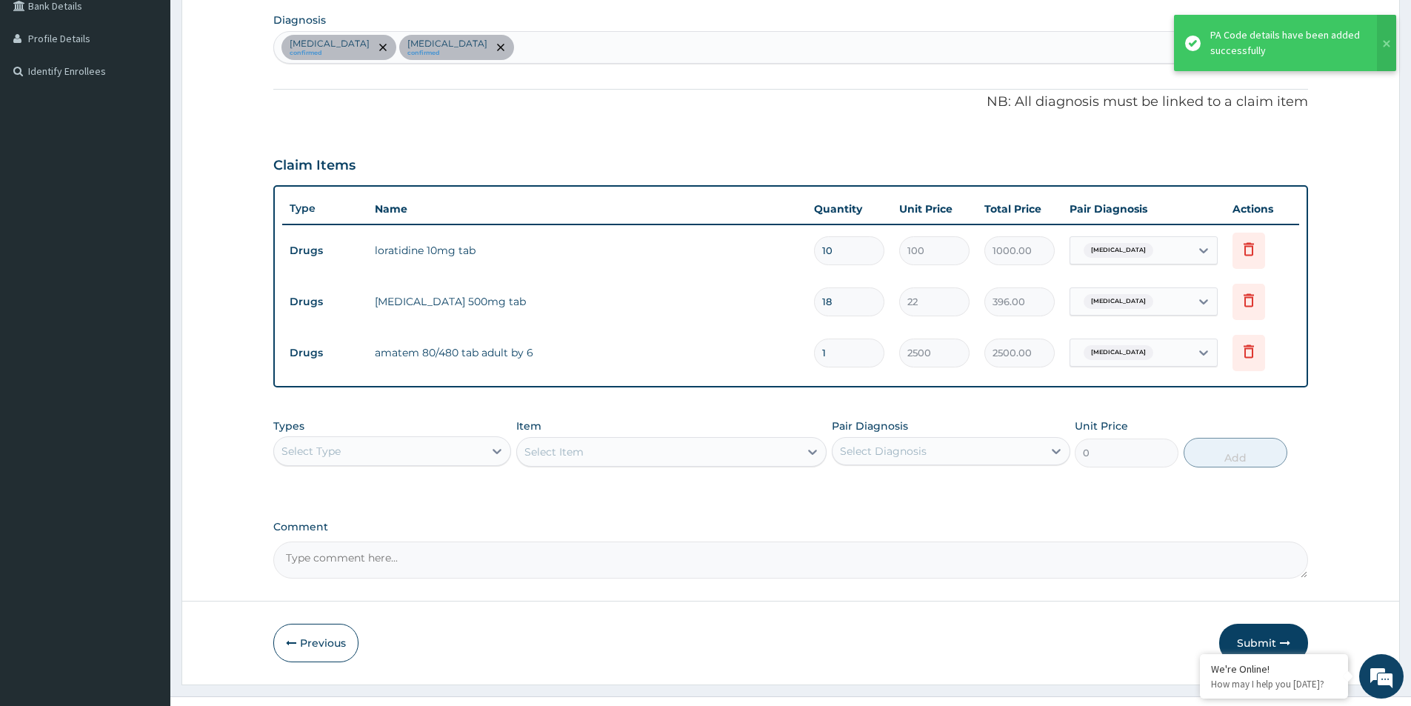
scroll to position [379, 0]
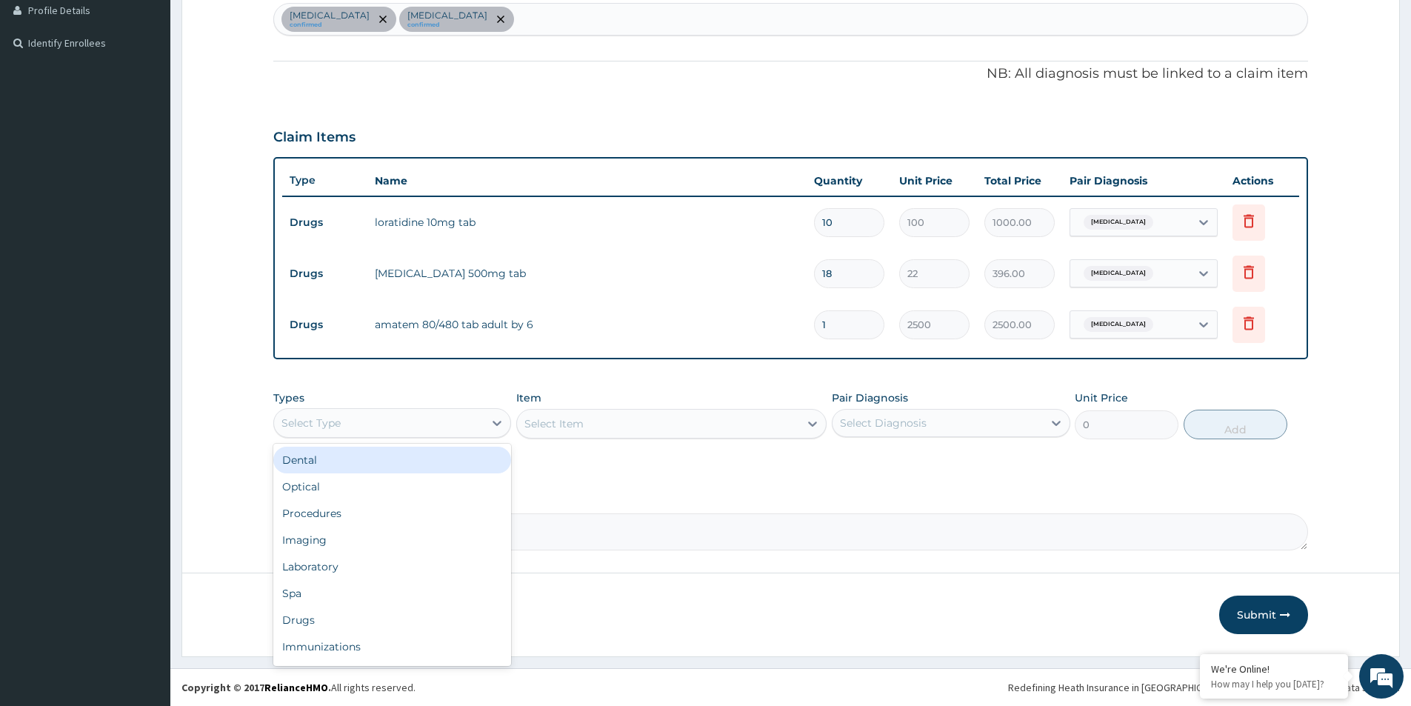
click at [352, 425] on div "Select Type" at bounding box center [379, 423] width 210 height 24
click at [320, 516] on div "Procedures" at bounding box center [392, 513] width 238 height 27
click at [944, 413] on div "Select Diagnosis" at bounding box center [938, 423] width 210 height 24
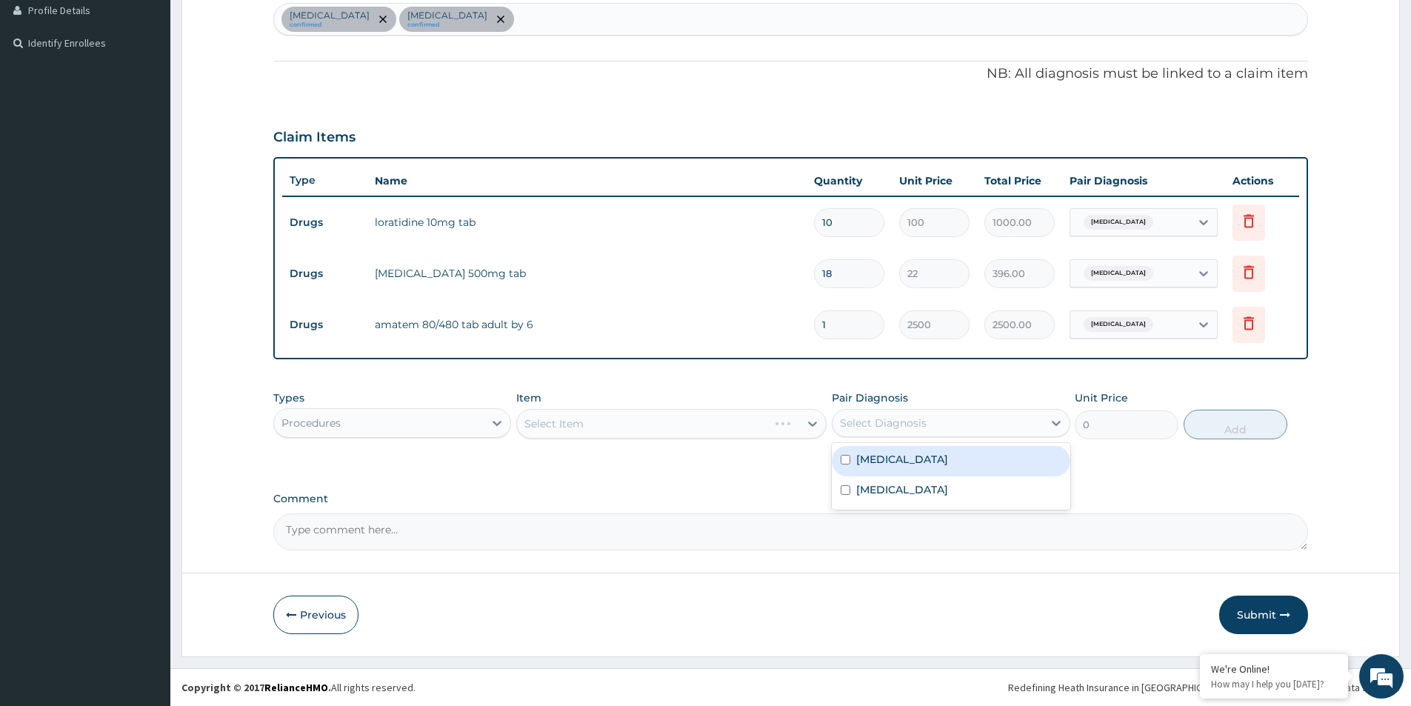
drag, startPoint x: 842, startPoint y: 454, endPoint x: 846, endPoint y: 462, distance: 9.3
click at [842, 455] on div "[MEDICAL_DATA]" at bounding box center [951, 461] width 238 height 30
checkbox input "true"
click at [841, 488] on input "checkbox" at bounding box center [846, 490] width 10 height 10
checkbox input "true"
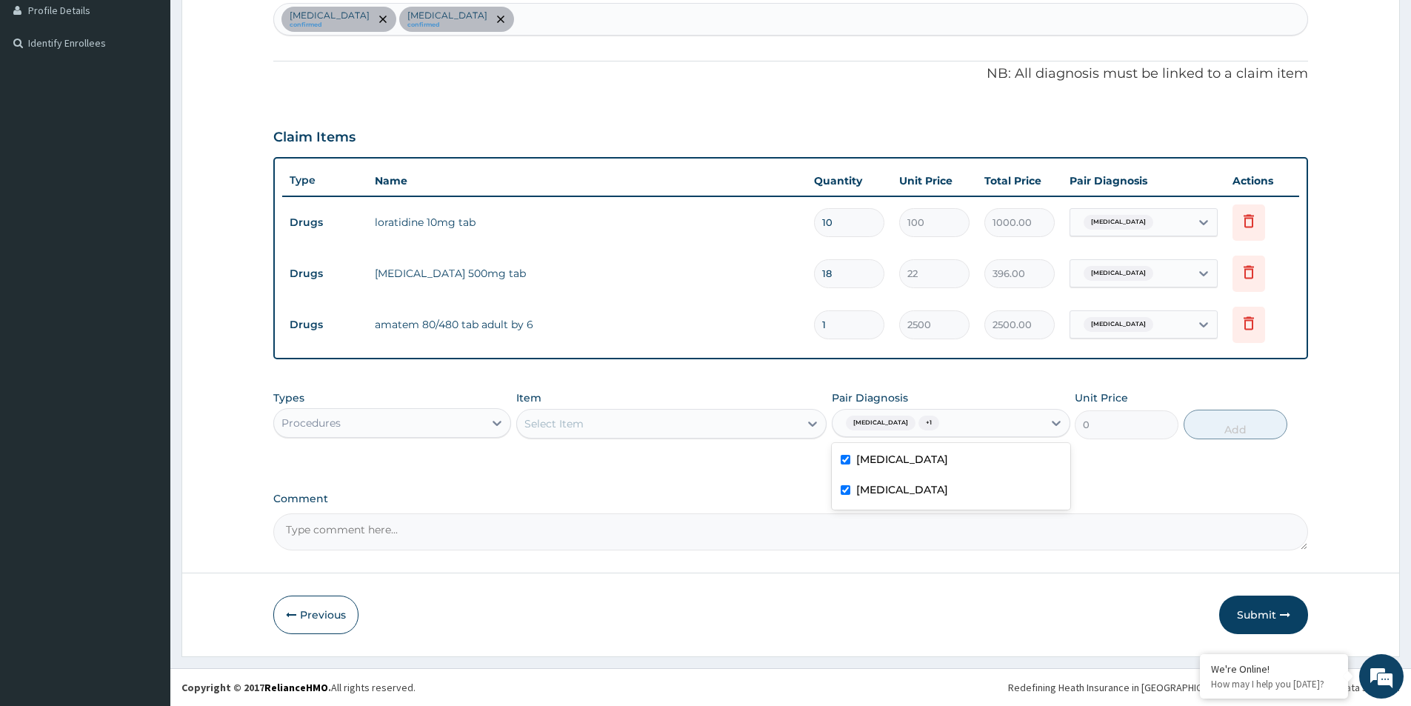
click at [733, 423] on div "Select Item" at bounding box center [658, 424] width 282 height 24
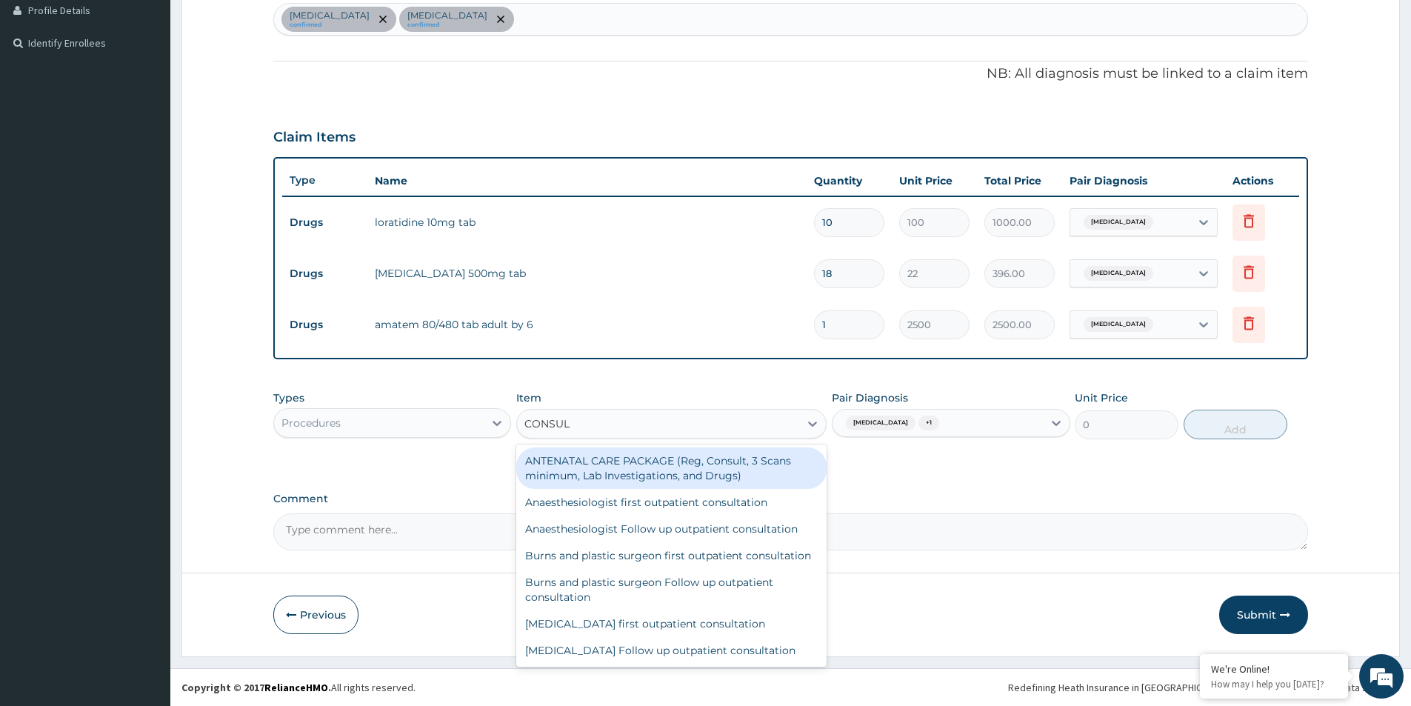
type input "CONSULT"
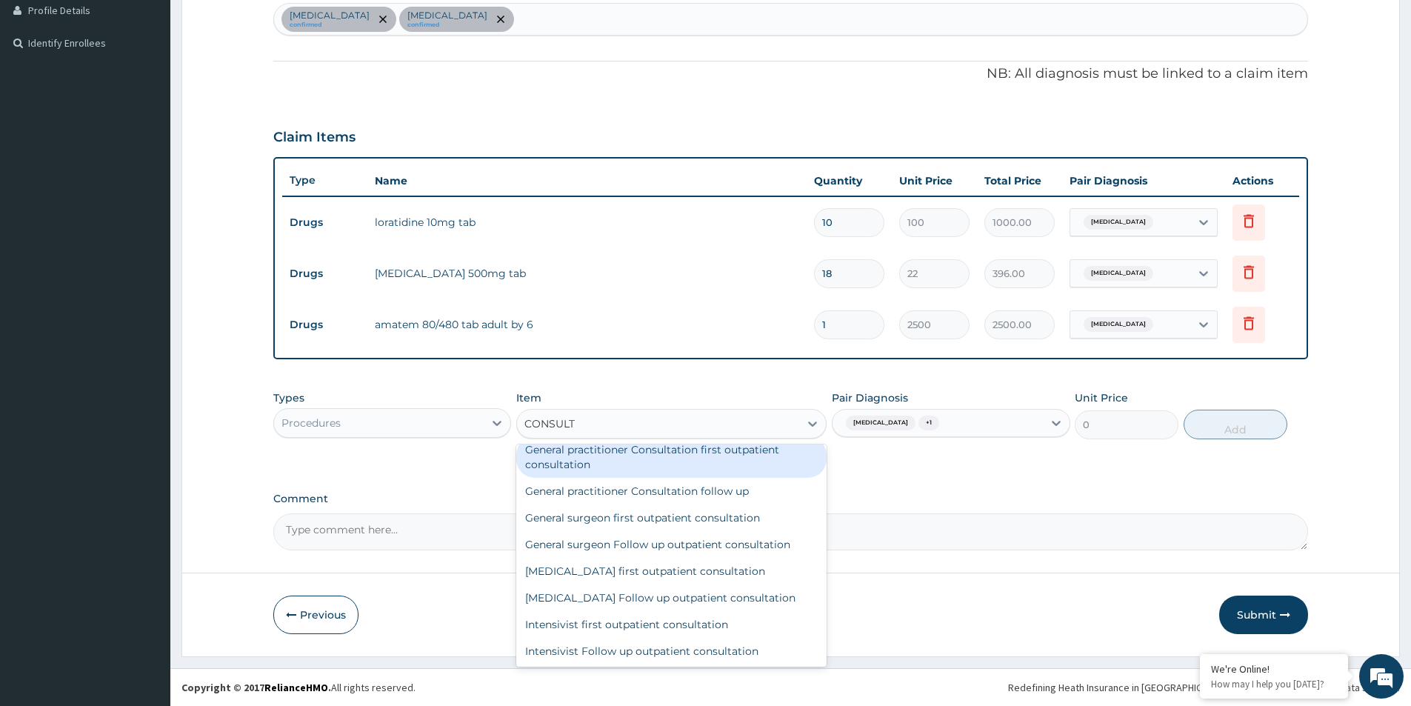
scroll to position [593, 0]
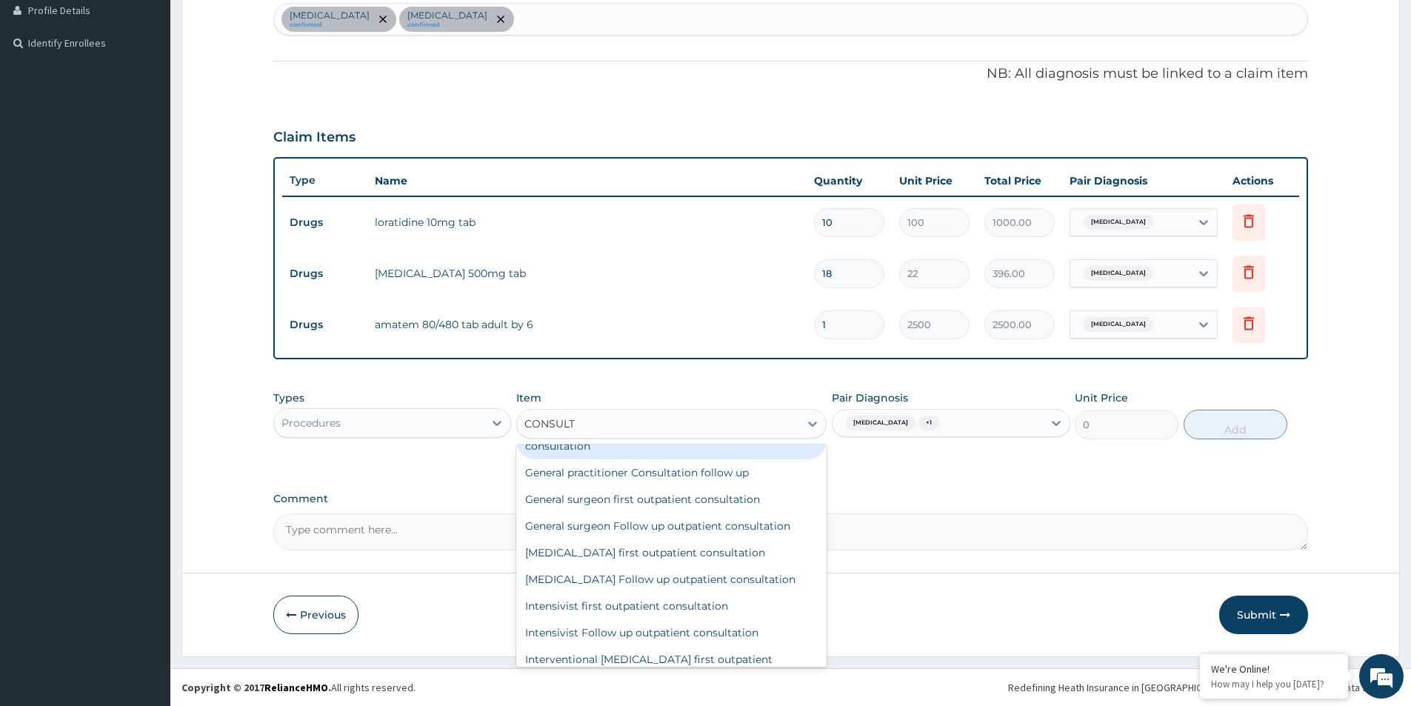
click at [630, 455] on div "General practitioner Consultation first outpatient consultation" at bounding box center [671, 438] width 310 height 41
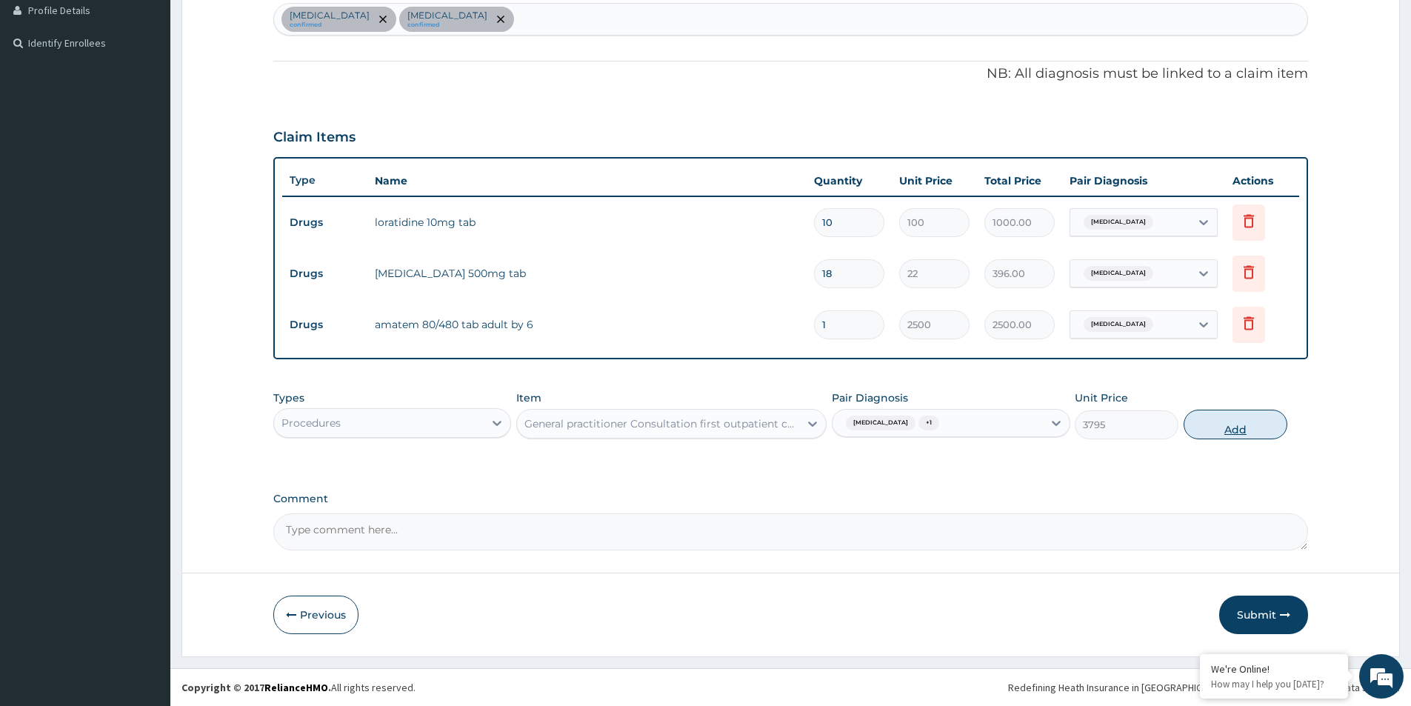
click at [1218, 424] on button "Add" at bounding box center [1236, 425] width 104 height 30
type input "0"
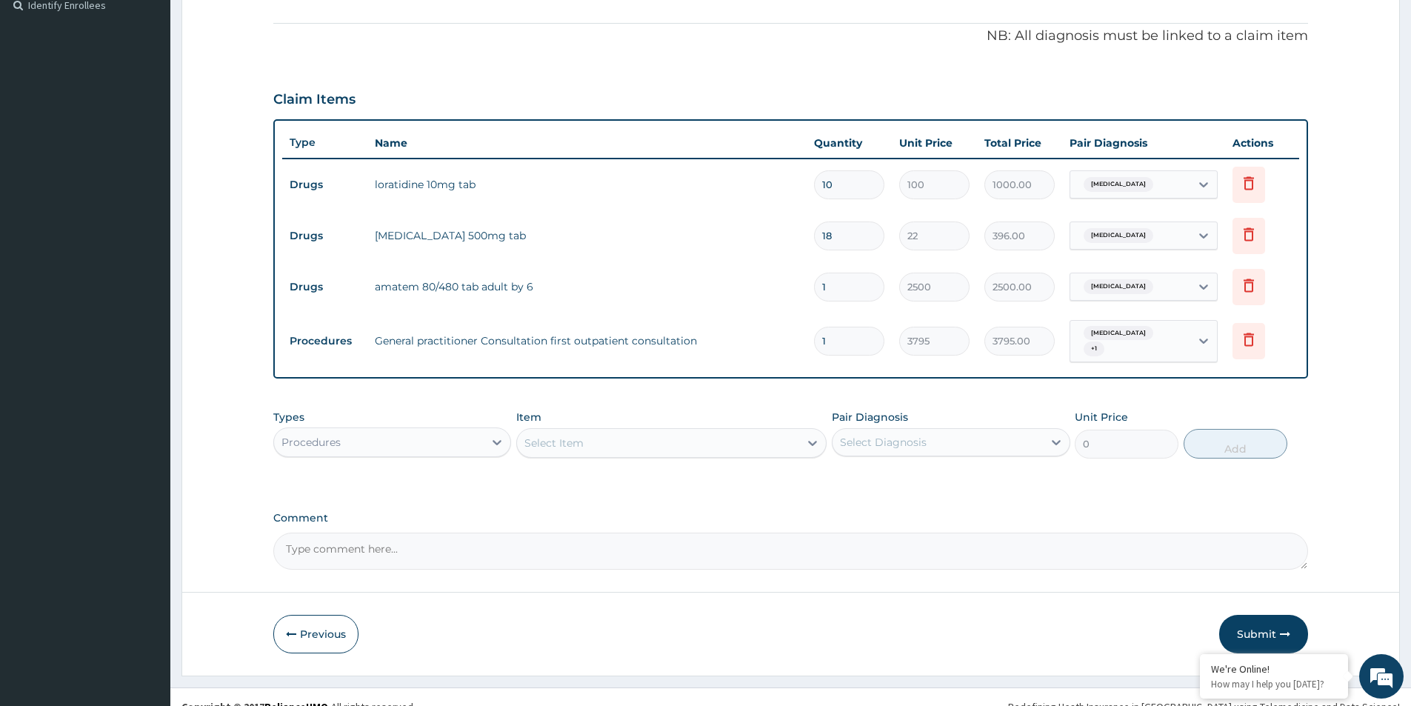
scroll to position [436, 0]
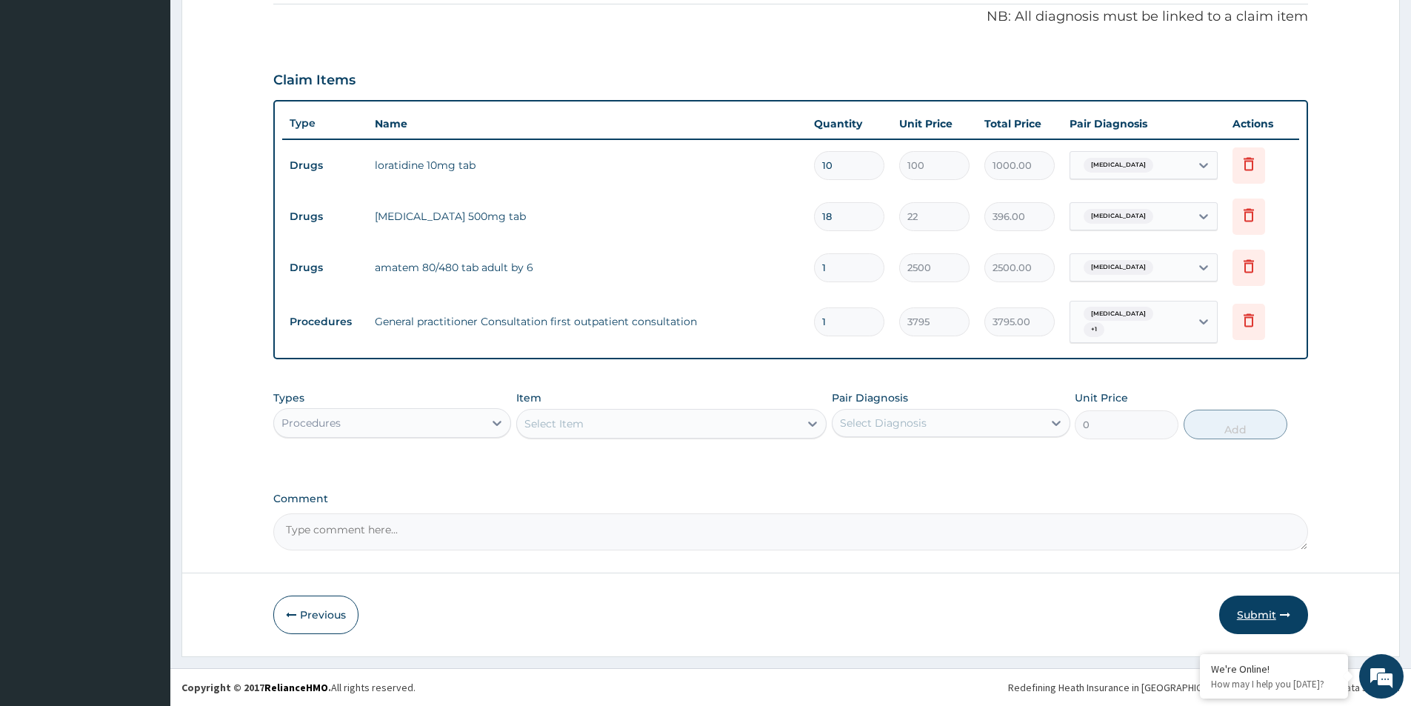
click at [1272, 614] on button "Submit" at bounding box center [1263, 615] width 89 height 39
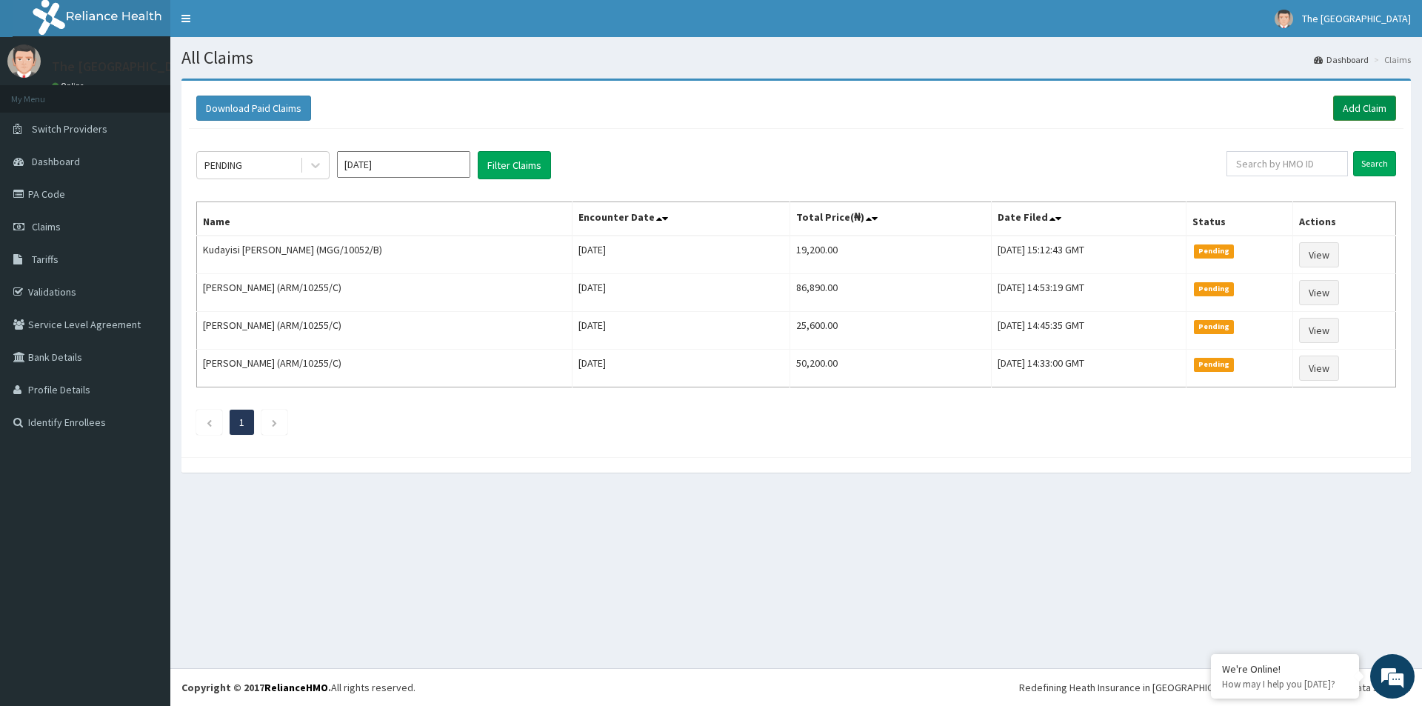
click at [1362, 103] on link "Add Claim" at bounding box center [1364, 108] width 63 height 25
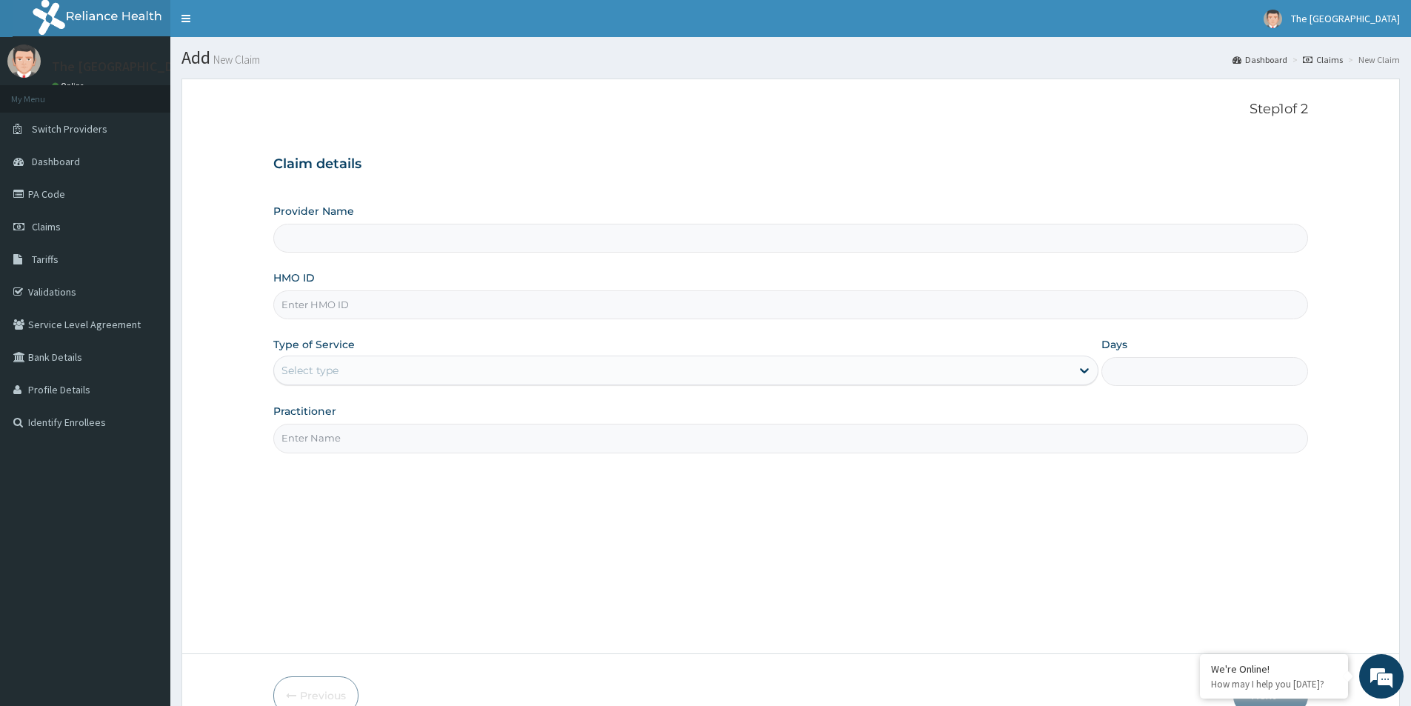
type input "The [GEOGRAPHIC_DATA]-[GEOGRAPHIC_DATA]"
click at [317, 304] on input "HMO ID" at bounding box center [790, 304] width 1035 height 29
paste input "EIS/10447/D"
type input "EIS/10447/D"
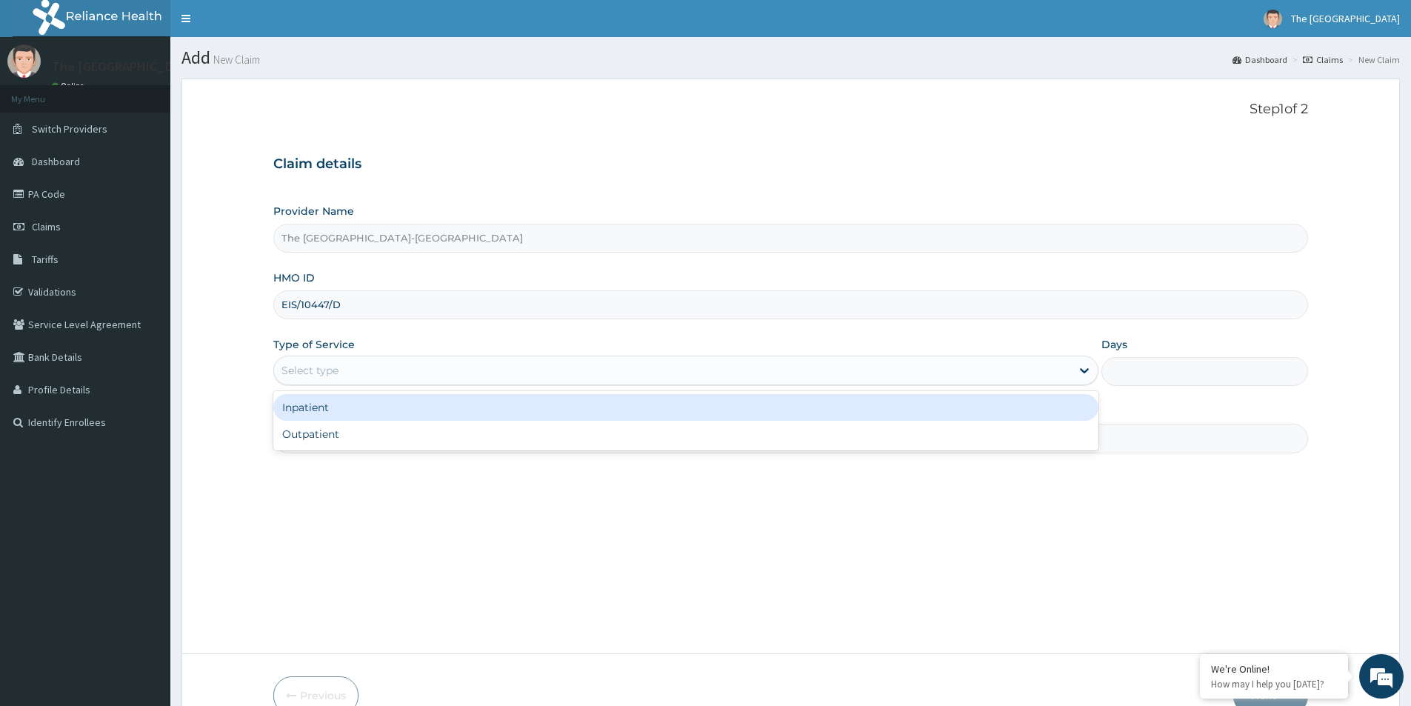
click at [319, 364] on div "Select type" at bounding box center [310, 370] width 57 height 15
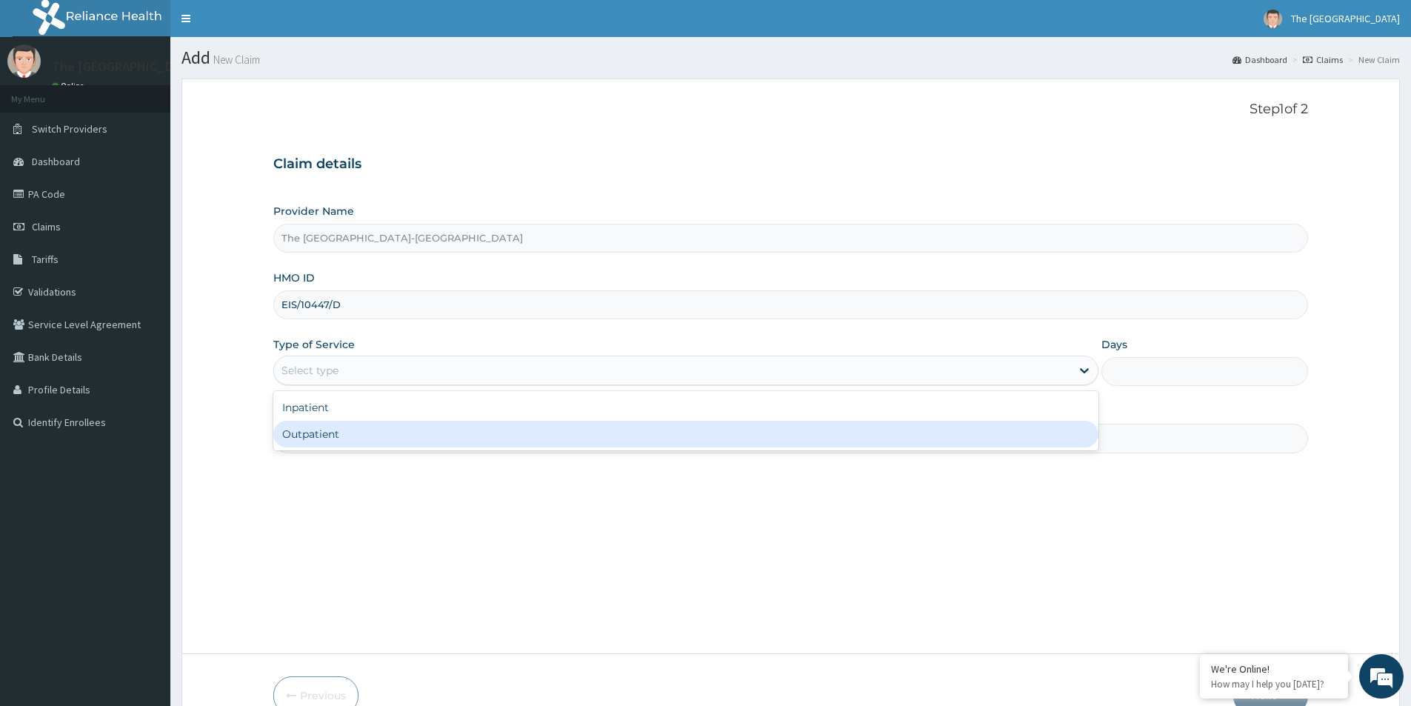
click at [328, 438] on div "Outpatient" at bounding box center [685, 434] width 825 height 27
type input "1"
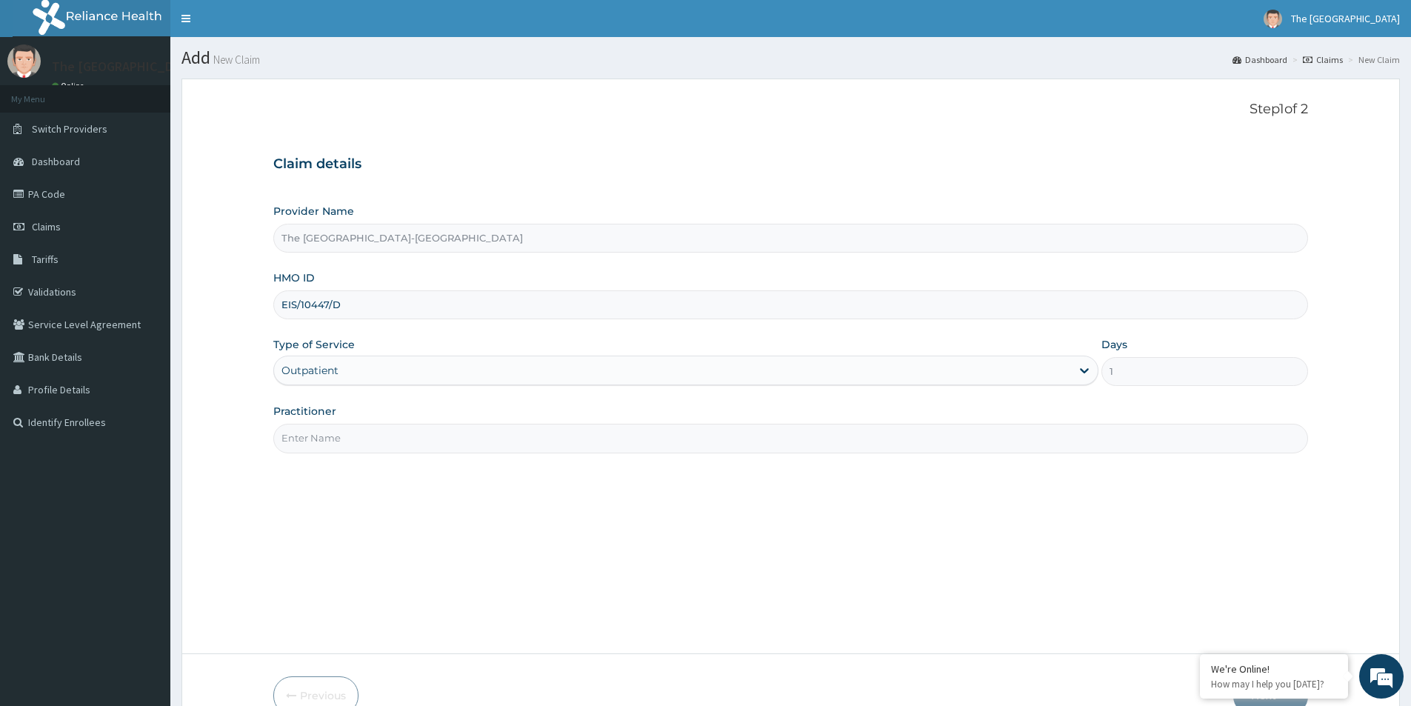
drag, startPoint x: 323, startPoint y: 441, endPoint x: 338, endPoint y: 450, distance: 17.3
click at [323, 441] on input "Practitioner" at bounding box center [790, 438] width 1035 height 29
click at [320, 442] on input "Practitioner" at bounding box center [790, 438] width 1035 height 29
paste input "CHIEMELA JAACHIMMA"
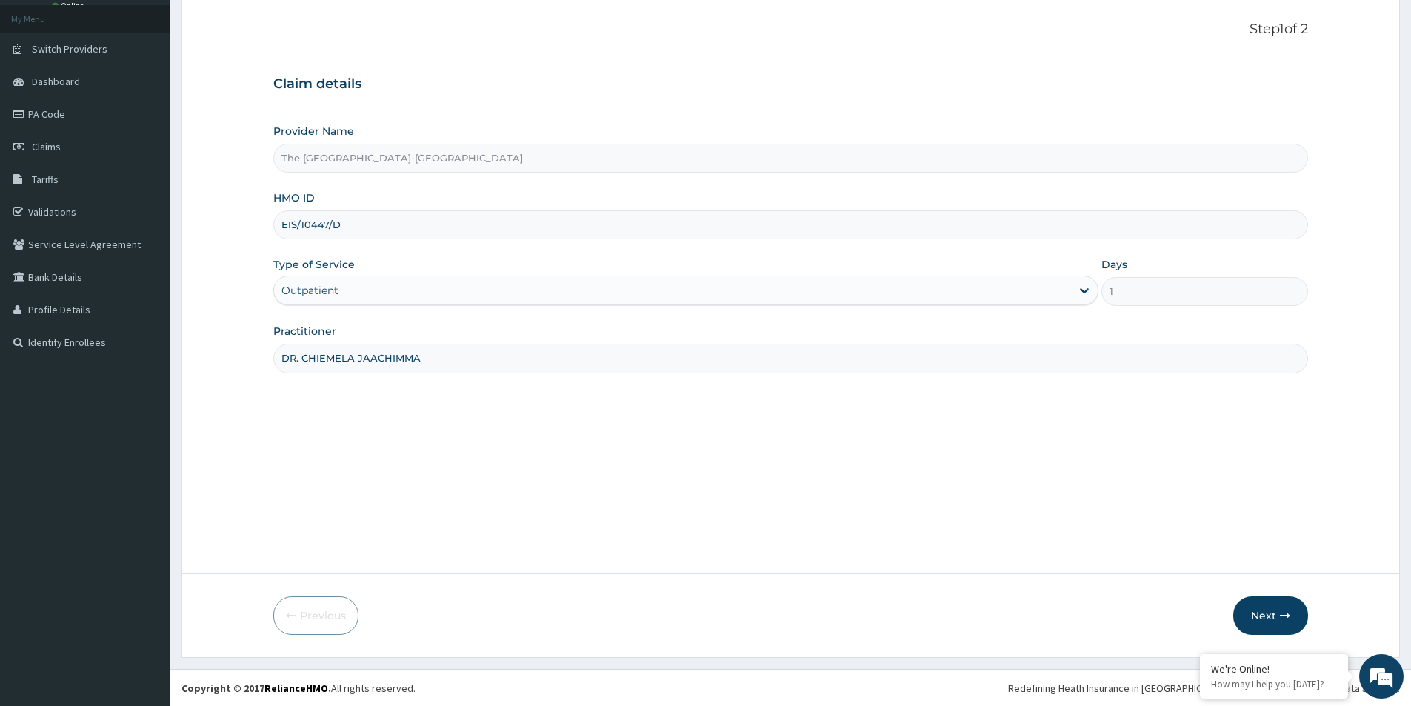
scroll to position [81, 0]
type input "DR. CHIEMELA JAACHIMMA"
click at [1267, 611] on button "Next" at bounding box center [1270, 615] width 75 height 39
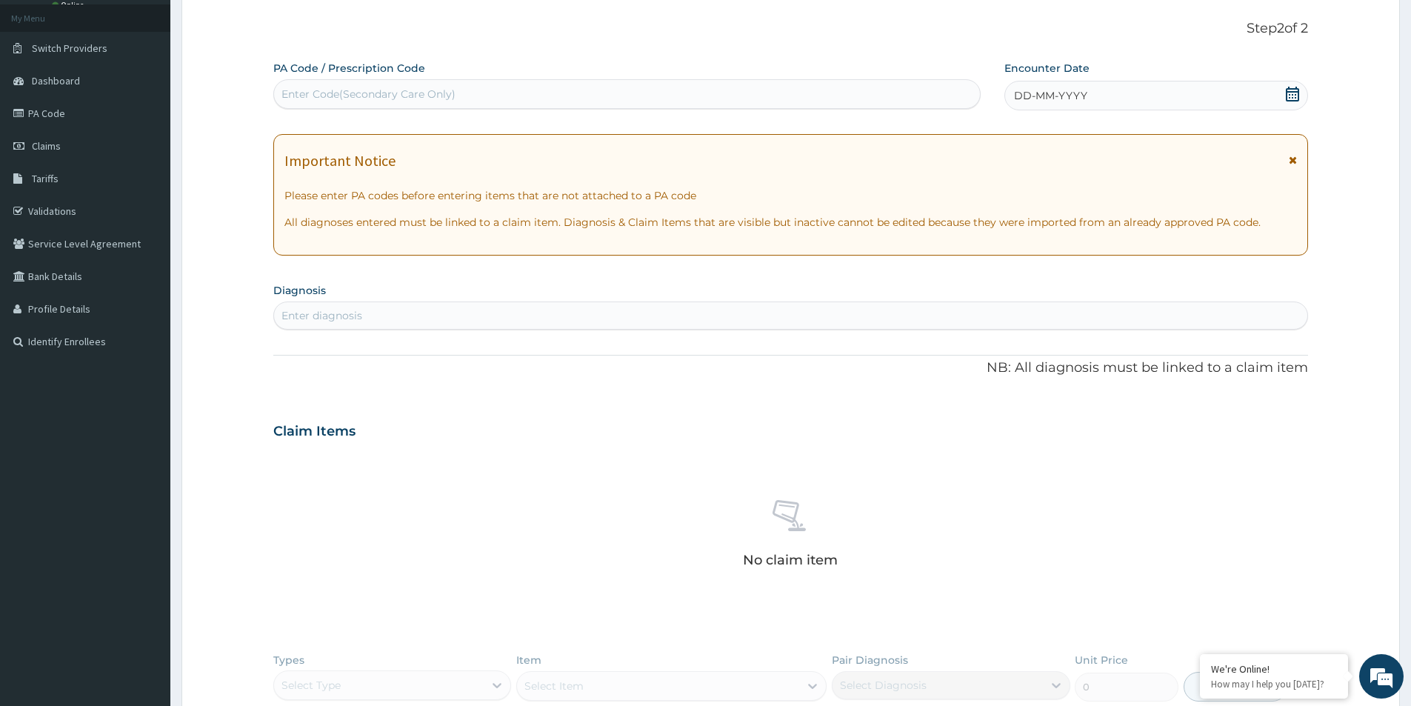
click at [402, 92] on div "Enter Code(Secondary Care Only)" at bounding box center [369, 94] width 174 height 15
paste input "PA/6D8A38"
type input "PA/6D8A38"
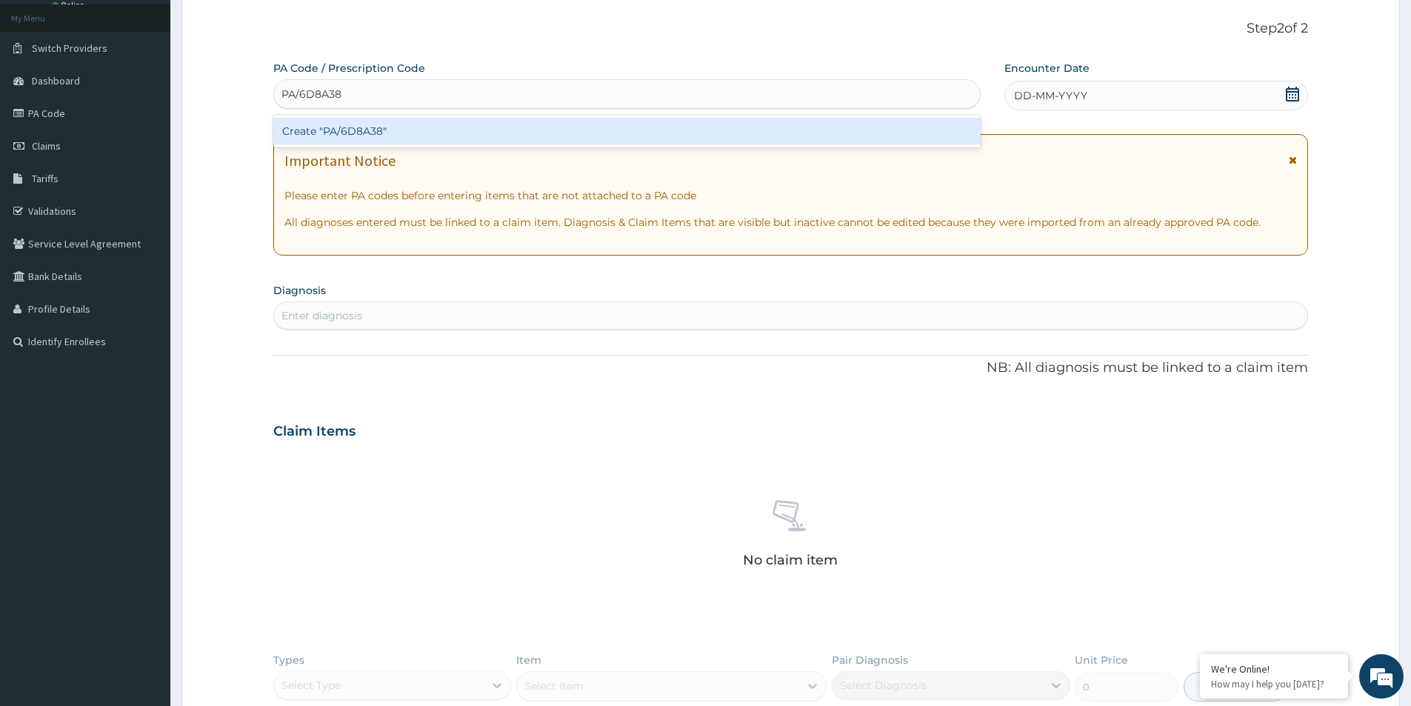
click at [394, 133] on div "Create "PA/6D8A38"" at bounding box center [626, 131] width 707 height 27
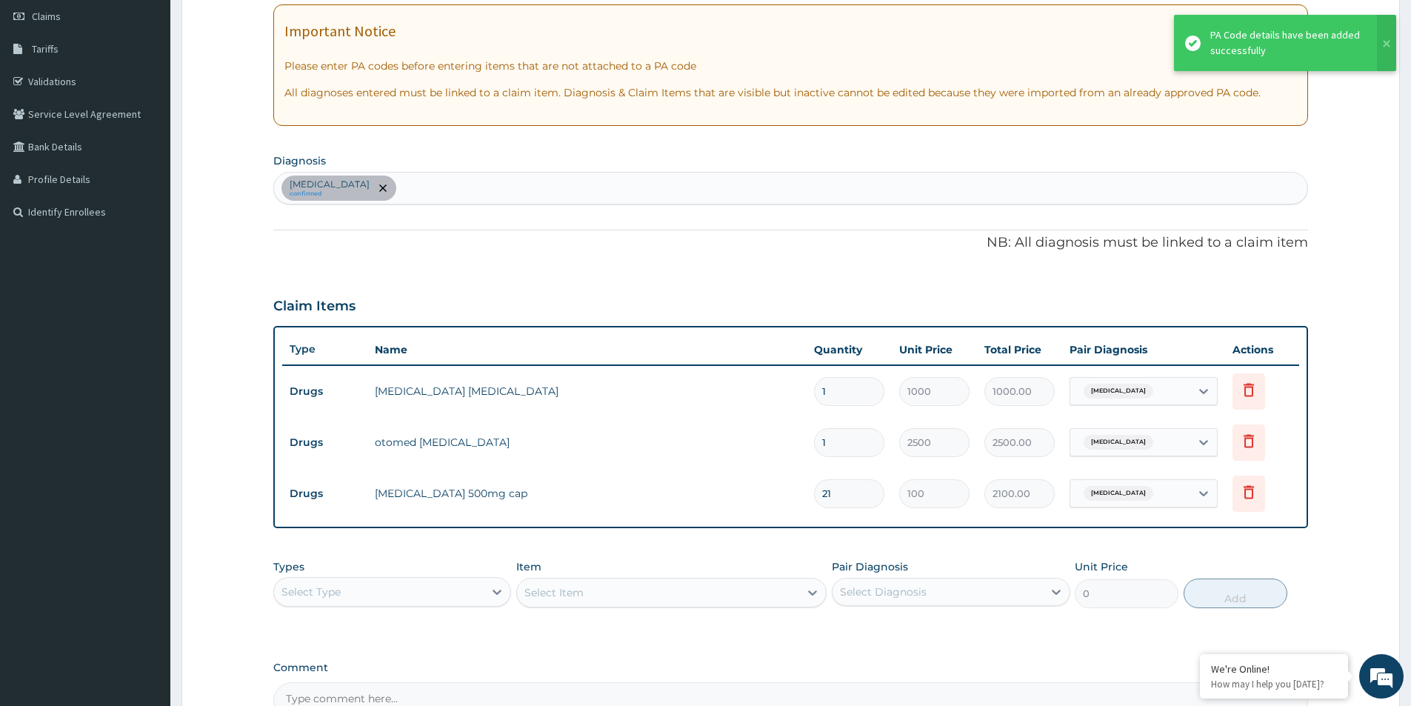
scroll to position [229, 0]
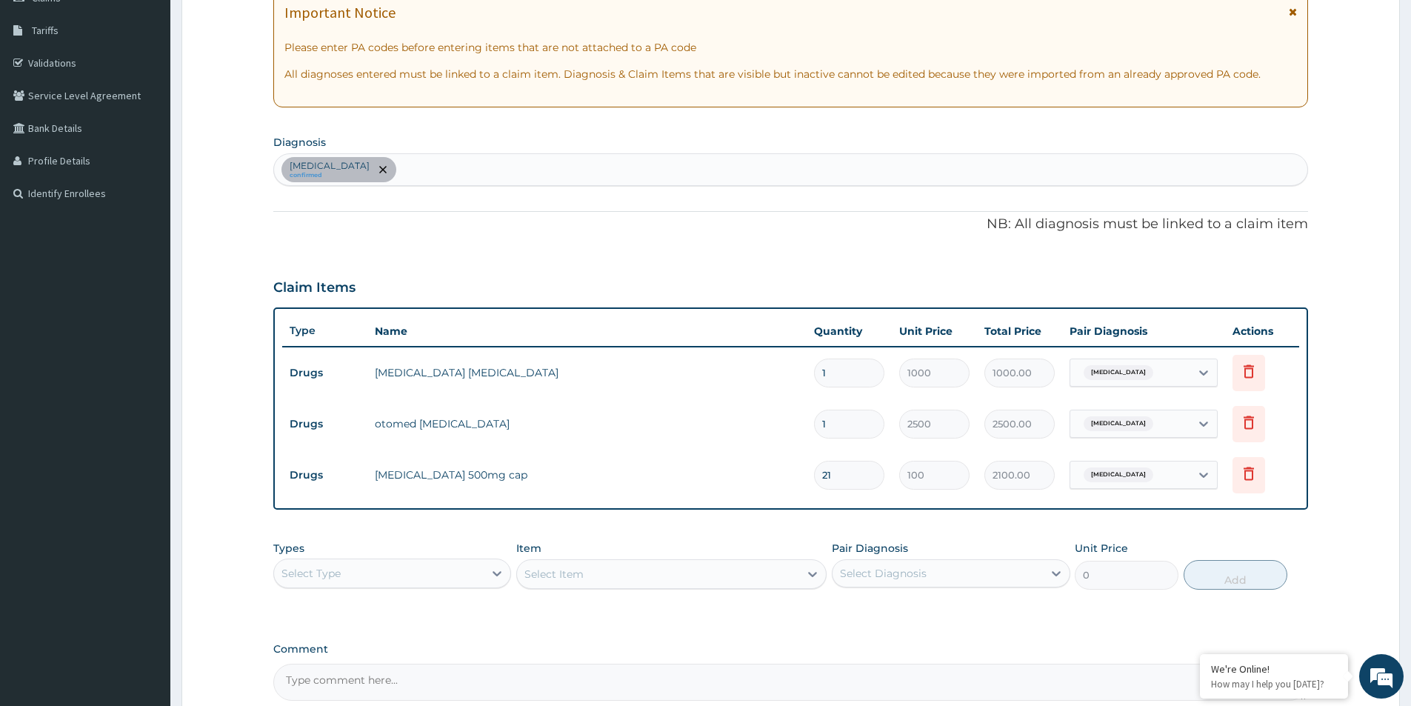
drag, startPoint x: 345, startPoint y: 569, endPoint x: 336, endPoint y: 591, distance: 24.2
click at [345, 571] on div "Select Type" at bounding box center [379, 574] width 210 height 24
click at [305, 662] on div "Procedures" at bounding box center [392, 663] width 238 height 27
click at [905, 566] on div "Select Diagnosis" at bounding box center [883, 573] width 87 height 15
click at [842, 607] on input "checkbox" at bounding box center [846, 610] width 10 height 10
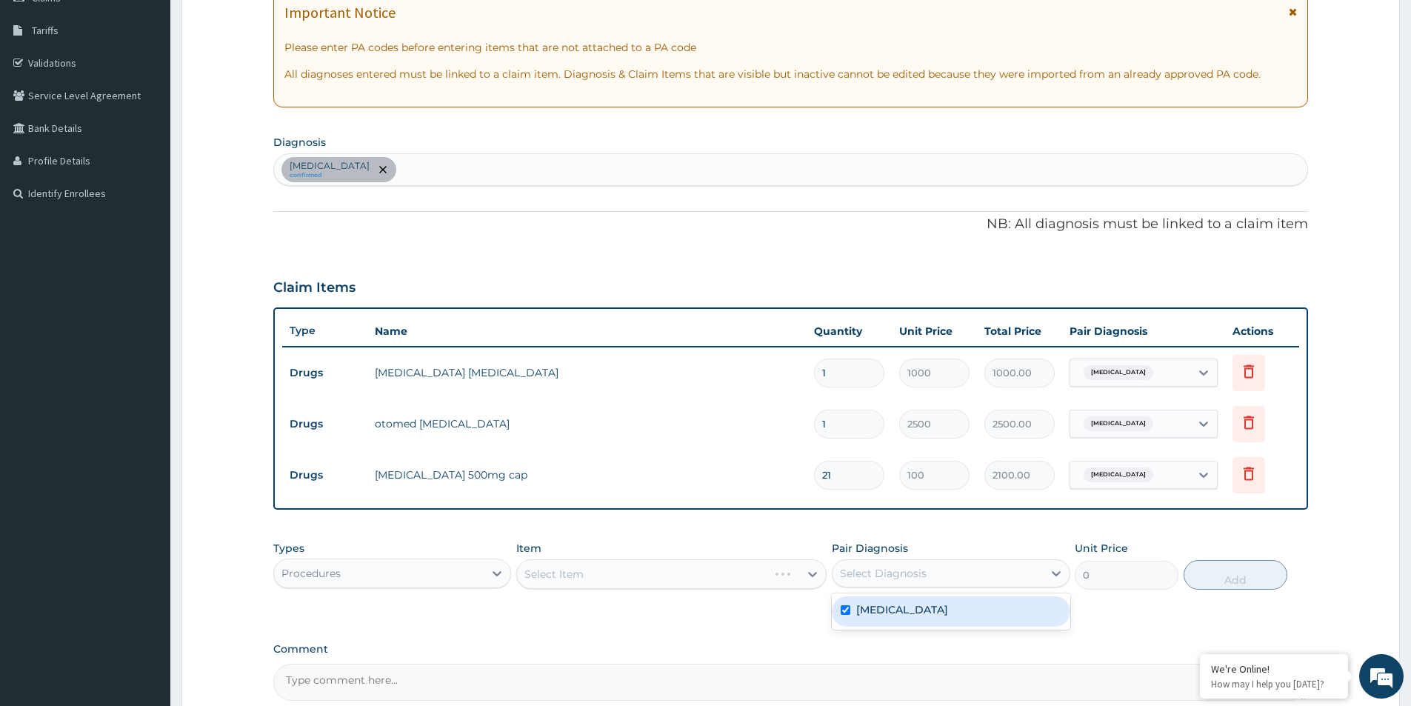
checkbox input "true"
click at [723, 573] on div "Select Item" at bounding box center [658, 574] width 282 height 24
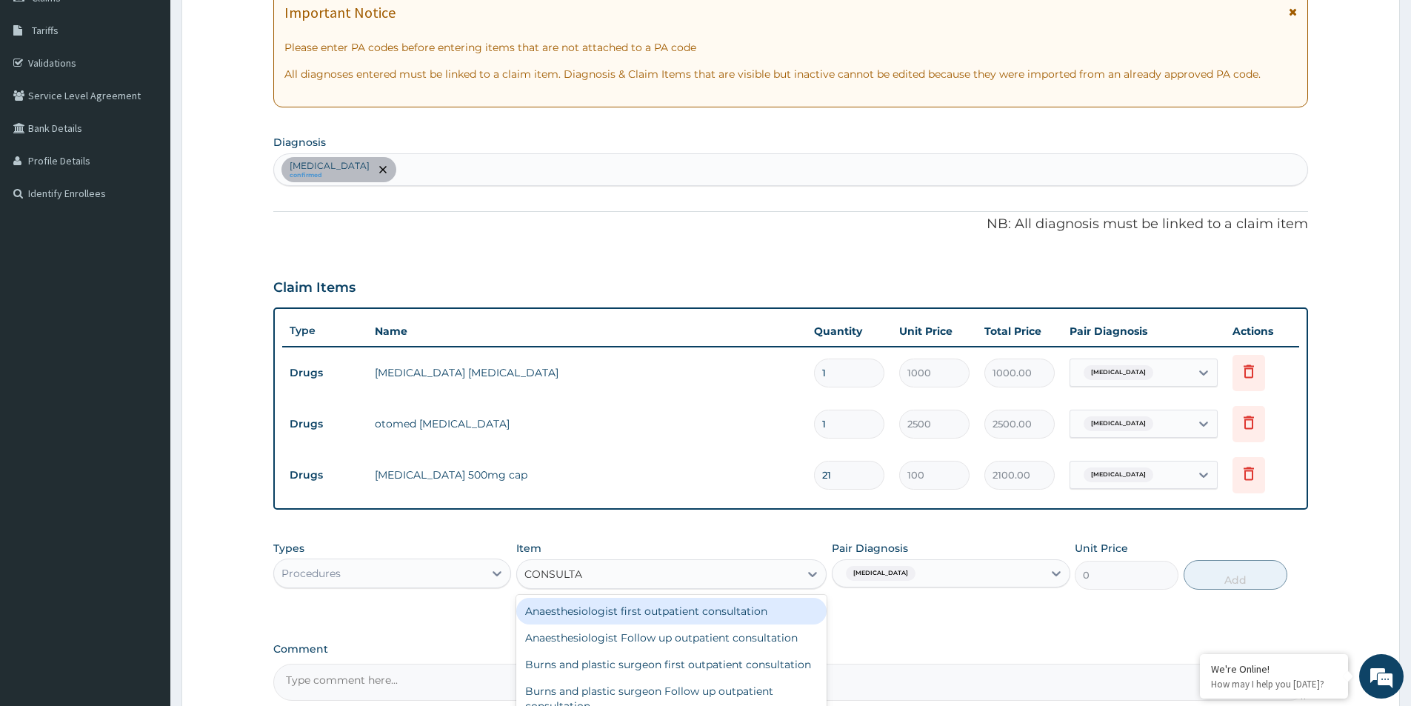
type input "CONSULTAT"
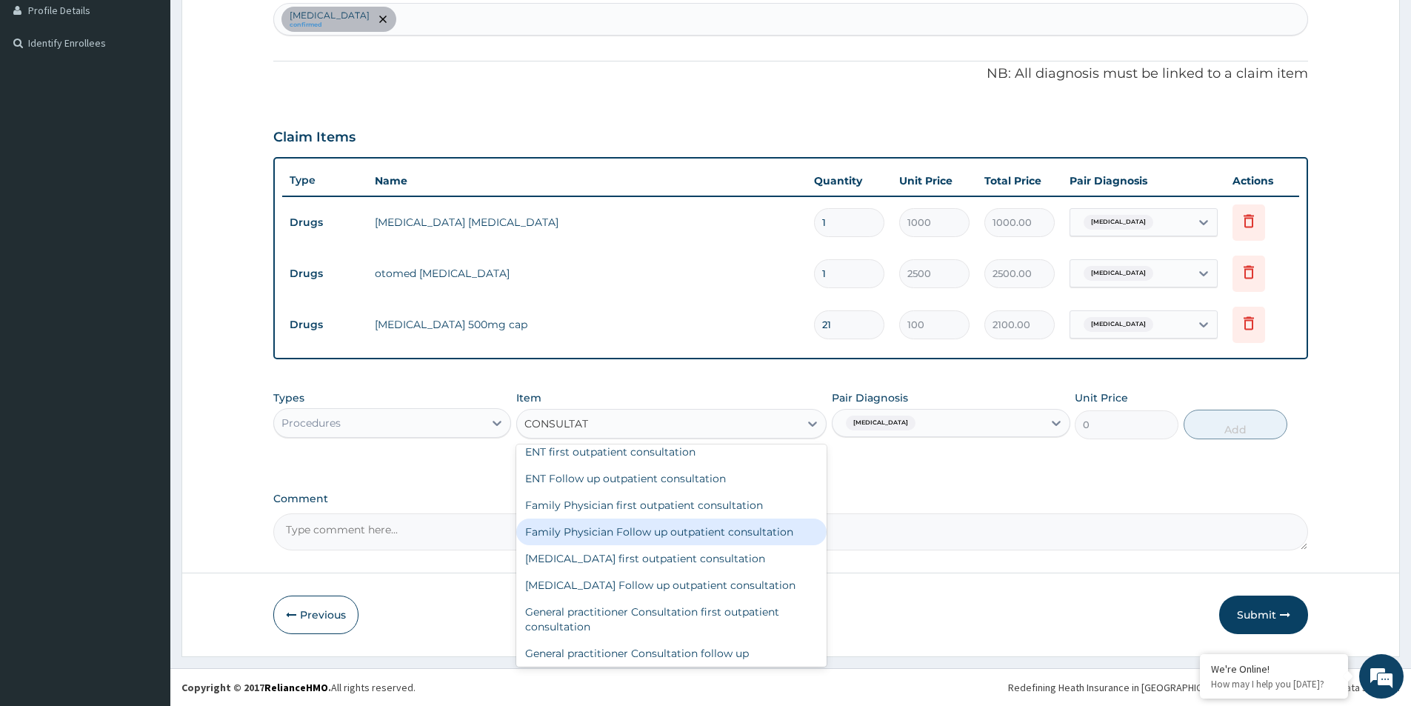
scroll to position [444, 0]
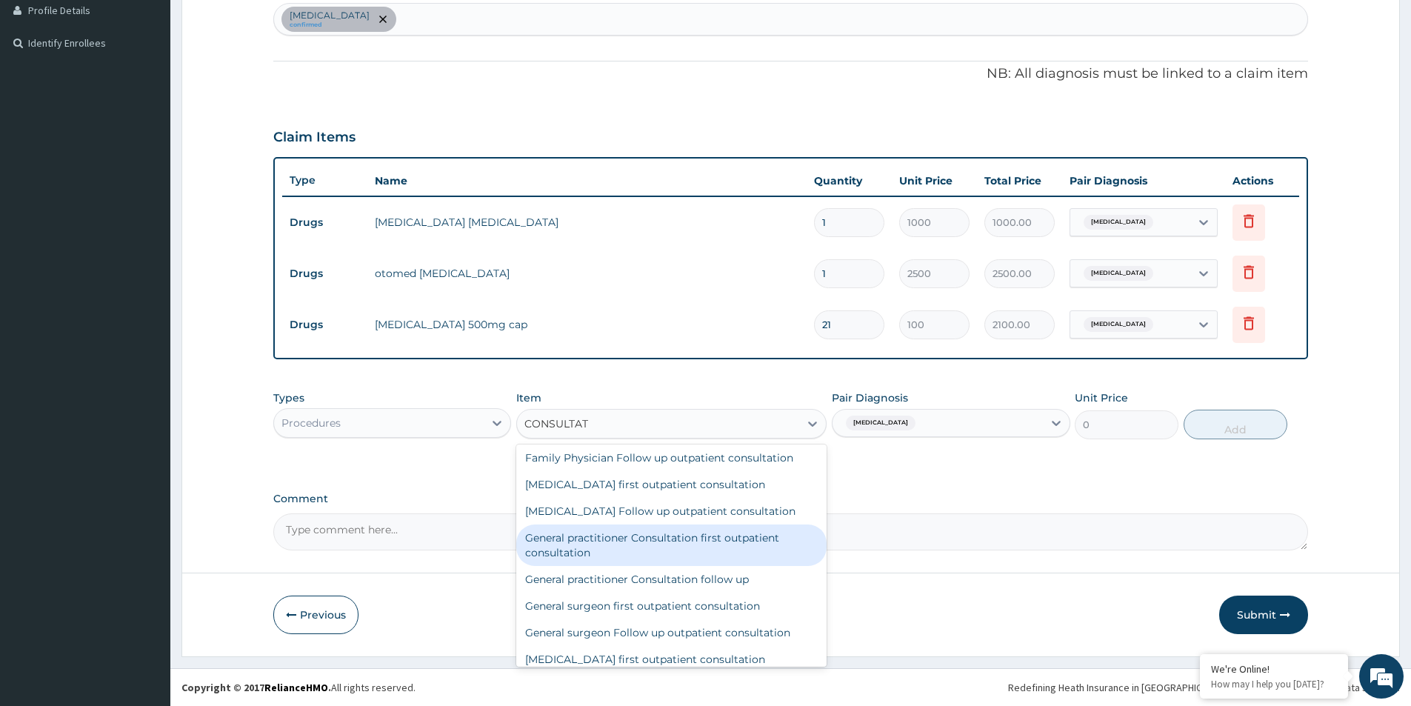
click at [727, 556] on div "General practitioner Consultation first outpatient consultation" at bounding box center [671, 545] width 310 height 41
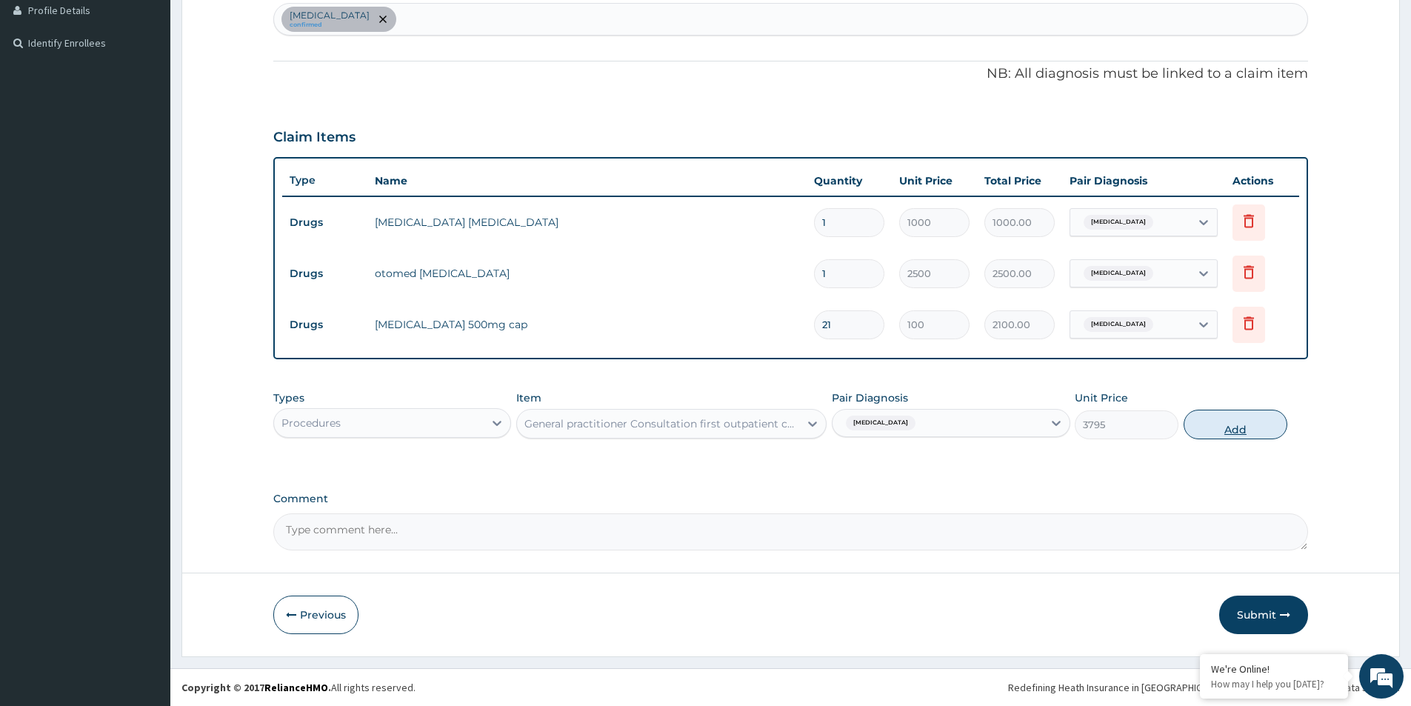
click at [1228, 427] on button "Add" at bounding box center [1236, 425] width 104 height 30
type input "0"
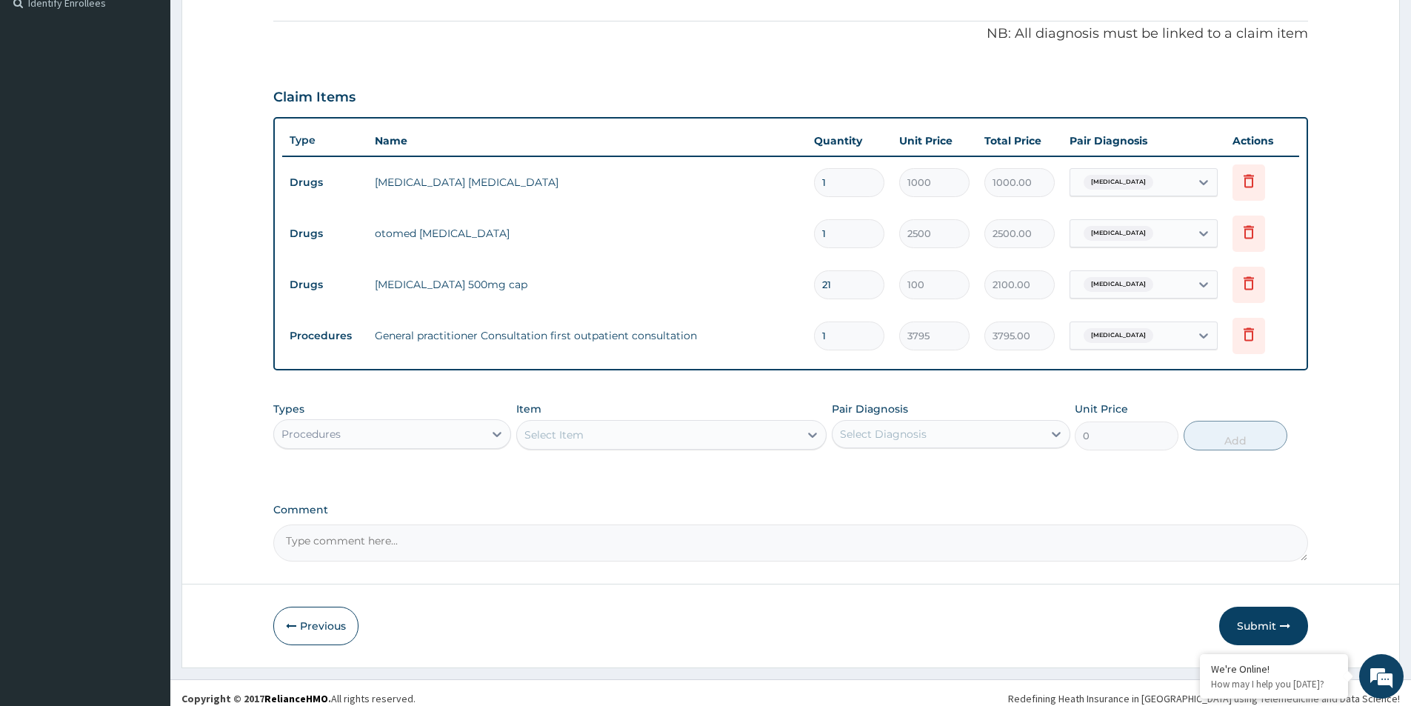
scroll to position [430, 0]
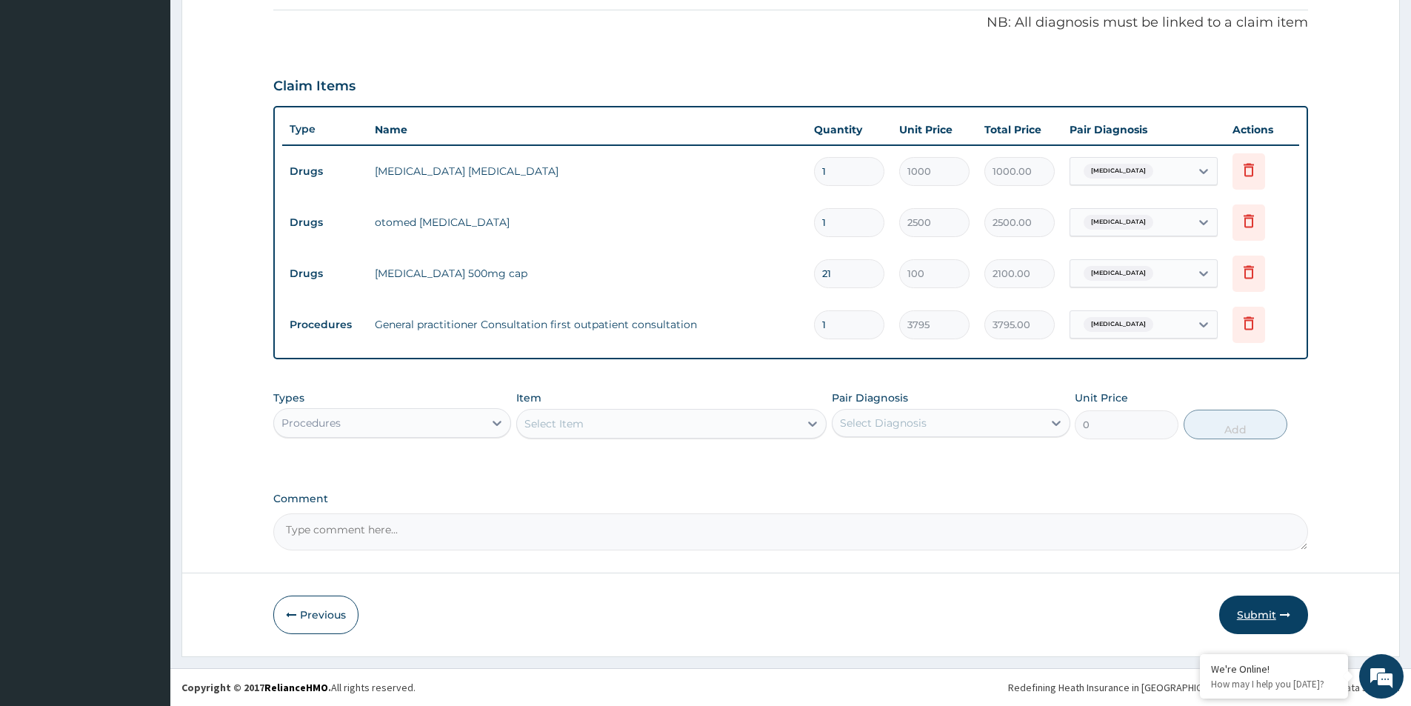
click at [1271, 614] on button "Submit" at bounding box center [1263, 615] width 89 height 39
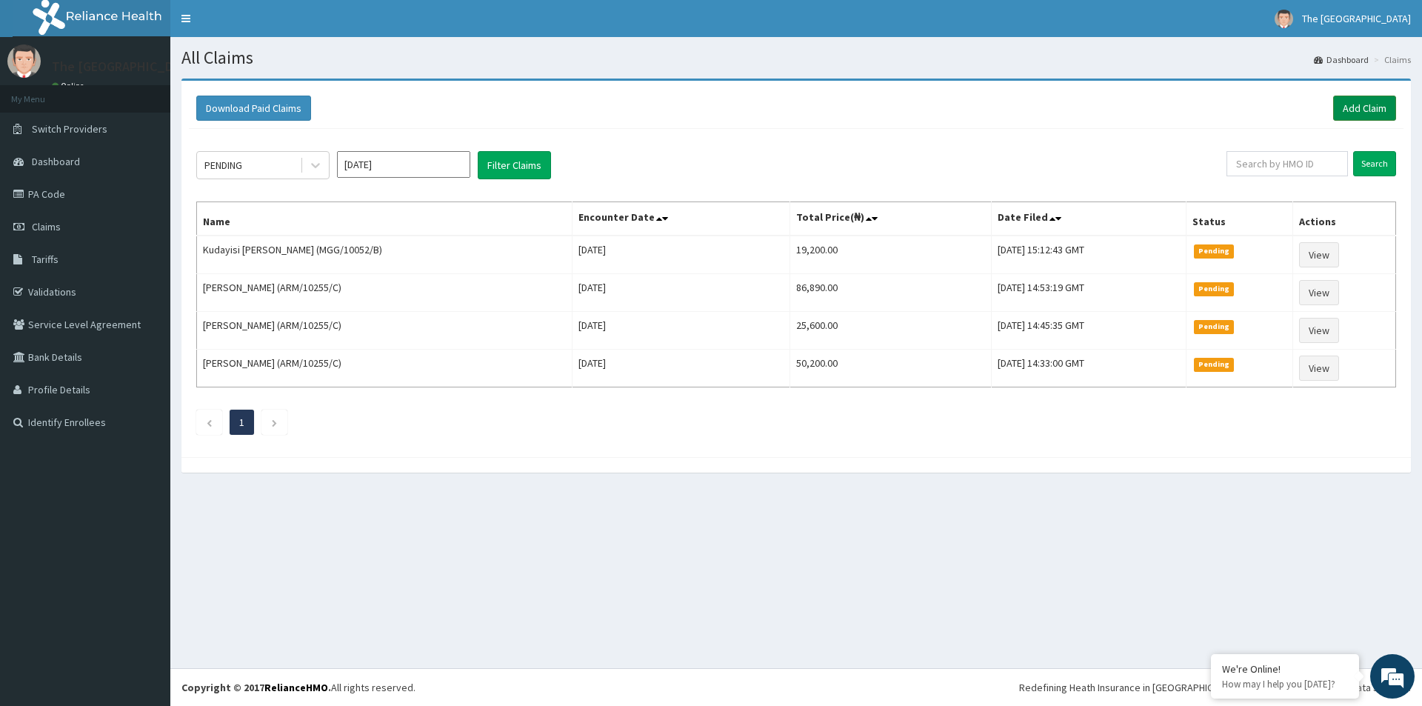
click at [1359, 104] on link "Add Claim" at bounding box center [1364, 108] width 63 height 25
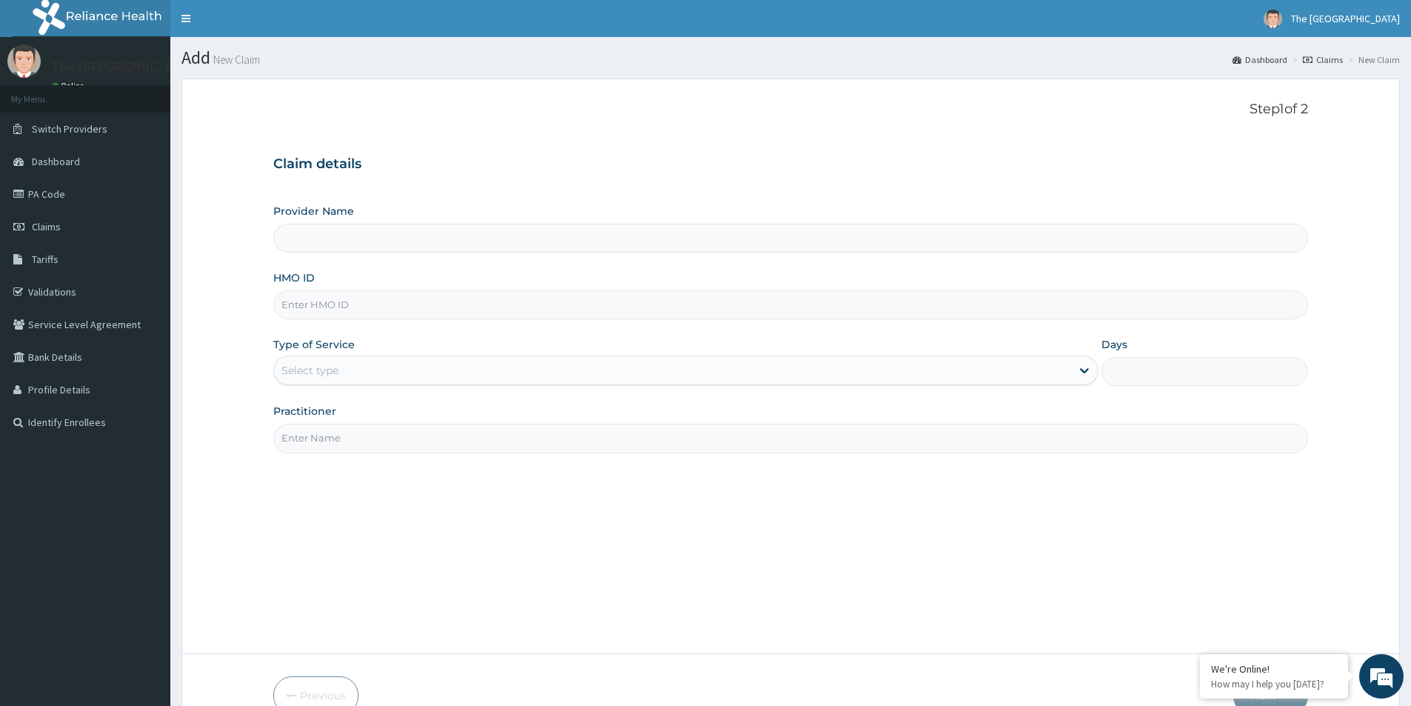
type input "The [GEOGRAPHIC_DATA]-[GEOGRAPHIC_DATA]"
click at [306, 307] on input "HMO ID" at bounding box center [790, 304] width 1035 height 29
click at [319, 303] on input "HMO ID" at bounding box center [790, 304] width 1035 height 29
paste input "ARM/10255/A"
type input "ARM/10255/A"
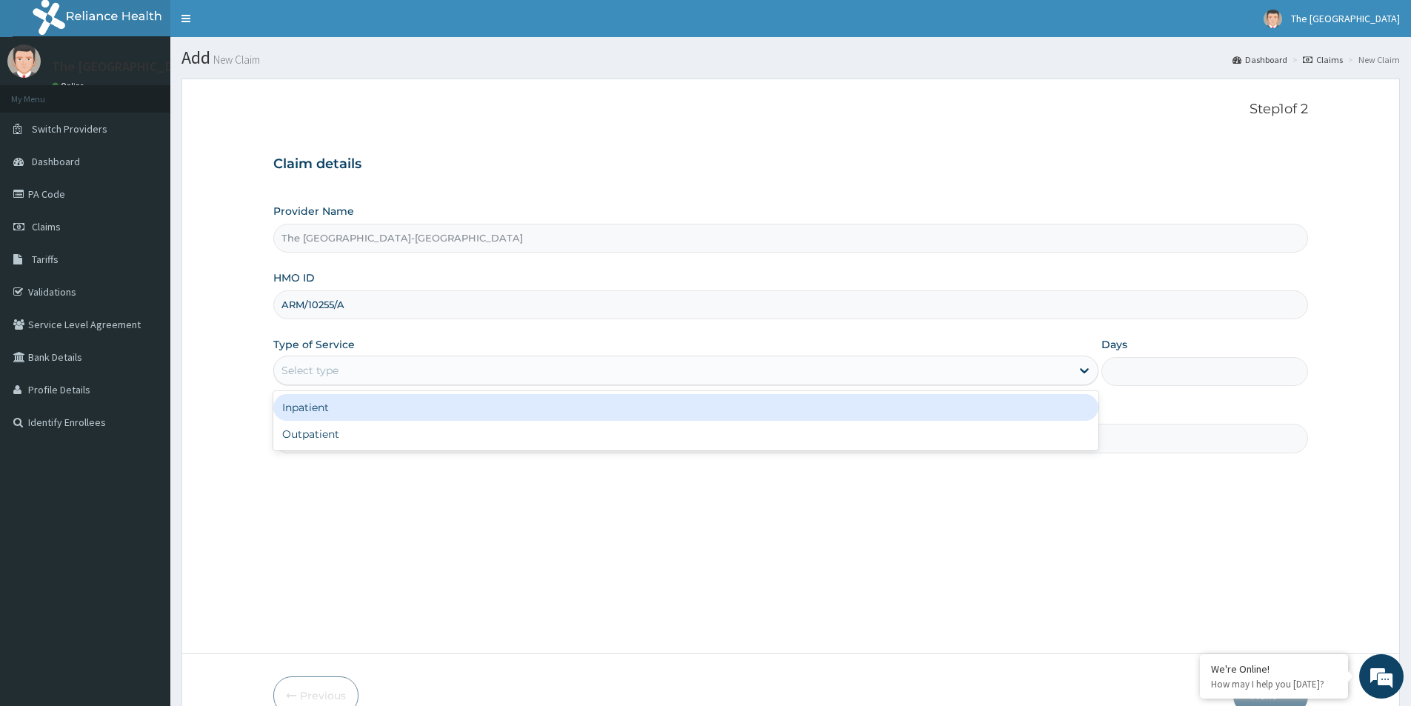
click at [325, 369] on div "Select type" at bounding box center [310, 370] width 57 height 15
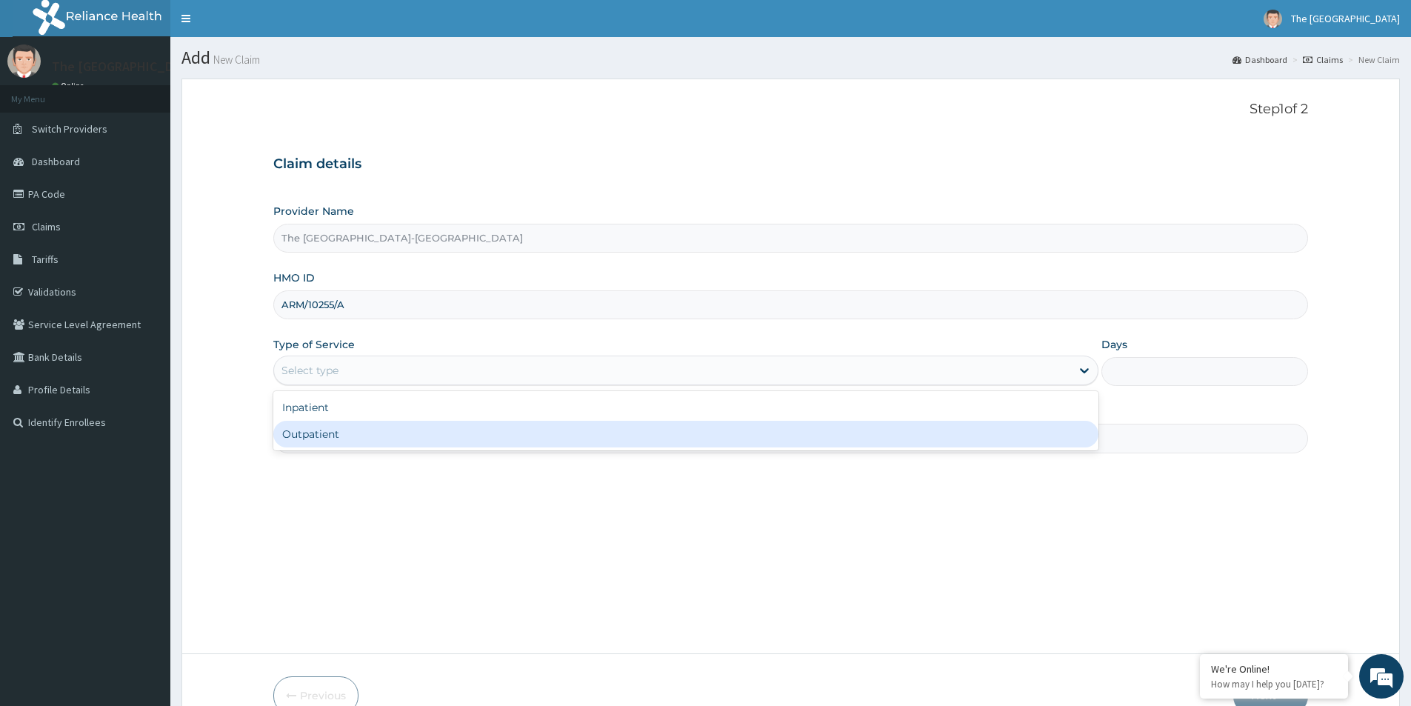
click at [322, 434] on div "Outpatient" at bounding box center [685, 434] width 825 height 27
type input "1"
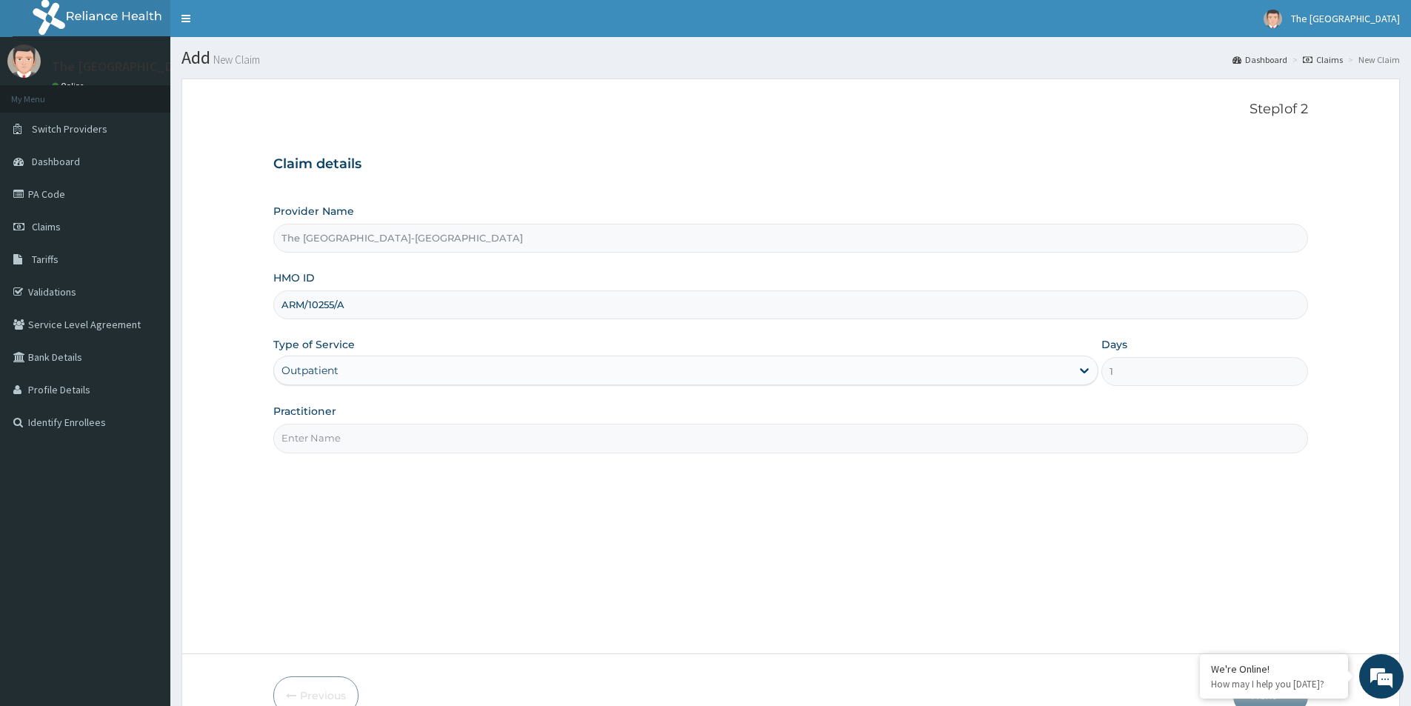
click at [332, 439] on input "Practitioner" at bounding box center [790, 438] width 1035 height 29
paste input "[PERSON_NAME]"
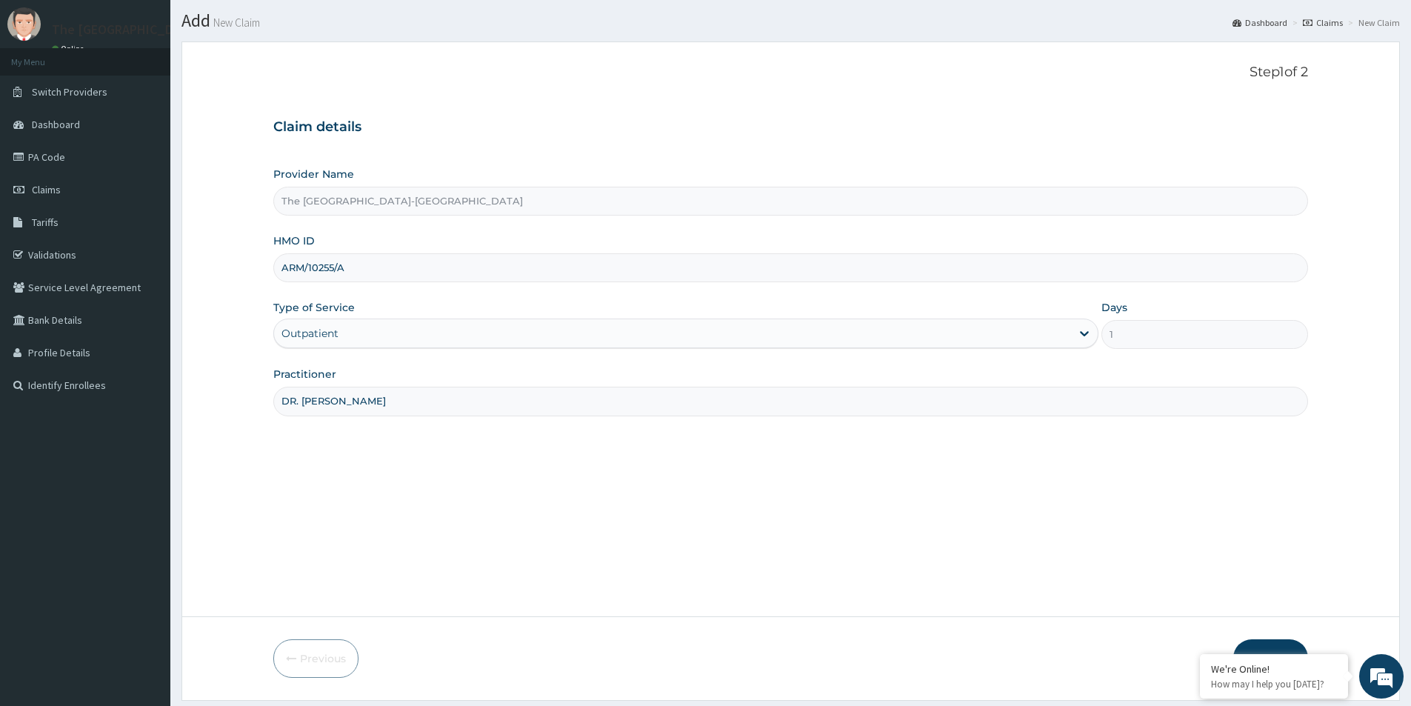
scroll to position [81, 0]
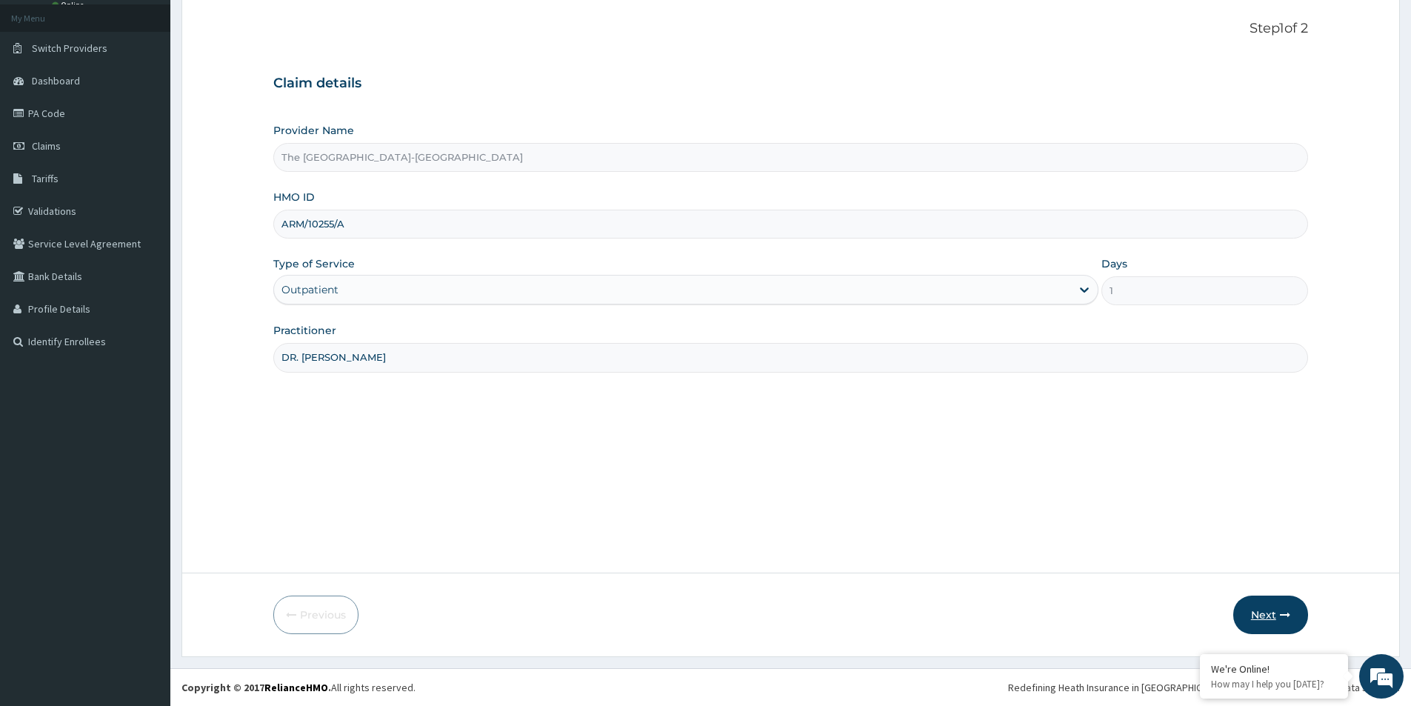
type input "DR. [PERSON_NAME]"
click at [1282, 612] on icon "button" at bounding box center [1285, 615] width 10 height 10
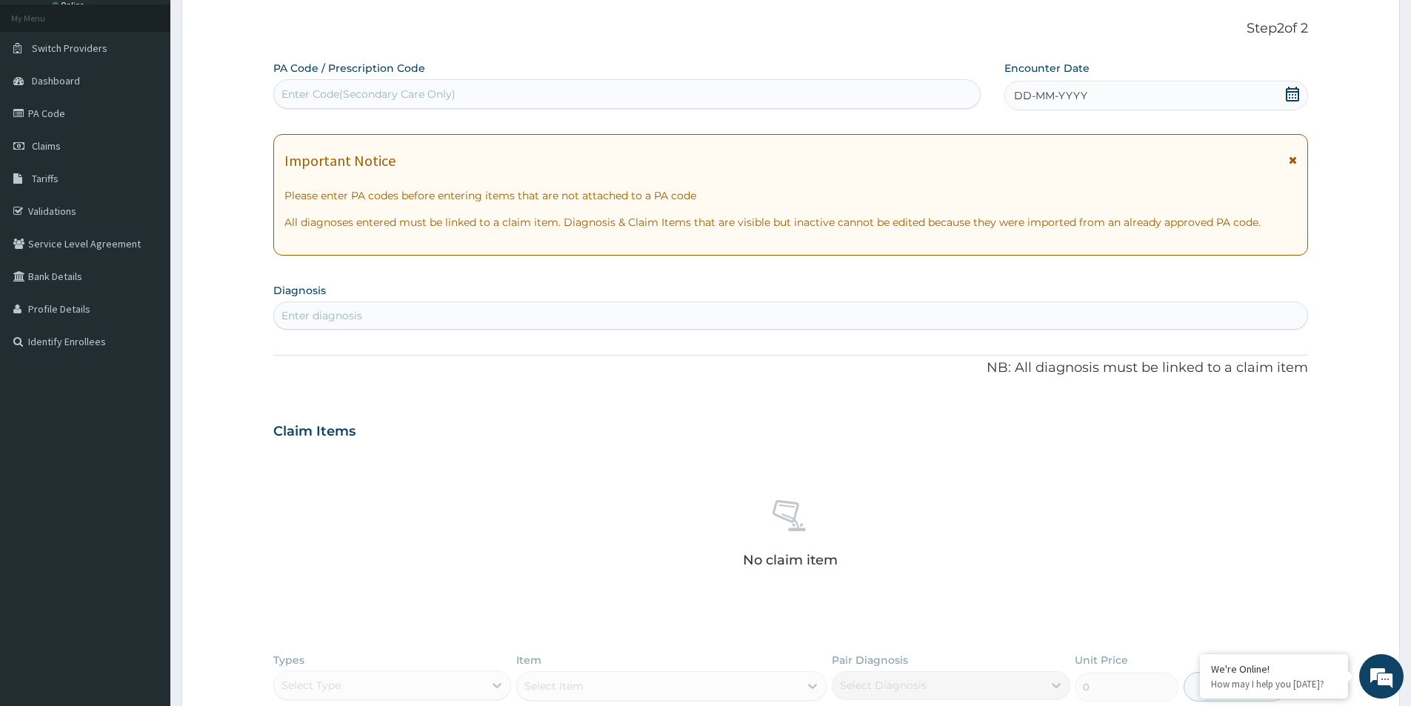
click at [405, 95] on div "Enter Code(Secondary Care Only)" at bounding box center [369, 94] width 174 height 15
paste input "PA/6D8A38"
type input "PA/6D8A38"
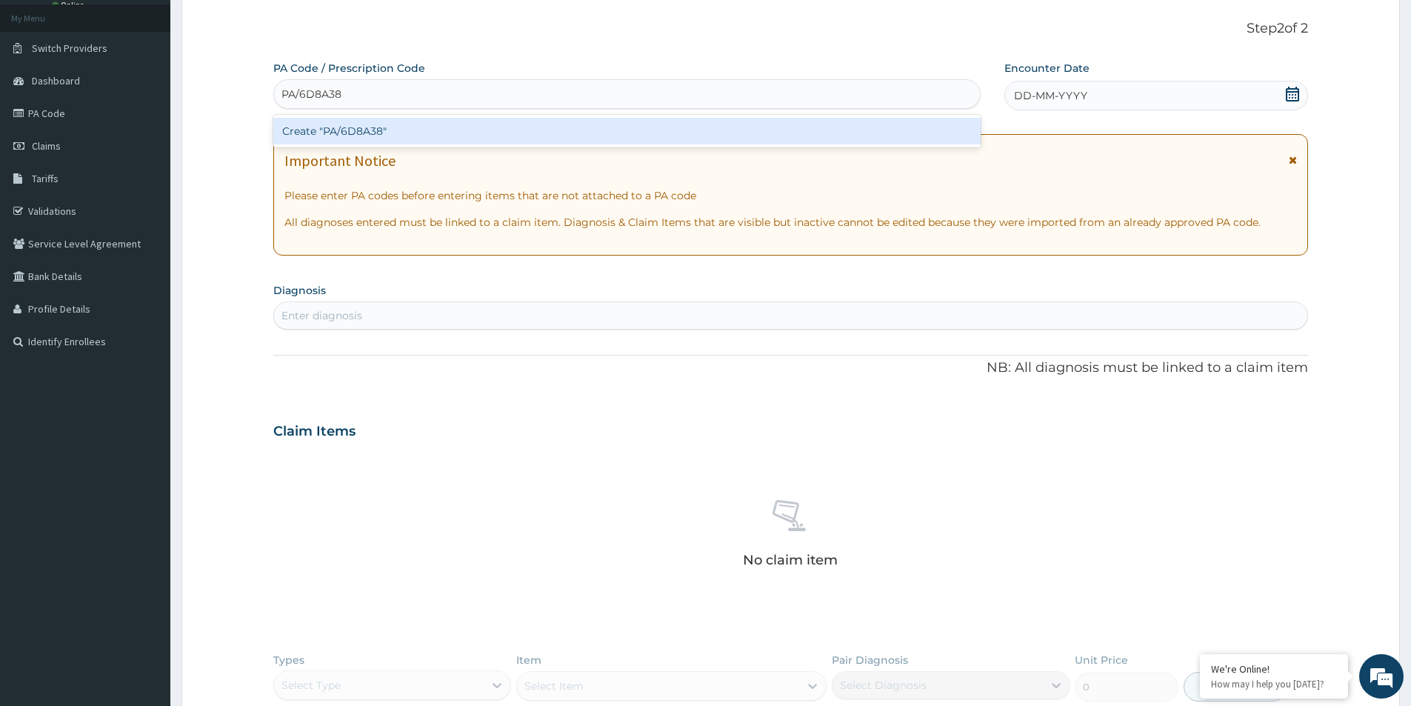
click at [414, 124] on div "Create "PA/6D8A38"" at bounding box center [626, 131] width 707 height 27
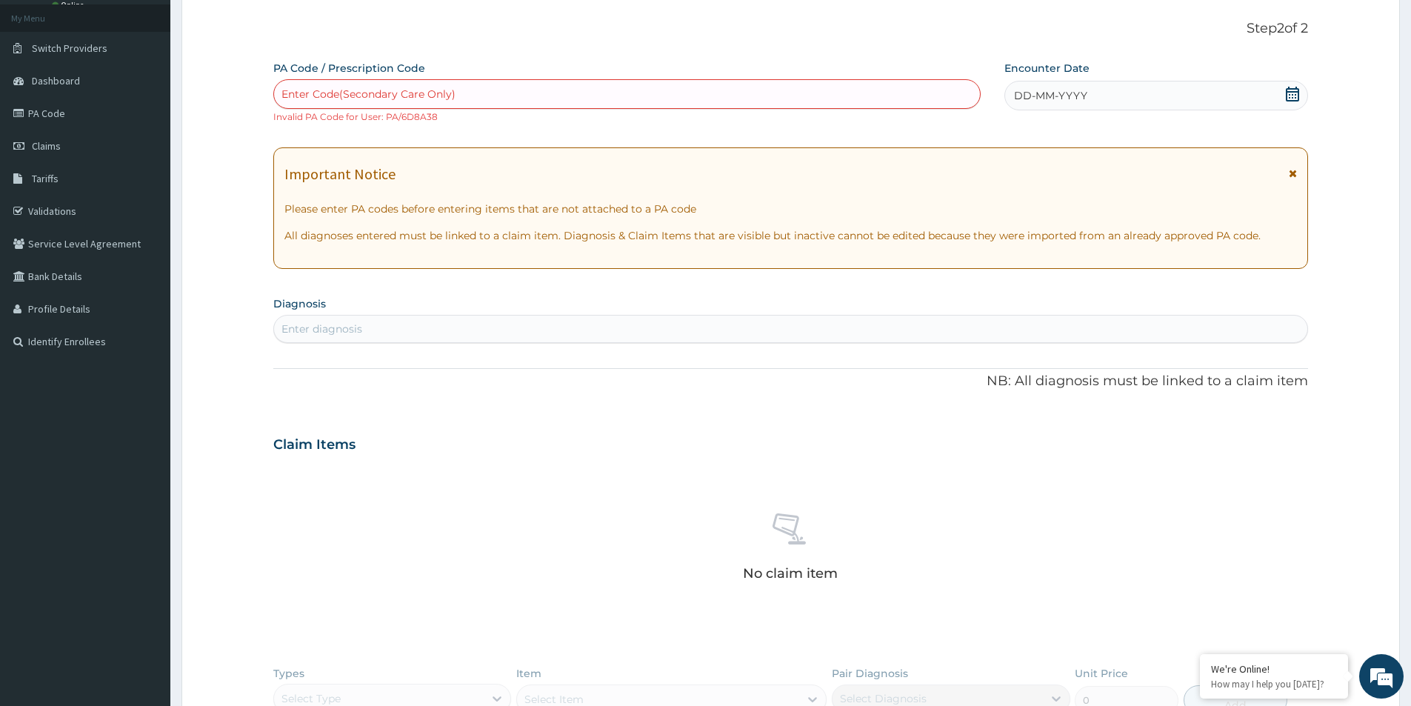
click at [423, 96] on div "Enter Code(Secondary Care Only)" at bounding box center [369, 94] width 174 height 15
paste input "PA/6D8A38"
type input "PA/6D8A38"
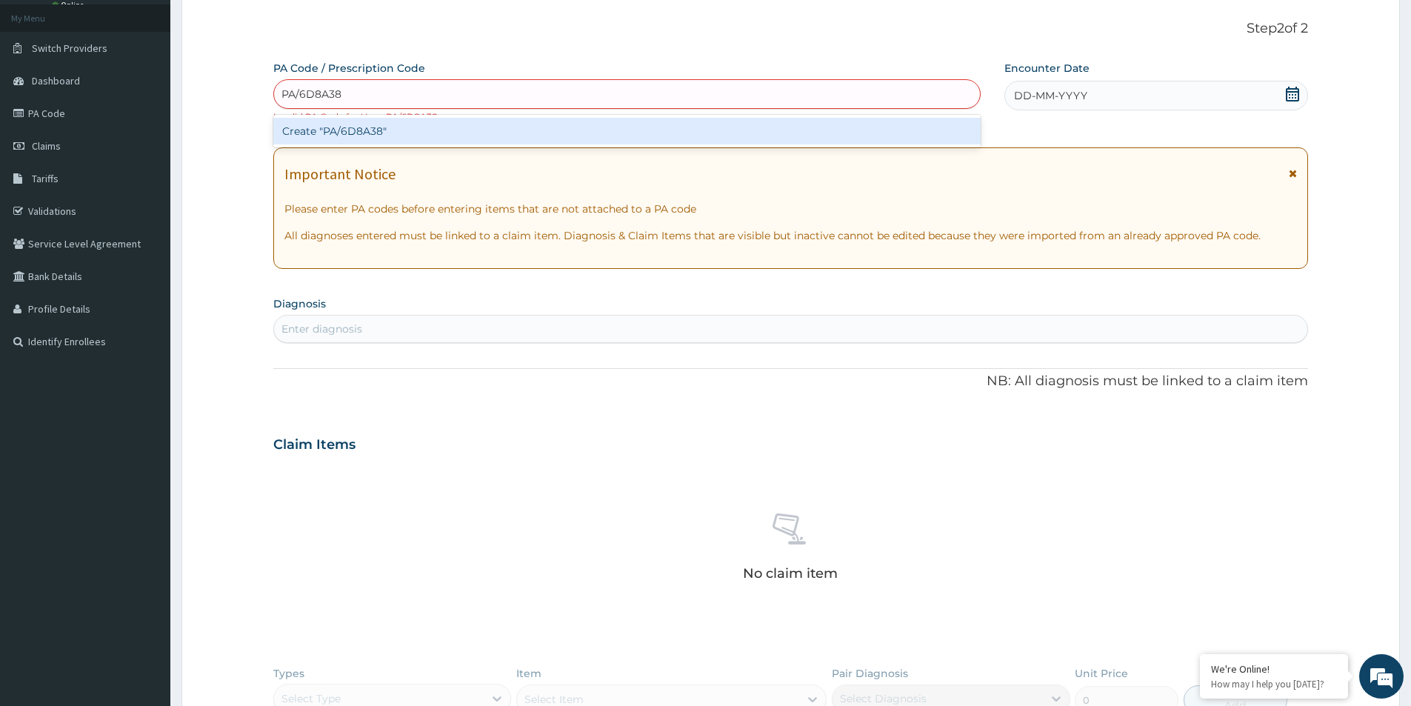
click at [409, 132] on div "Create "PA/6D8A38"" at bounding box center [626, 131] width 707 height 27
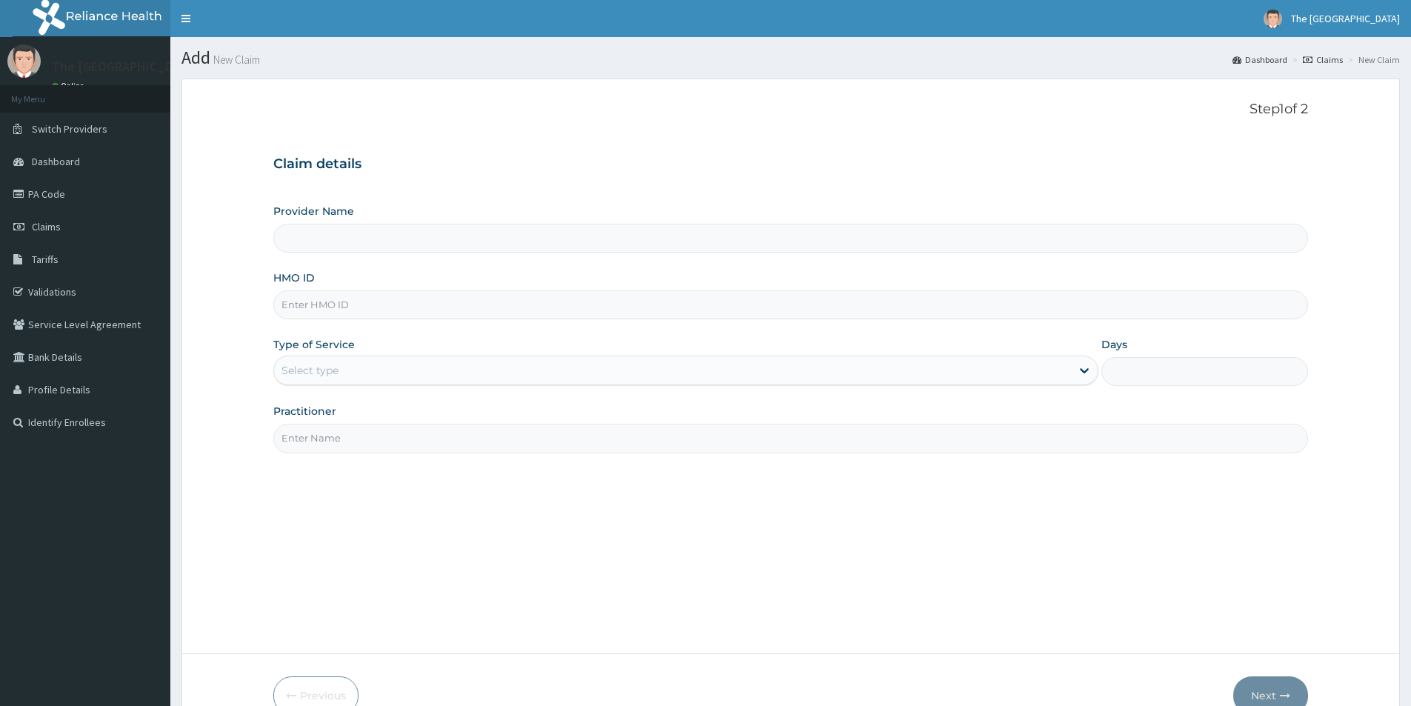
type input "The [GEOGRAPHIC_DATA]-[GEOGRAPHIC_DATA]"
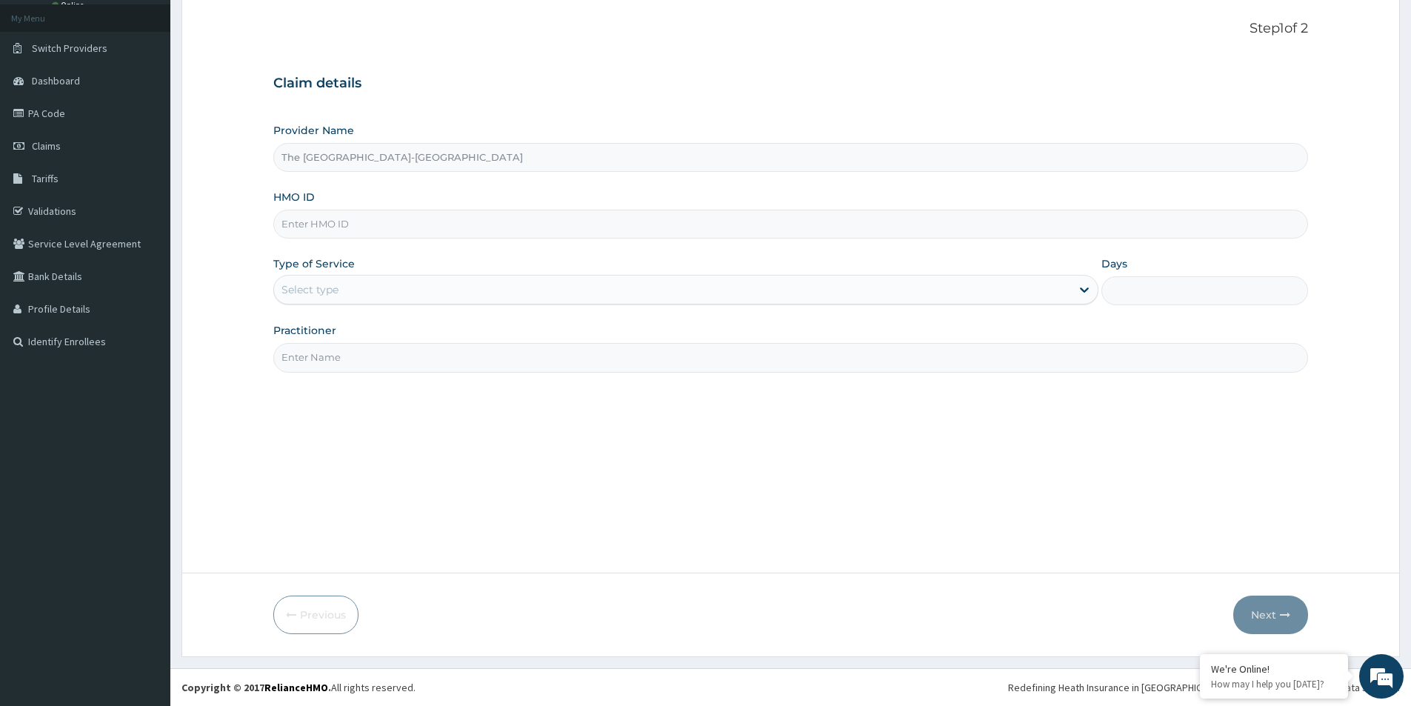
click at [327, 226] on input "HMO ID" at bounding box center [790, 224] width 1035 height 29
paste input "MHT/10028/A"
type input "MHT/10028/A"
click at [315, 286] on div "Select type" at bounding box center [310, 289] width 57 height 15
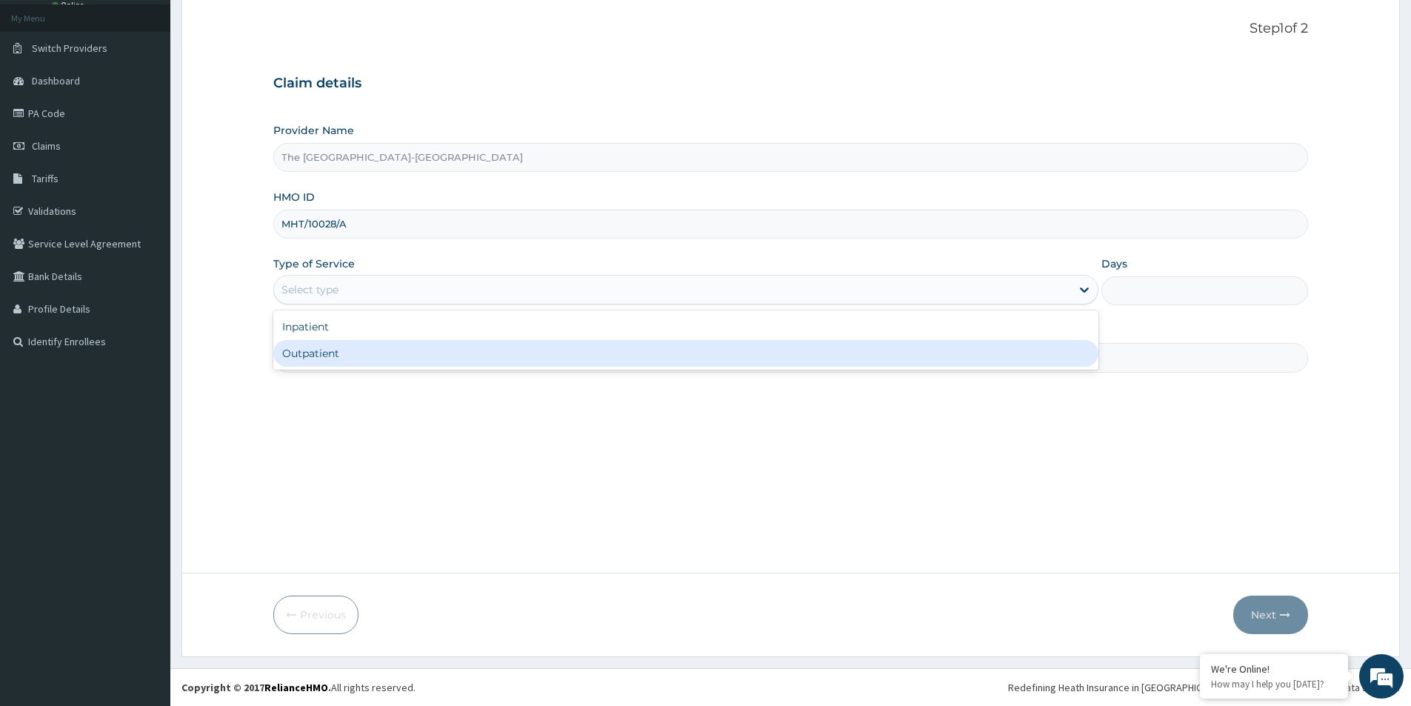
click at [310, 356] on div "Outpatient" at bounding box center [685, 353] width 825 height 27
type input "1"
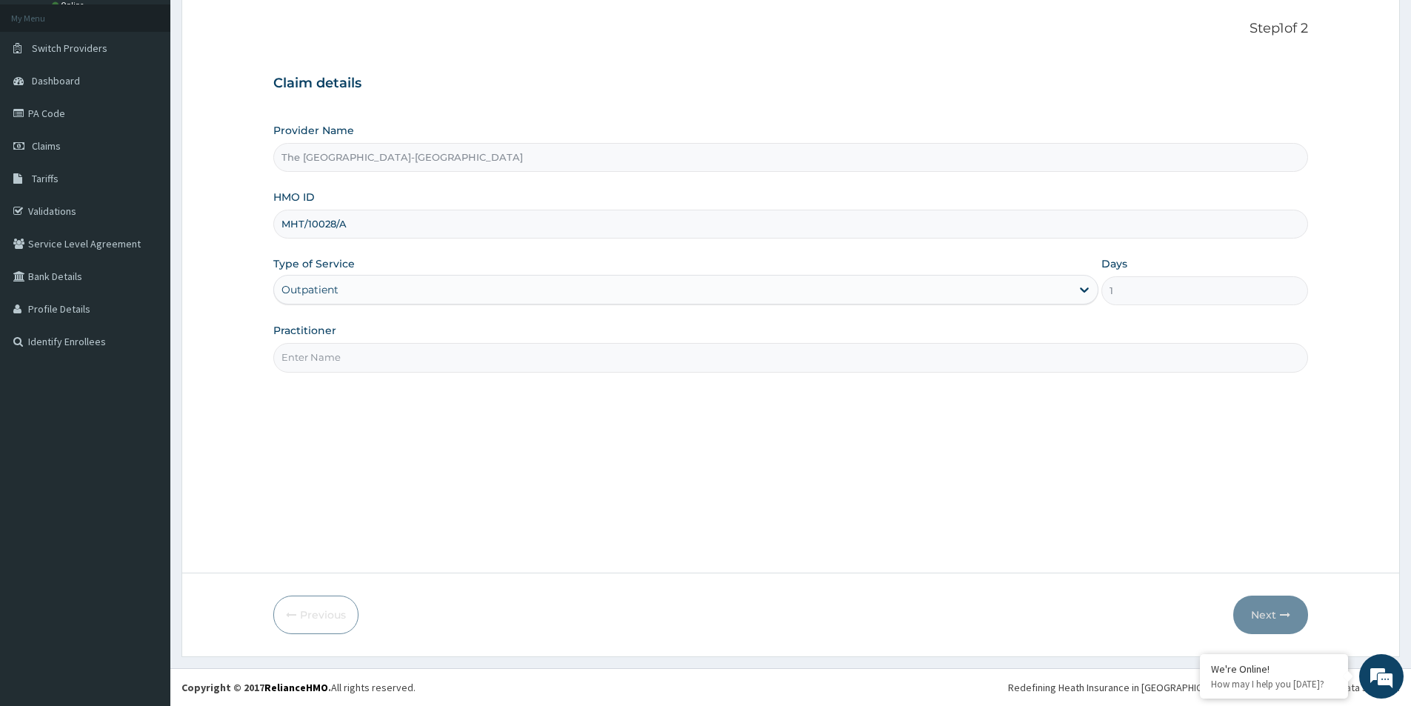
click at [314, 361] on input "Practitioner" at bounding box center [790, 357] width 1035 height 29
paste input "[PERSON_NAME]"
type input "DR. [PERSON_NAME]"
click at [1273, 610] on button "Next" at bounding box center [1270, 615] width 75 height 39
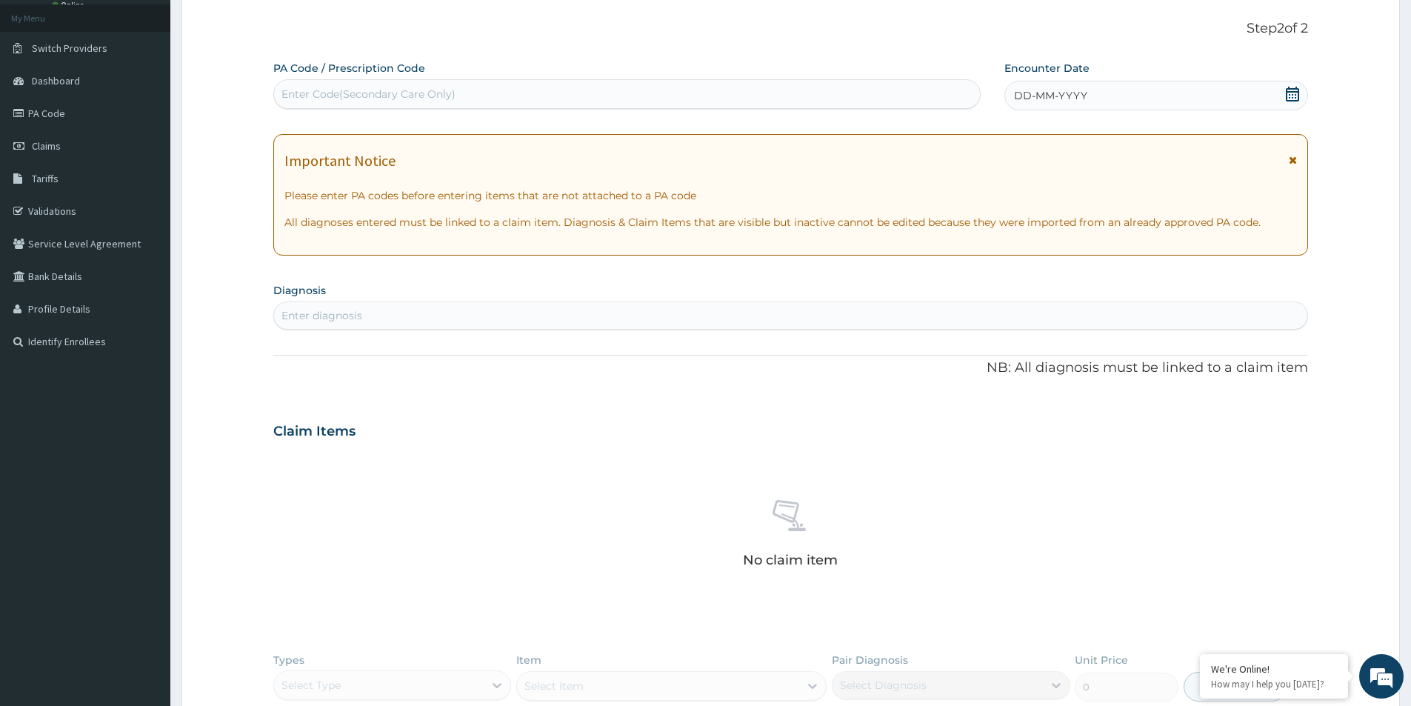
click at [459, 91] on div "Enter Code(Secondary Care Only)" at bounding box center [627, 94] width 706 height 24
type input "V"
drag, startPoint x: 442, startPoint y: 94, endPoint x: 391, endPoint y: 96, distance: 50.4
click at [391, 96] on div "Enter Code(Secondary Care Only)" at bounding box center [369, 94] width 174 height 15
click at [388, 96] on div "Enter Code(Secondary Care Only)" at bounding box center [369, 94] width 174 height 15
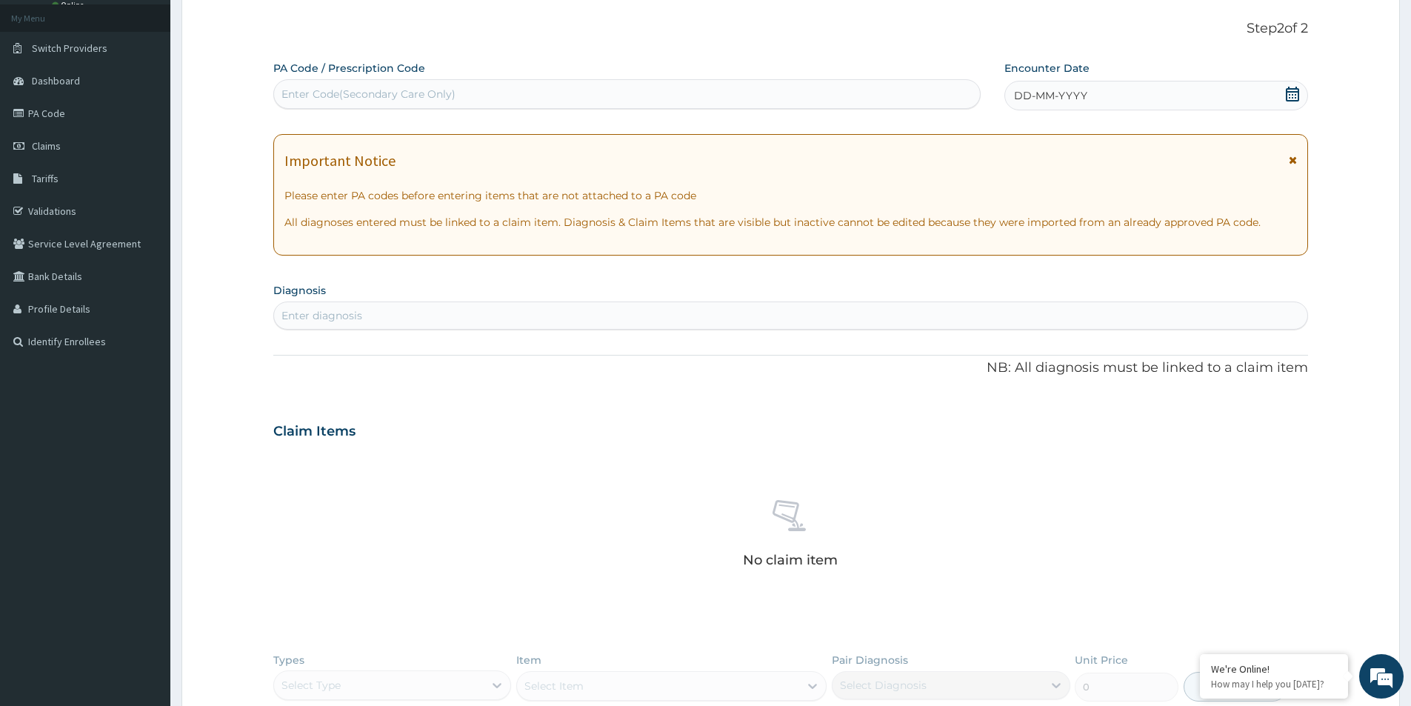
click at [362, 93] on div "Enter Code(Secondary Care Only)" at bounding box center [369, 94] width 174 height 15
paste input "PA/95C093"
type input "PA/95C093"
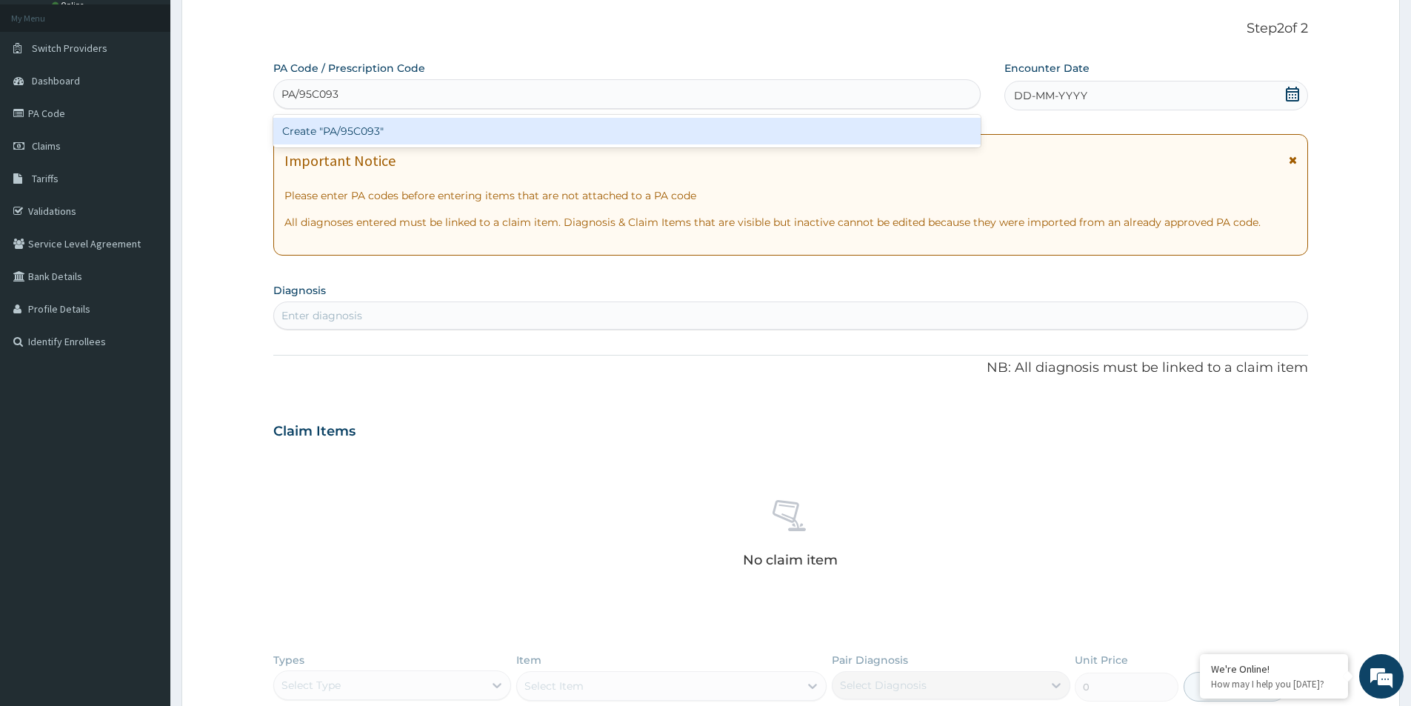
click at [371, 136] on div "Create "PA/95C093"" at bounding box center [626, 131] width 707 height 27
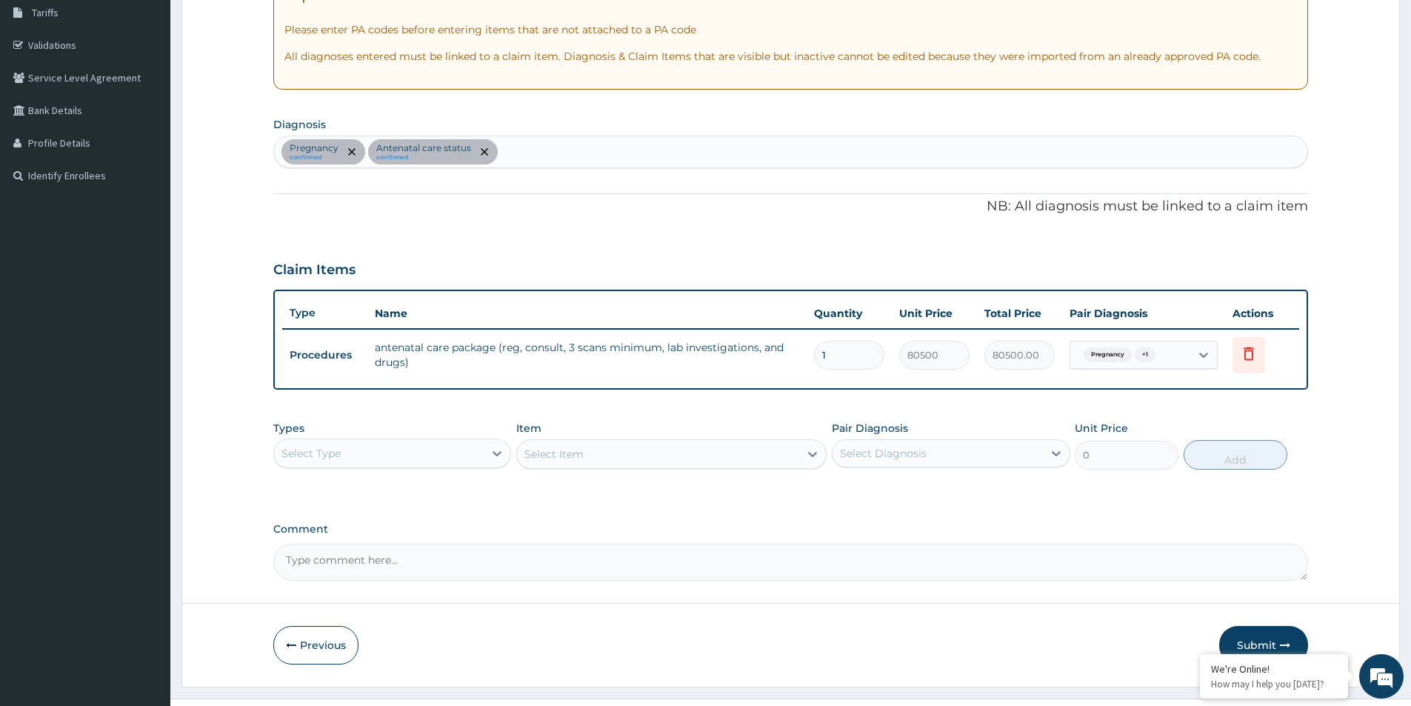
scroll to position [277, 0]
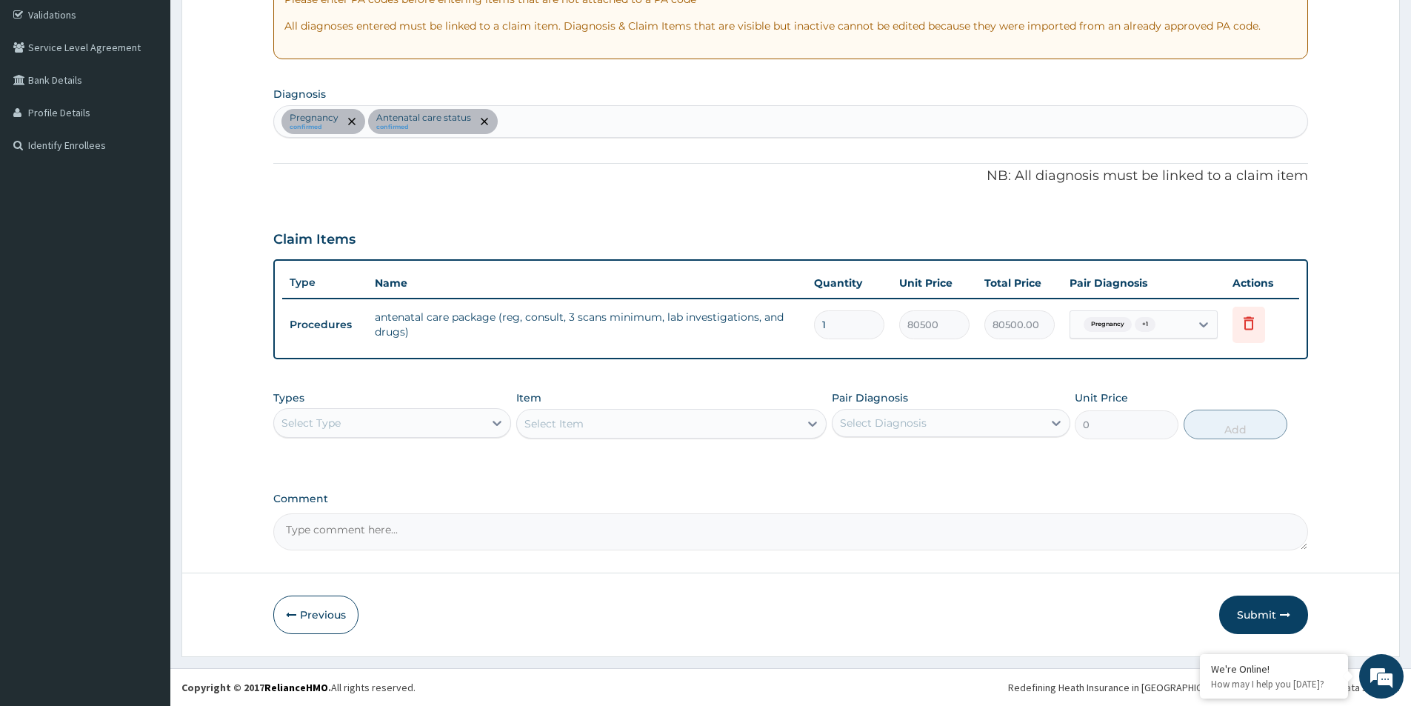
drag, startPoint x: 1265, startPoint y: 614, endPoint x: 1229, endPoint y: 564, distance: 62.1
click at [1265, 610] on button "Submit" at bounding box center [1263, 615] width 89 height 39
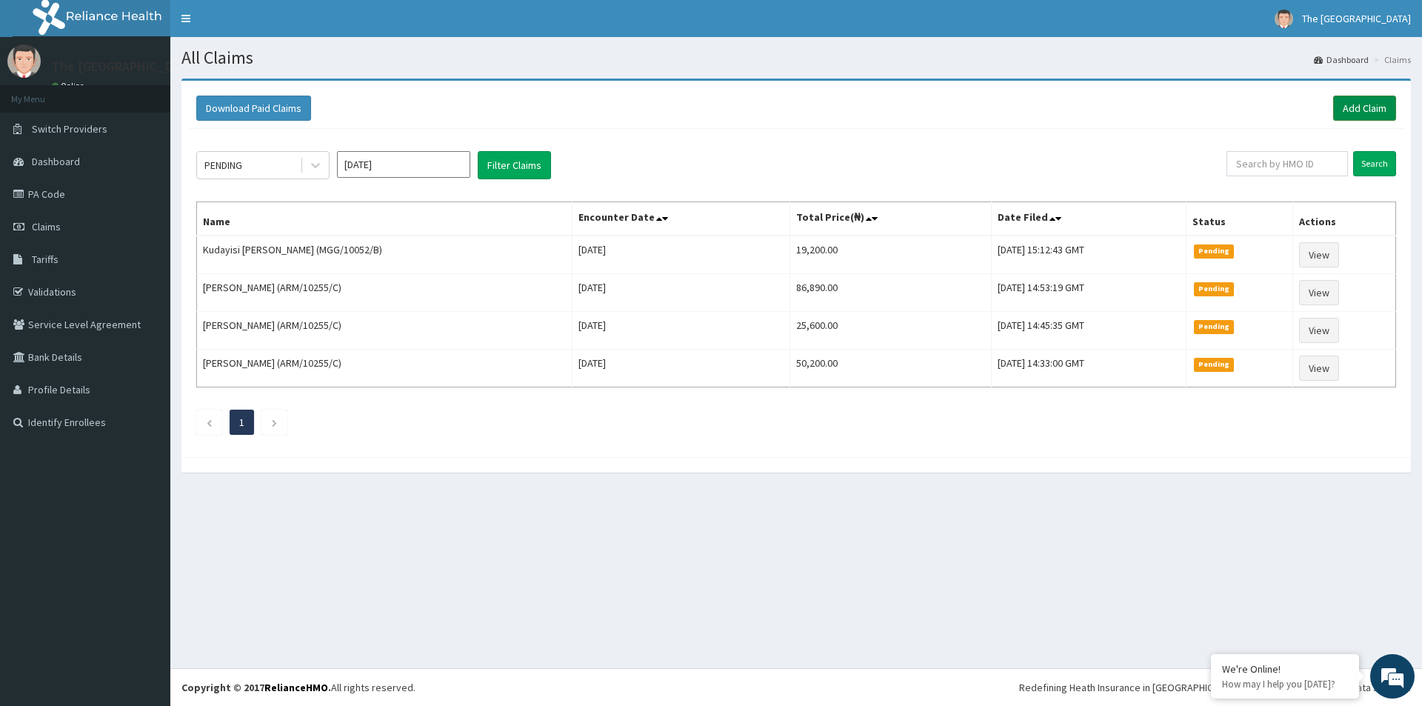
click at [1348, 108] on link "Add Claim" at bounding box center [1364, 108] width 63 height 25
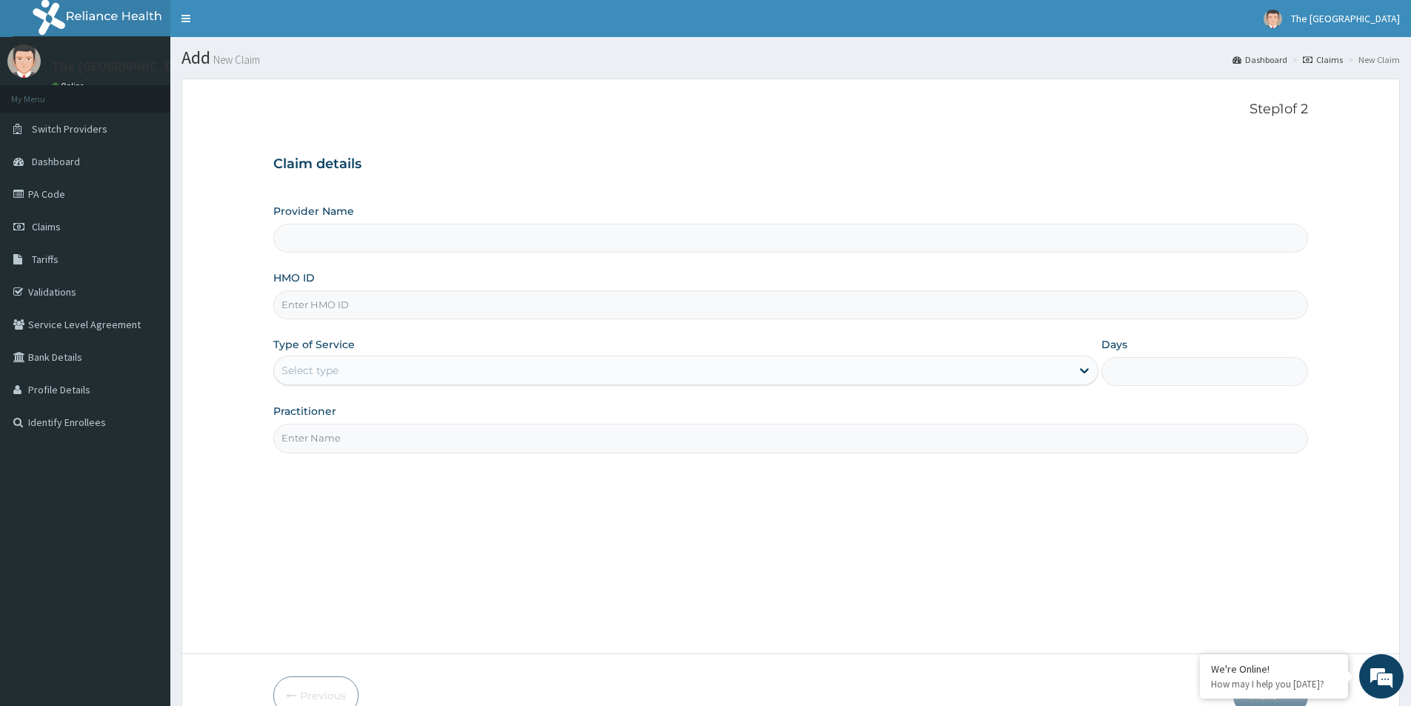
type input "The [GEOGRAPHIC_DATA]-[GEOGRAPHIC_DATA]"
click at [301, 306] on input "HMO ID" at bounding box center [790, 304] width 1035 height 29
paste input "ELEMILE OLUWADAMILOLA"
type input "ELEMILE OLUWADAMILOLA"
click at [302, 373] on div "Select type" at bounding box center [310, 370] width 57 height 15
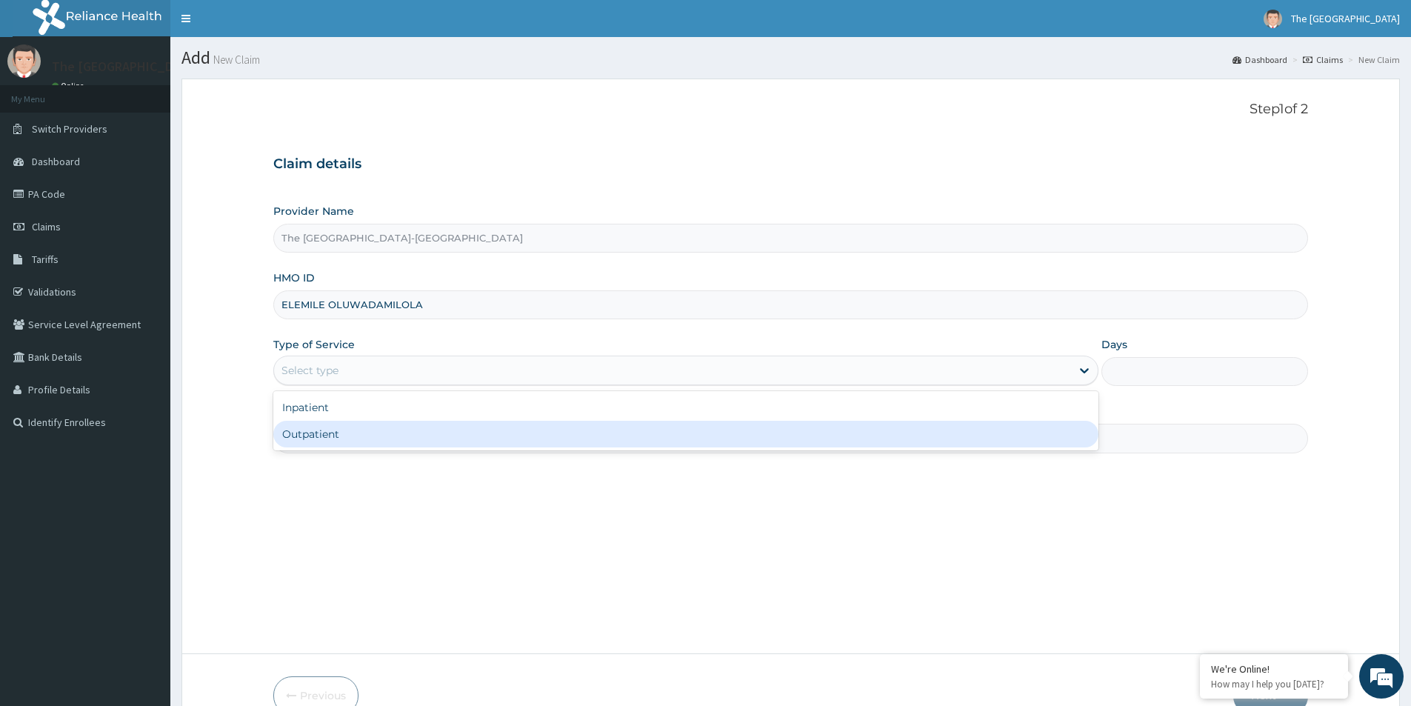
click at [302, 436] on div "Outpatient" at bounding box center [685, 434] width 825 height 27
type input "1"
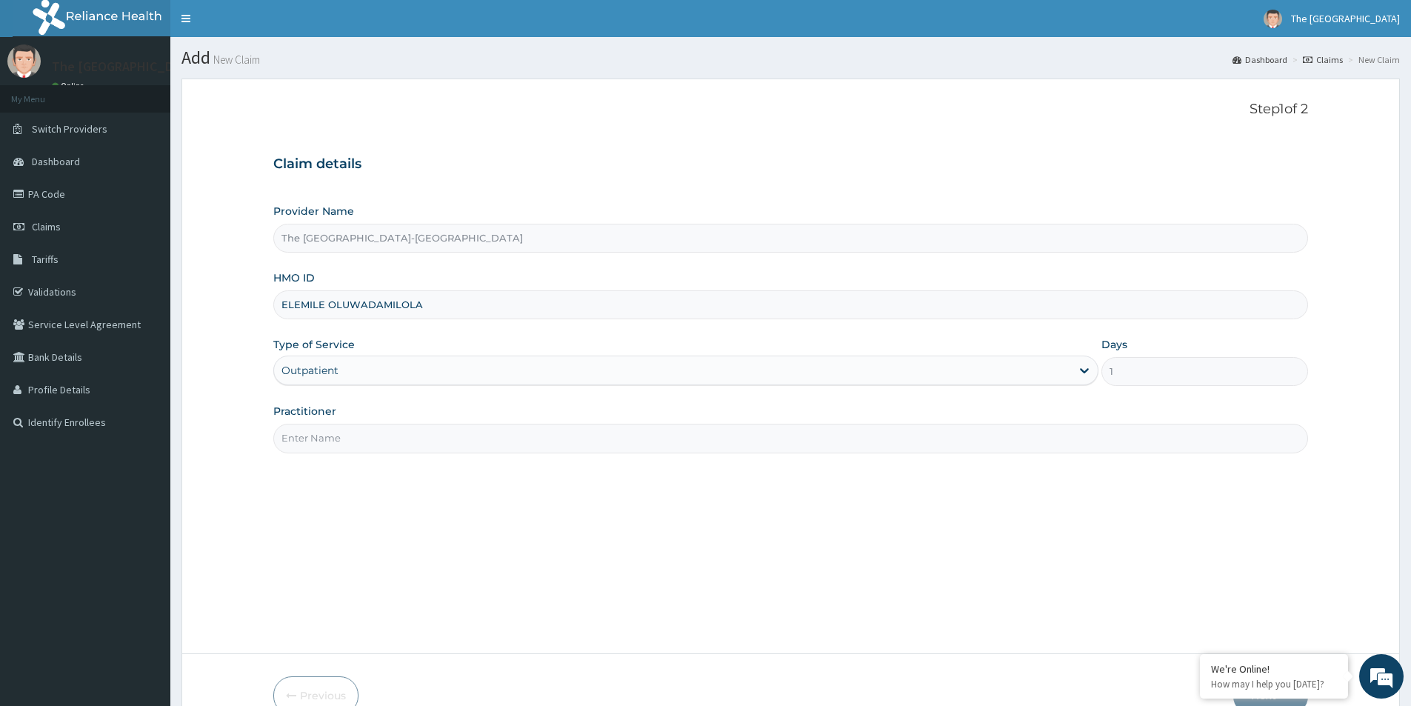
click at [319, 444] on input "Practitioner" at bounding box center [790, 438] width 1035 height 29
type input "d"
click at [322, 443] on input "Dr." at bounding box center [790, 438] width 1035 height 29
paste input "ELEMILE OLUWADAMILOLA"
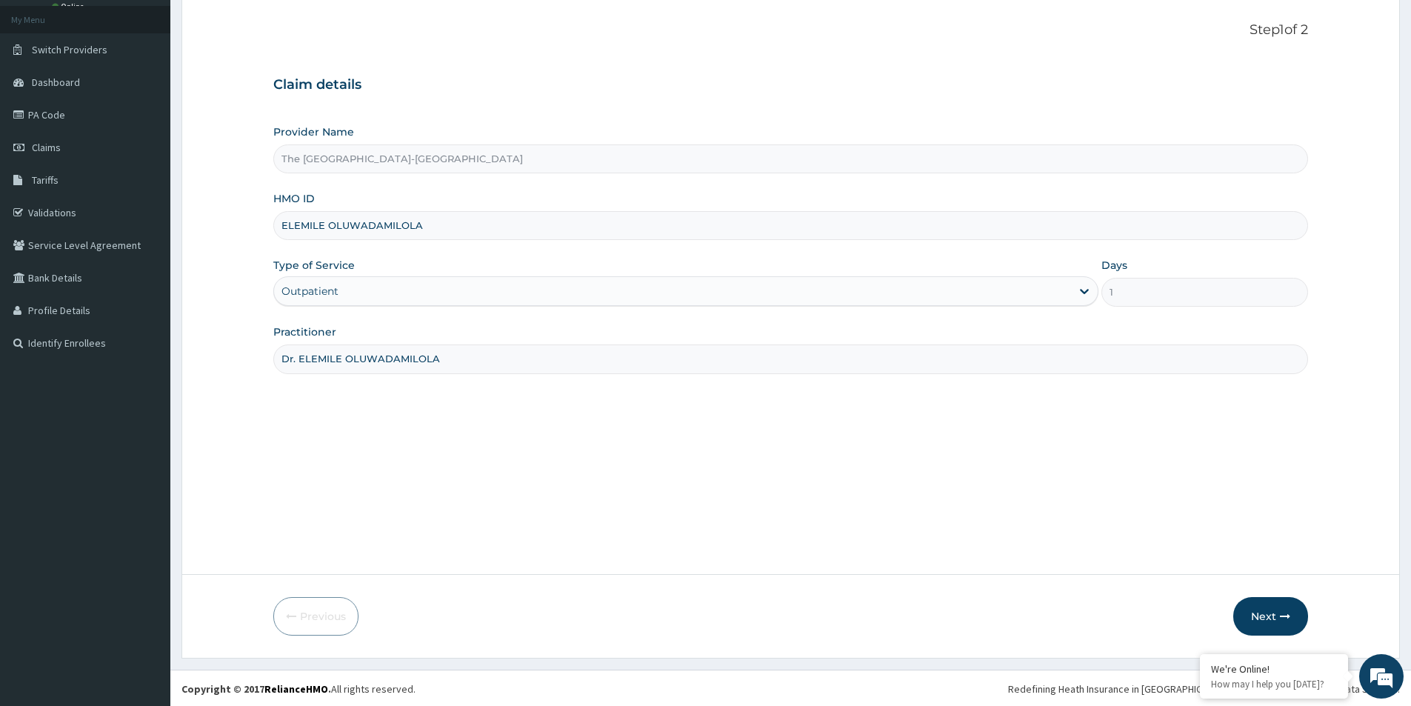
scroll to position [81, 0]
type input "Dr. ELEMILE OLUWADAMILOLA"
click at [1273, 613] on button "Next" at bounding box center [1270, 615] width 75 height 39
drag, startPoint x: 424, startPoint y: 225, endPoint x: 283, endPoint y: 222, distance: 140.8
click at [279, 222] on input "ELEMILE OLUWADAMILOLA" at bounding box center [790, 224] width 1035 height 29
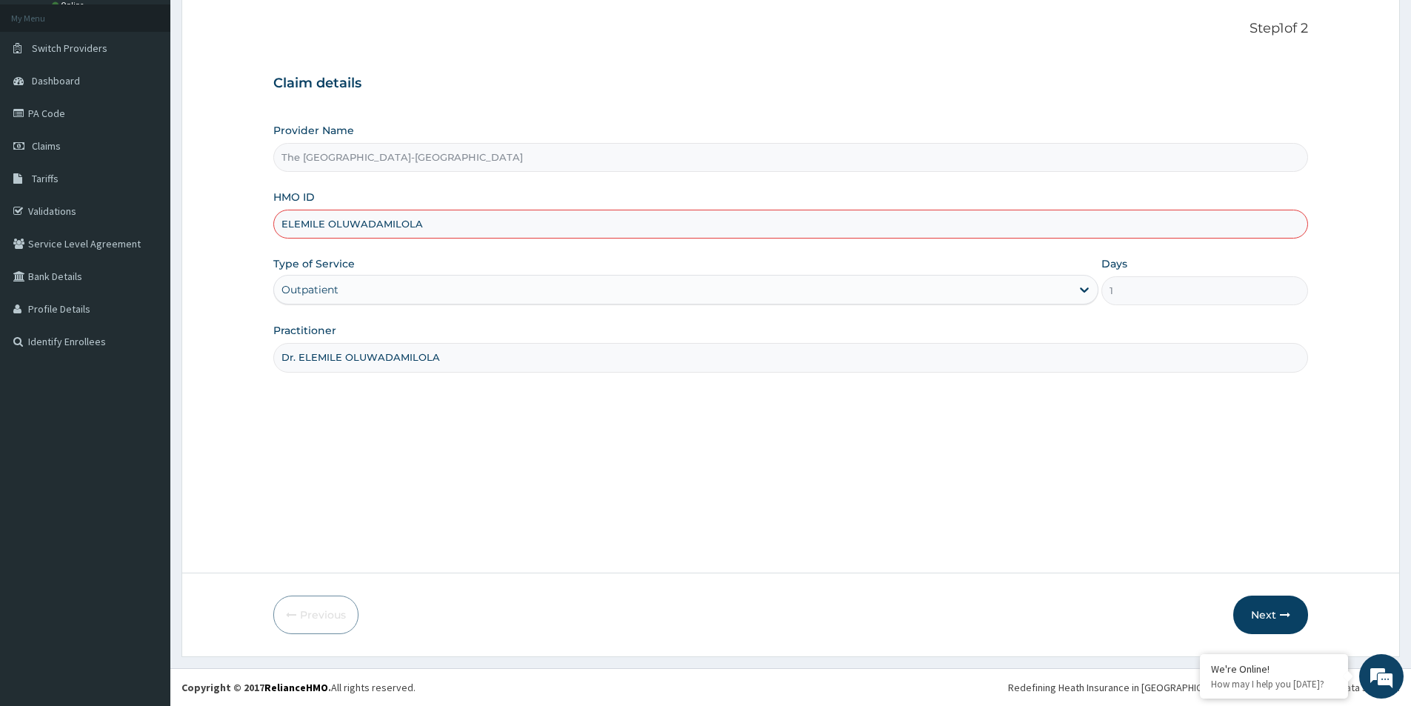
paste input "PXF/10001/"
type input "PXF/10001/A"
click at [1261, 617] on button "Next" at bounding box center [1270, 615] width 75 height 39
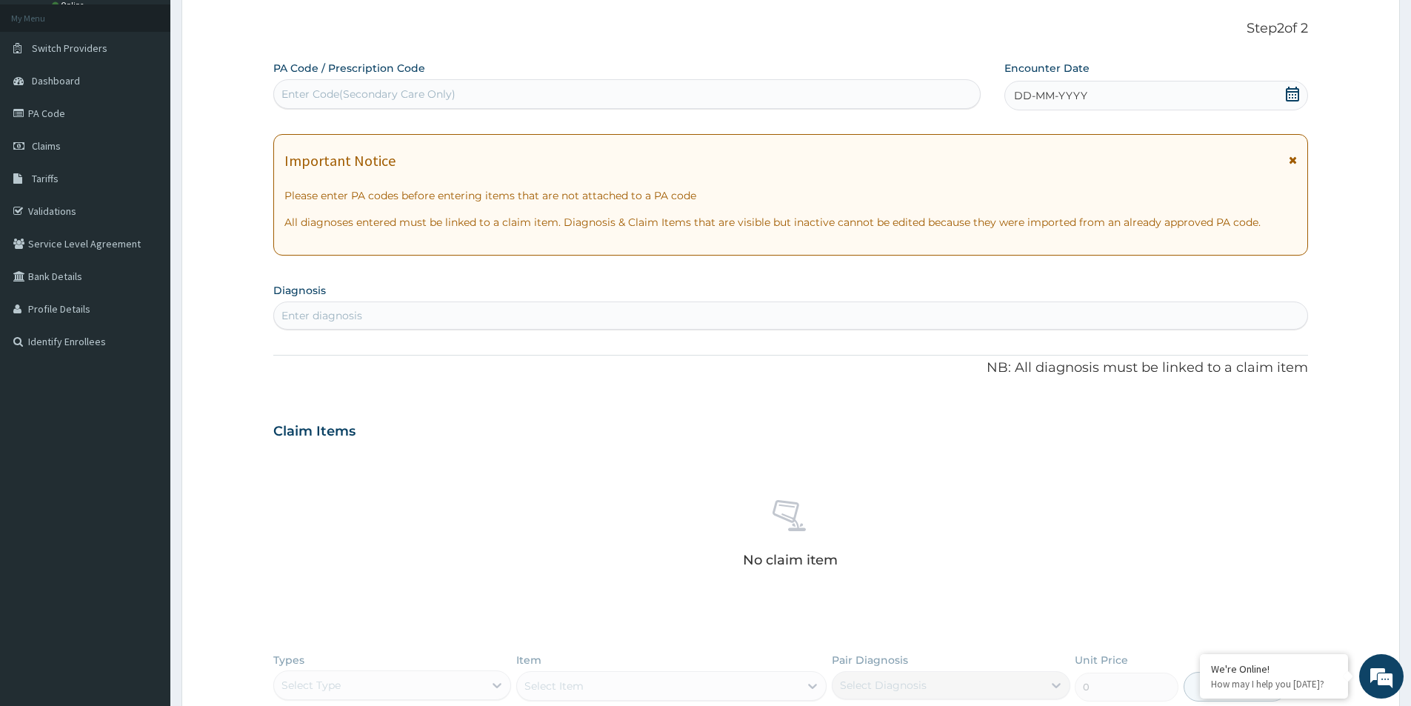
click at [390, 97] on div "Enter Code(Secondary Care Only)" at bounding box center [369, 94] width 174 height 15
paste input "PA/E7B8BB"
type input "PA/E7B8BB"
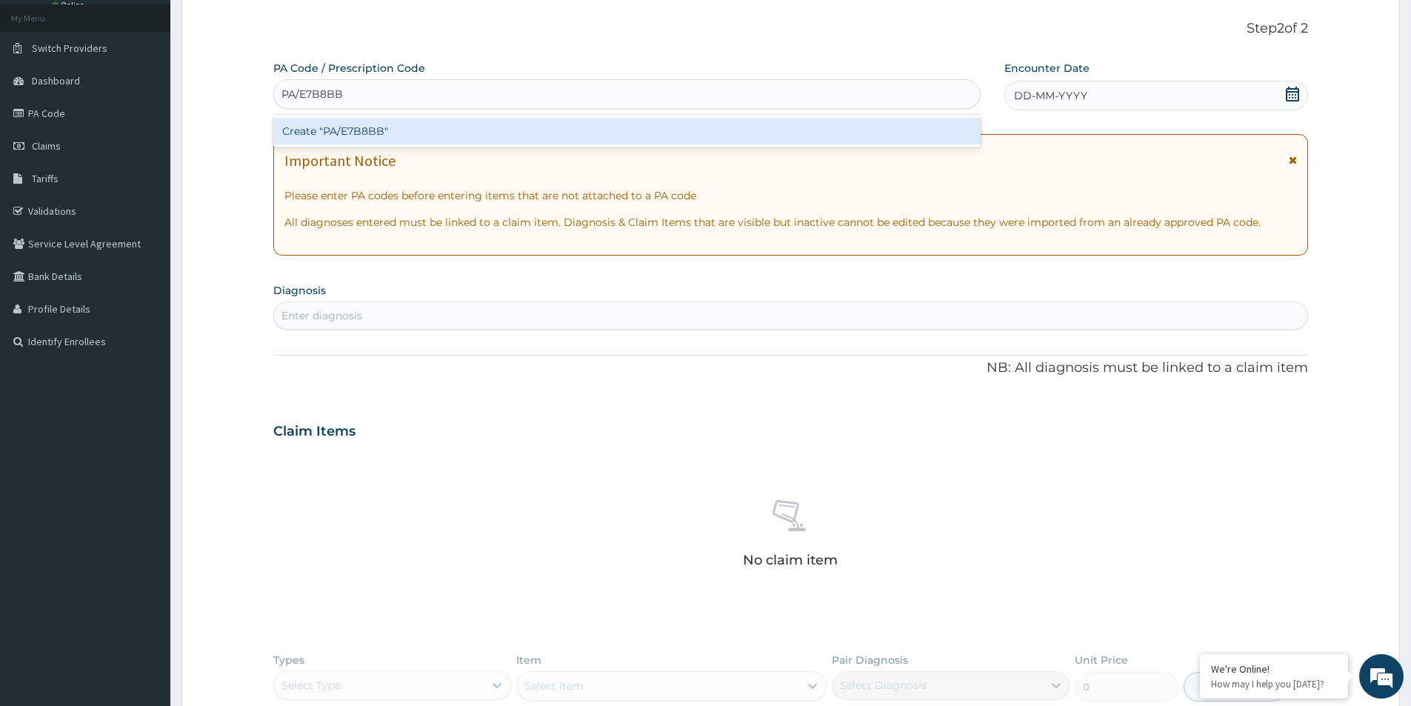
click at [389, 127] on div "Create "PA/E7B8BB"" at bounding box center [626, 131] width 707 height 27
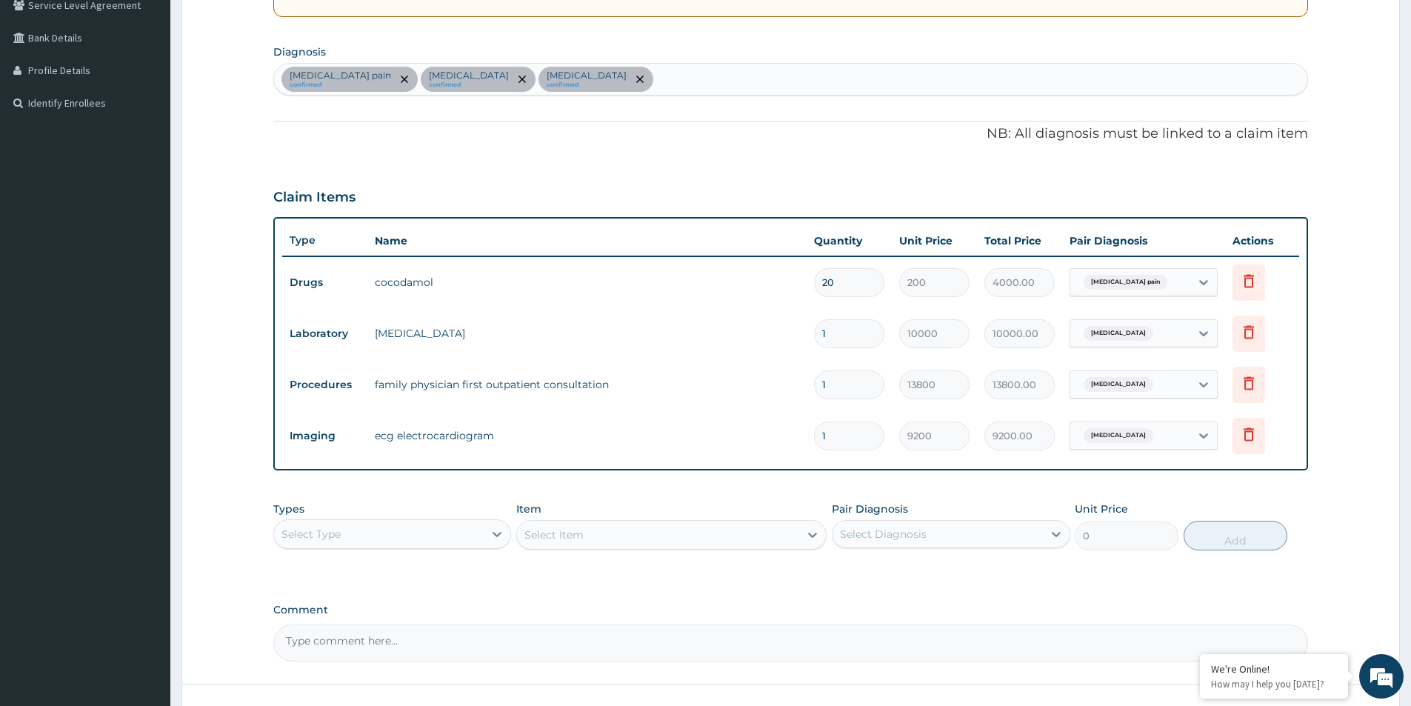
scroll to position [377, 0]
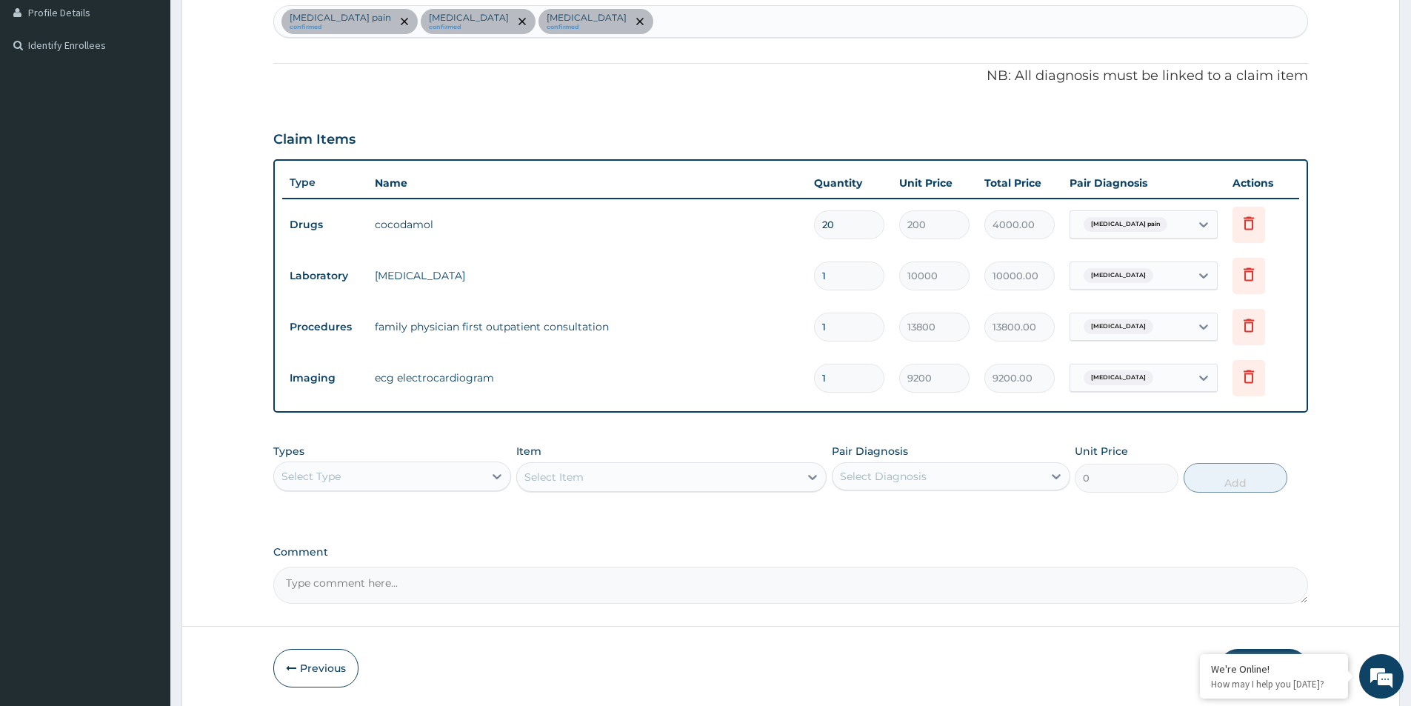
click at [391, 479] on div "Select Type" at bounding box center [379, 476] width 210 height 24
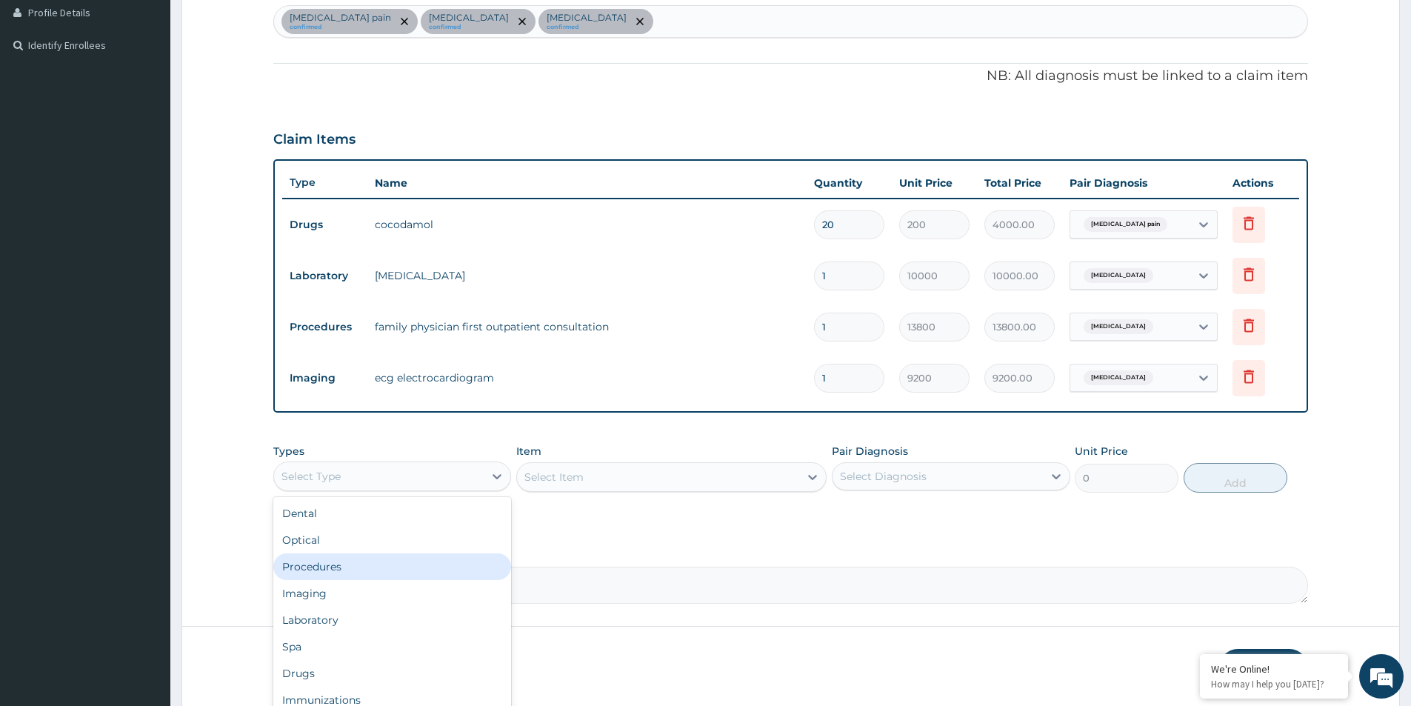
click at [333, 564] on div "Procedures" at bounding box center [392, 566] width 238 height 27
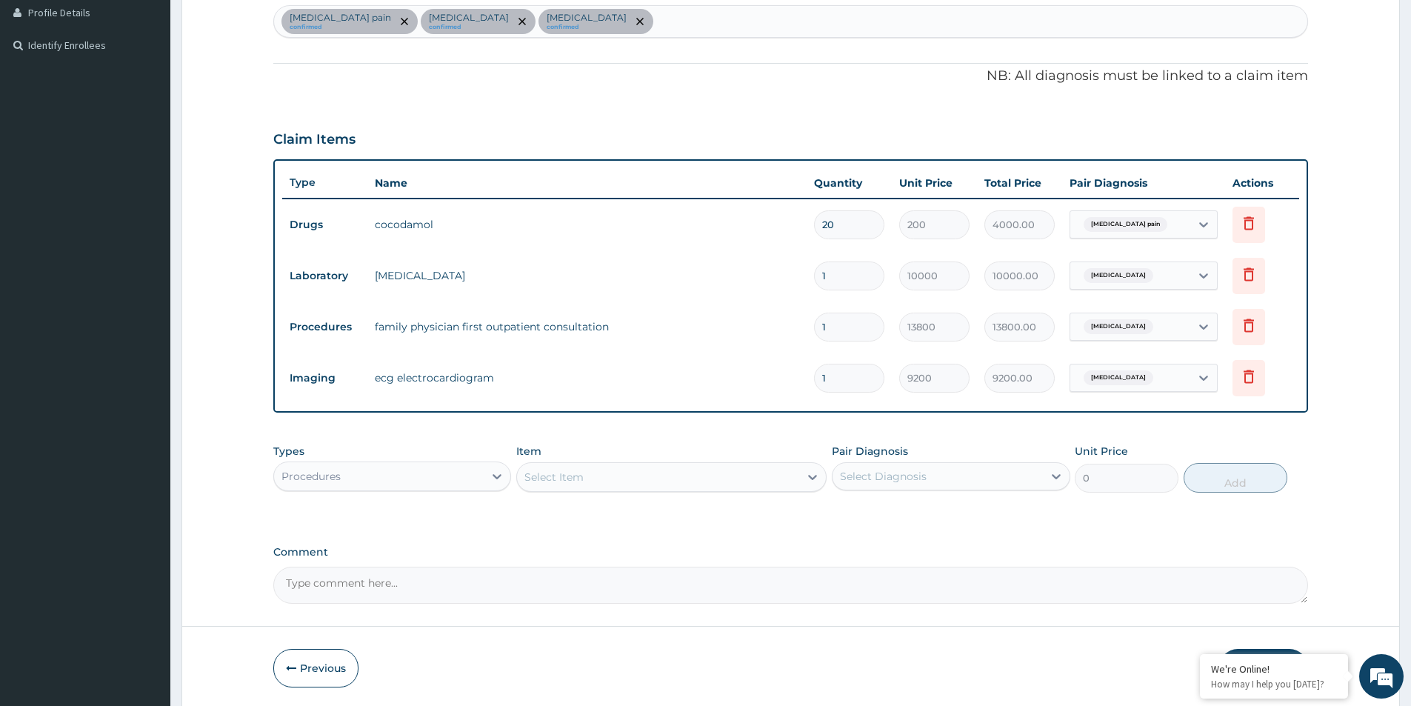
click at [375, 477] on div "Procedures" at bounding box center [379, 476] width 210 height 24
click at [910, 473] on div "Select Diagnosis" at bounding box center [883, 476] width 87 height 15
click at [850, 511] on input "checkbox" at bounding box center [846, 513] width 10 height 10
checkbox input "true"
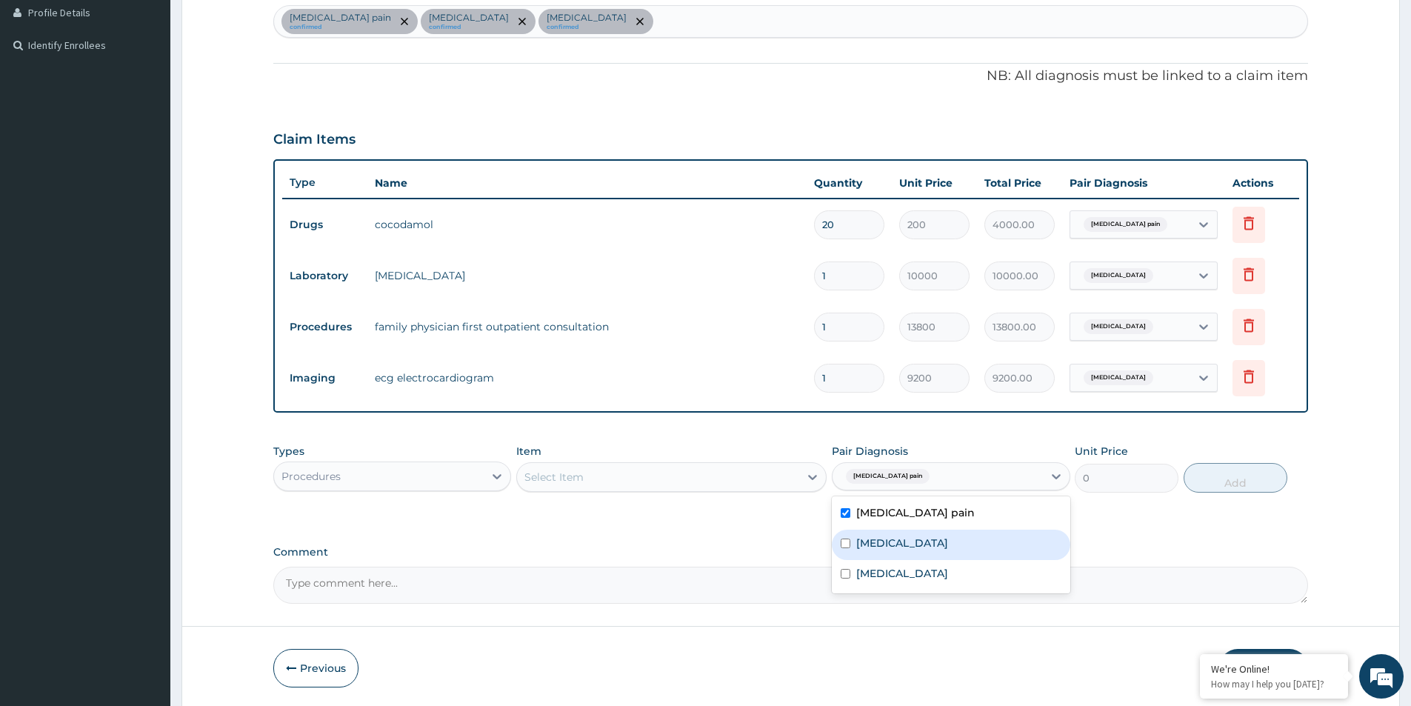
click at [846, 542] on input "checkbox" at bounding box center [846, 544] width 10 height 10
checkbox input "true"
click at [846, 571] on input "checkbox" at bounding box center [846, 574] width 10 height 10
checkbox input "true"
click at [710, 474] on div "Select Item" at bounding box center [658, 477] width 282 height 24
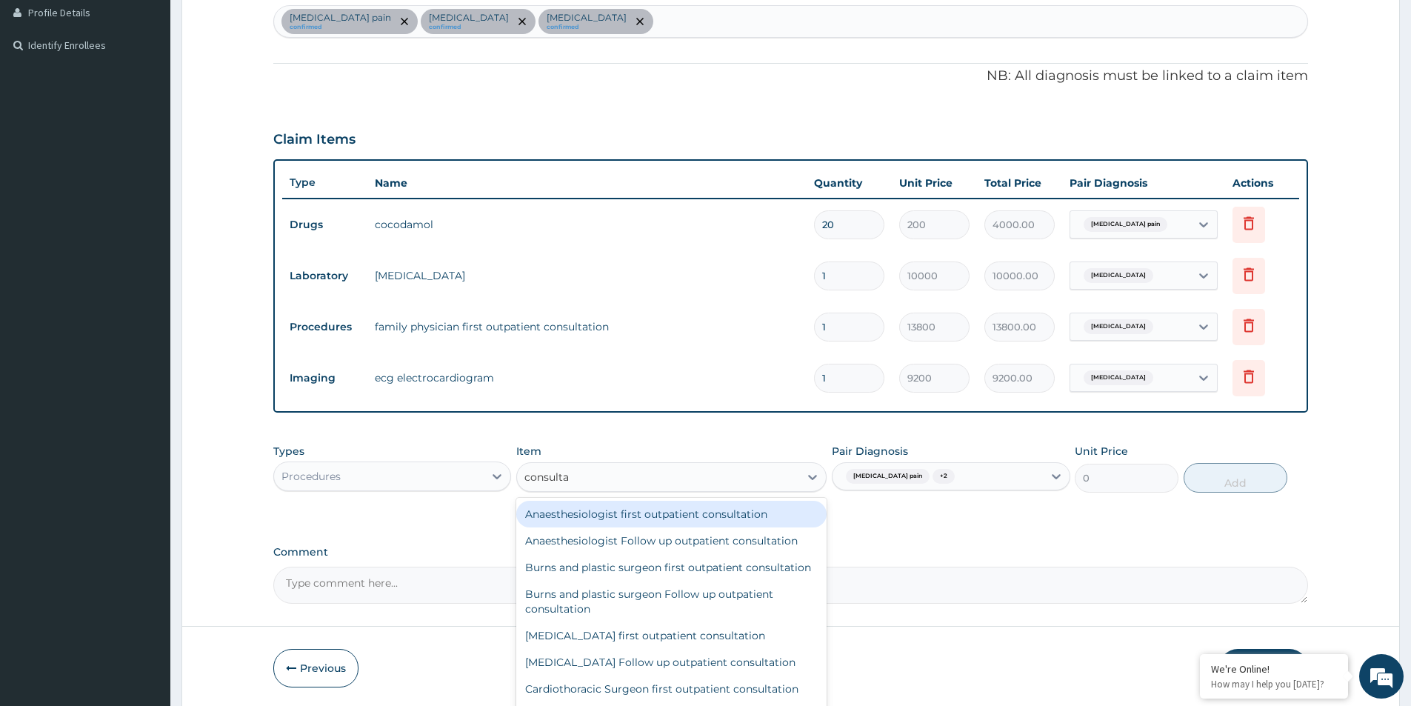
type input "consultat"
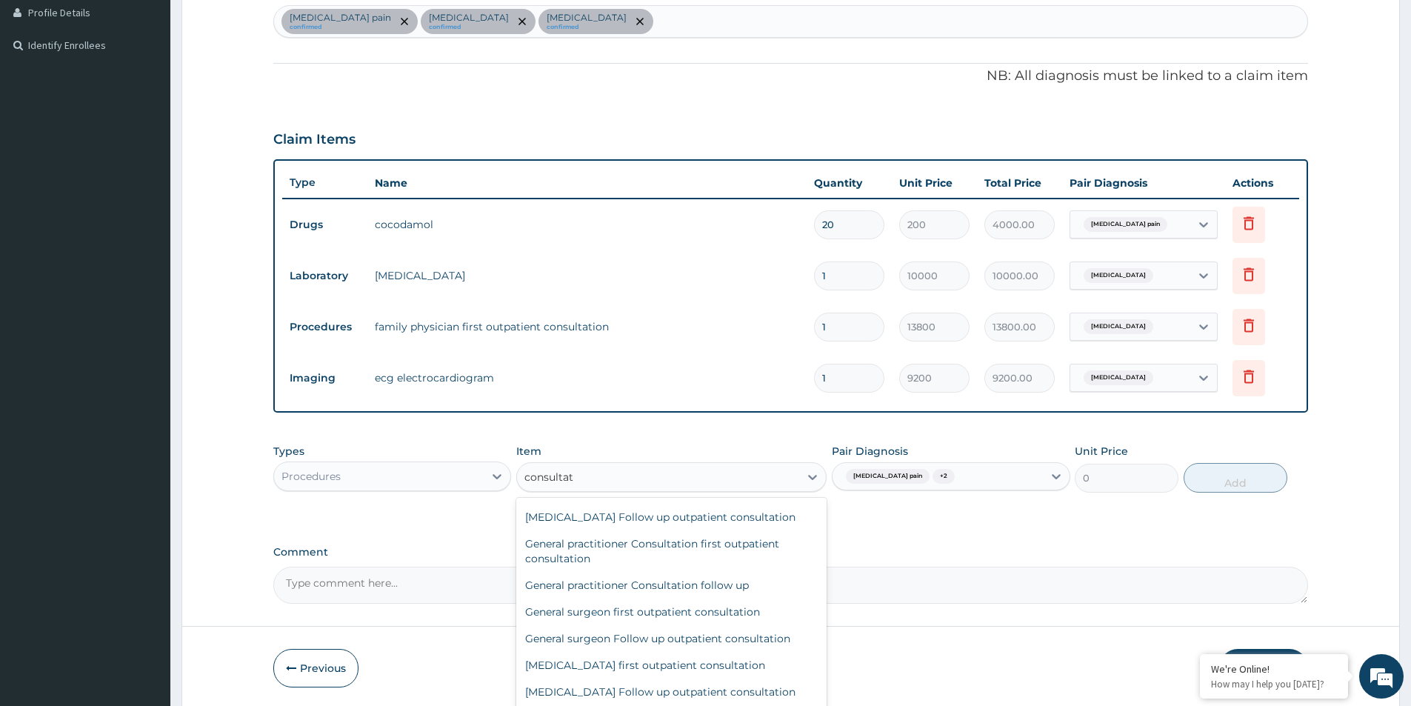
scroll to position [519, 0]
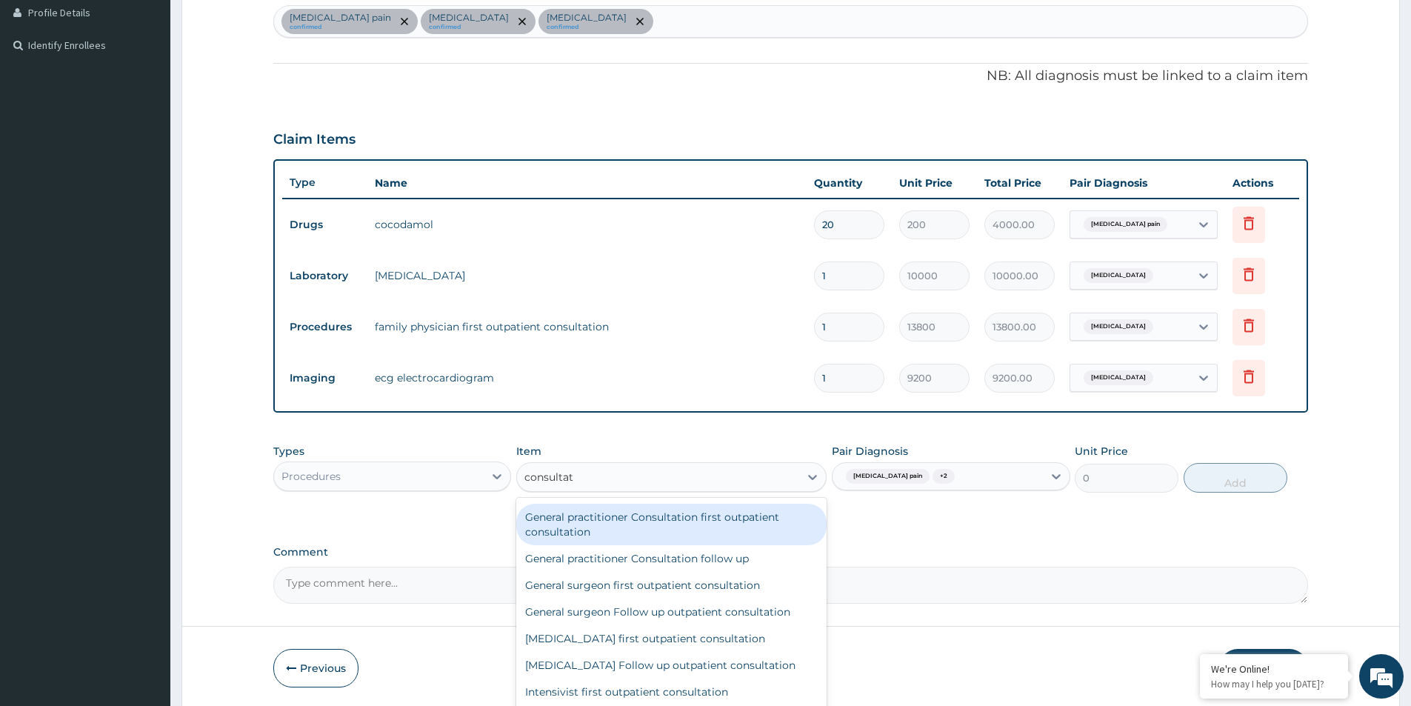
click at [611, 535] on div "General practitioner Consultation first outpatient consultation" at bounding box center [671, 524] width 310 height 41
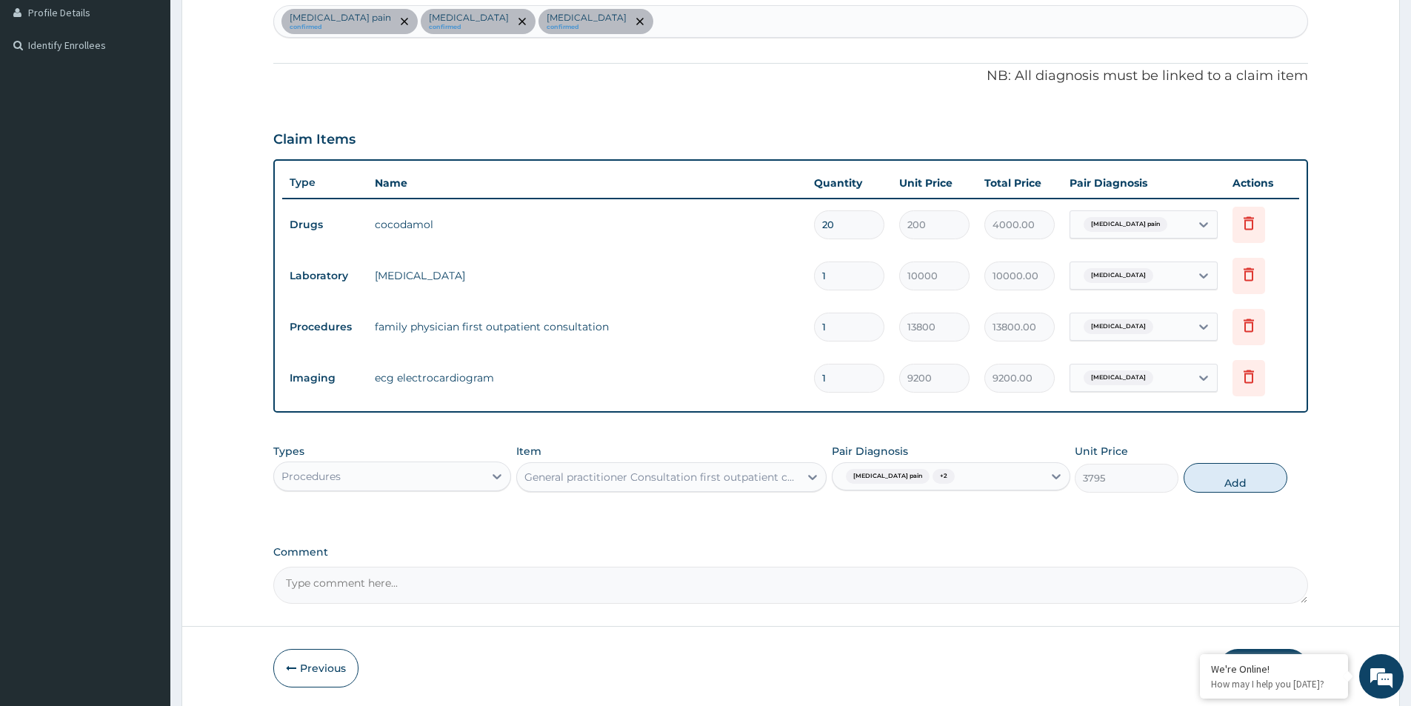
scroll to position [430, 0]
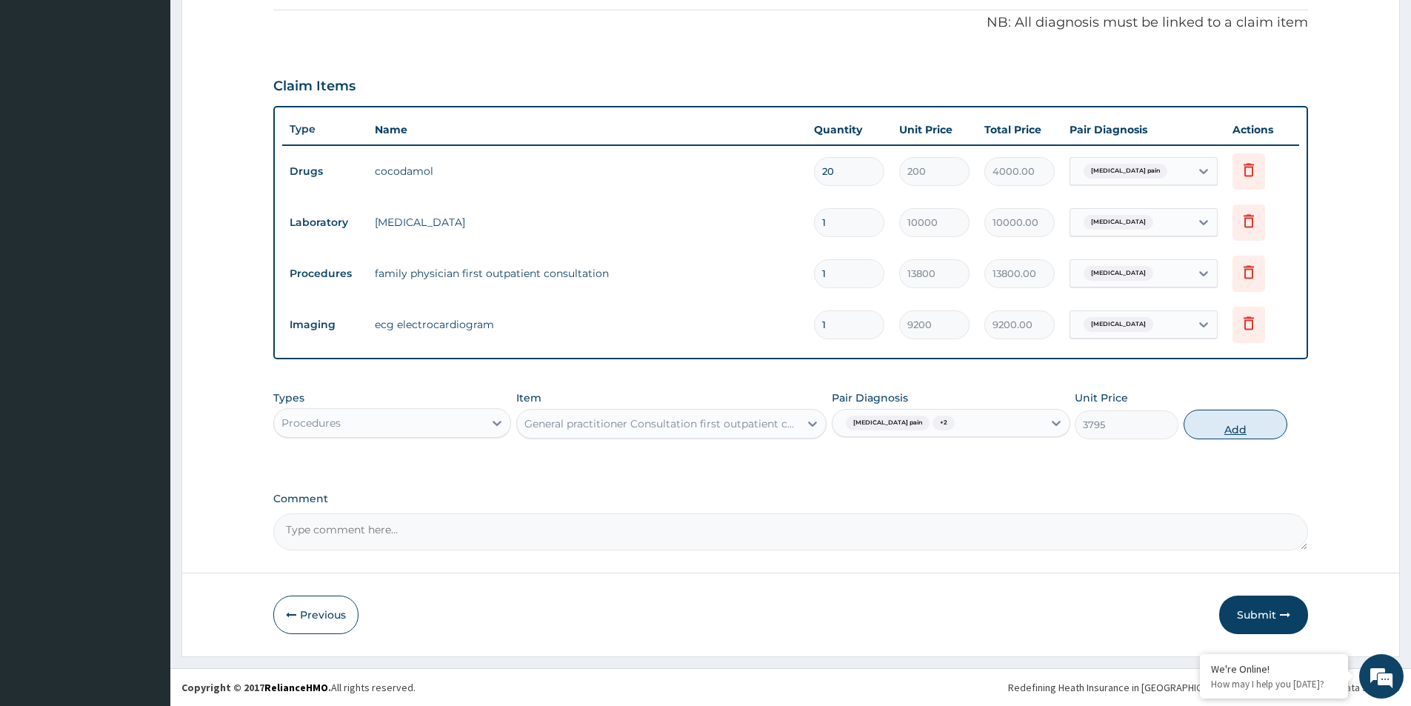
click at [1232, 421] on button "Add" at bounding box center [1236, 425] width 104 height 30
type input "0"
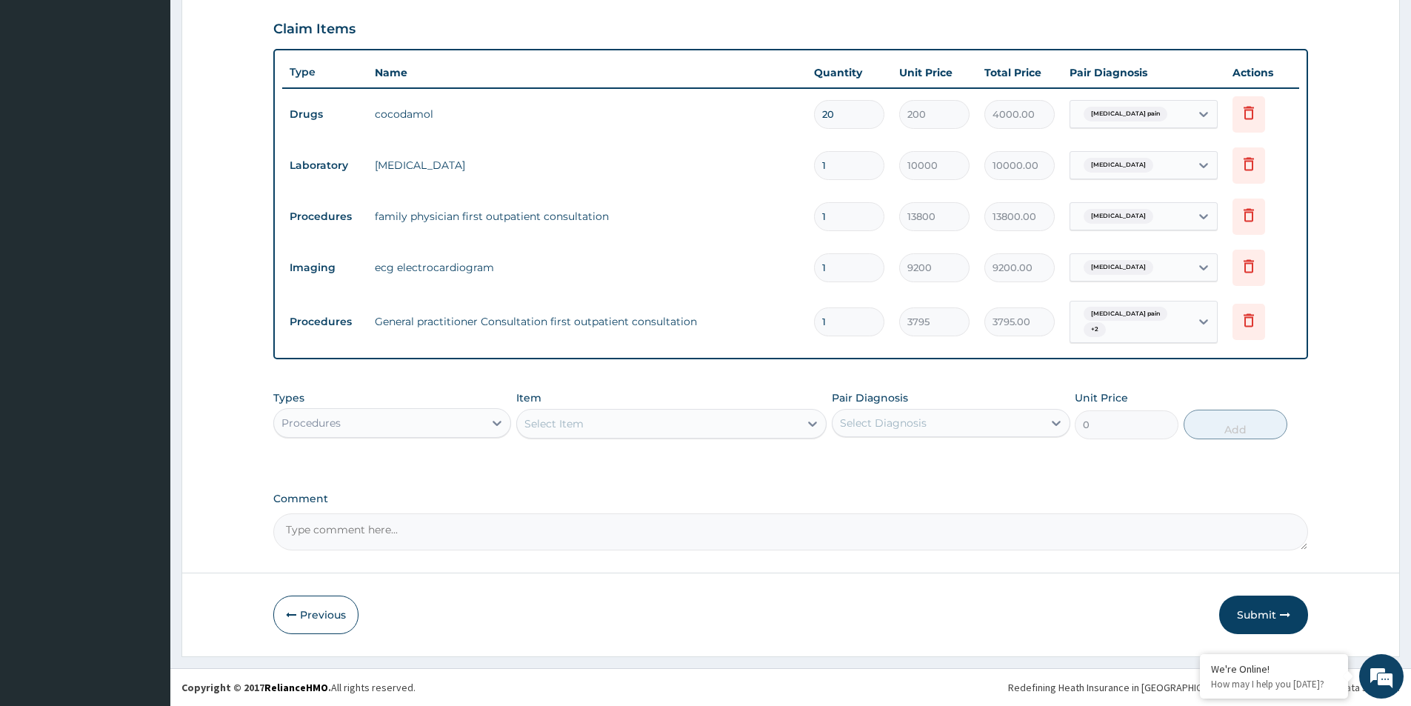
drag, startPoint x: 1259, startPoint y: 613, endPoint x: 1137, endPoint y: 564, distance: 131.7
click at [1258, 611] on button "Submit" at bounding box center [1263, 615] width 89 height 39
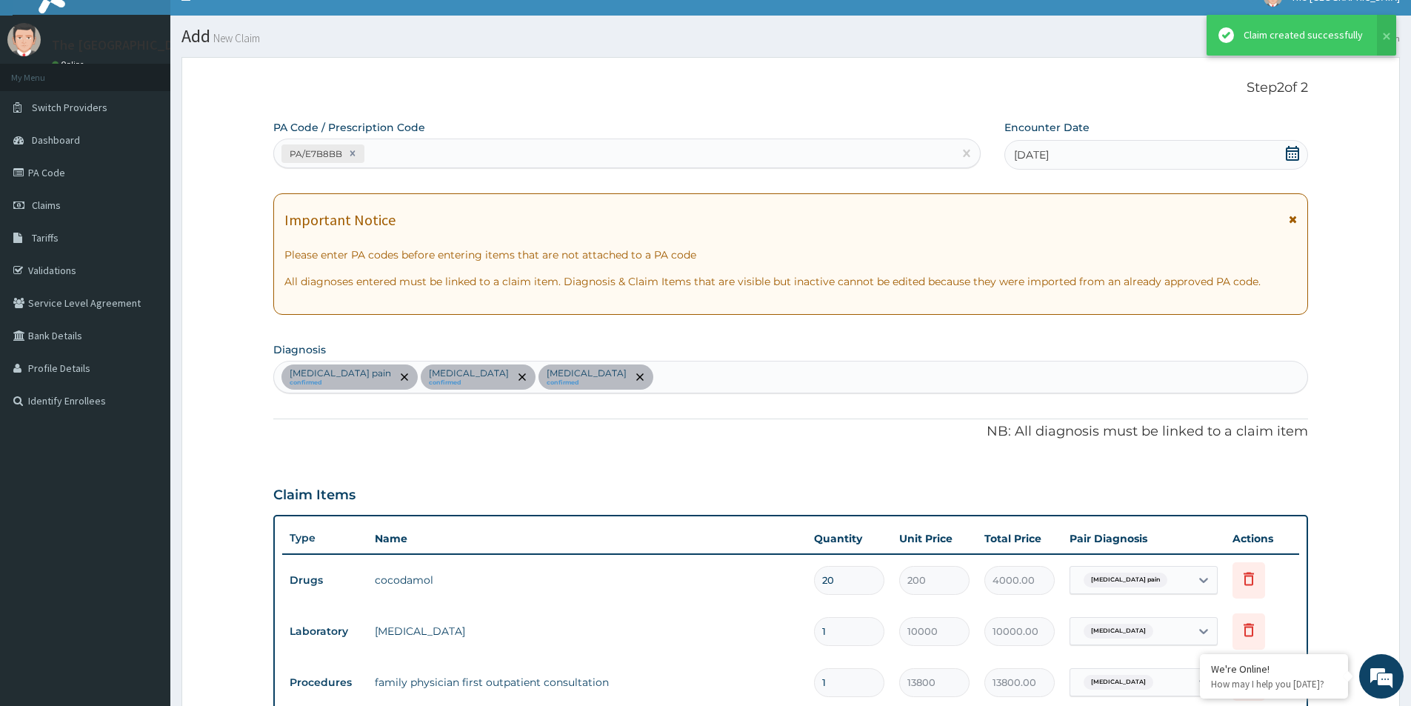
scroll to position [487, 0]
